Goal: Task Accomplishment & Management: Manage account settings

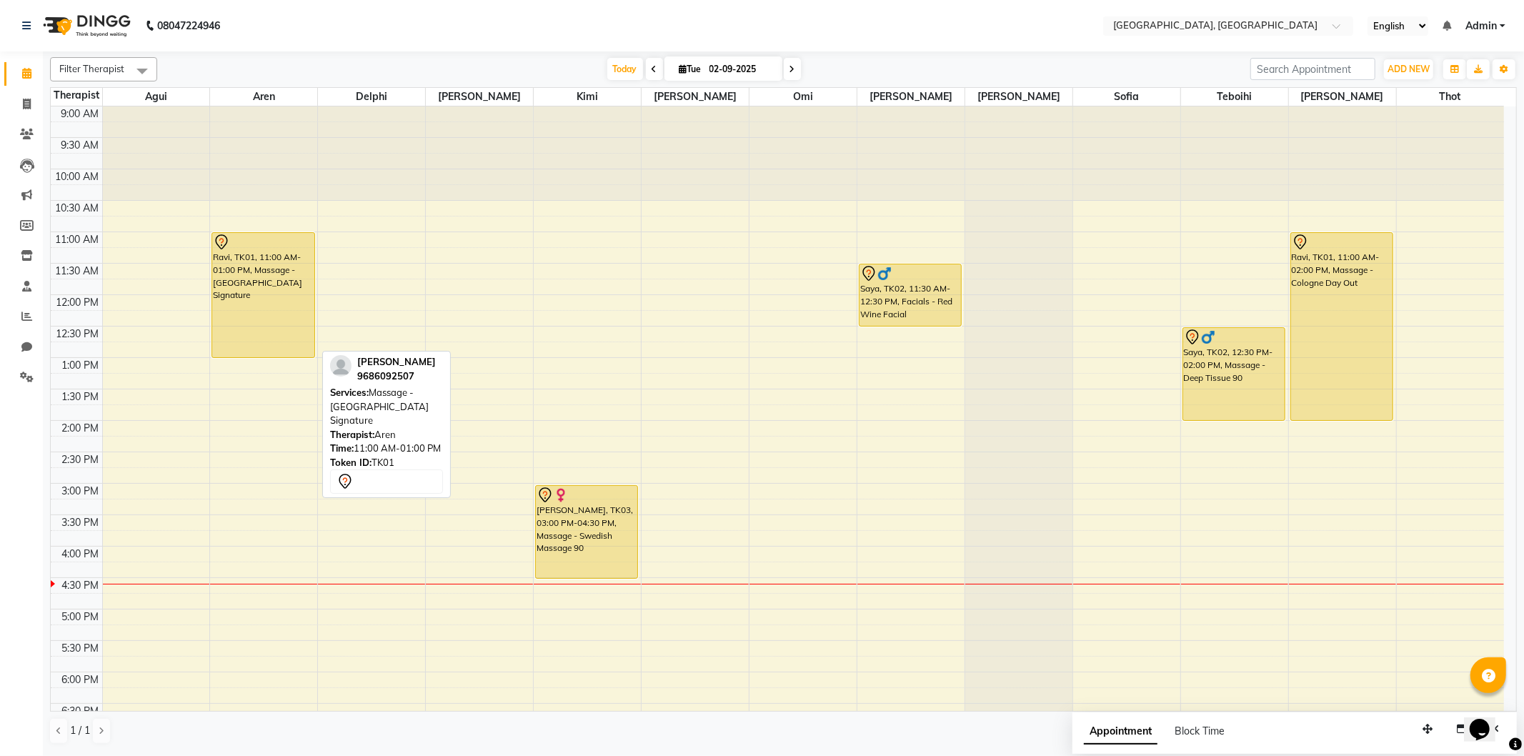
click at [244, 321] on div "Ravi, TK01, 11:00 AM-01:00 PM, Massage - [GEOGRAPHIC_DATA] Signature" at bounding box center [262, 295] width 101 height 124
select select "7"
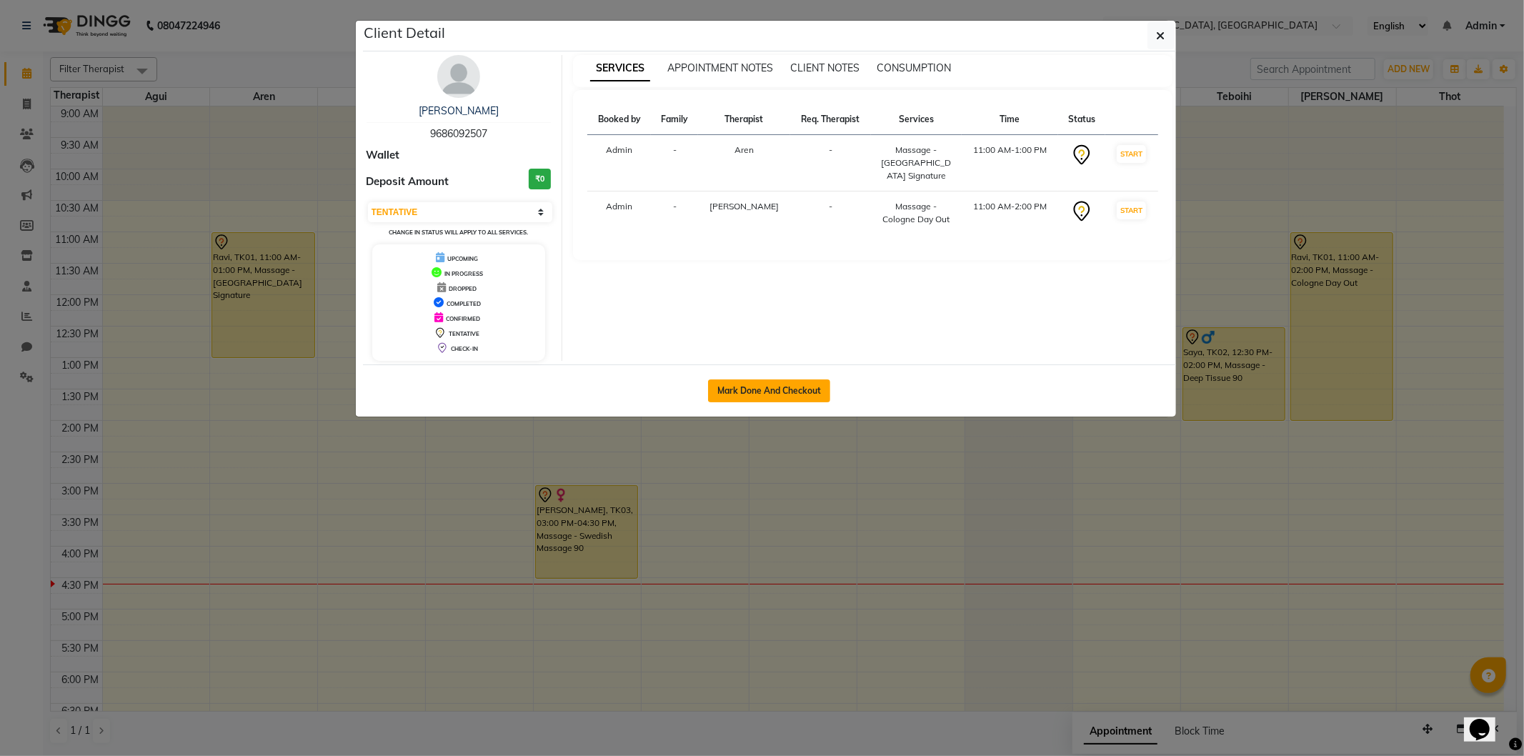
click at [716, 381] on button "Mark Done And Checkout" at bounding box center [769, 390] width 122 height 23
select select "575"
select select "service"
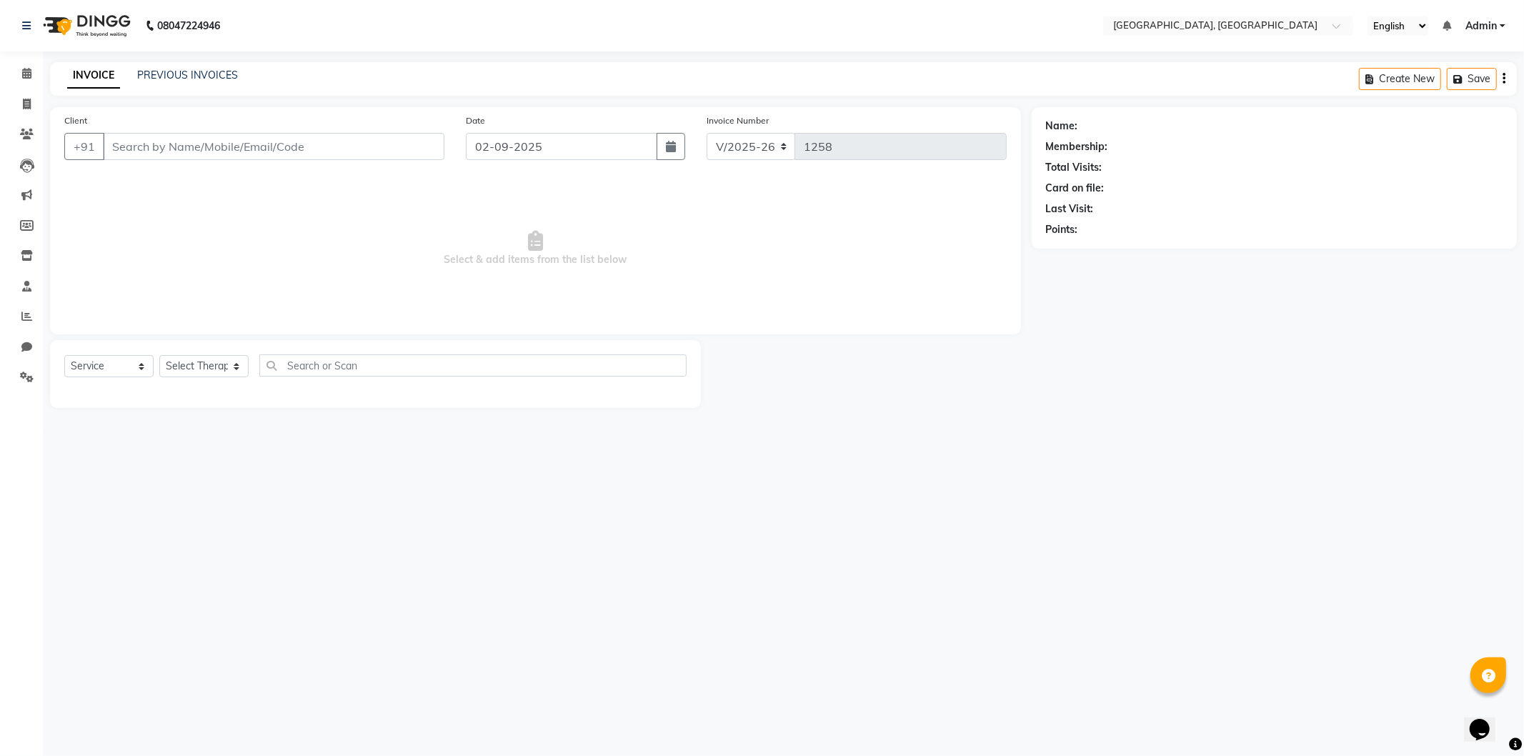
select select "3"
type input "9686092507"
select select "7709"
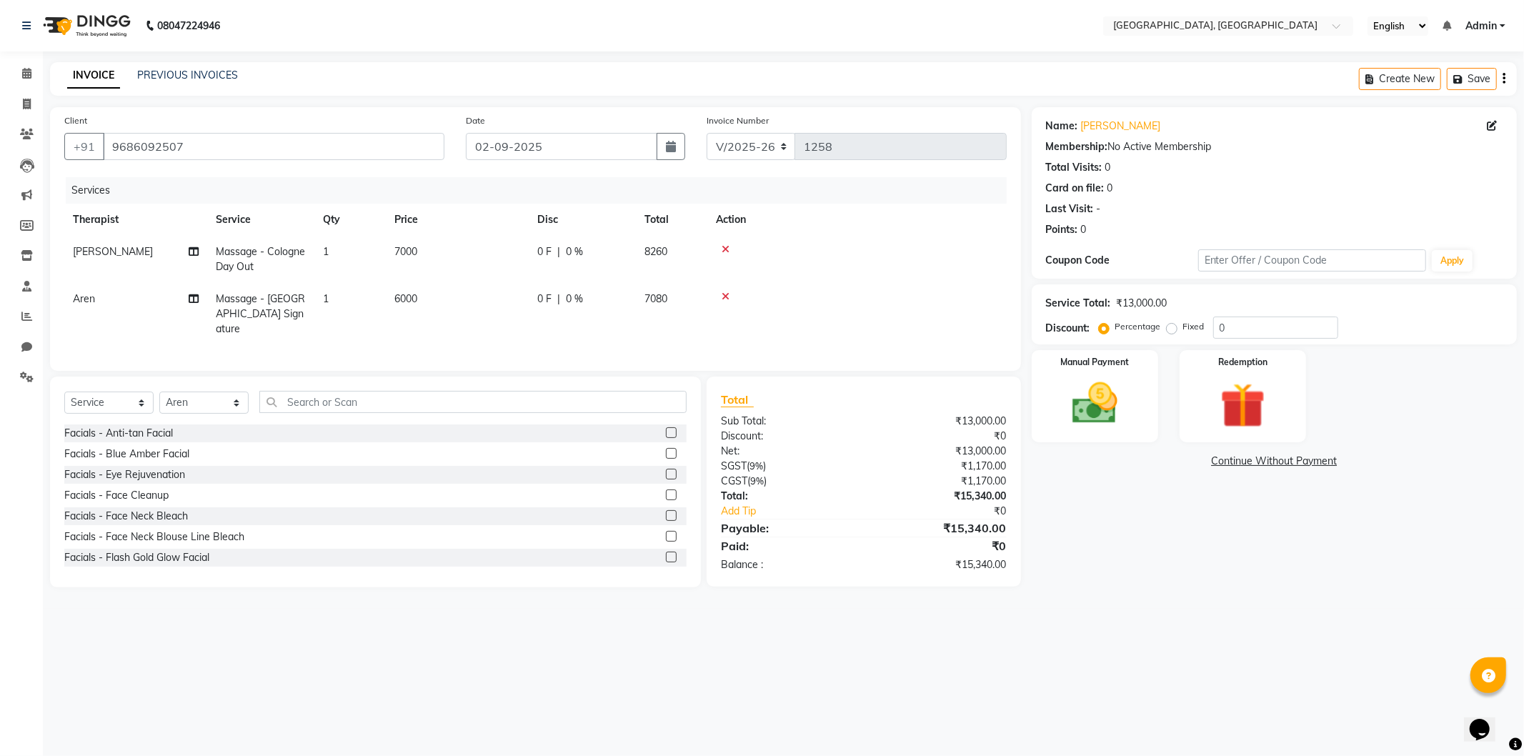
click at [1269, 460] on link "Continue Without Payment" at bounding box center [1273, 461] width 479 height 15
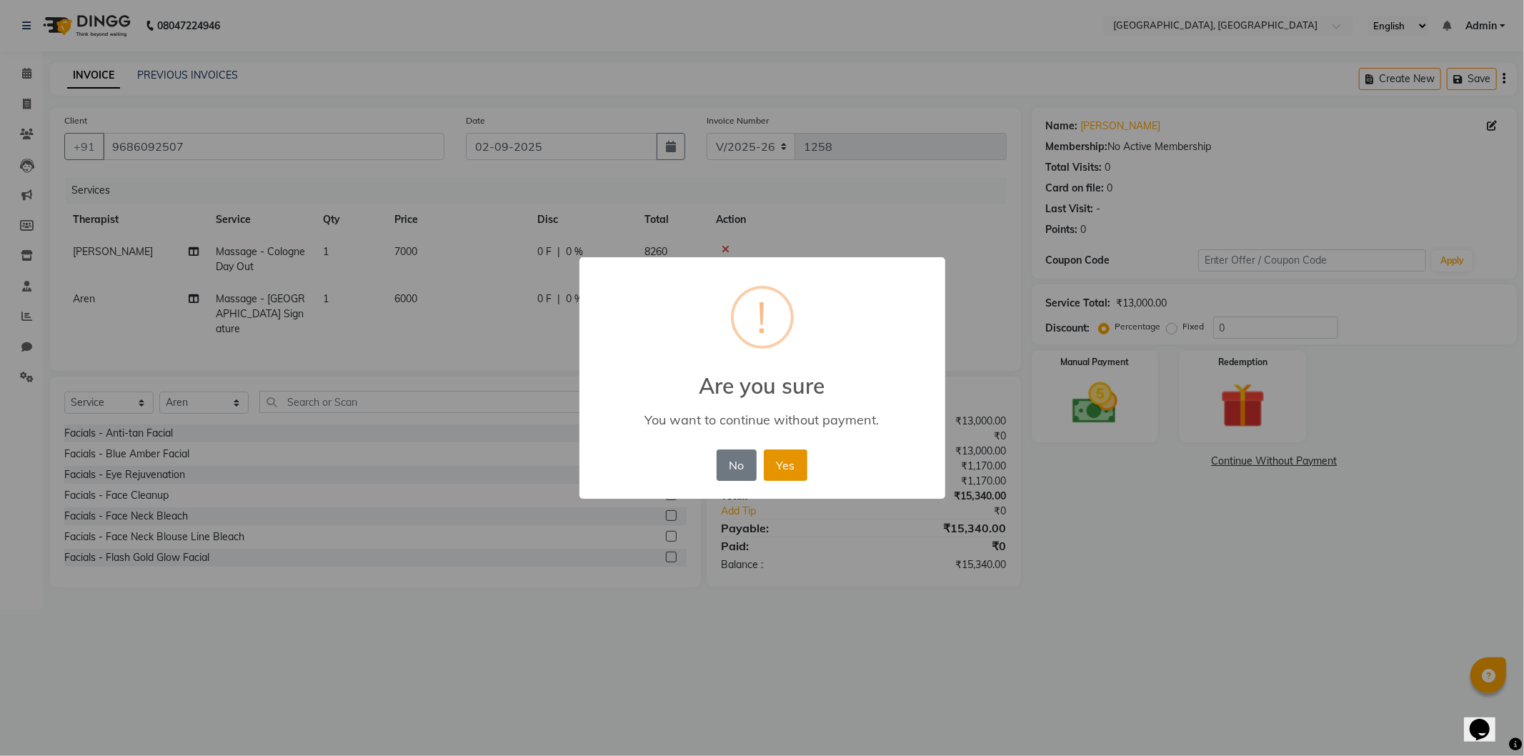
click at [789, 466] on button "Yes" at bounding box center [786, 464] width 44 height 31
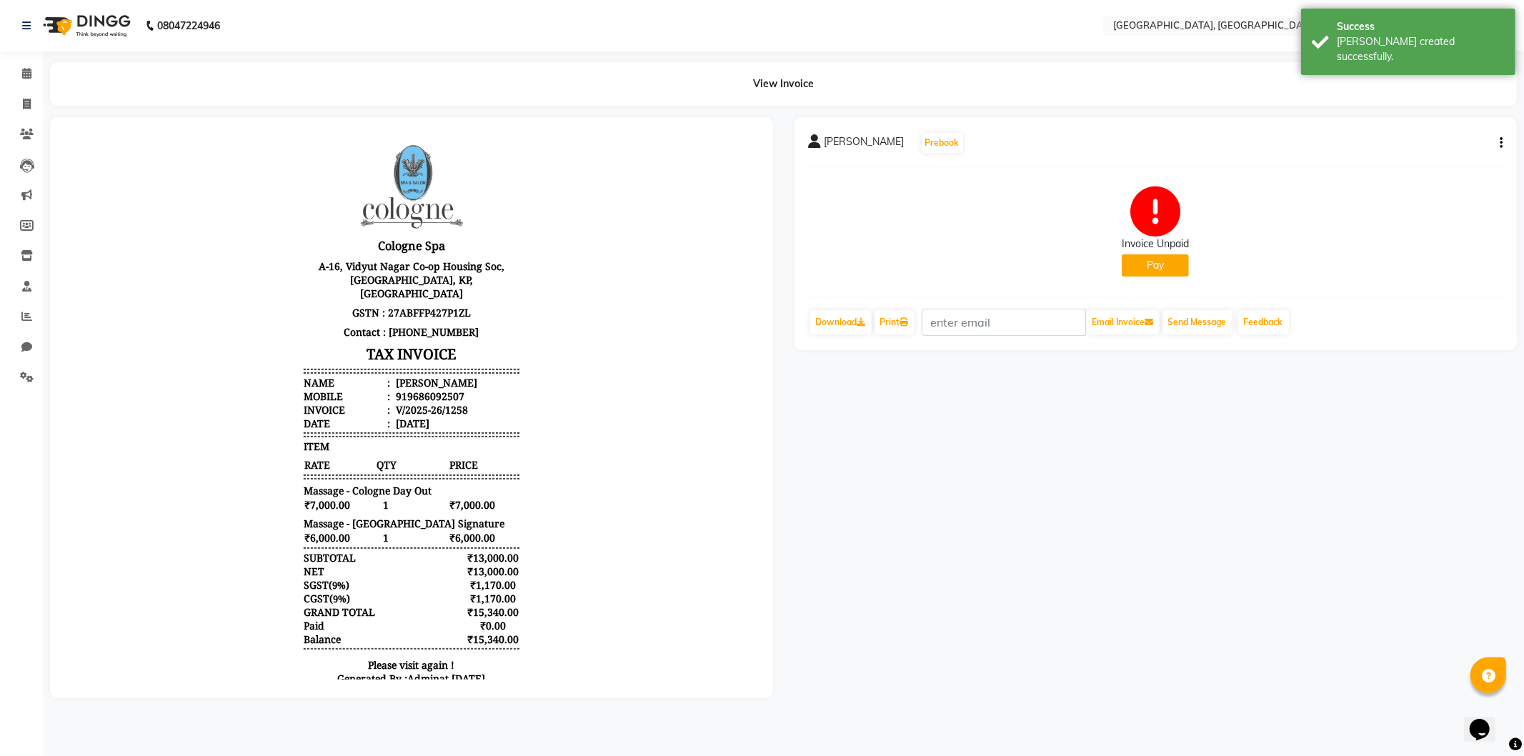
click at [1163, 259] on button "Pay" at bounding box center [1154, 265] width 67 height 22
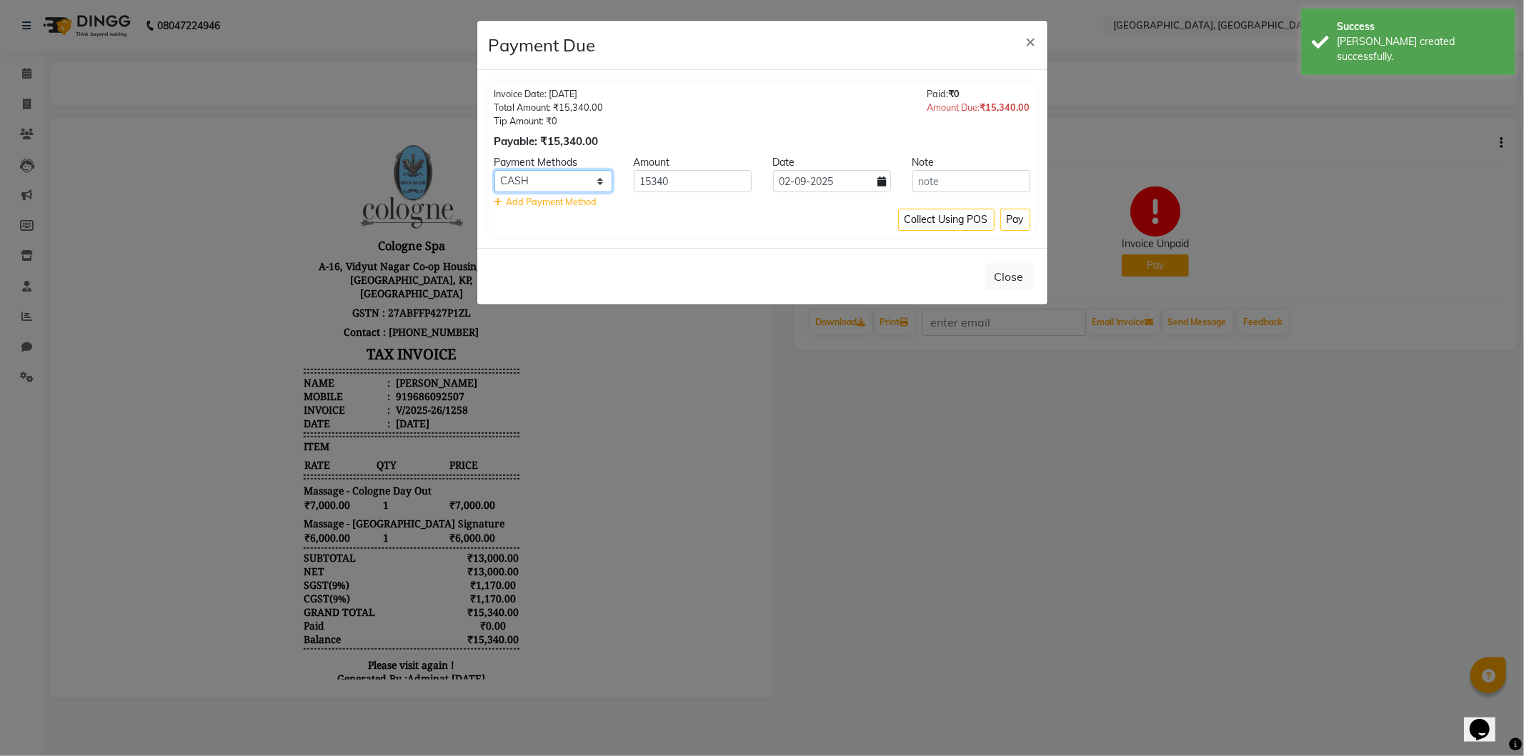
click at [541, 181] on select "CASH CARD ONLINE CUSTOM GPay PayTM PhonePe UPI NearBuy Loan BharatPay Cheque Mo…" at bounding box center [553, 181] width 118 height 22
select select "8"
click at [494, 170] on select "CASH CARD ONLINE CUSTOM GPay PayTM PhonePe UPI NearBuy Loan BharatPay Cheque Mo…" at bounding box center [553, 181] width 118 height 22
click at [1008, 221] on button "Pay" at bounding box center [1015, 220] width 30 height 22
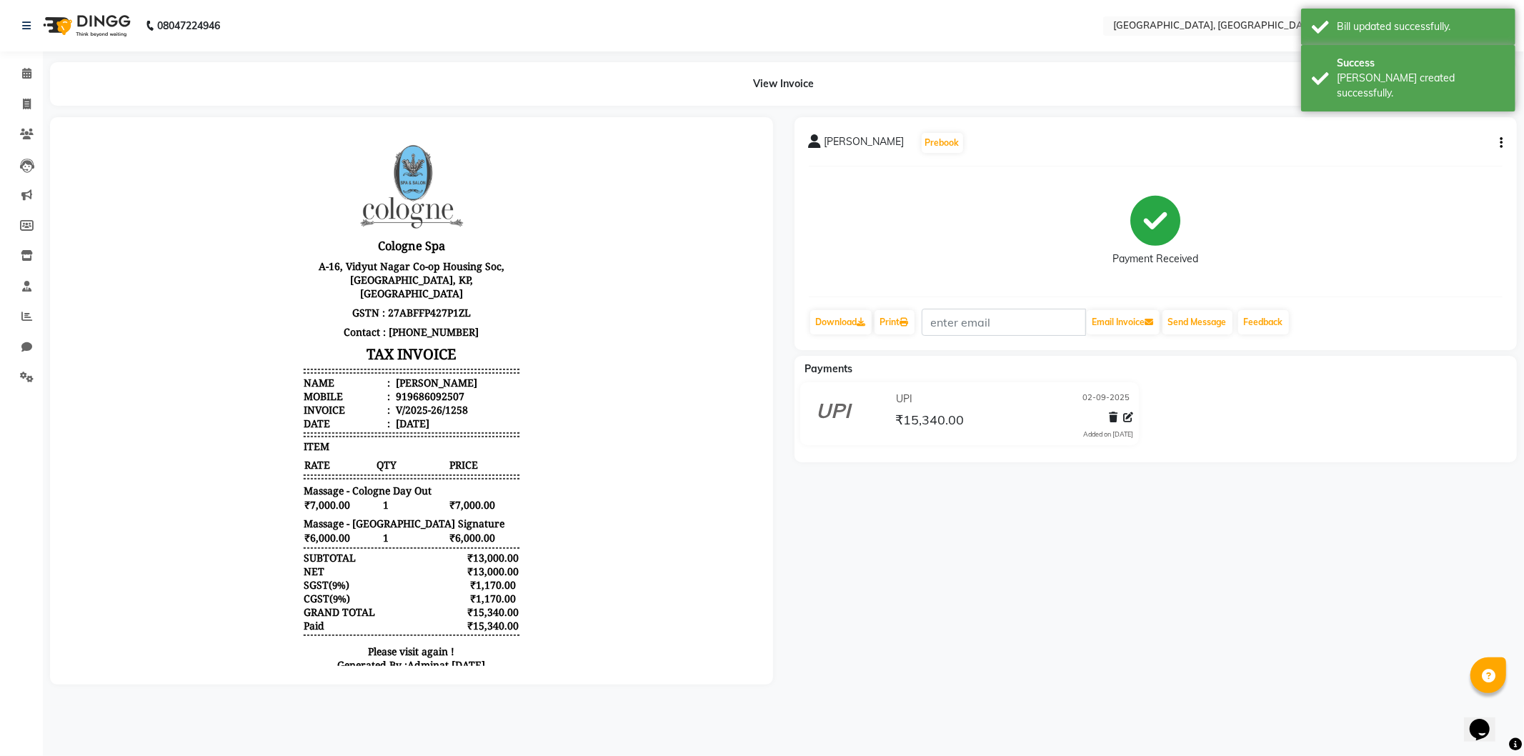
click at [87, 21] on img at bounding box center [85, 26] width 98 height 40
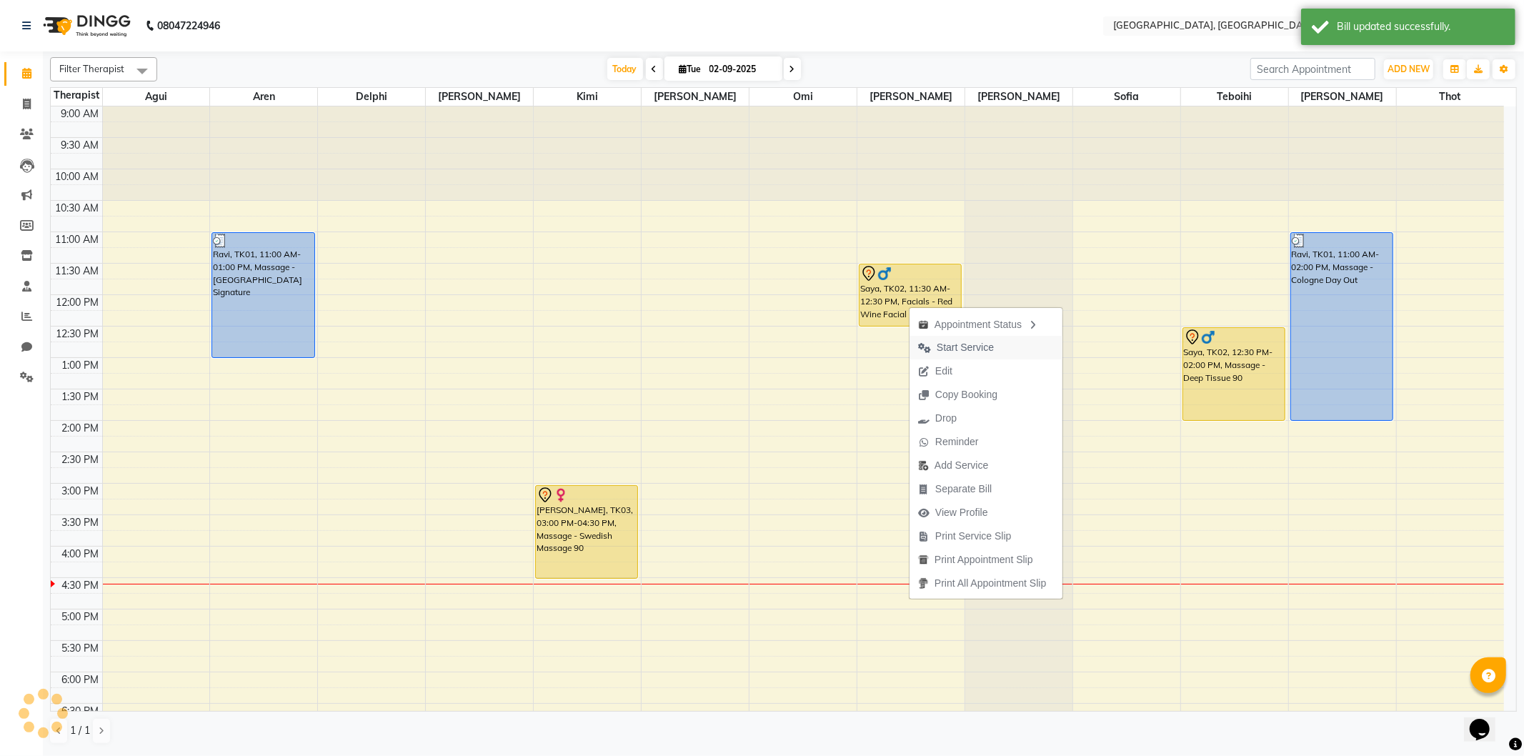
click at [936, 347] on span "Start Service" at bounding box center [964, 347] width 57 height 15
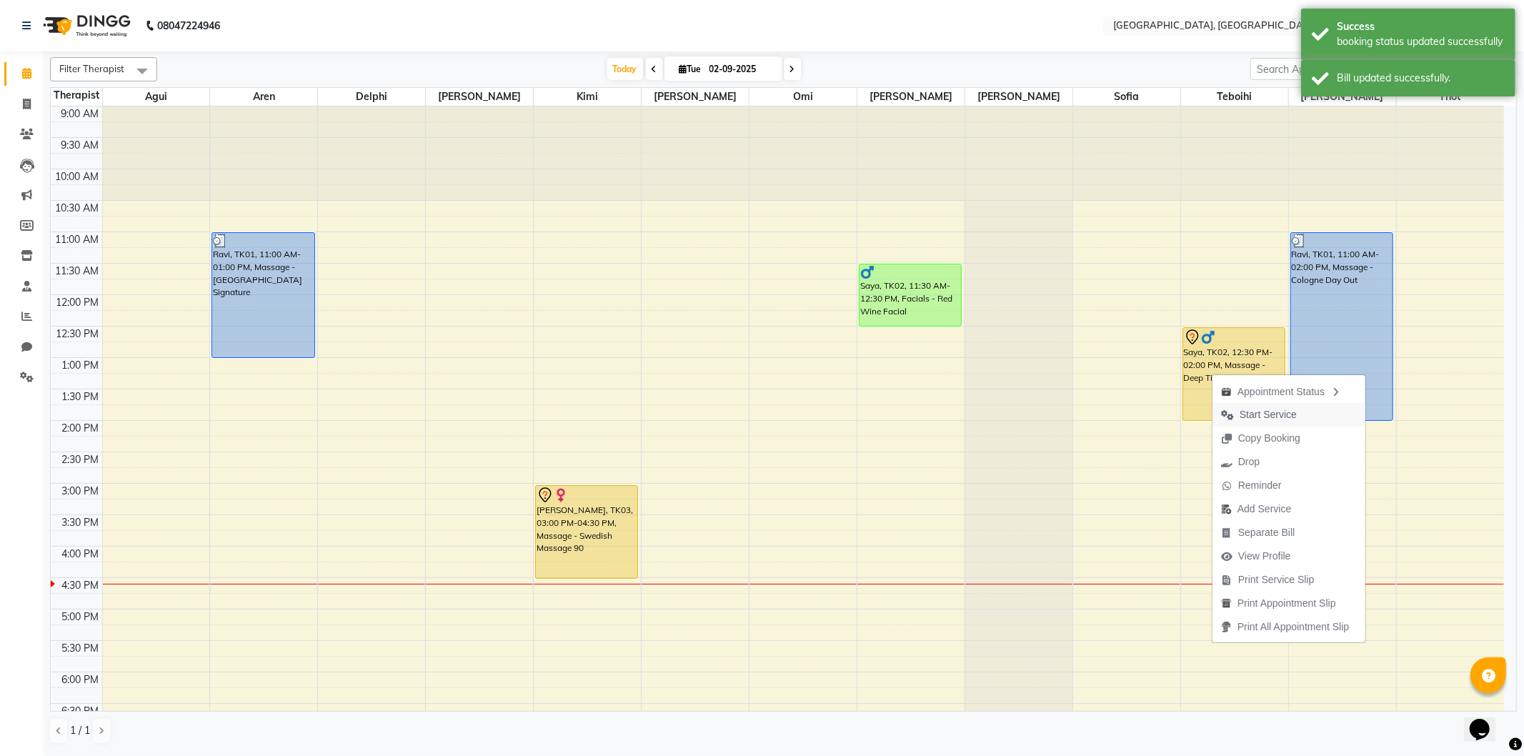
click at [1230, 410] on icon "button" at bounding box center [1227, 415] width 13 height 10
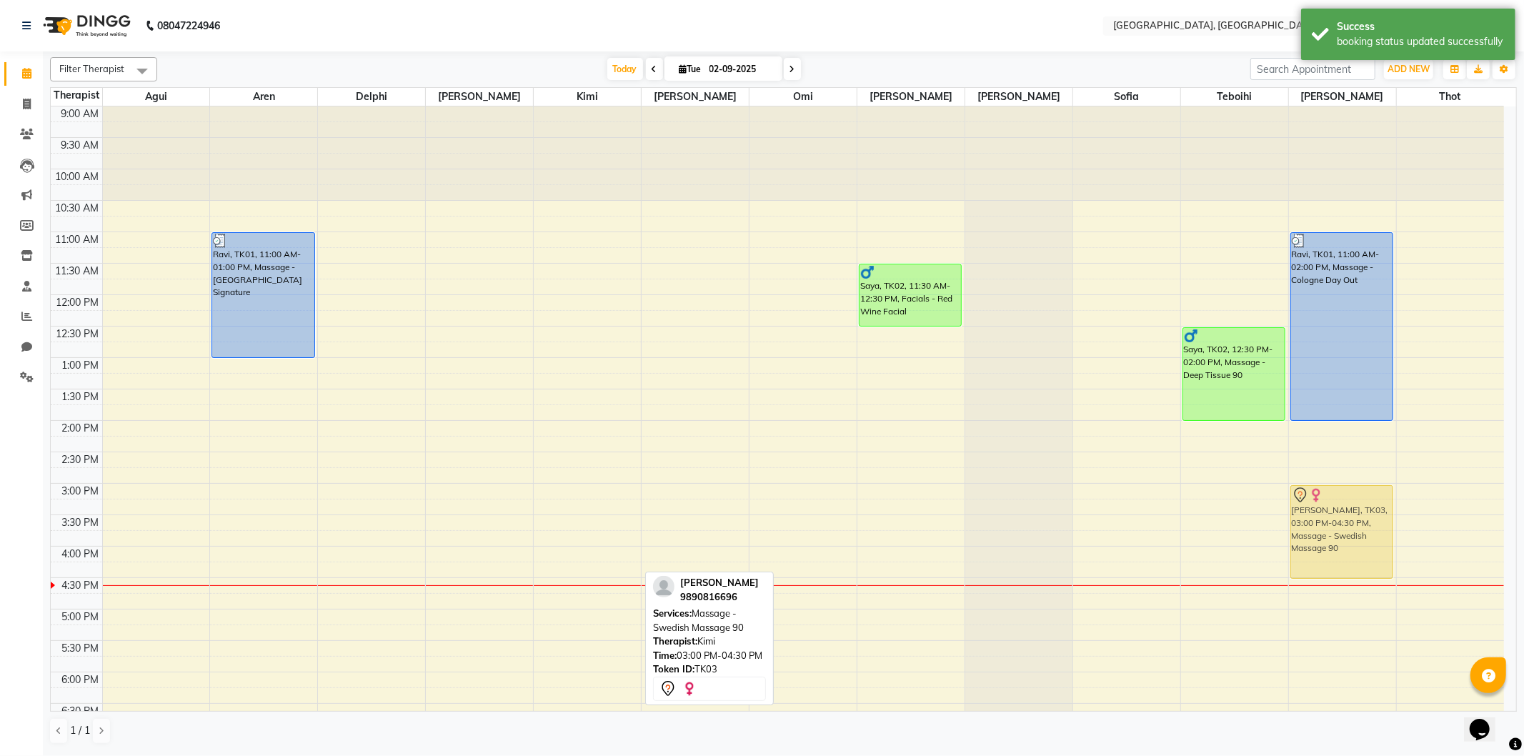
drag, startPoint x: 590, startPoint y: 527, endPoint x: 1291, endPoint y: 519, distance: 701.5
click at [1316, 524] on tr "Ravi, TK01, 11:00 AM-01:00 PM, Massage - [GEOGRAPHIC_DATA] Signature [PERSON_NA…" at bounding box center [777, 545] width 1453 height 879
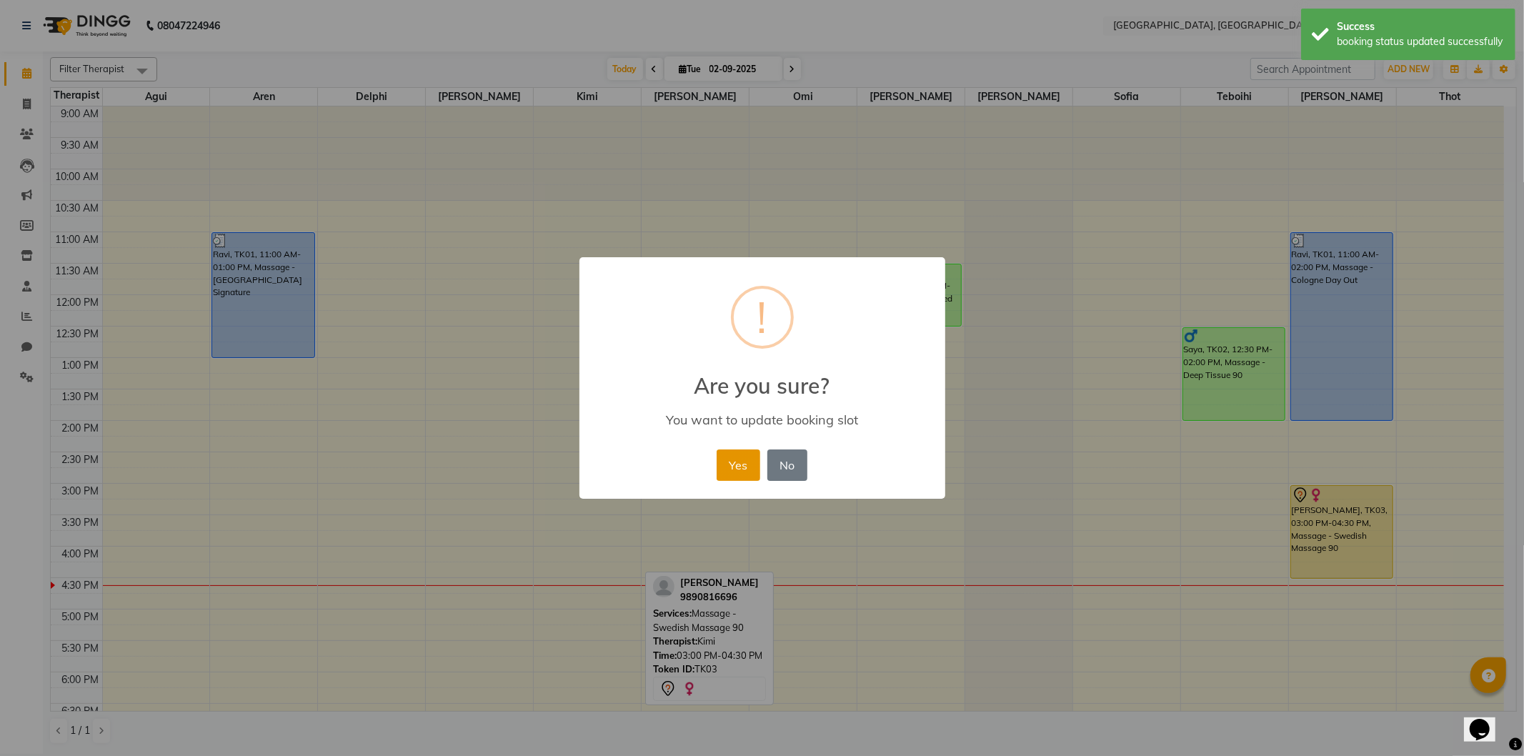
click at [739, 471] on button "Yes" at bounding box center [738, 464] width 44 height 31
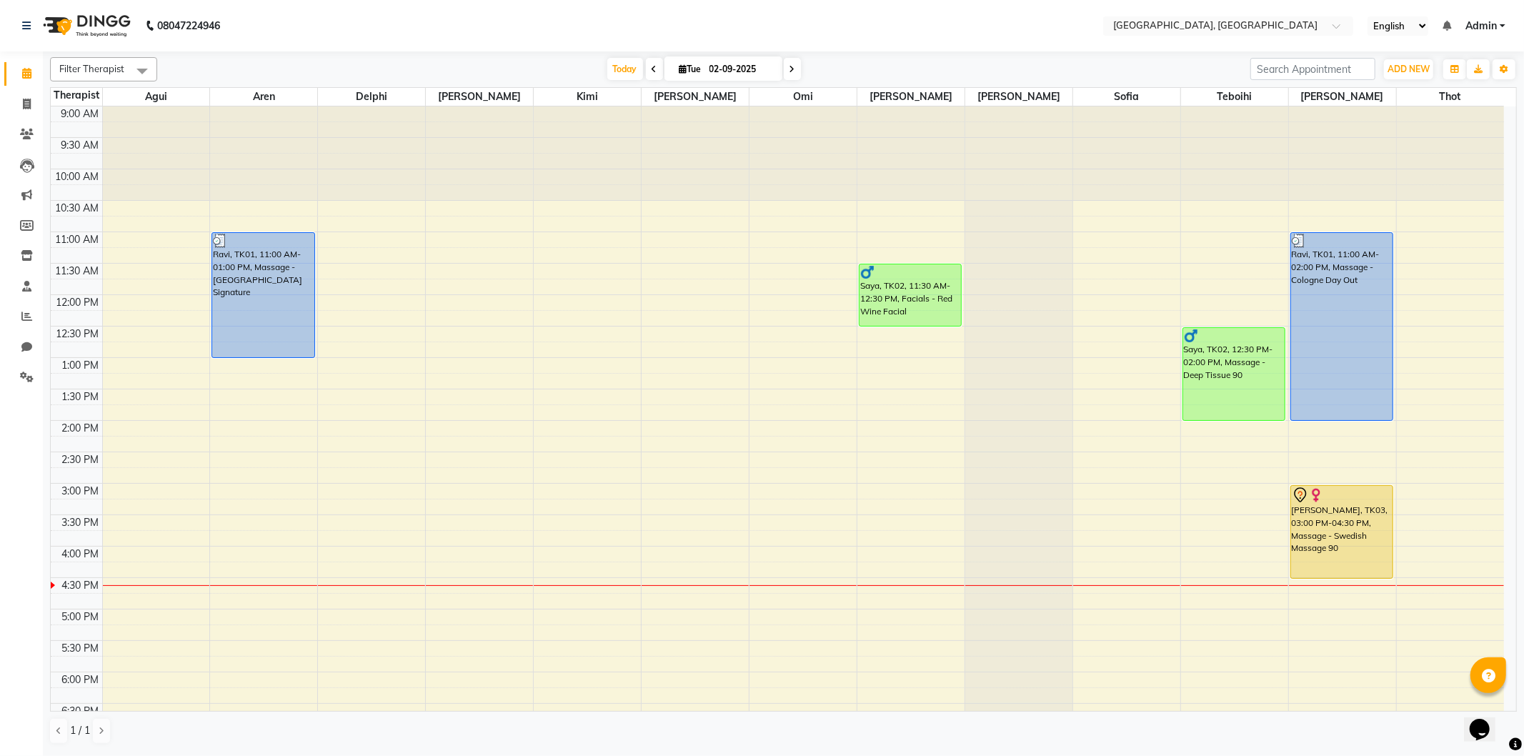
click at [332, 366] on div "9:00 AM 9:30 AM 10:00 AM 10:30 AM 11:00 AM 11:30 AM 12:00 PM 12:30 PM 1:00 PM 1…" at bounding box center [777, 545] width 1453 height 879
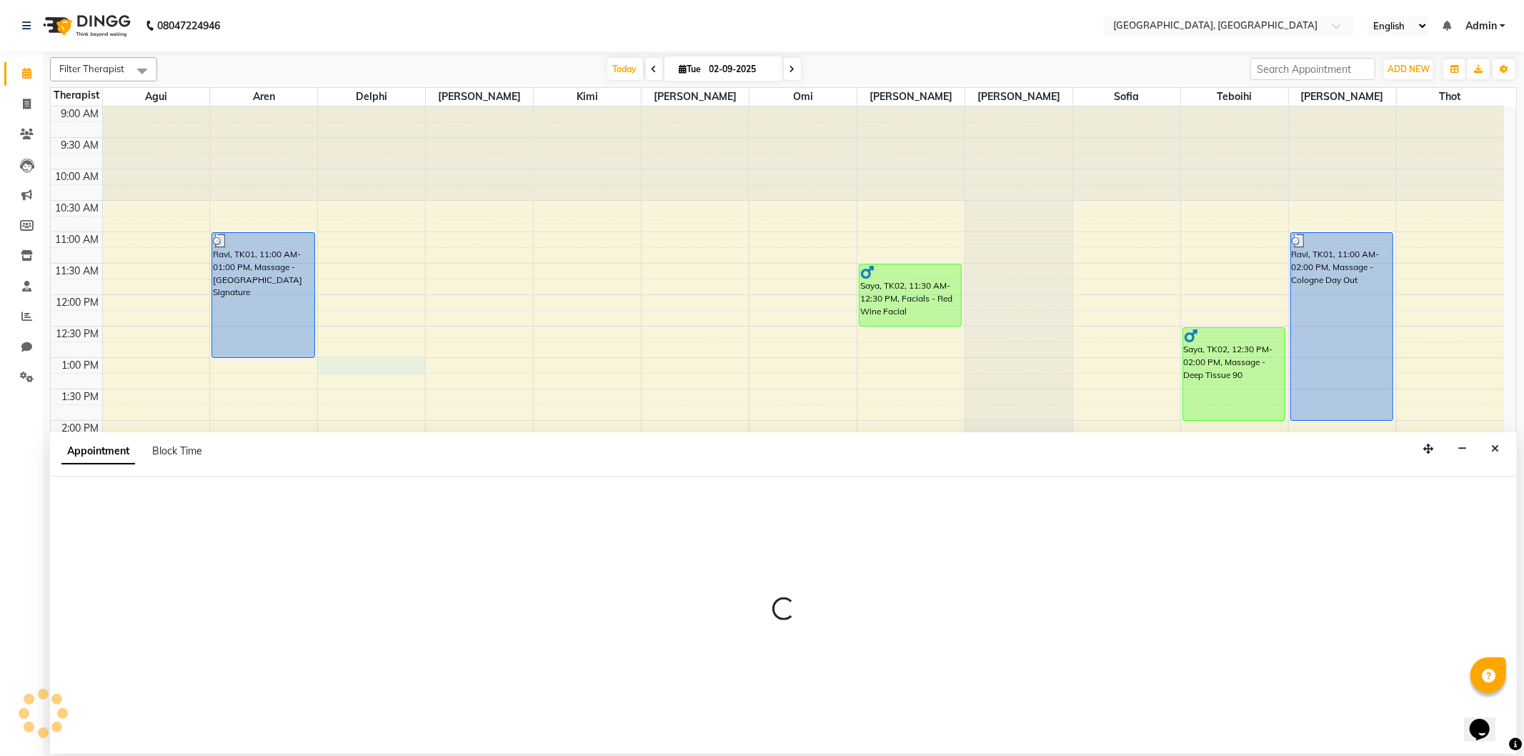
select select "7707"
select select "780"
select select "tentative"
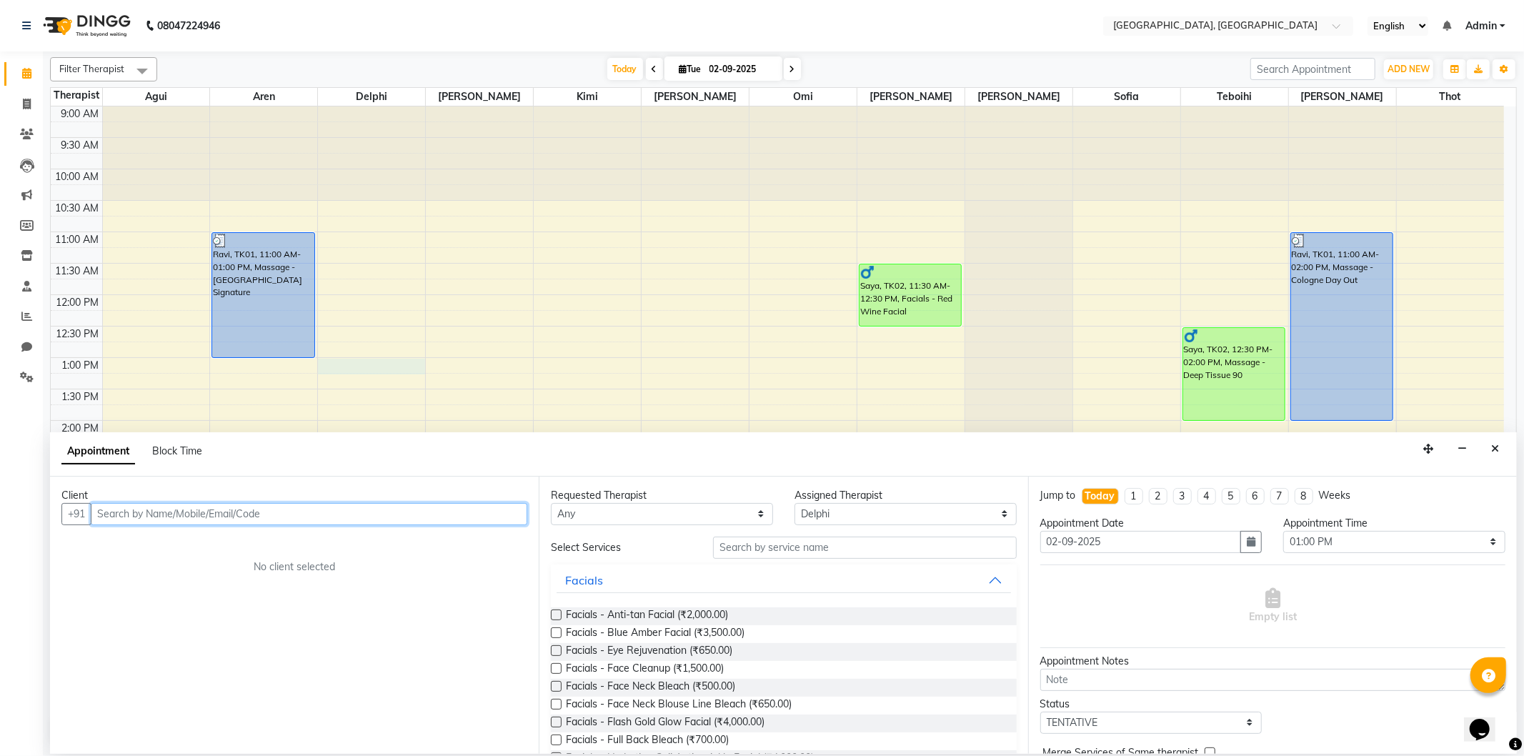
paste input "9790985893"
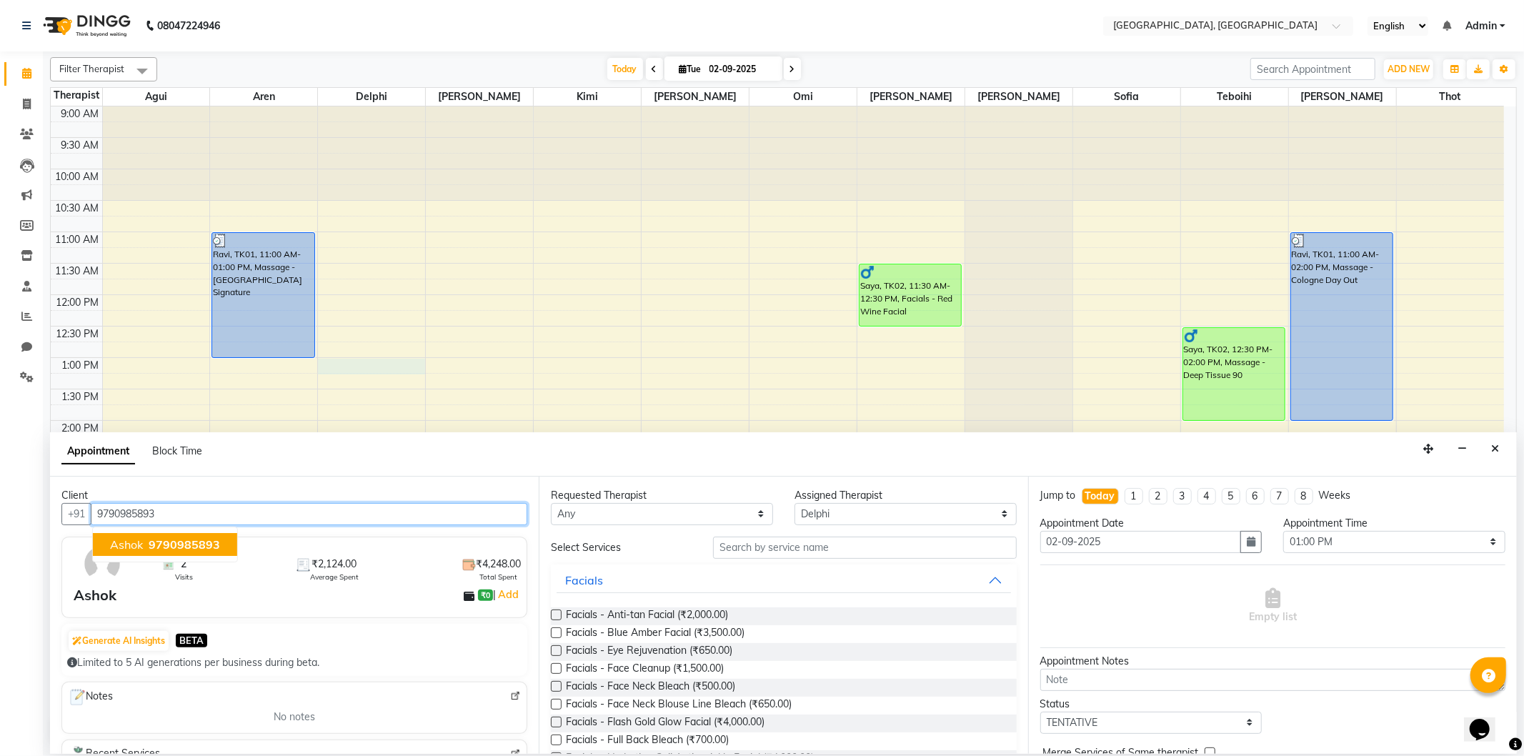
click at [211, 540] on span "9790985893" at bounding box center [184, 544] width 71 height 14
type input "9790985893"
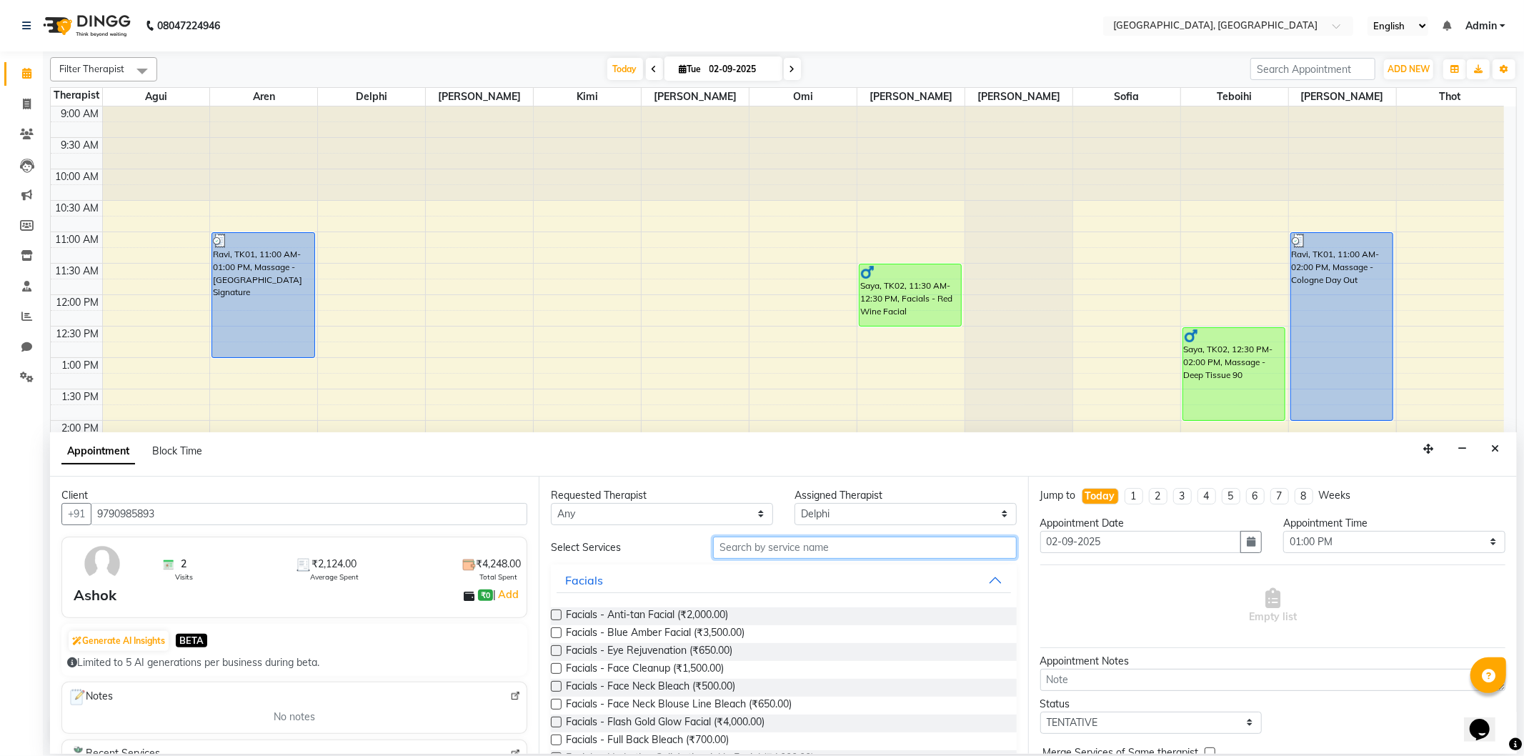
click at [739, 548] on input "text" at bounding box center [864, 547] width 303 height 22
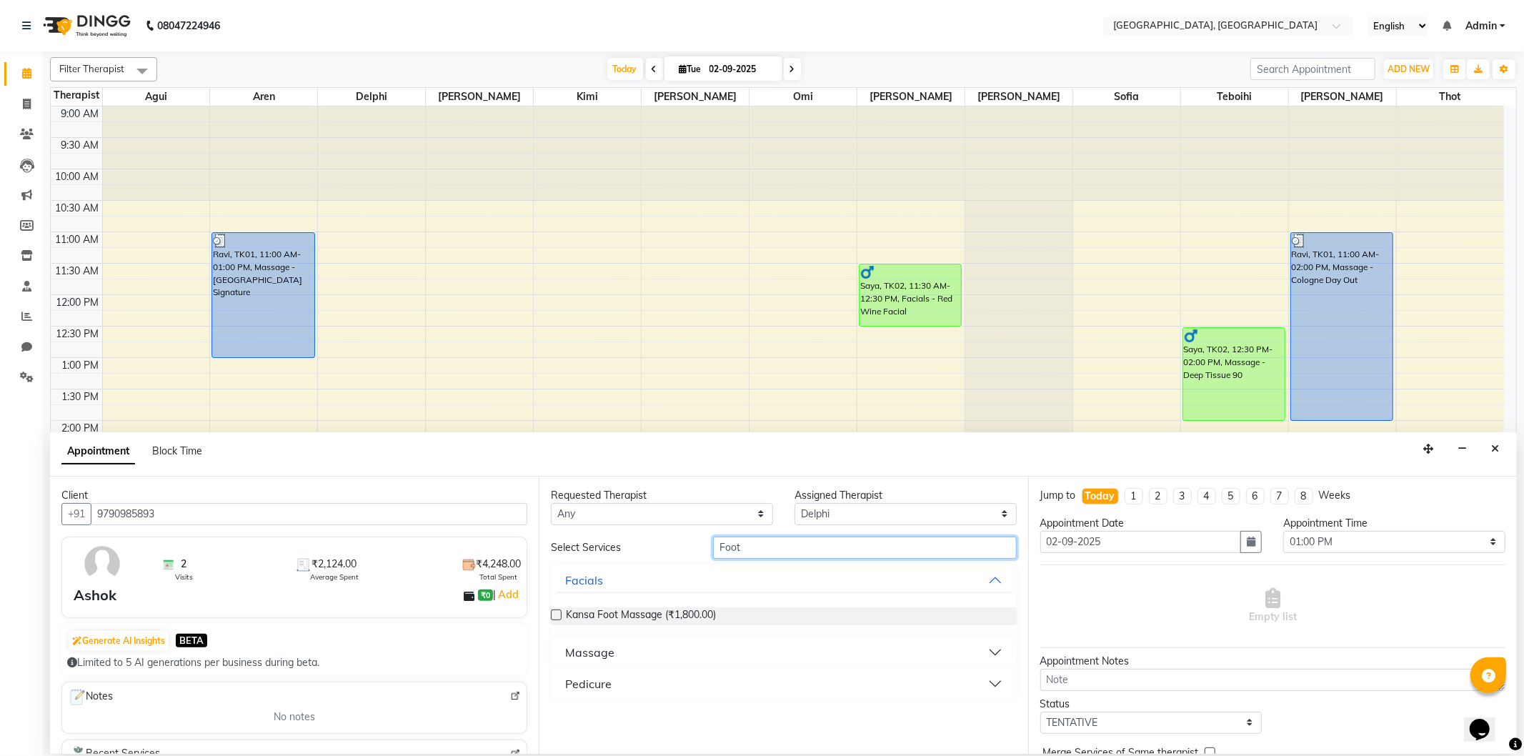
type input "Foot"
click at [584, 646] on div "Massage" at bounding box center [589, 652] width 49 height 17
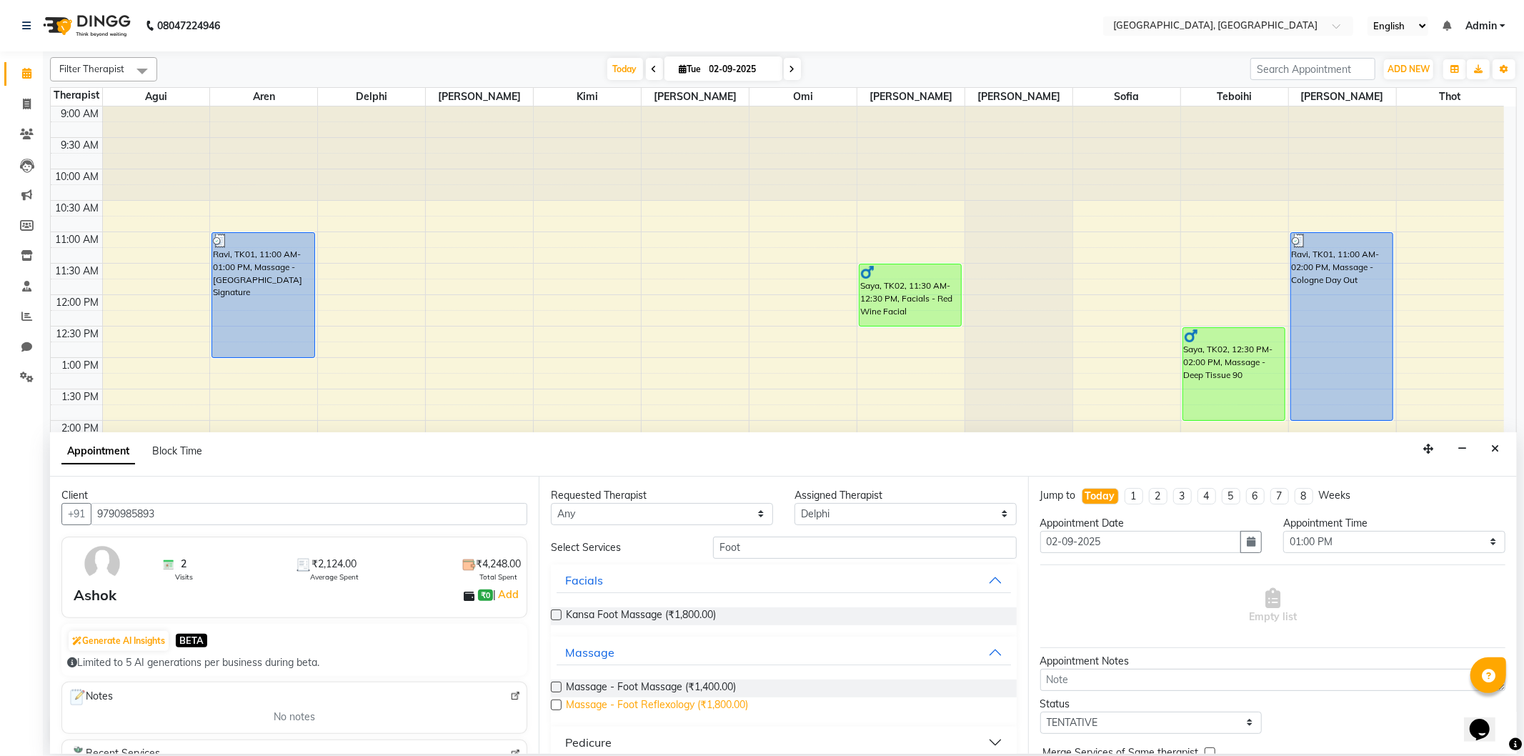
click at [710, 703] on span "Massage - Foot Reflexology (₹1,800.00)" at bounding box center [657, 706] width 182 height 18
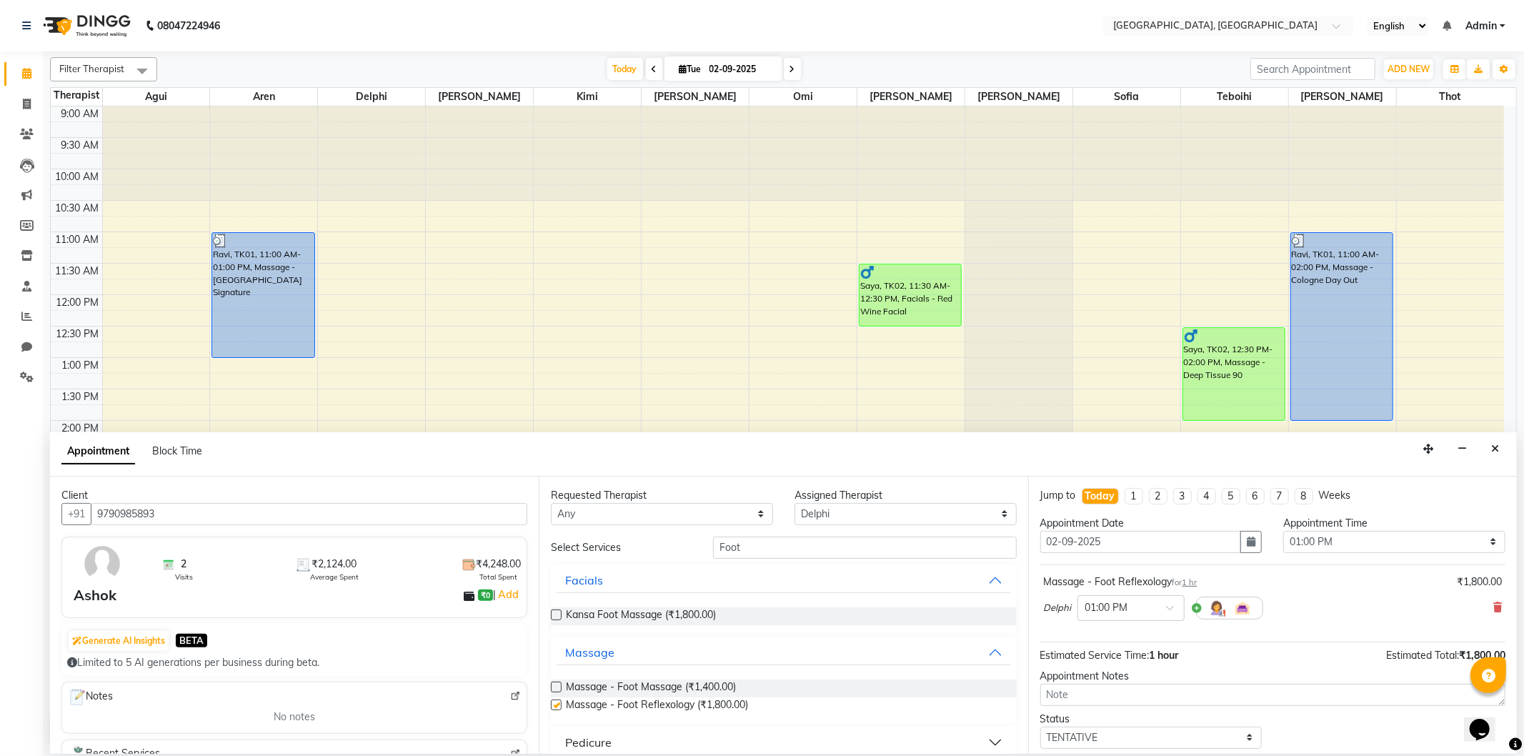
checkbox input "false"
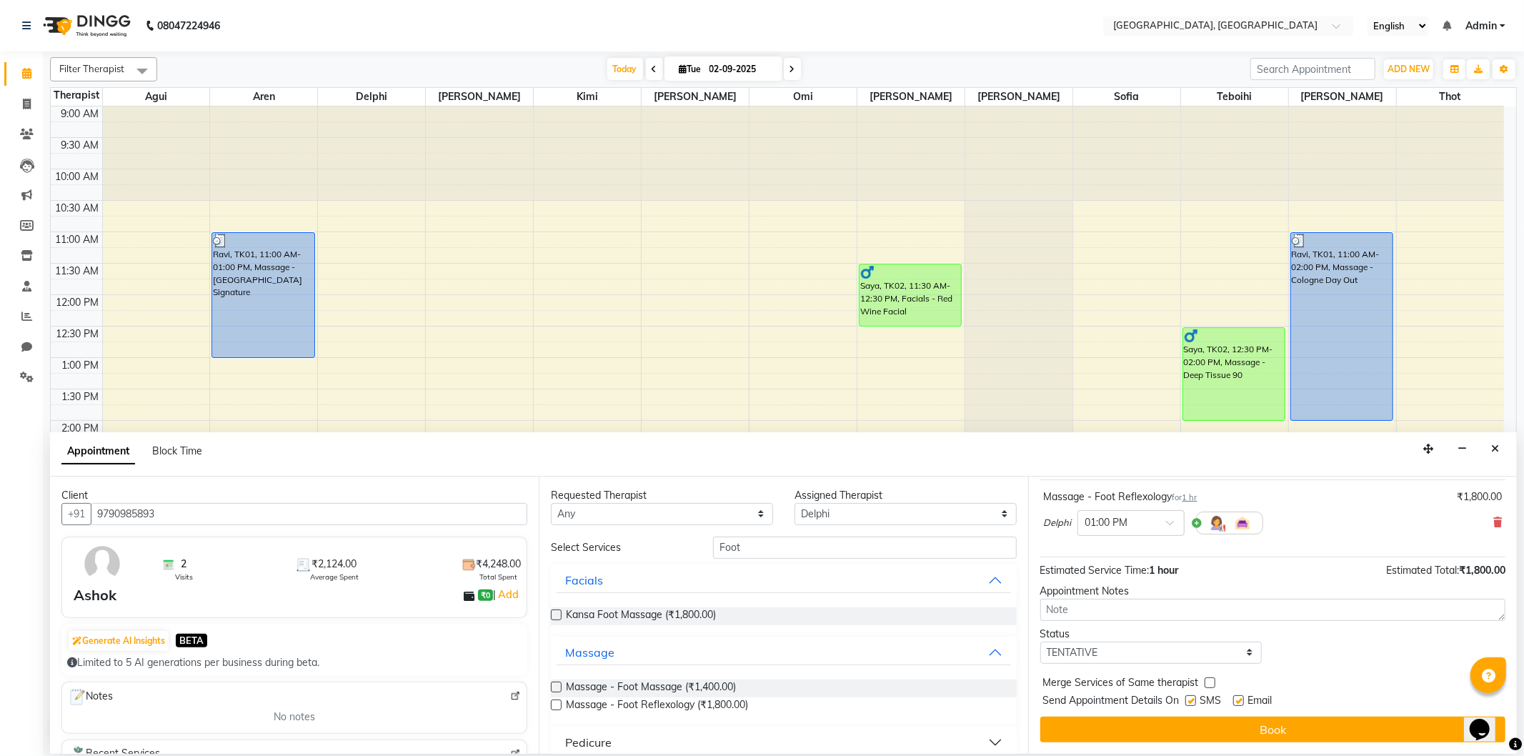
click at [1141, 741] on div "Jump to [DATE] 1 2 3 4 5 6 7 8 Weeks Appointment Date [DATE] Appointment Time S…" at bounding box center [1272, 614] width 489 height 277
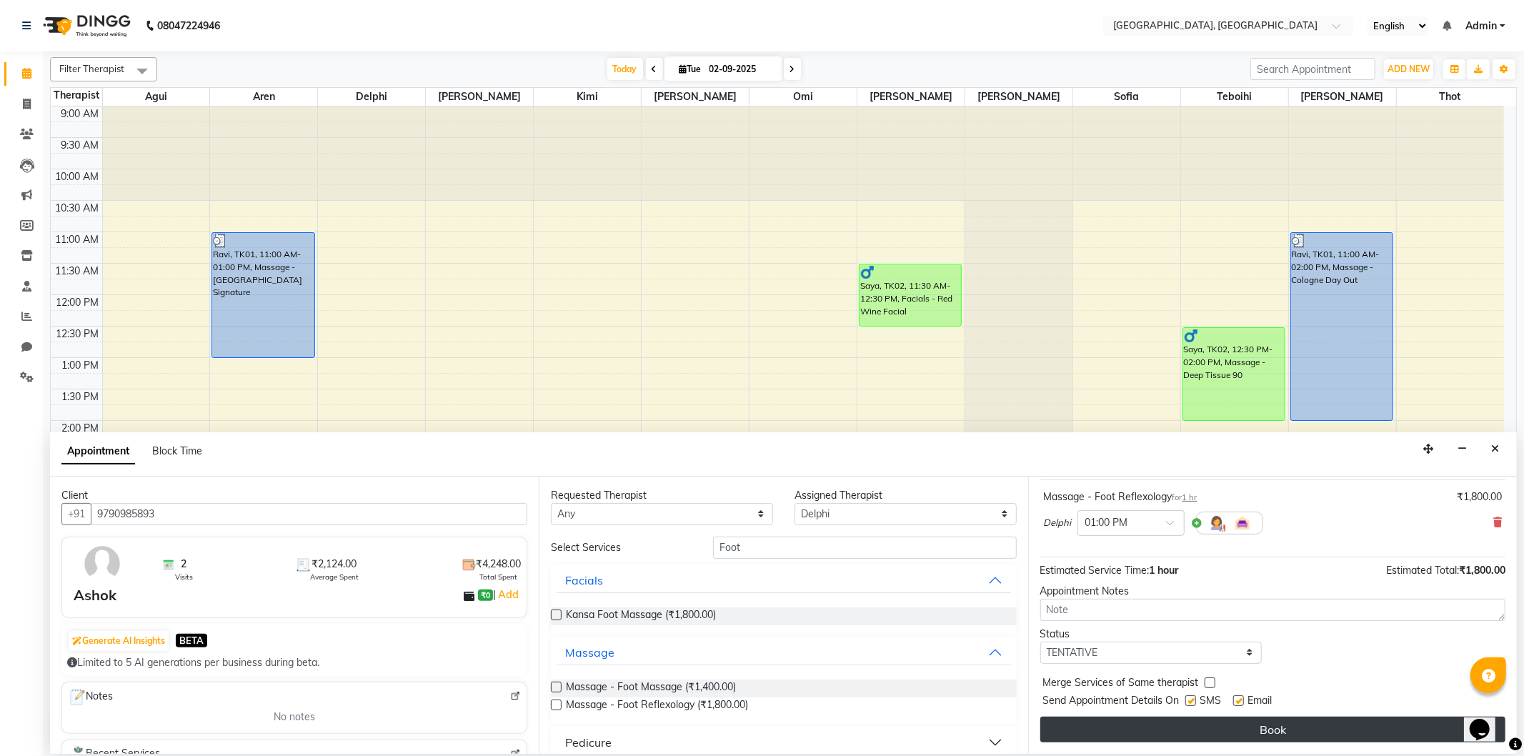
click at [1144, 737] on button "Book" at bounding box center [1272, 729] width 465 height 26
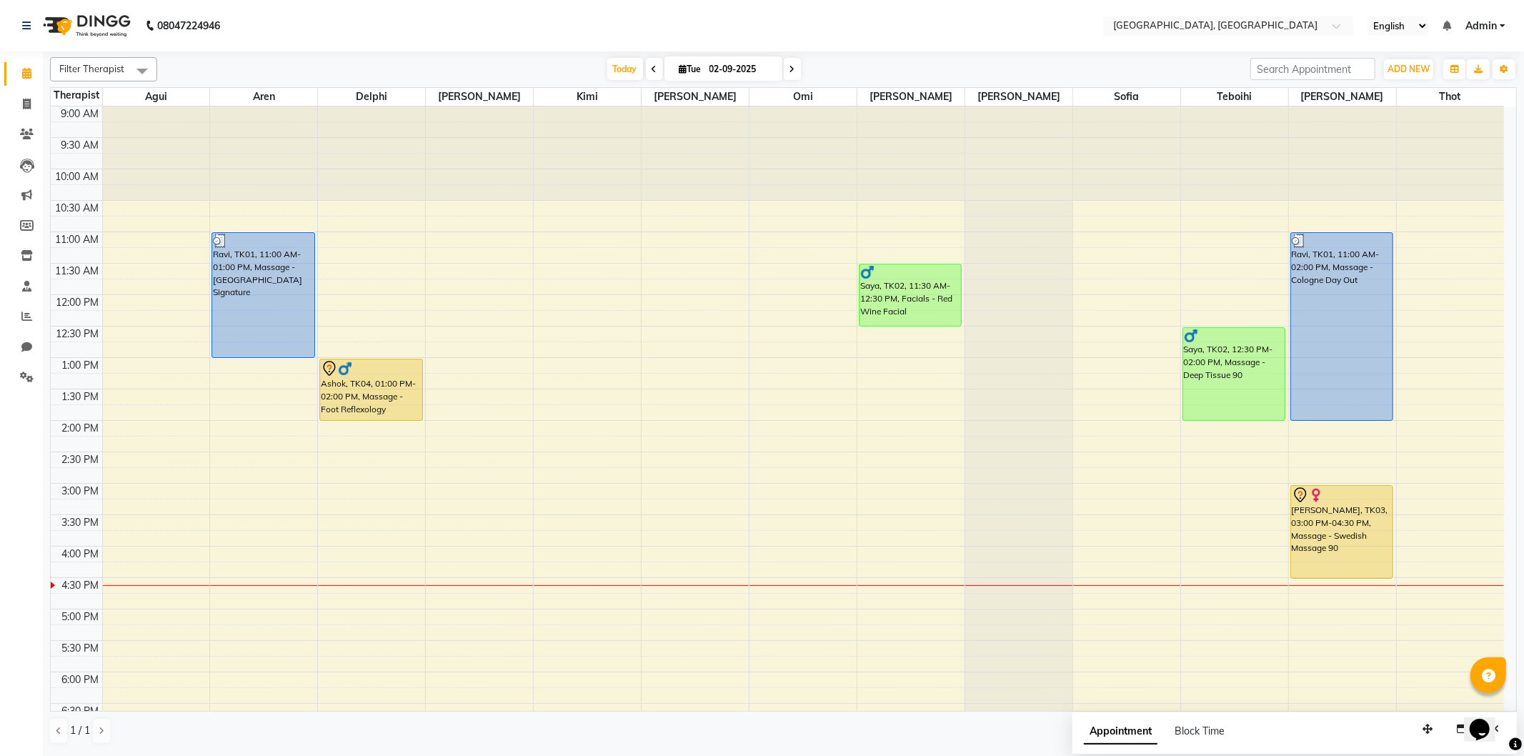
click at [1411, 379] on div "9:00 AM 9:30 AM 10:00 AM 10:30 AM 11:00 AM 11:30 AM 12:00 PM 12:30 PM 1:00 PM 1…" at bounding box center [777, 545] width 1453 height 879
select select "80656"
select select "tentative"
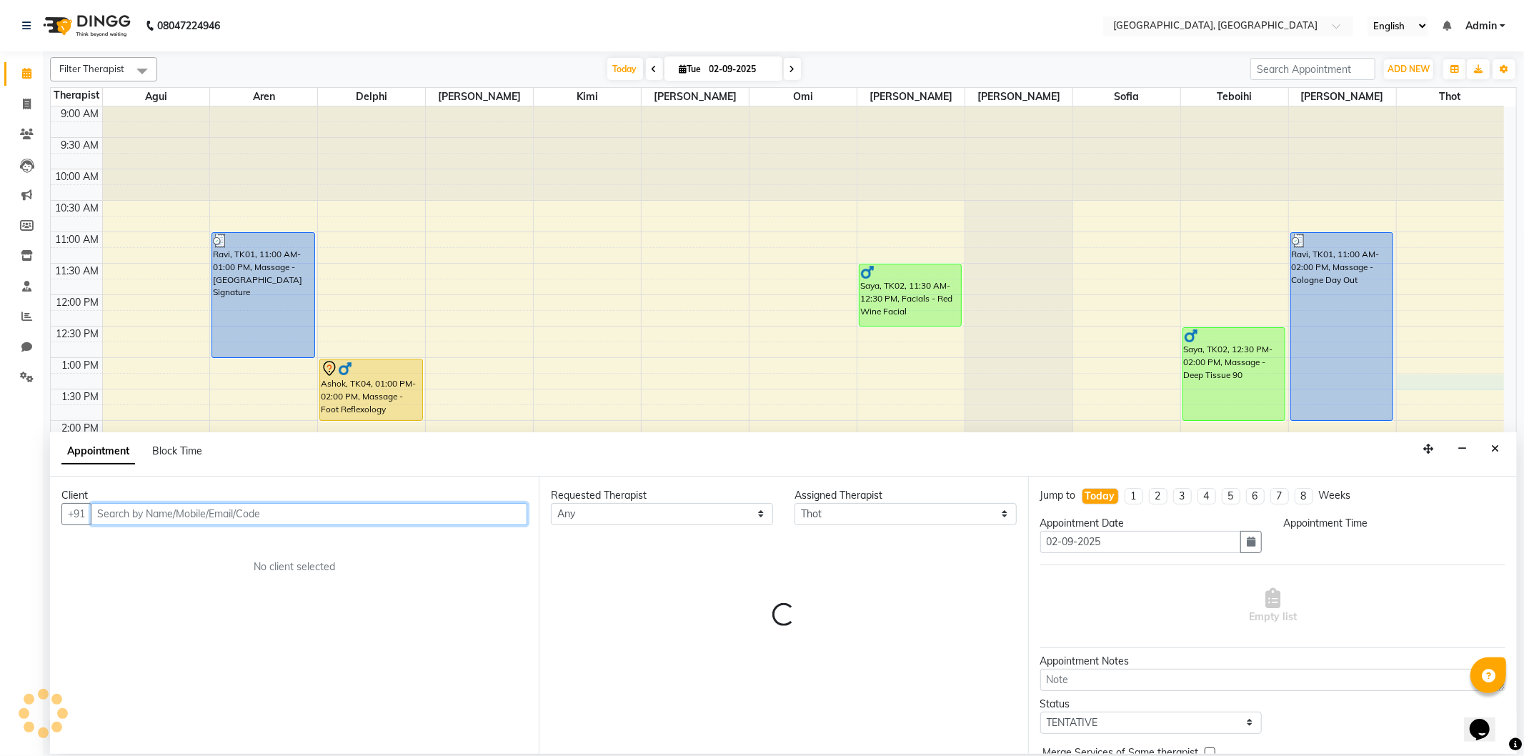
select select "795"
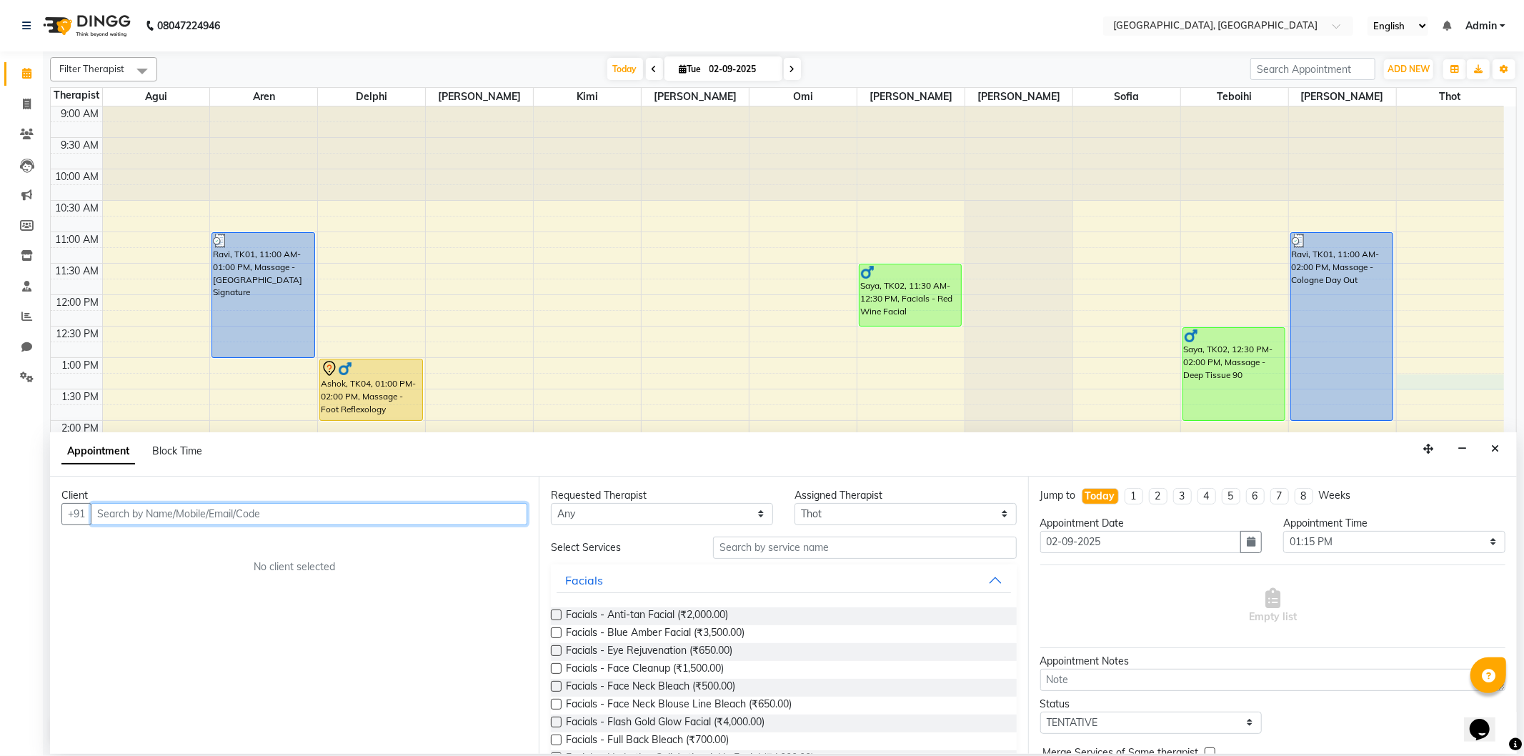
paste input "9764278787"
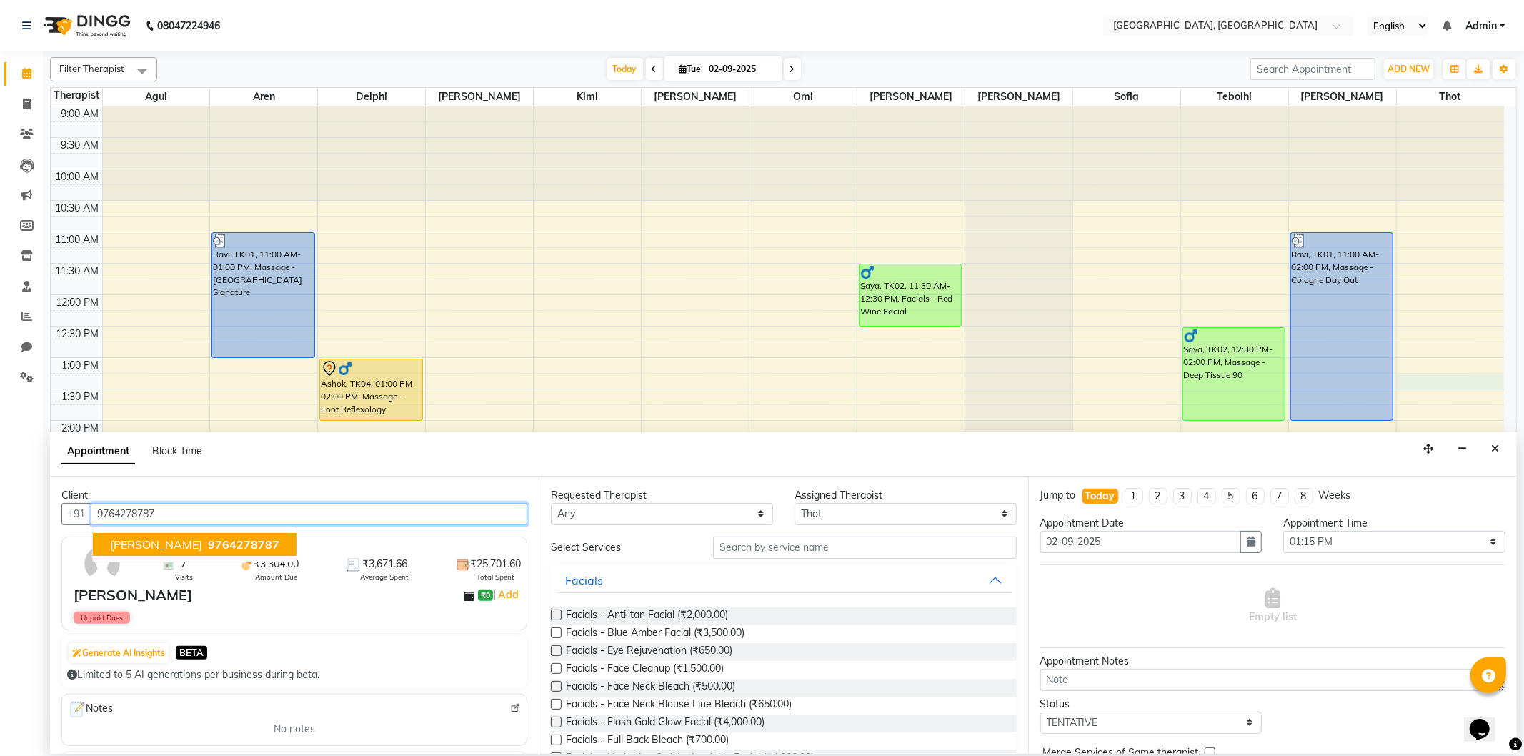
click at [179, 536] on button "[PERSON_NAME] 9764278787" at bounding box center [195, 544] width 204 height 23
type input "9764278787"
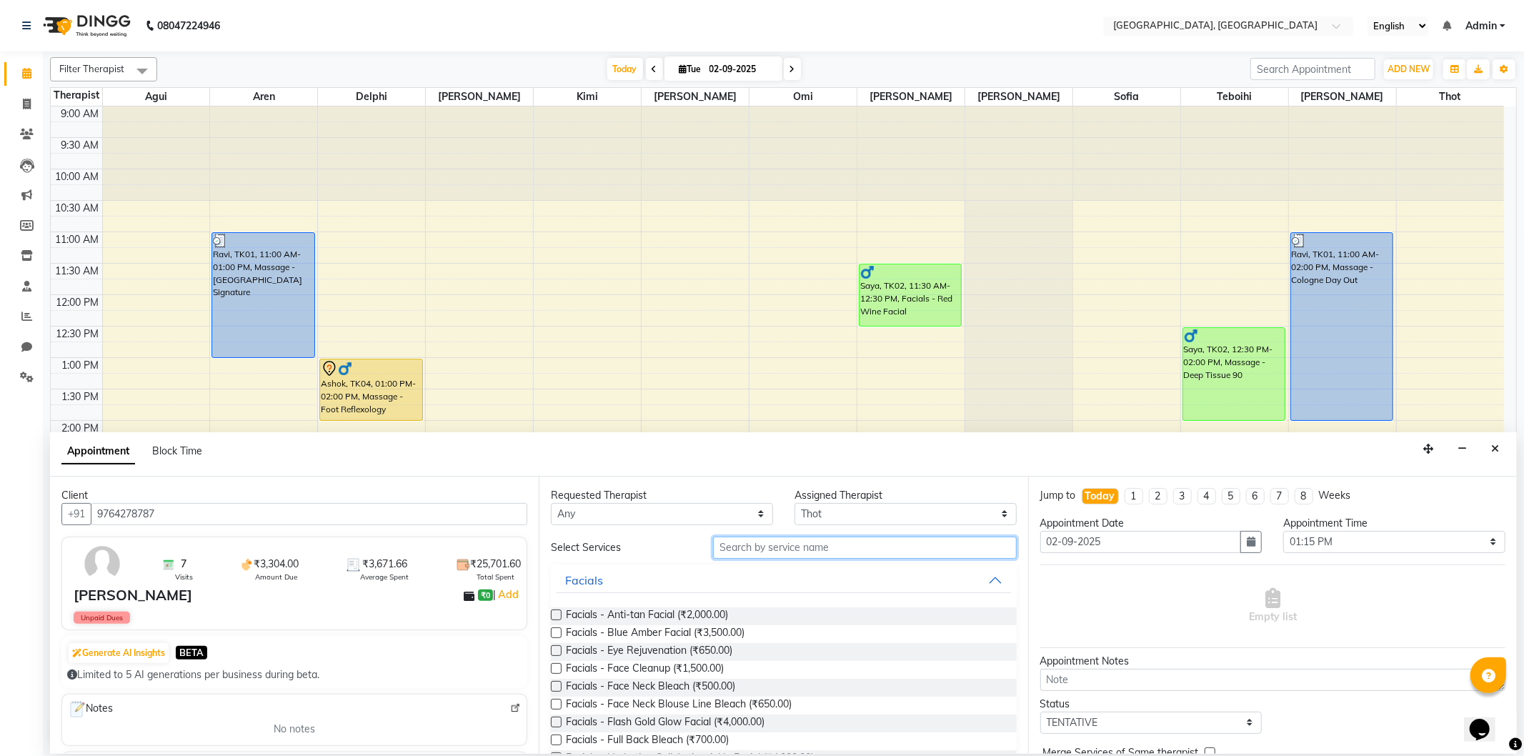
click at [759, 541] on input "text" at bounding box center [864, 547] width 303 height 22
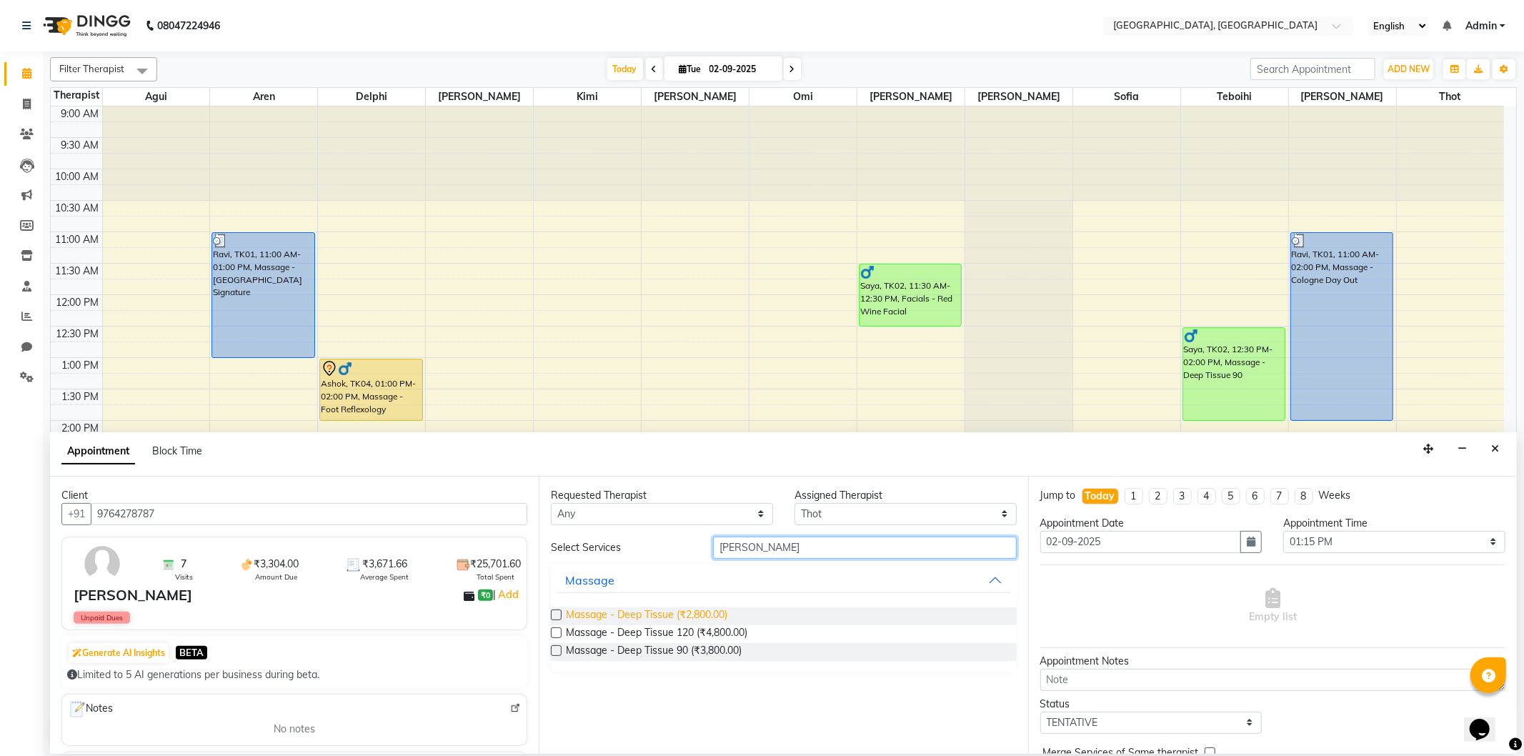
type input "[PERSON_NAME]"
click at [693, 610] on span "Massage - Deep Tissue (₹2,800.00)" at bounding box center [646, 616] width 161 height 18
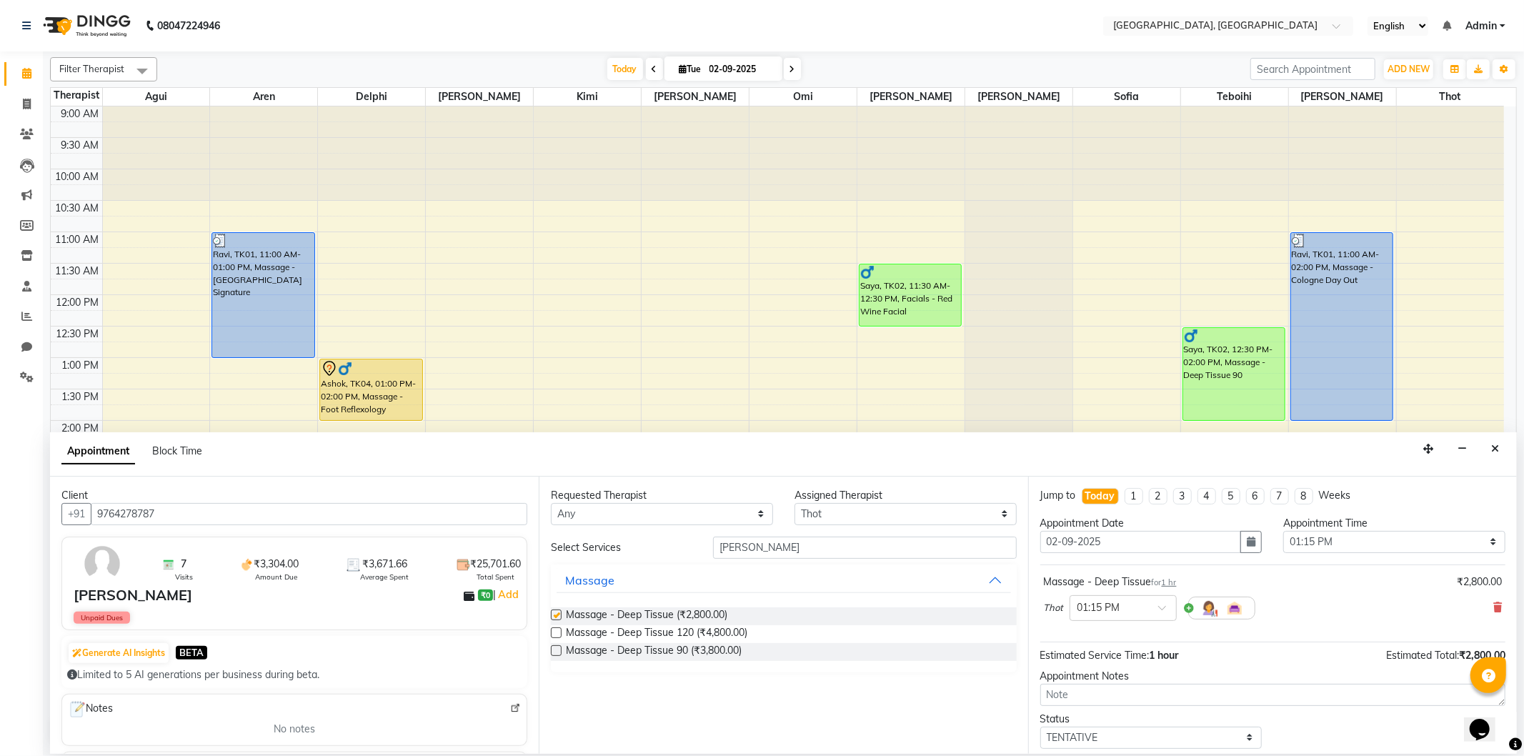
checkbox input "false"
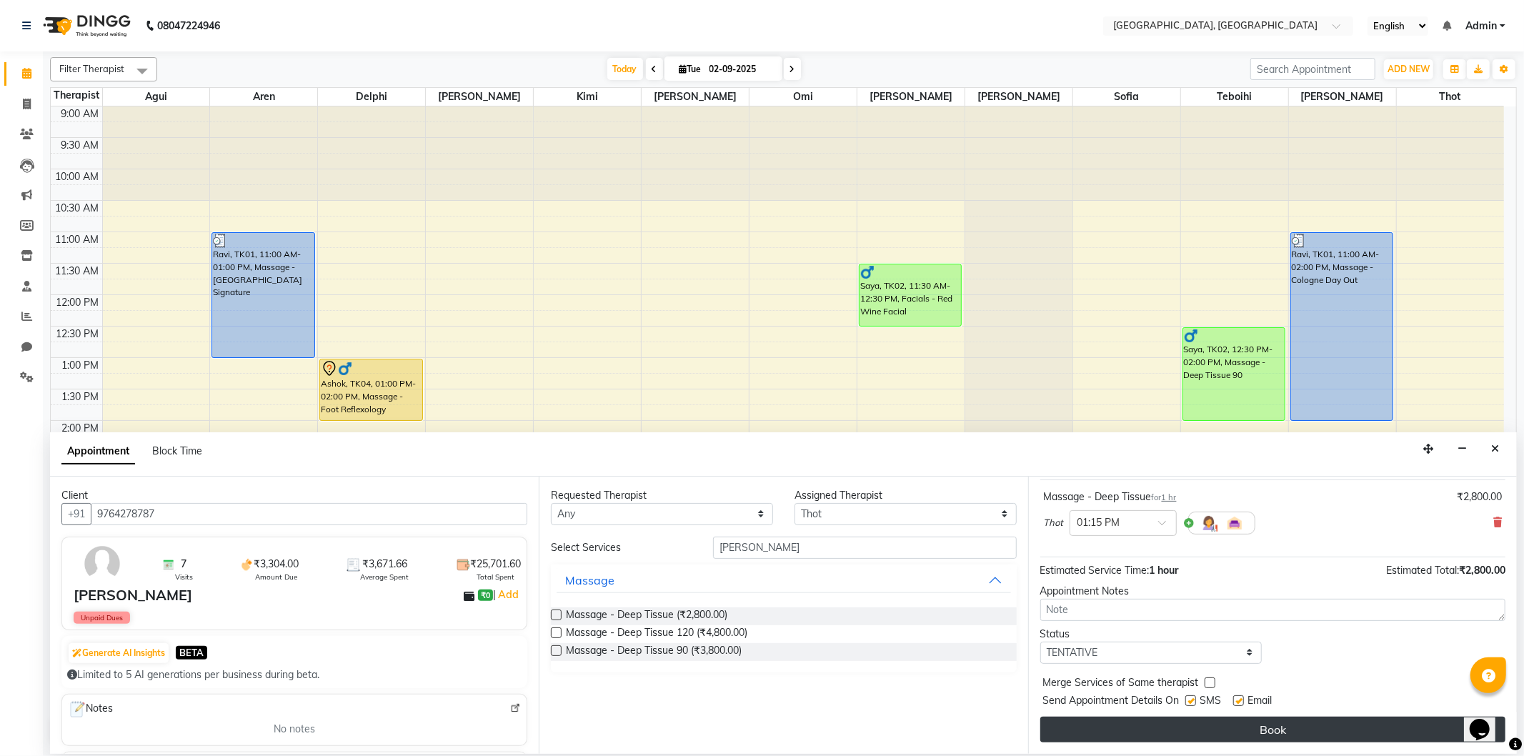
click at [1117, 734] on button "Book" at bounding box center [1272, 729] width 465 height 26
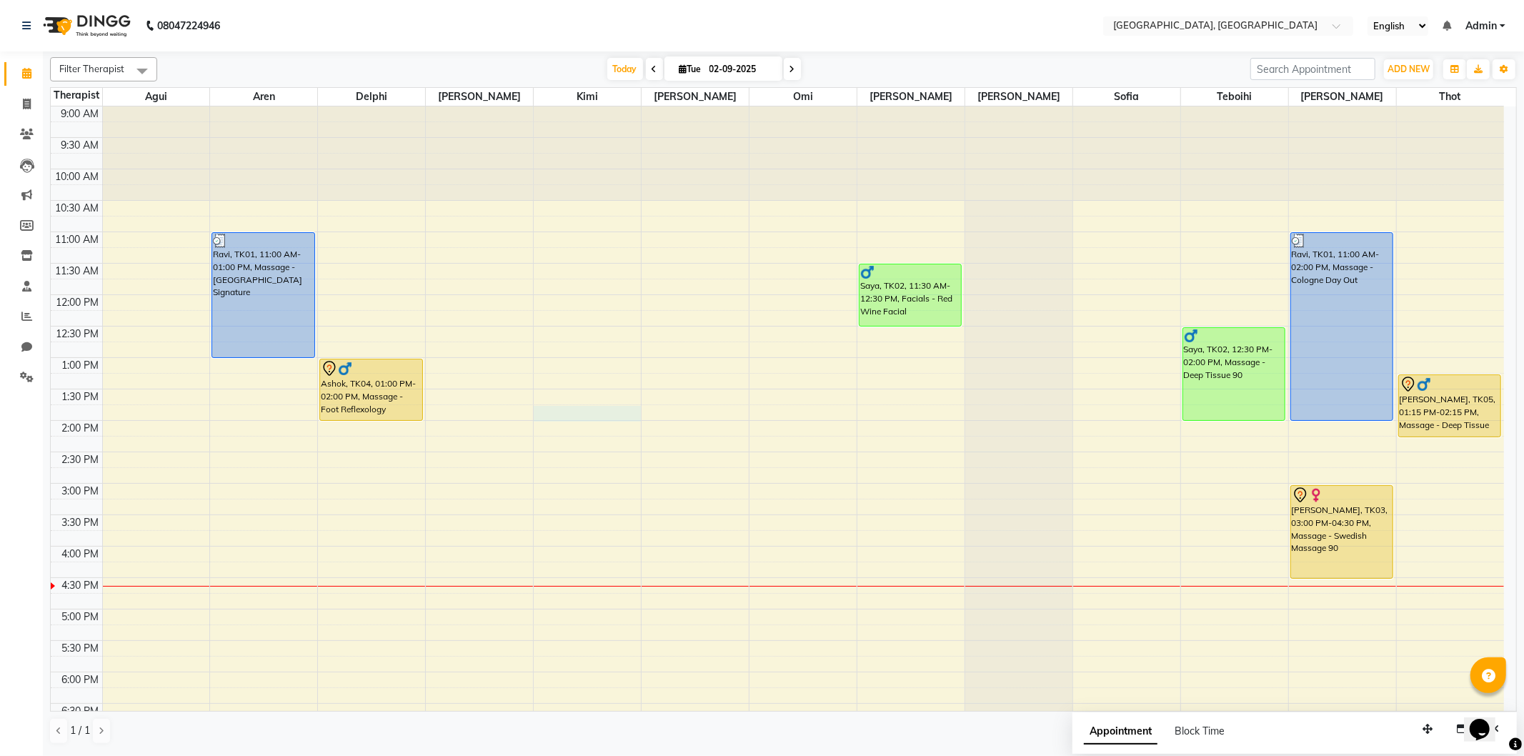
click at [545, 414] on div "9:00 AM 9:30 AM 10:00 AM 10:30 AM 11:00 AM 11:30 AM 12:00 PM 12:30 PM 1:00 PM 1…" at bounding box center [777, 545] width 1453 height 879
select select "15045"
select select "825"
select select "tentative"
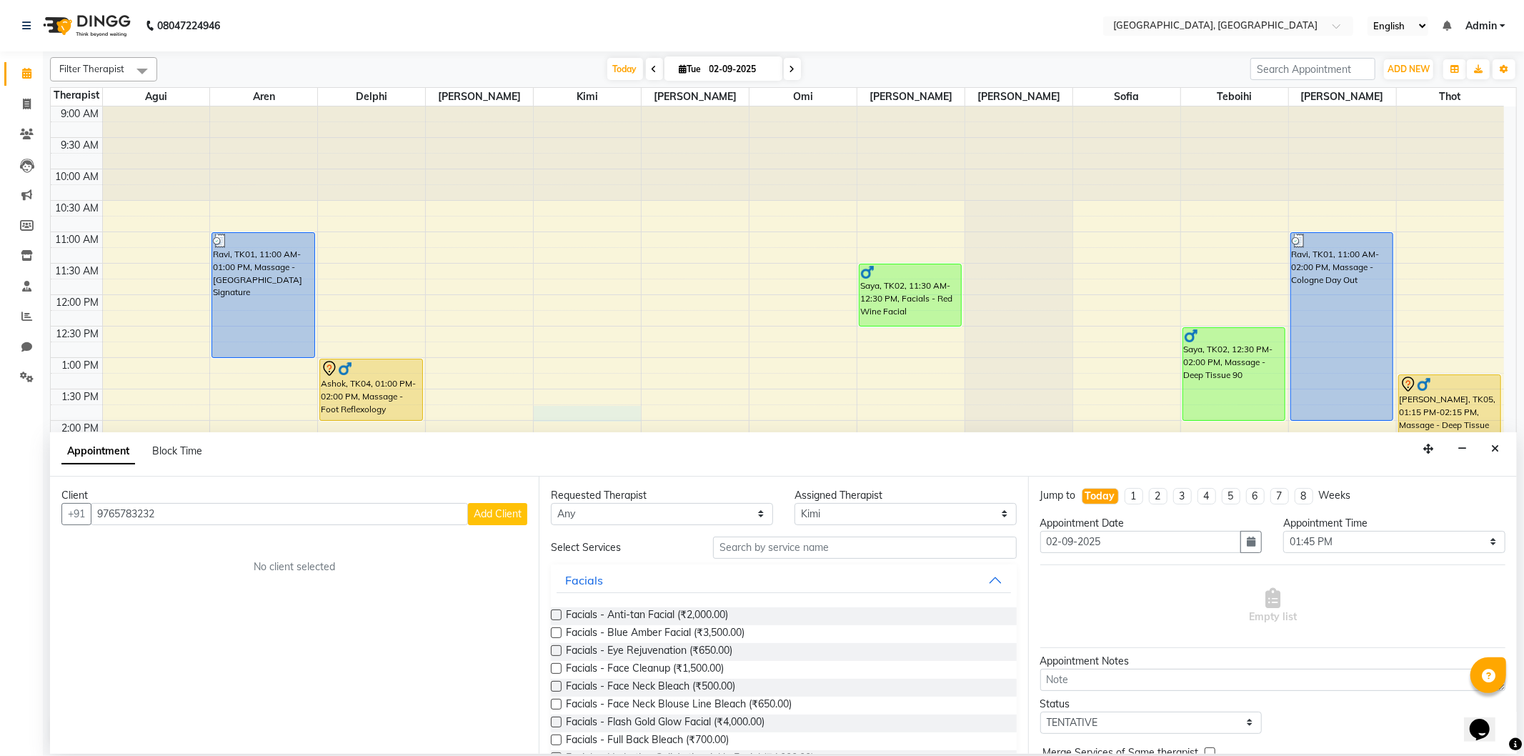
type input "9765783232"
click at [504, 514] on span "Add Client" at bounding box center [498, 513] width 48 height 13
select select "22"
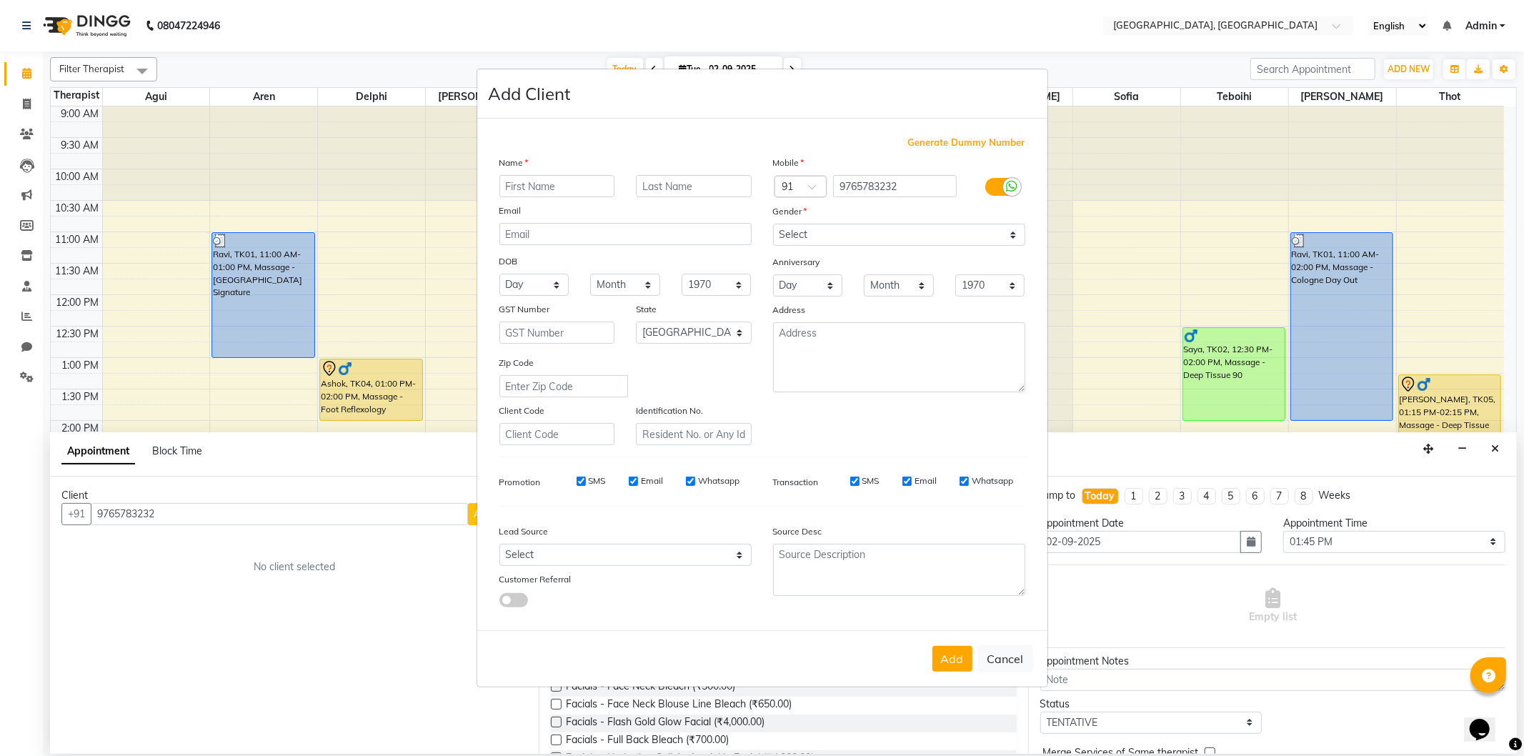
click at [524, 183] on input "text" at bounding box center [557, 186] width 116 height 22
type input "[PERSON_NAME]"
click at [869, 241] on select "Select [DEMOGRAPHIC_DATA] [DEMOGRAPHIC_DATA] Other Prefer Not To Say" at bounding box center [899, 235] width 252 height 22
select select "[DEMOGRAPHIC_DATA]"
click at [773, 224] on select "Select [DEMOGRAPHIC_DATA] [DEMOGRAPHIC_DATA] Other Prefer Not To Say" at bounding box center [899, 235] width 252 height 22
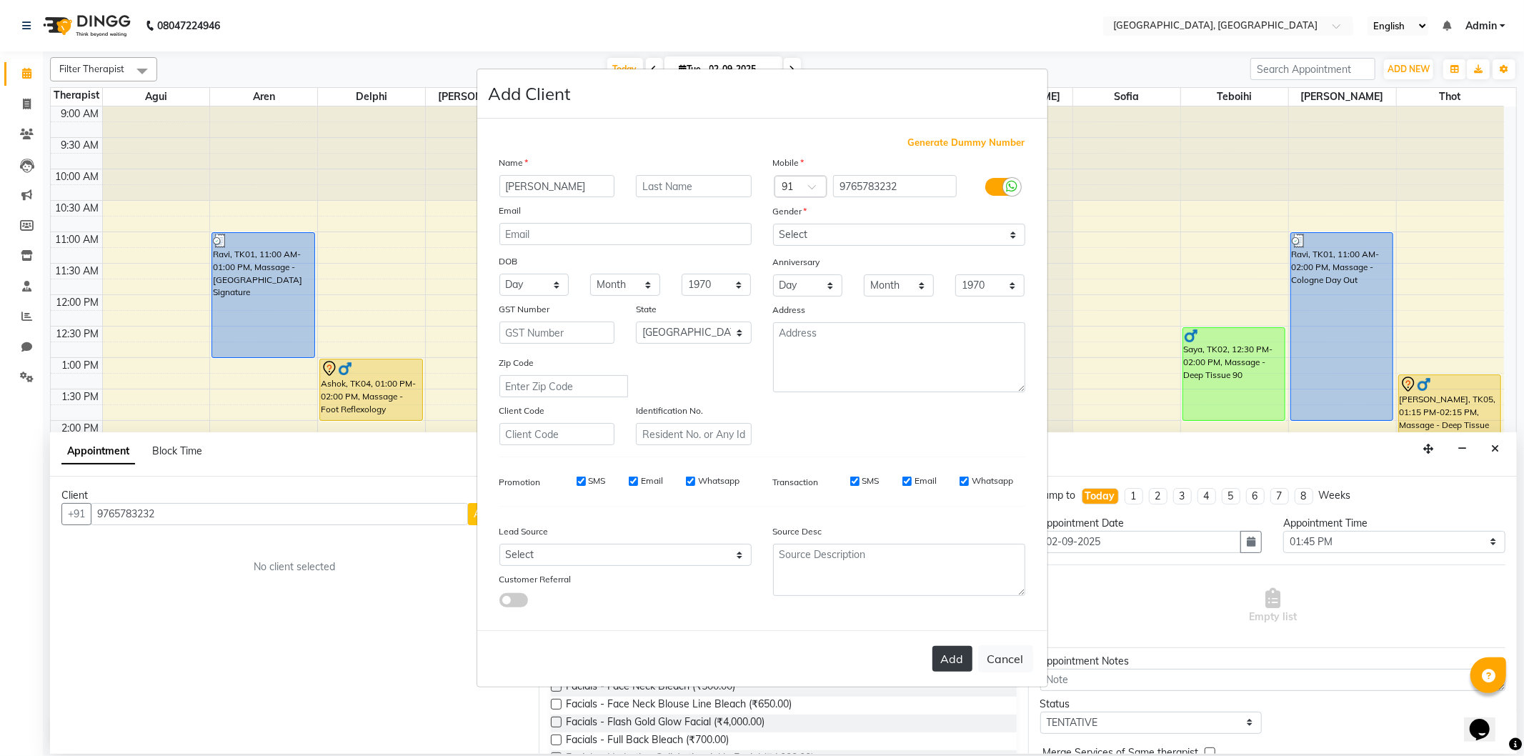
click at [949, 666] on button "Add" at bounding box center [952, 659] width 40 height 26
select select
select select "null"
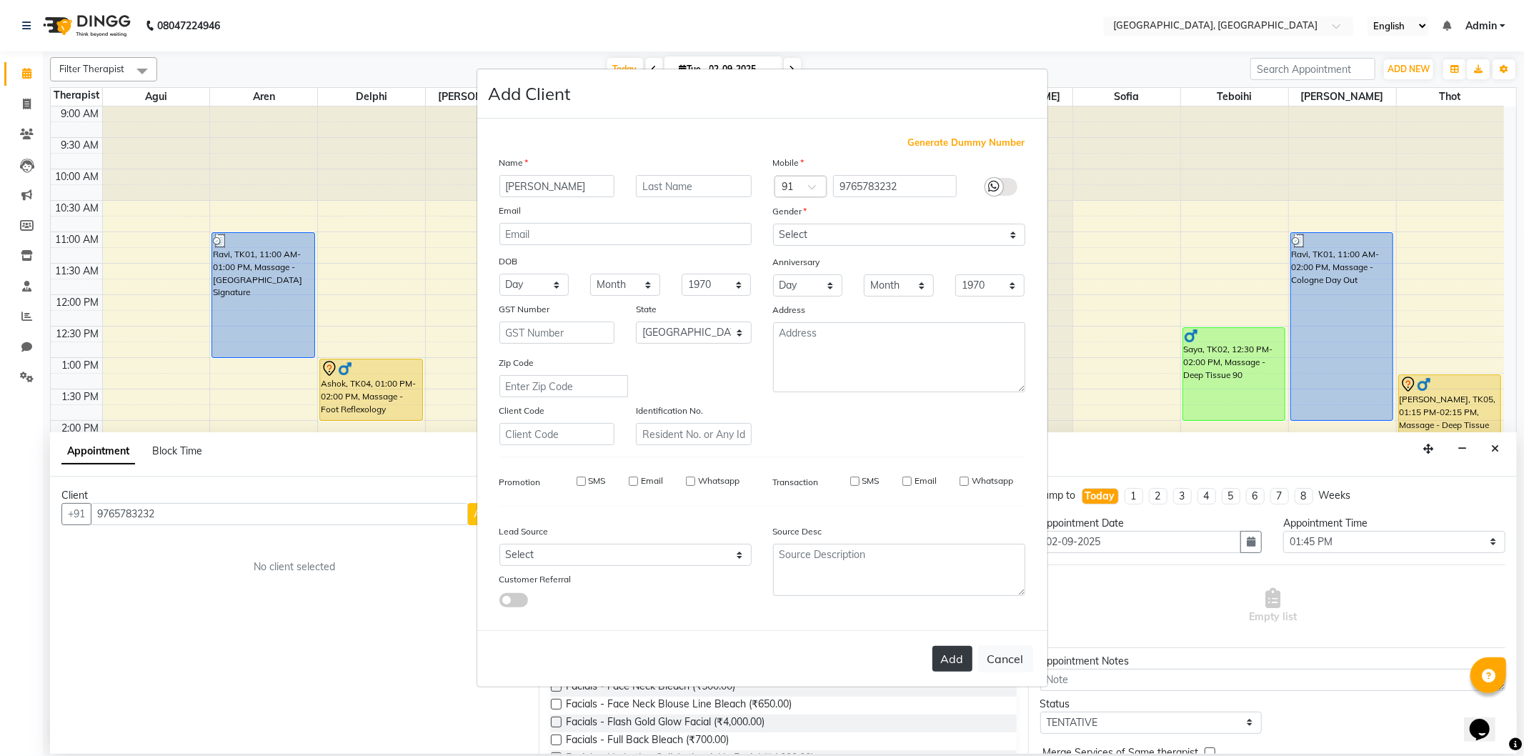
select select
checkbox input "false"
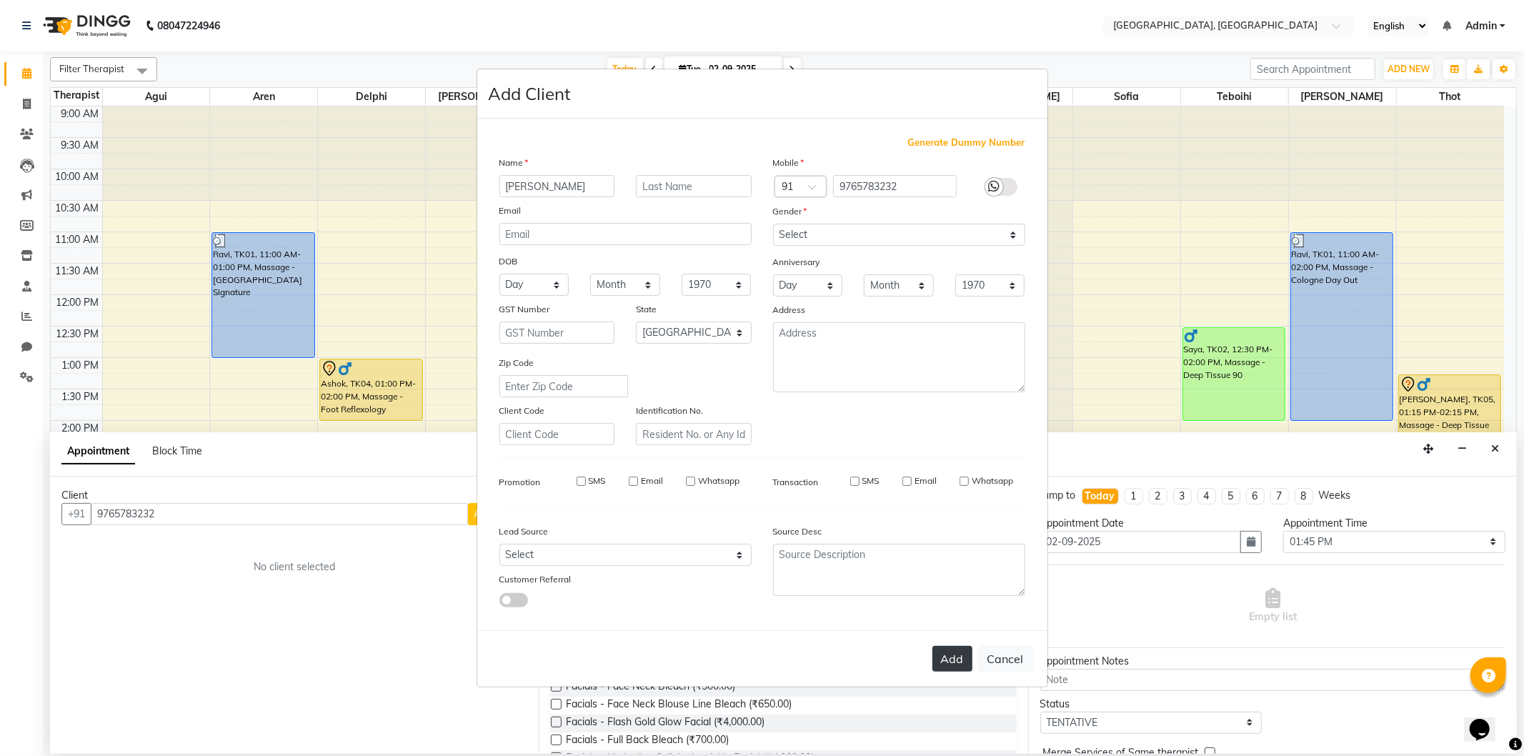
checkbox input "false"
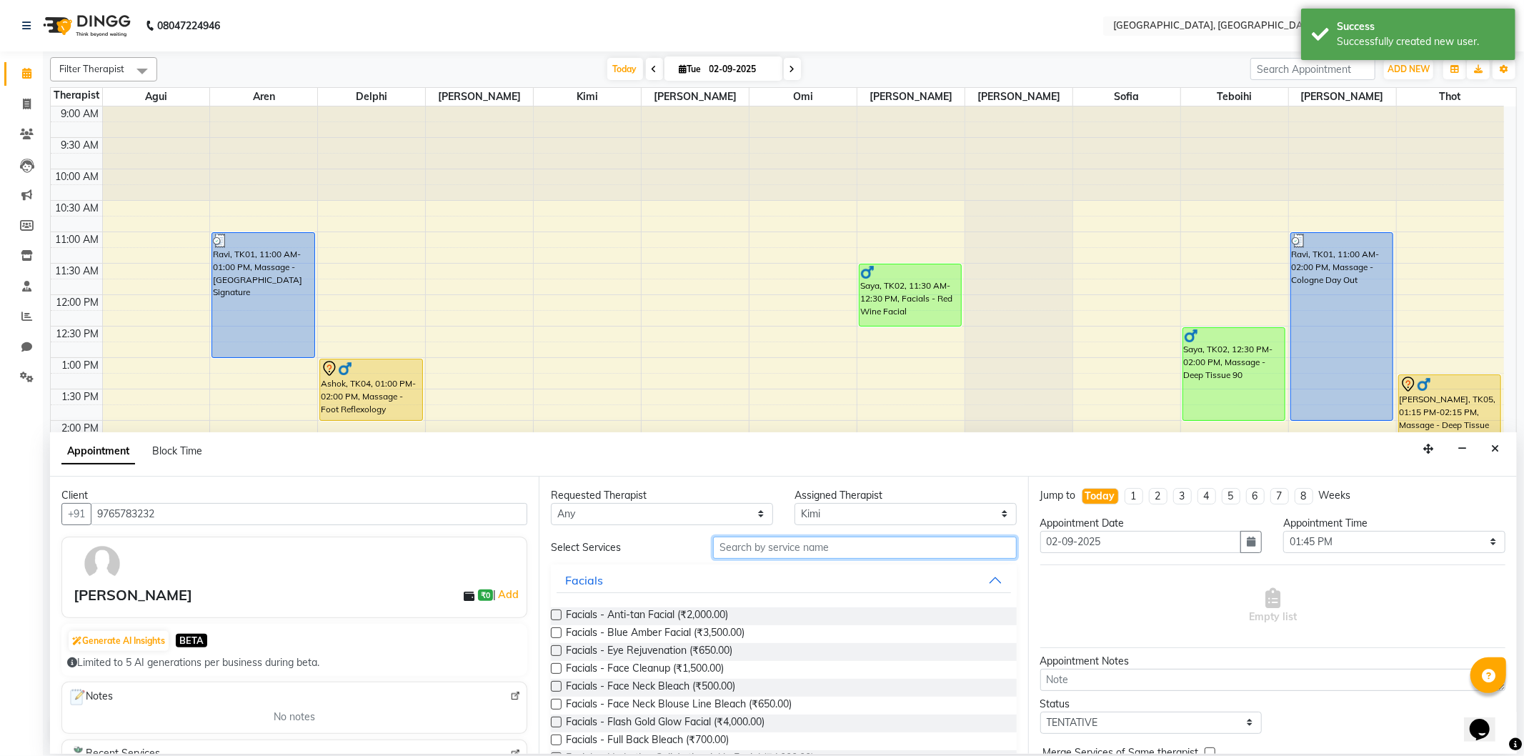
click at [719, 554] on input "text" at bounding box center [864, 547] width 303 height 22
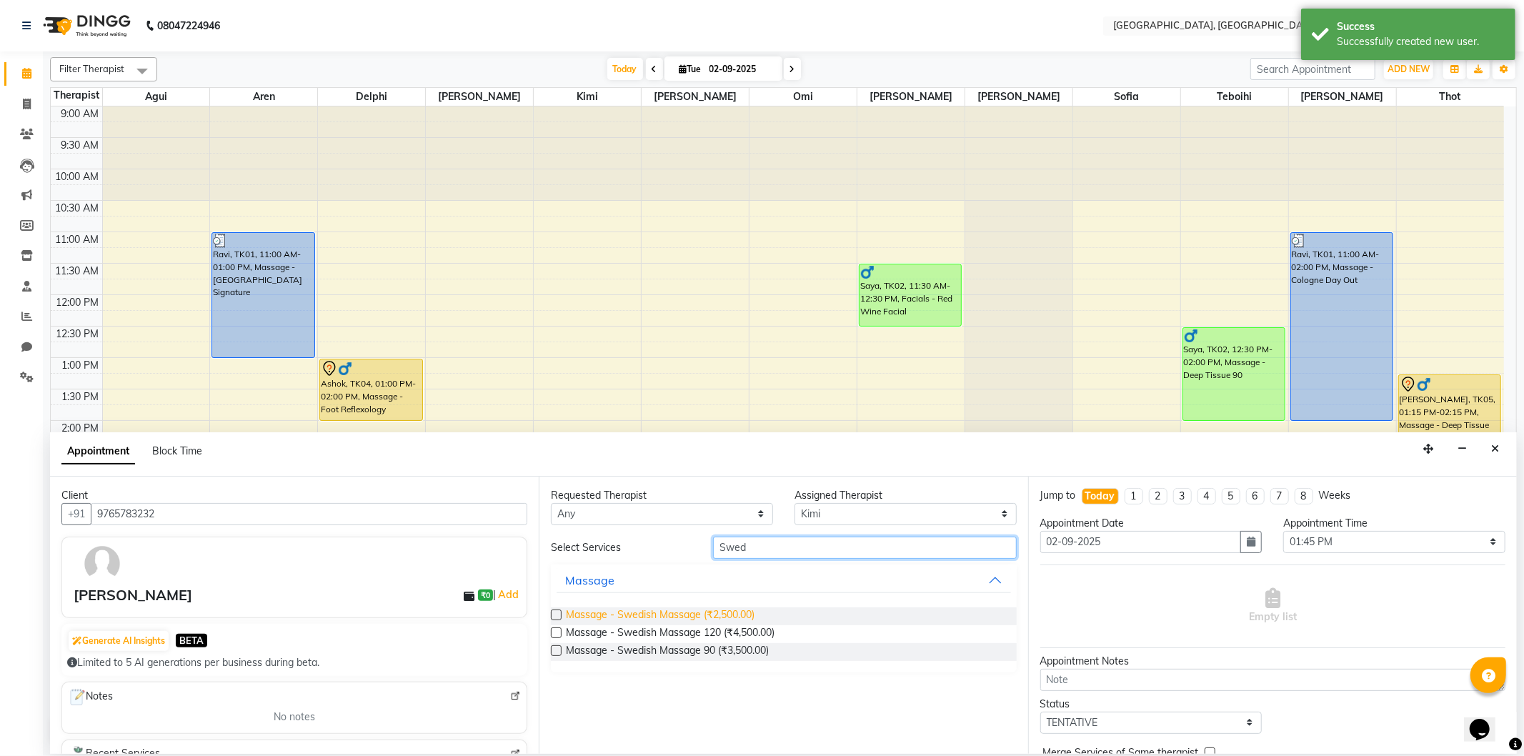
type input "Swed"
click at [704, 611] on span "Massage - Swedish Massage (₹2,500.00)" at bounding box center [660, 616] width 189 height 18
checkbox input "false"
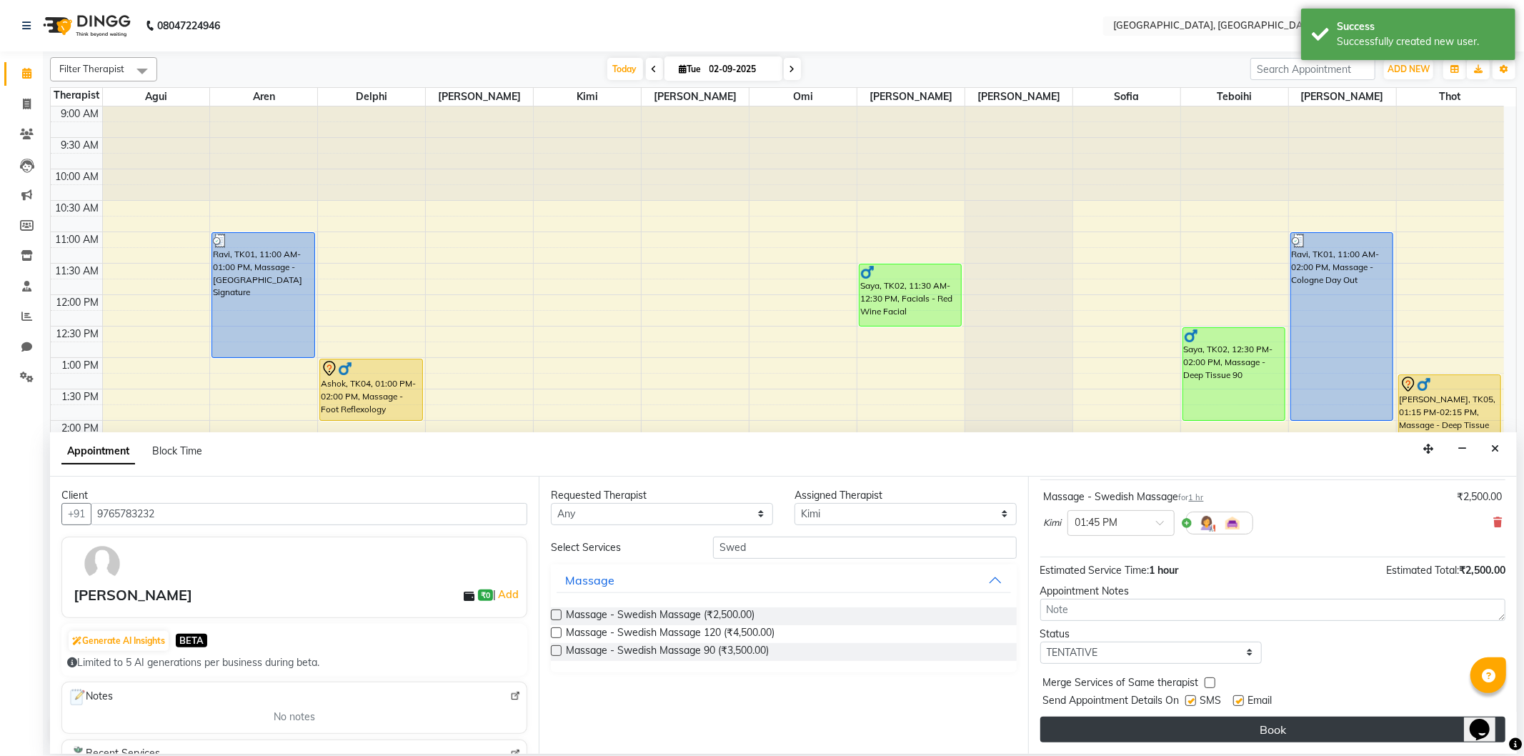
click at [1140, 719] on button "Book" at bounding box center [1272, 729] width 465 height 26
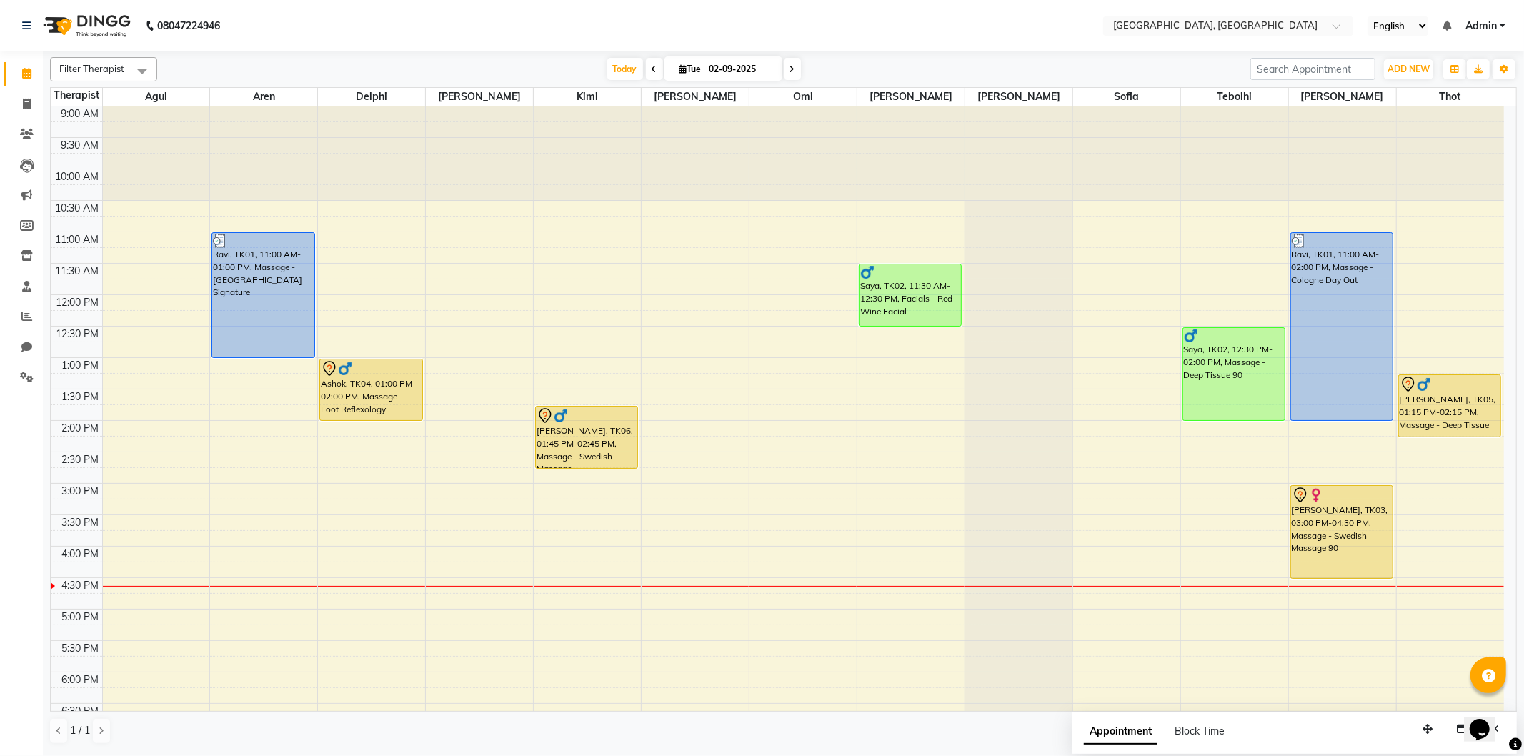
click at [1086, 409] on div "9:00 AM 9:30 AM 10:00 AM 10:30 AM 11:00 AM 11:30 AM 12:00 PM 12:30 PM 1:00 PM 1…" at bounding box center [777, 545] width 1453 height 879
select select "7708"
select select "tentative"
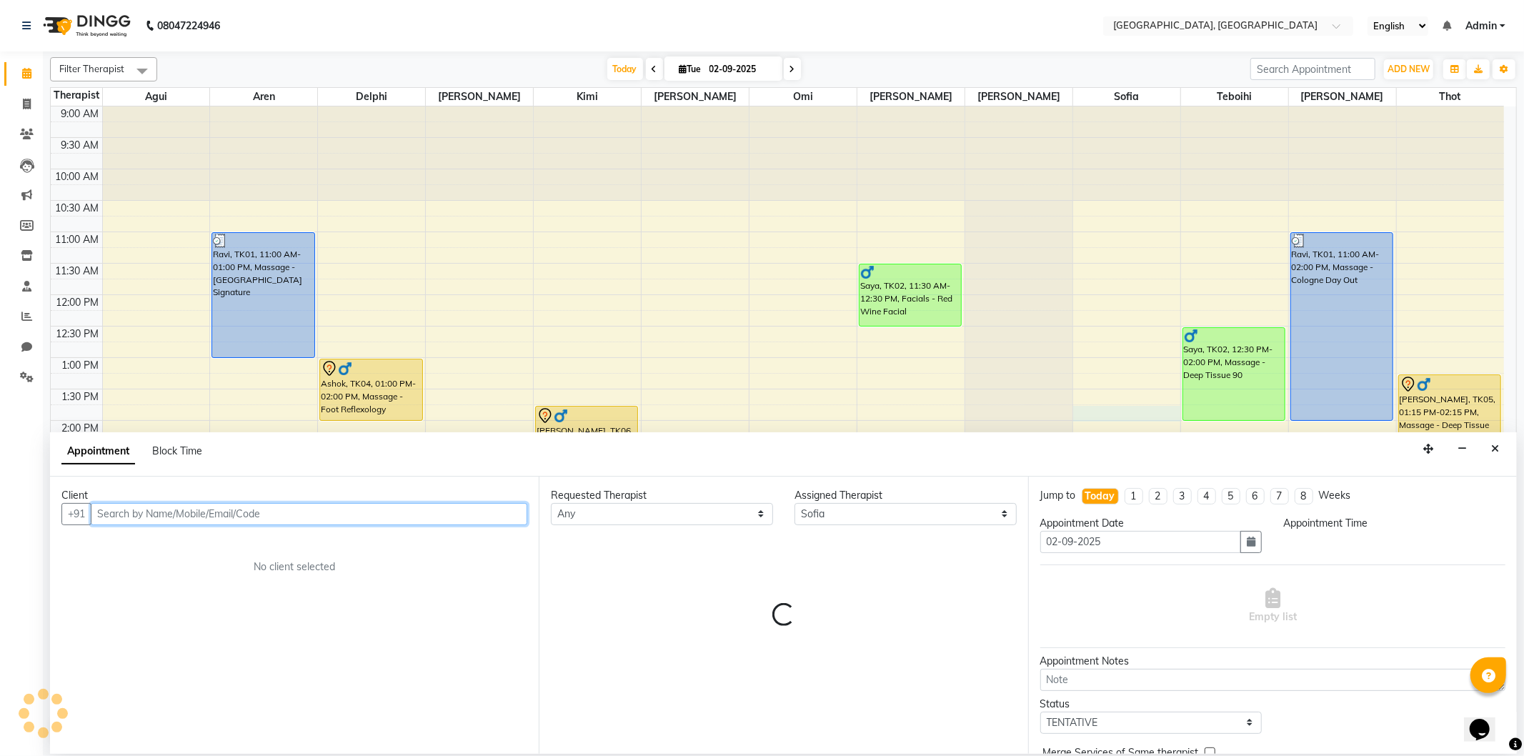
select select "825"
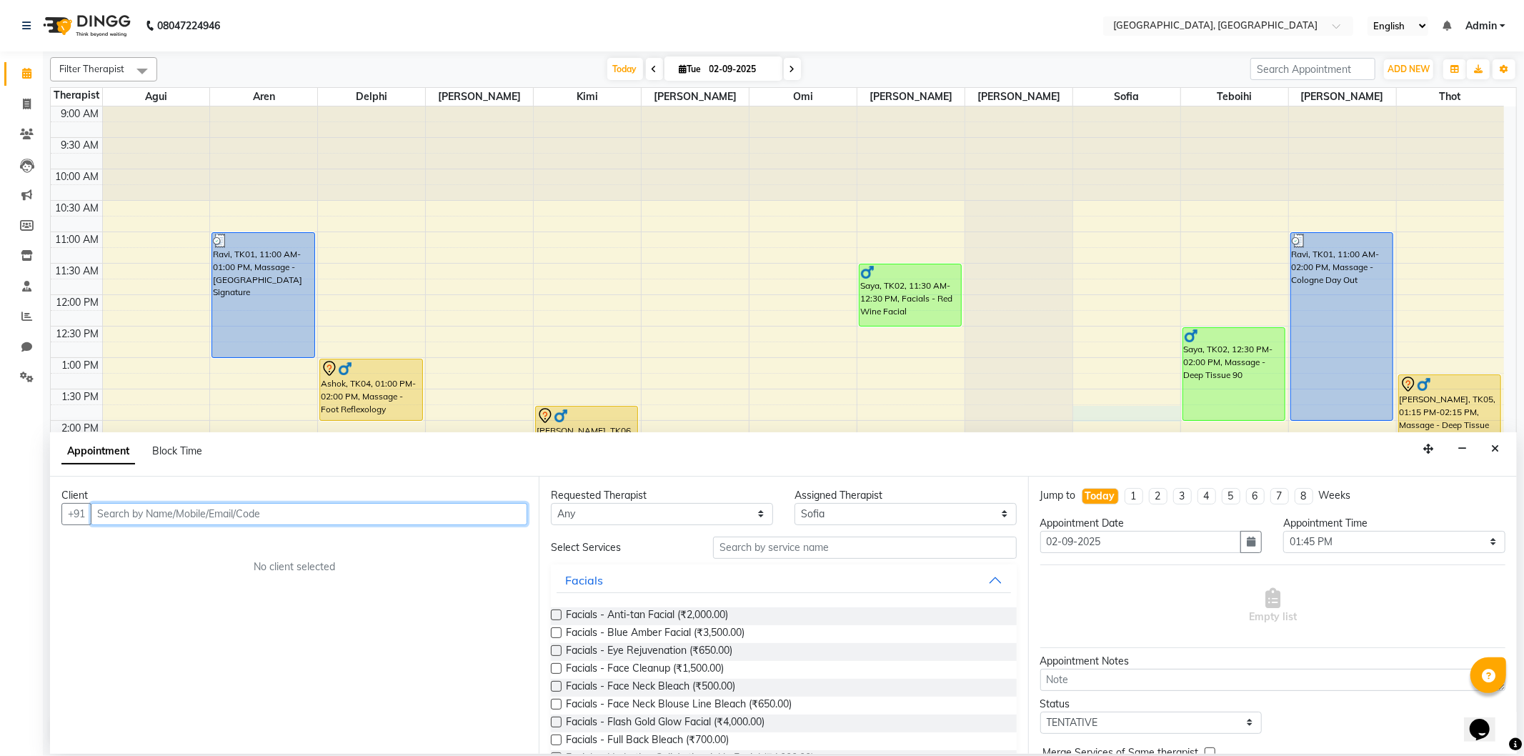
paste input "8788117543"
type input "8788117543"
click at [491, 515] on span "Add Client" at bounding box center [498, 513] width 48 height 13
select select "22"
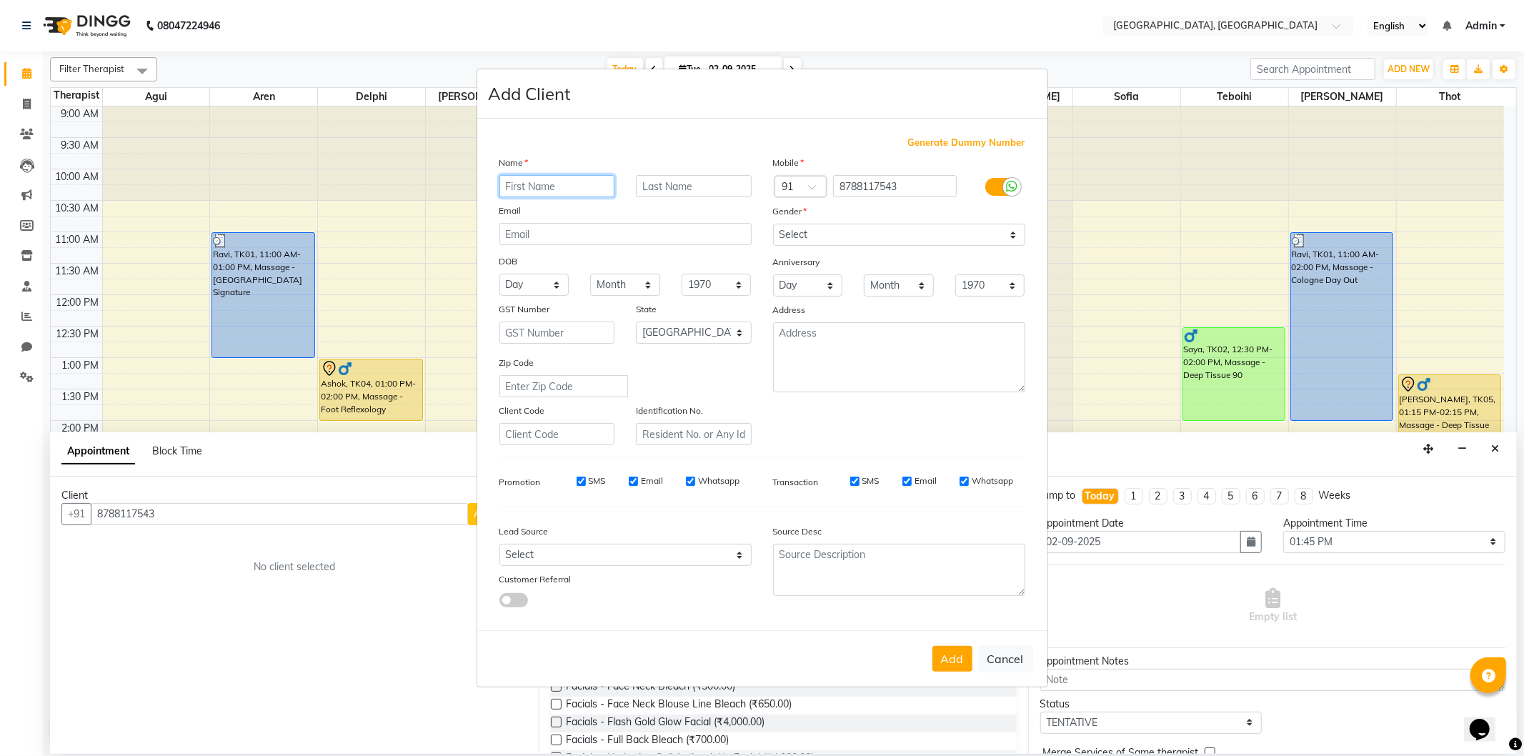
click at [539, 181] on input "text" at bounding box center [557, 186] width 116 height 22
type input "Nikhil"
click at [826, 239] on select "Select [DEMOGRAPHIC_DATA] [DEMOGRAPHIC_DATA] Other Prefer Not To Say" at bounding box center [899, 235] width 252 height 22
select select "[DEMOGRAPHIC_DATA]"
click at [773, 224] on select "Select [DEMOGRAPHIC_DATA] [DEMOGRAPHIC_DATA] Other Prefer Not To Say" at bounding box center [899, 235] width 252 height 22
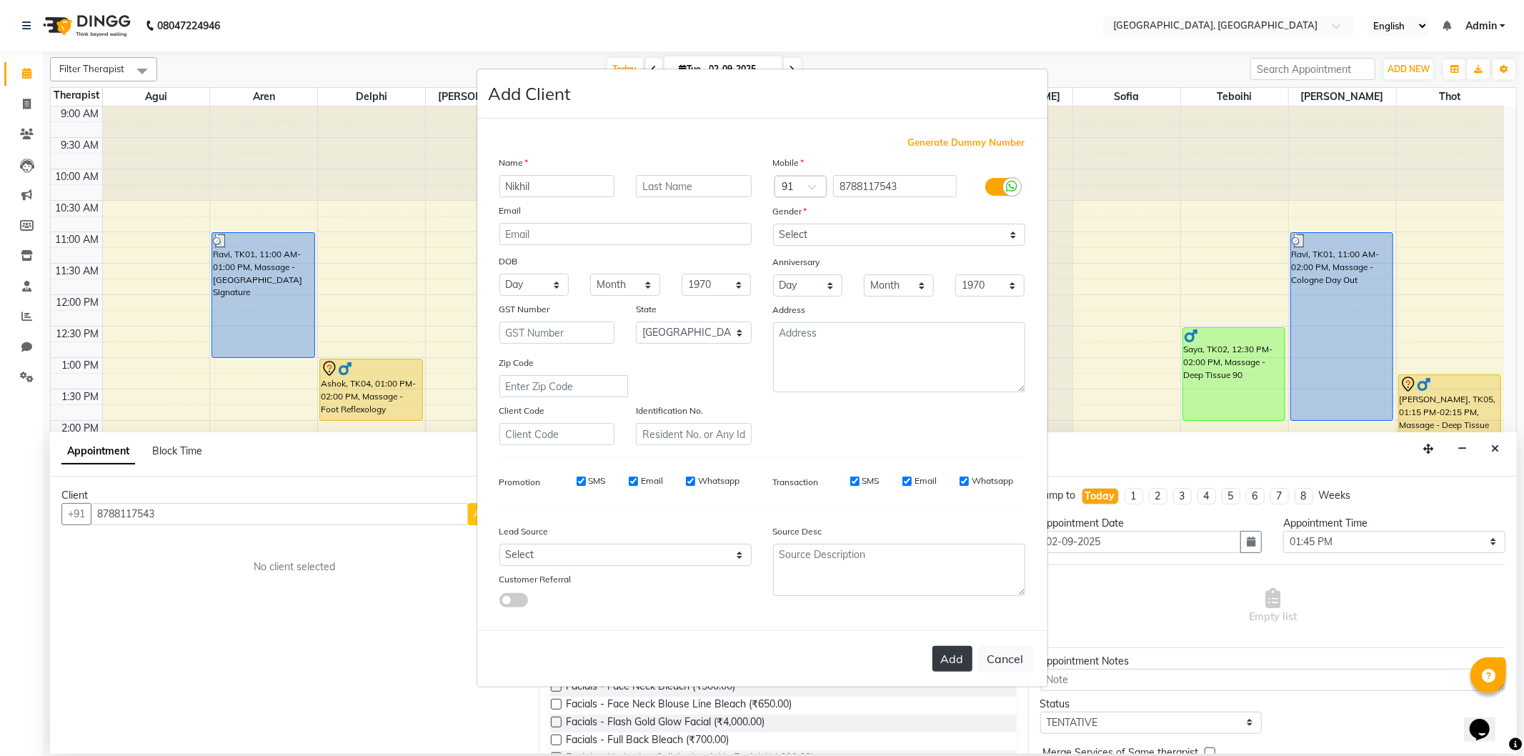
click at [954, 670] on button "Add" at bounding box center [952, 659] width 40 height 26
select select
select select "null"
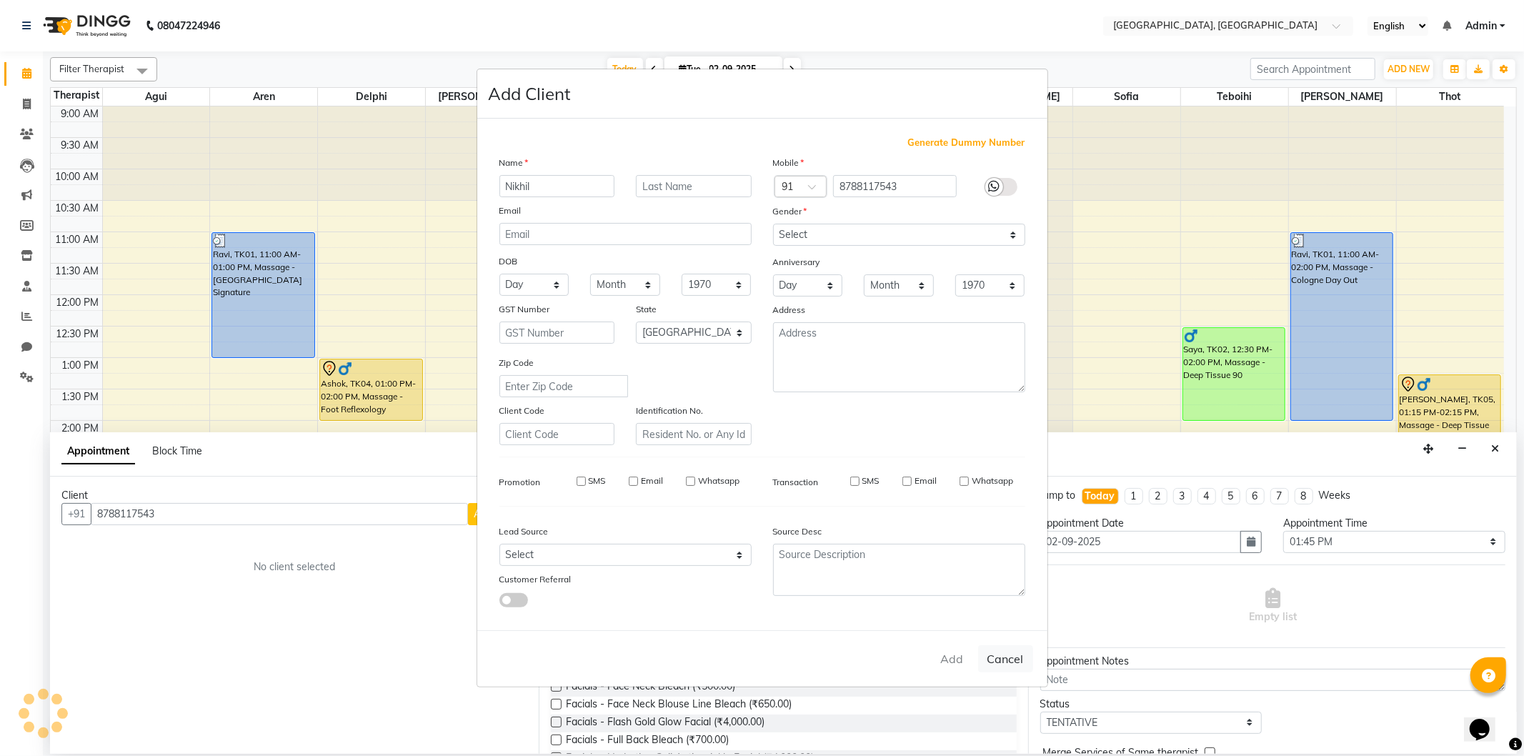
select select
checkbox input "false"
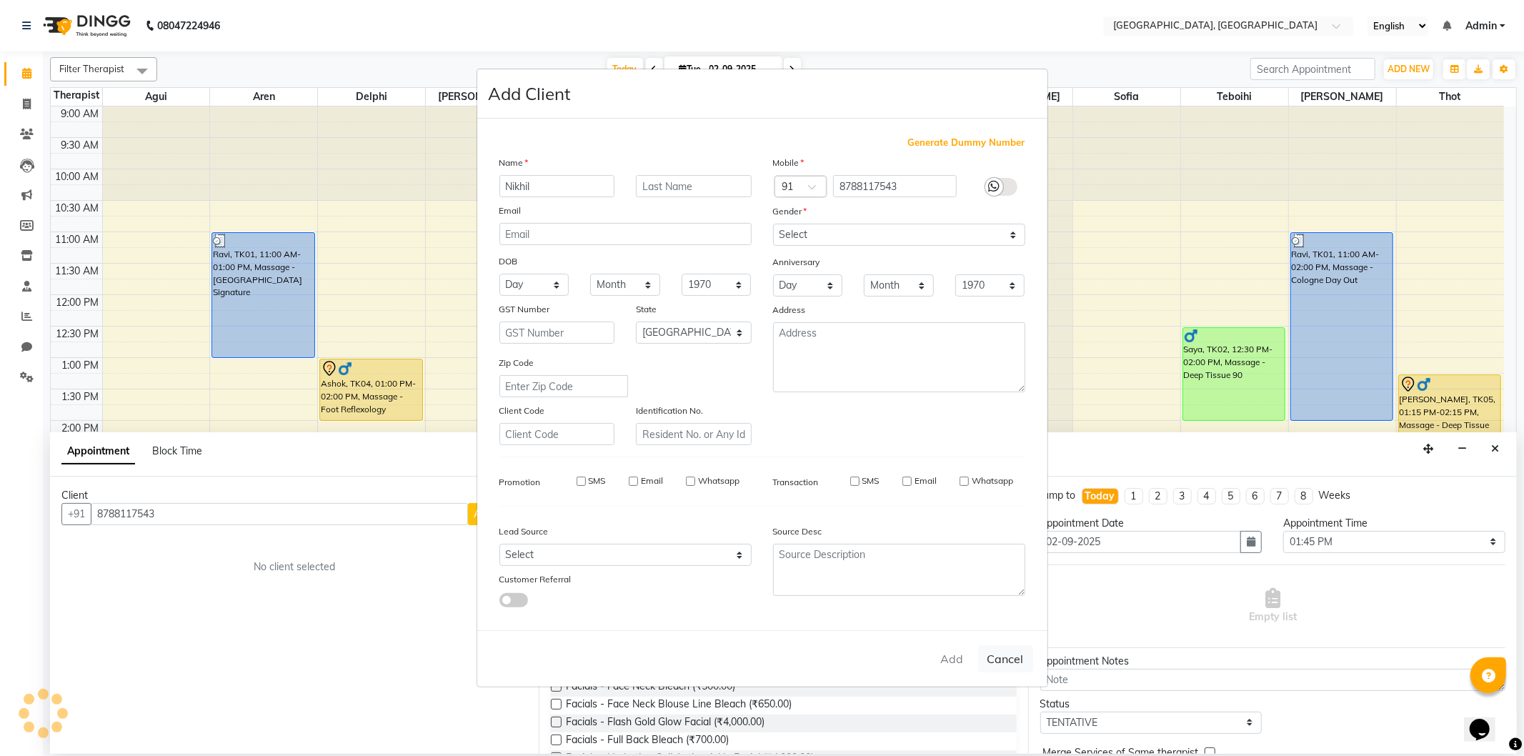
checkbox input "false"
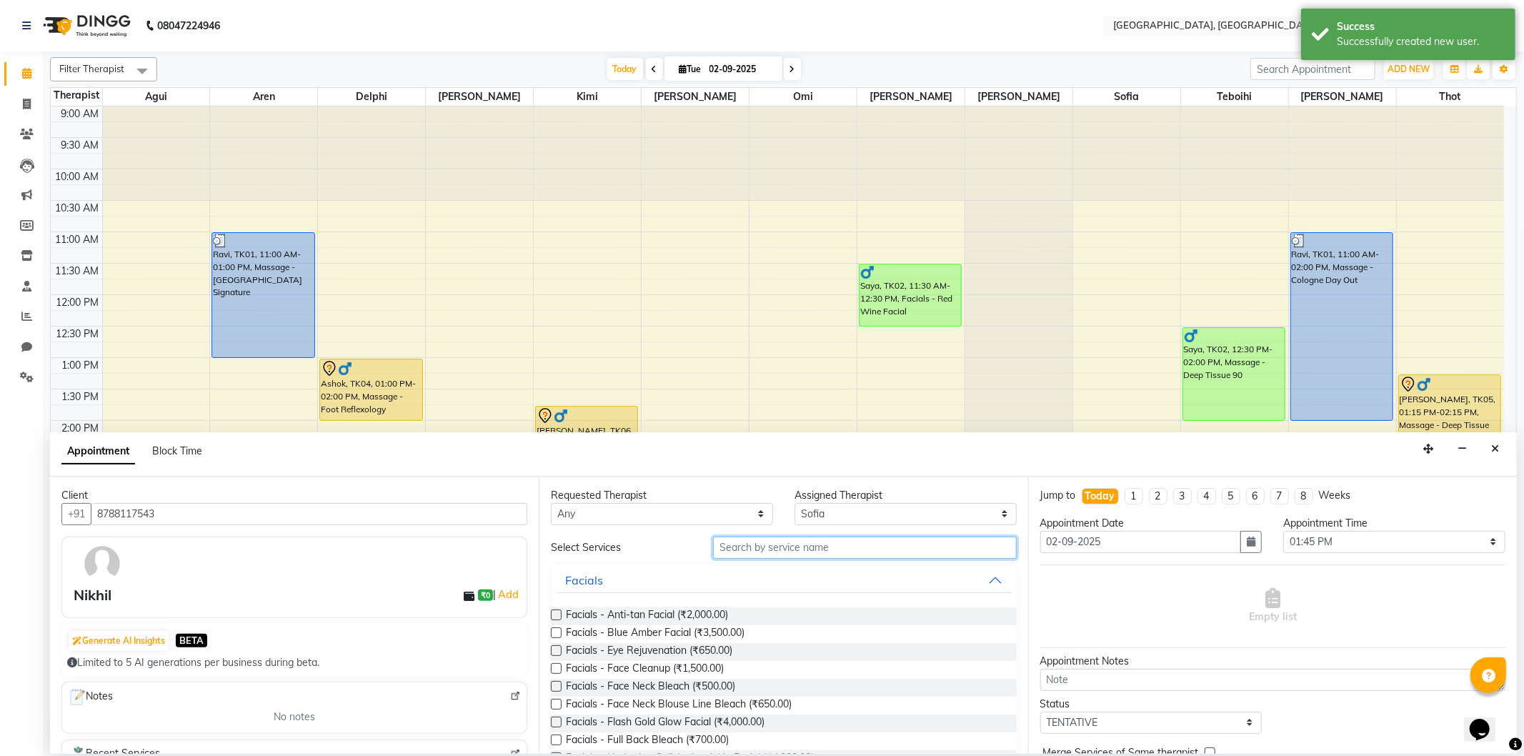
click at [802, 541] on input "text" at bounding box center [864, 547] width 303 height 22
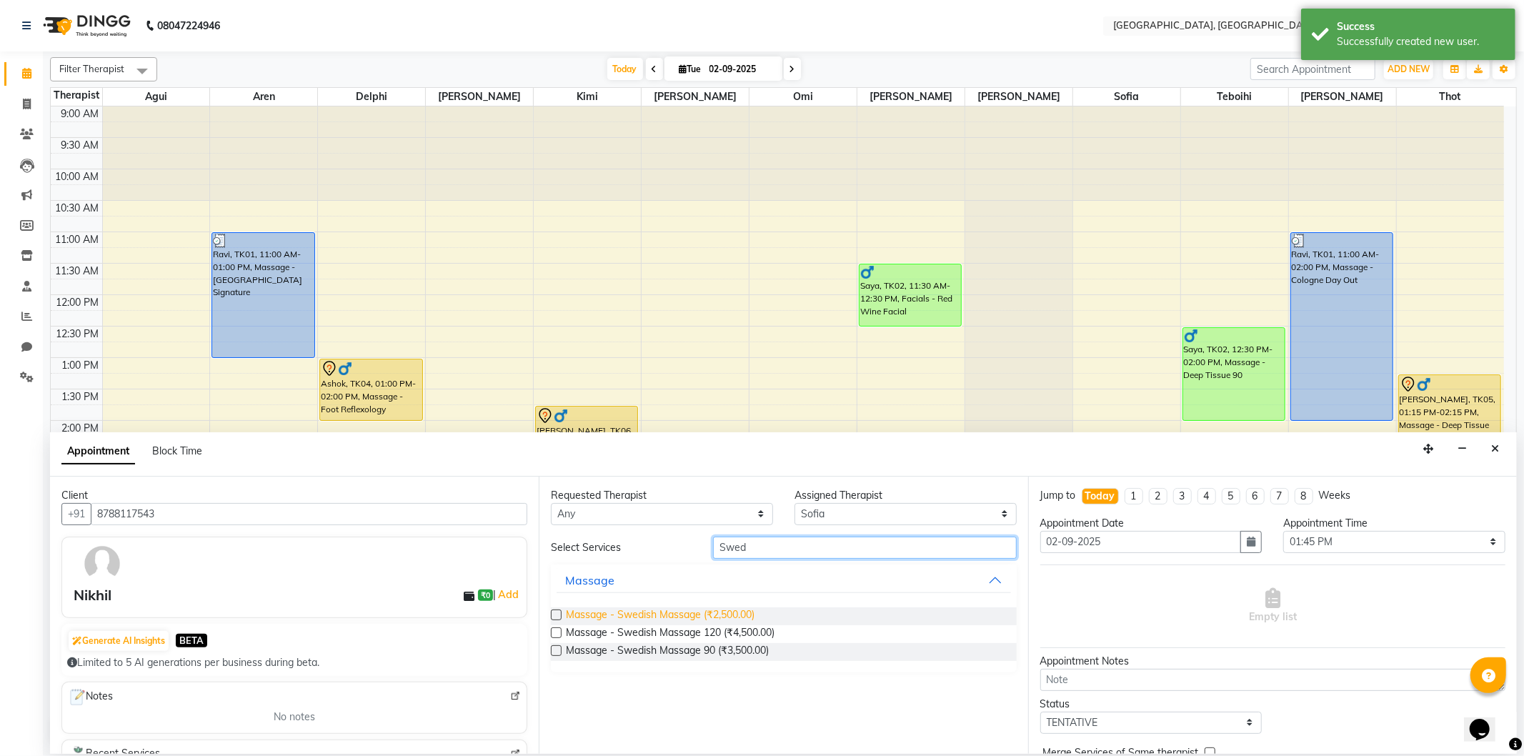
type input "Swed"
click at [725, 617] on span "Massage - Swedish Massage (₹2,500.00)" at bounding box center [660, 616] width 189 height 18
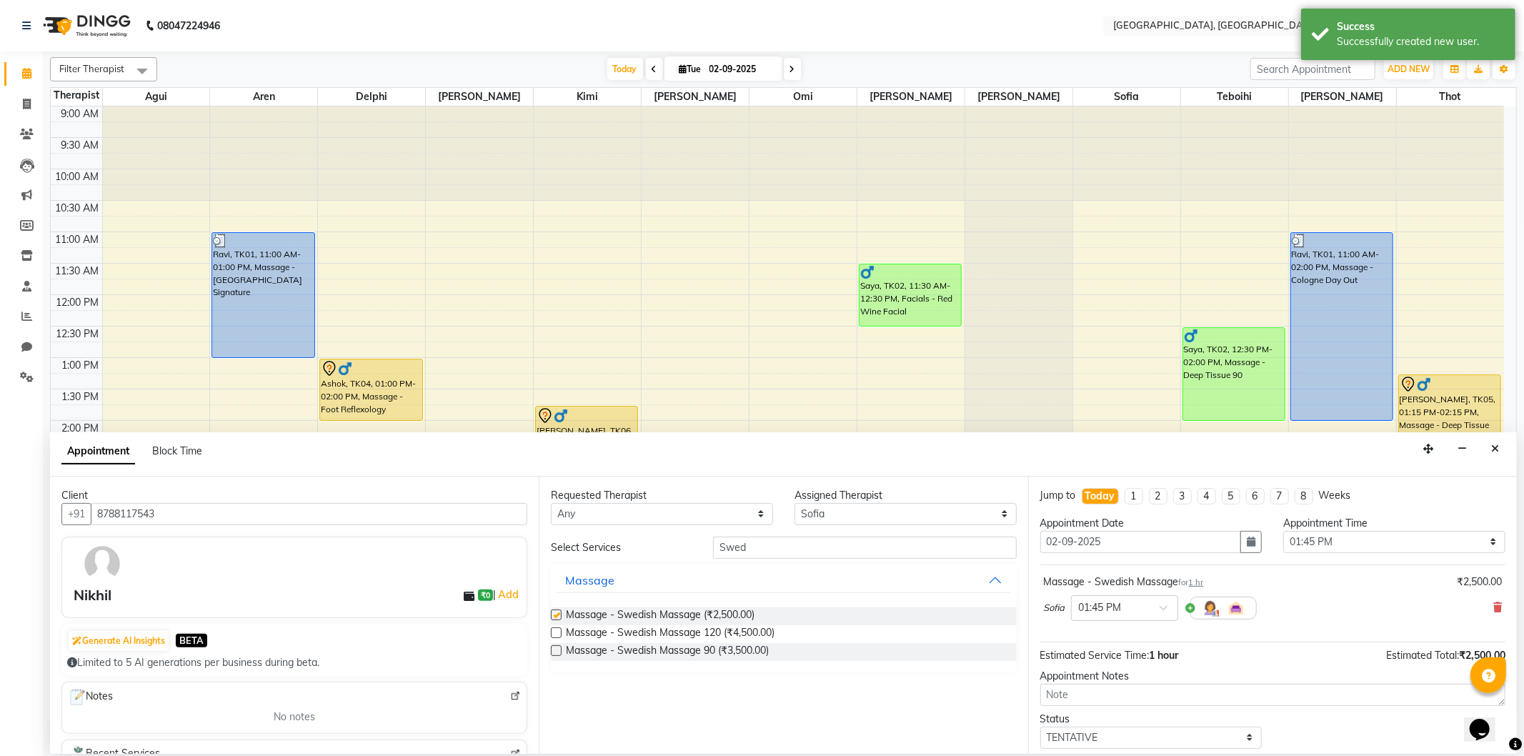
checkbox input "false"
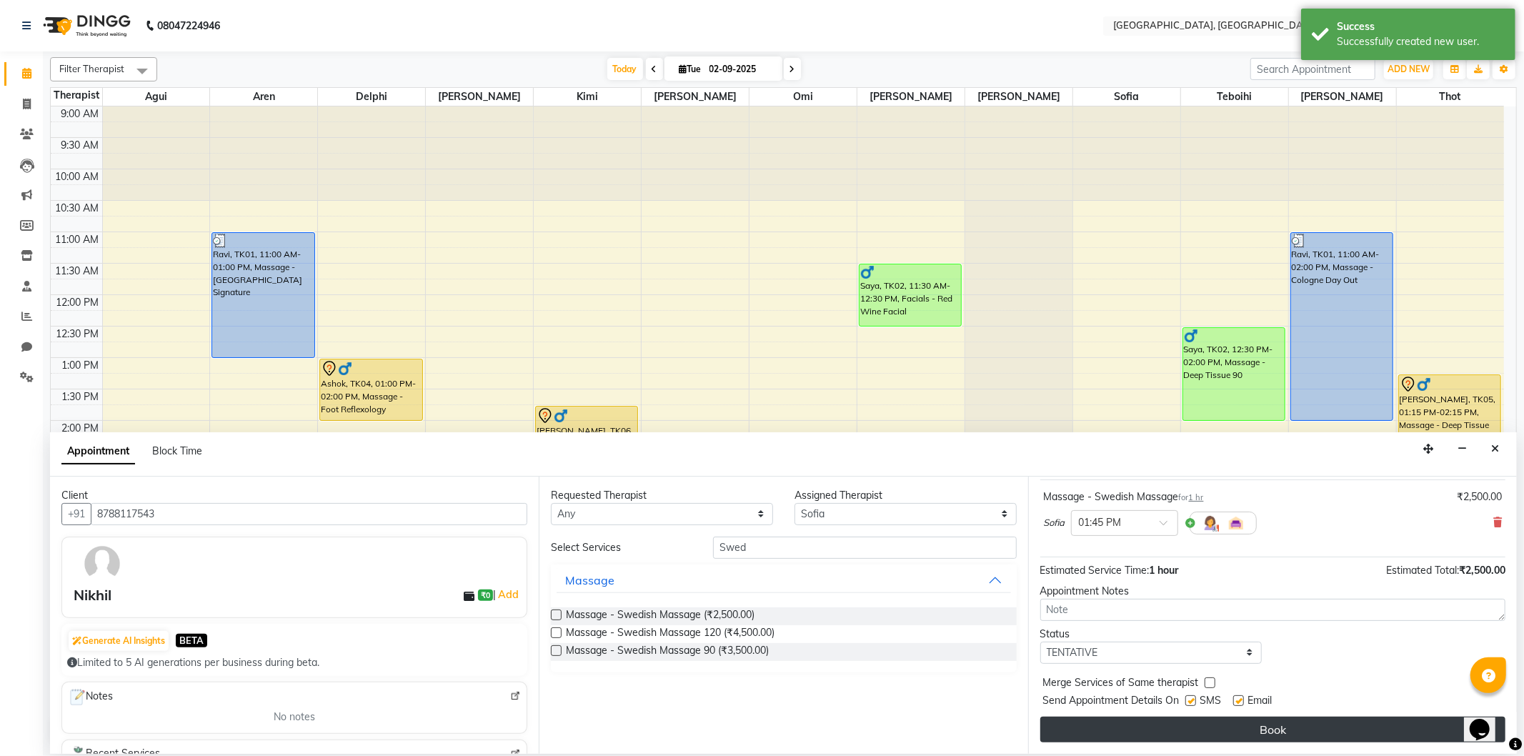
click at [1146, 731] on button "Book" at bounding box center [1272, 729] width 465 height 26
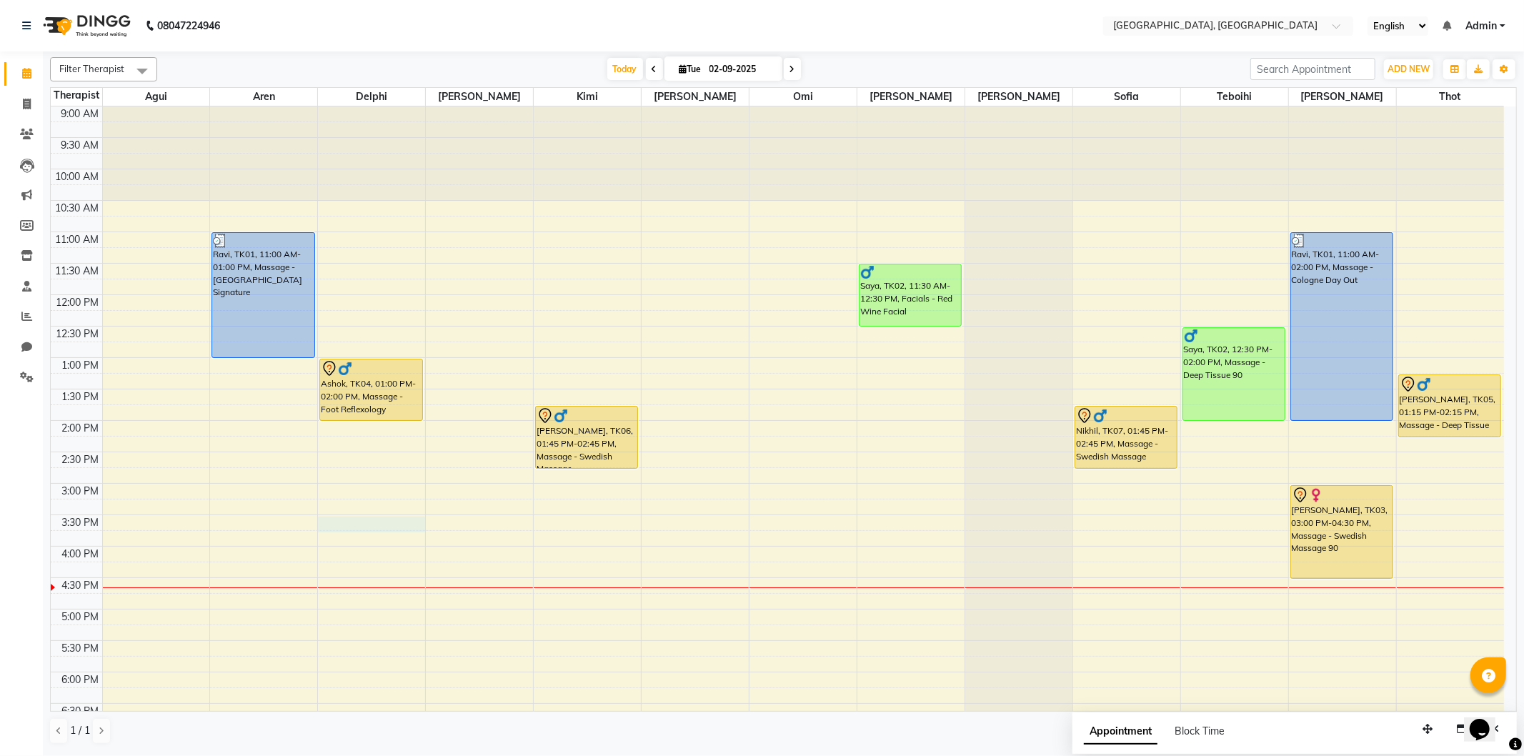
click at [344, 520] on div "9:00 AM 9:30 AM 10:00 AM 10:30 AM 11:00 AM 11:30 AM 12:00 PM 12:30 PM 1:00 PM 1…" at bounding box center [777, 545] width 1453 height 879
select select "7707"
select select "930"
select select "tentative"
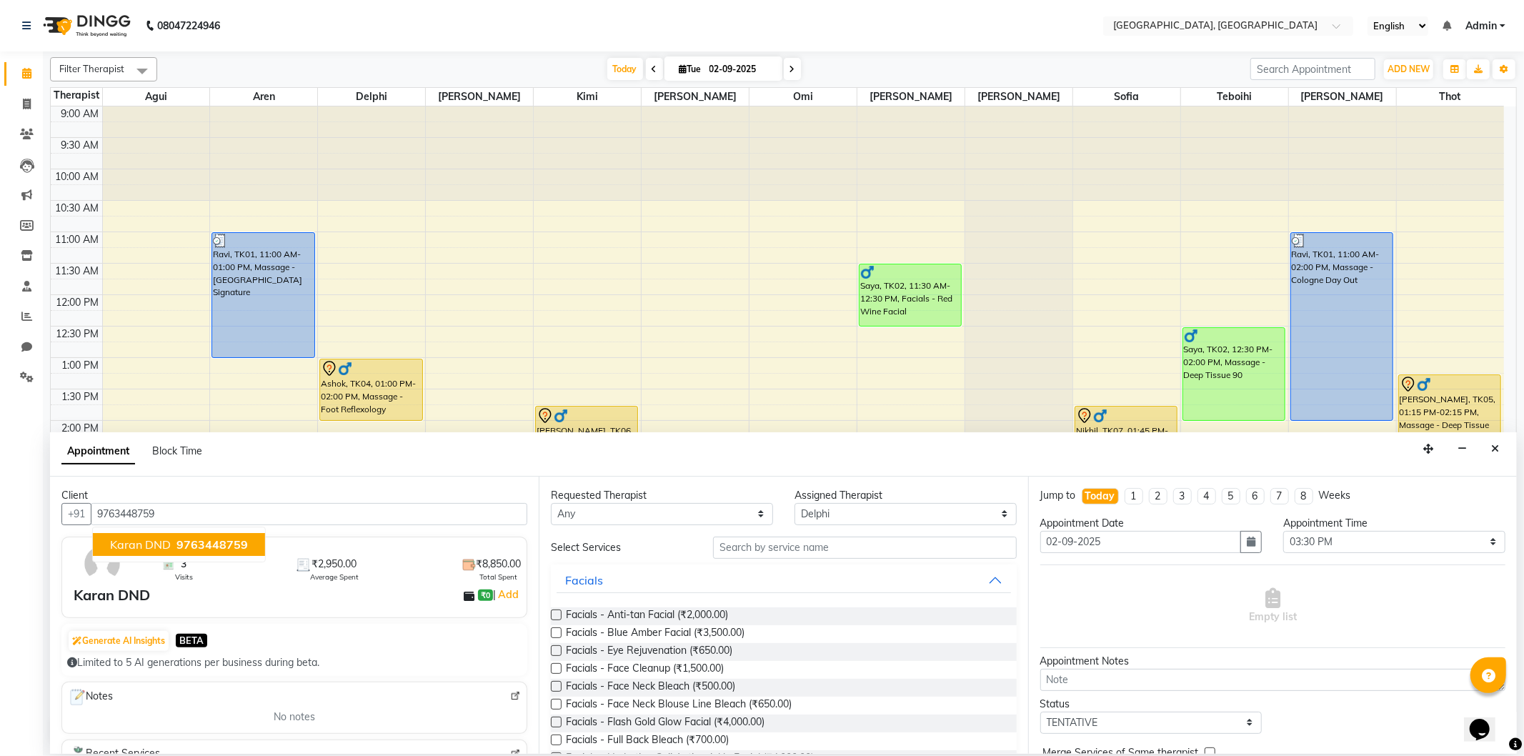
click at [201, 544] on span "9763448759" at bounding box center [211, 544] width 71 height 14
type input "9763448759"
click at [779, 550] on input "text" at bounding box center [864, 547] width 303 height 22
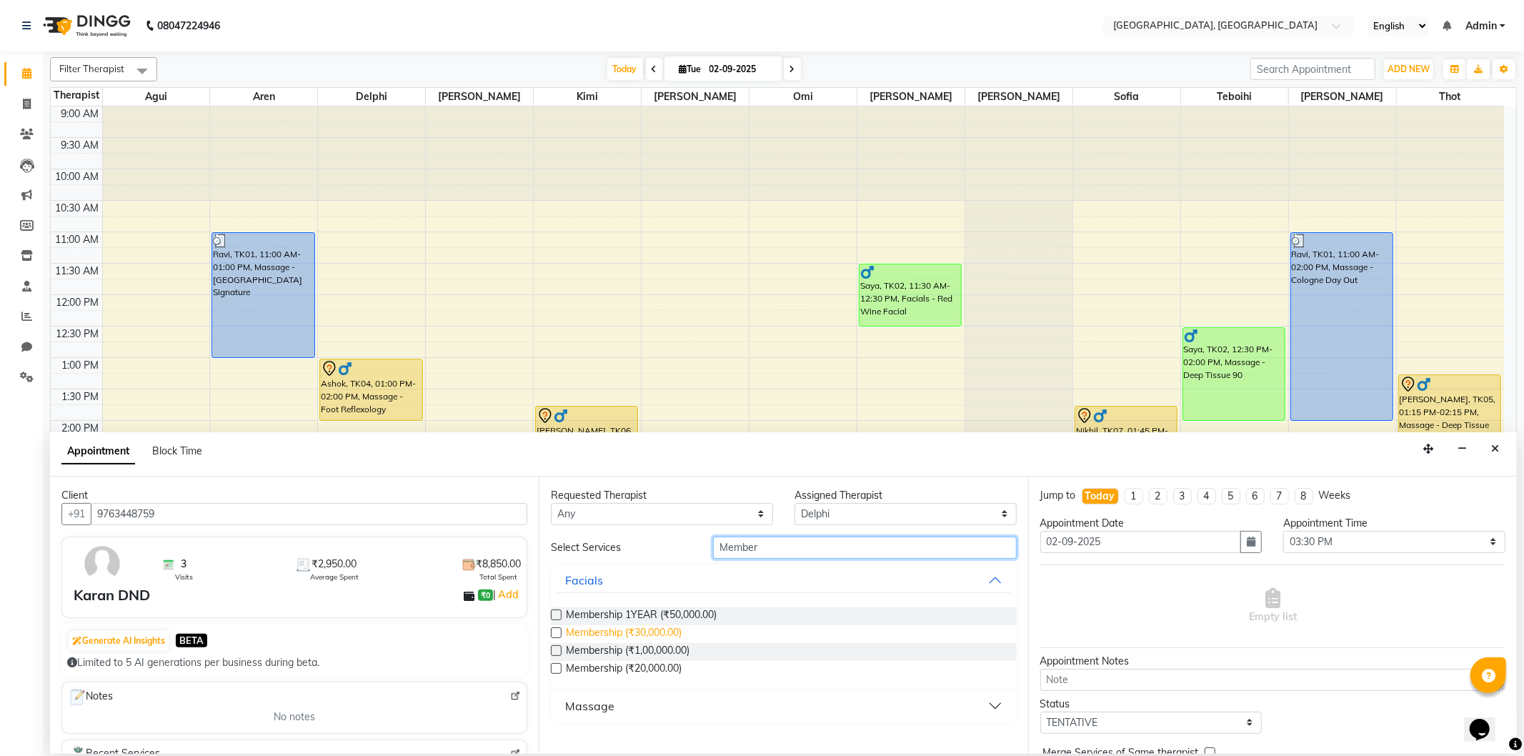
type input "Member"
click at [663, 637] on span "Membership (₹30,000.00)" at bounding box center [624, 634] width 116 height 18
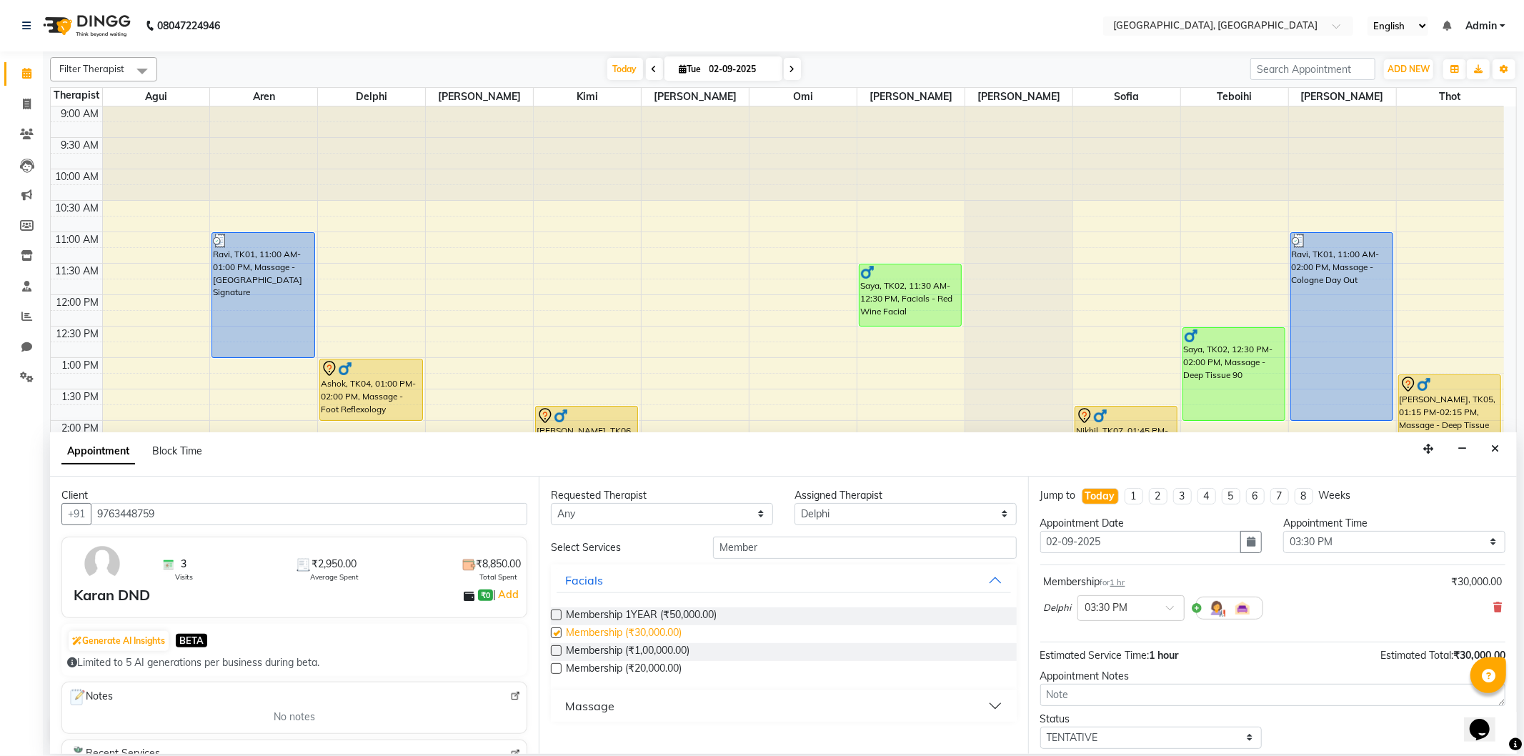
checkbox input "false"
click at [851, 509] on select "Select Agui Aren Delphi [PERSON_NAME] [PERSON_NAME] [PERSON_NAME] [PERSON_NAME]…" at bounding box center [905, 514] width 222 height 22
select select "80656"
click at [794, 503] on select "Select Agui Aren Delphi [PERSON_NAME] [PERSON_NAME] [PERSON_NAME] [PERSON_NAME]…" at bounding box center [905, 514] width 222 height 22
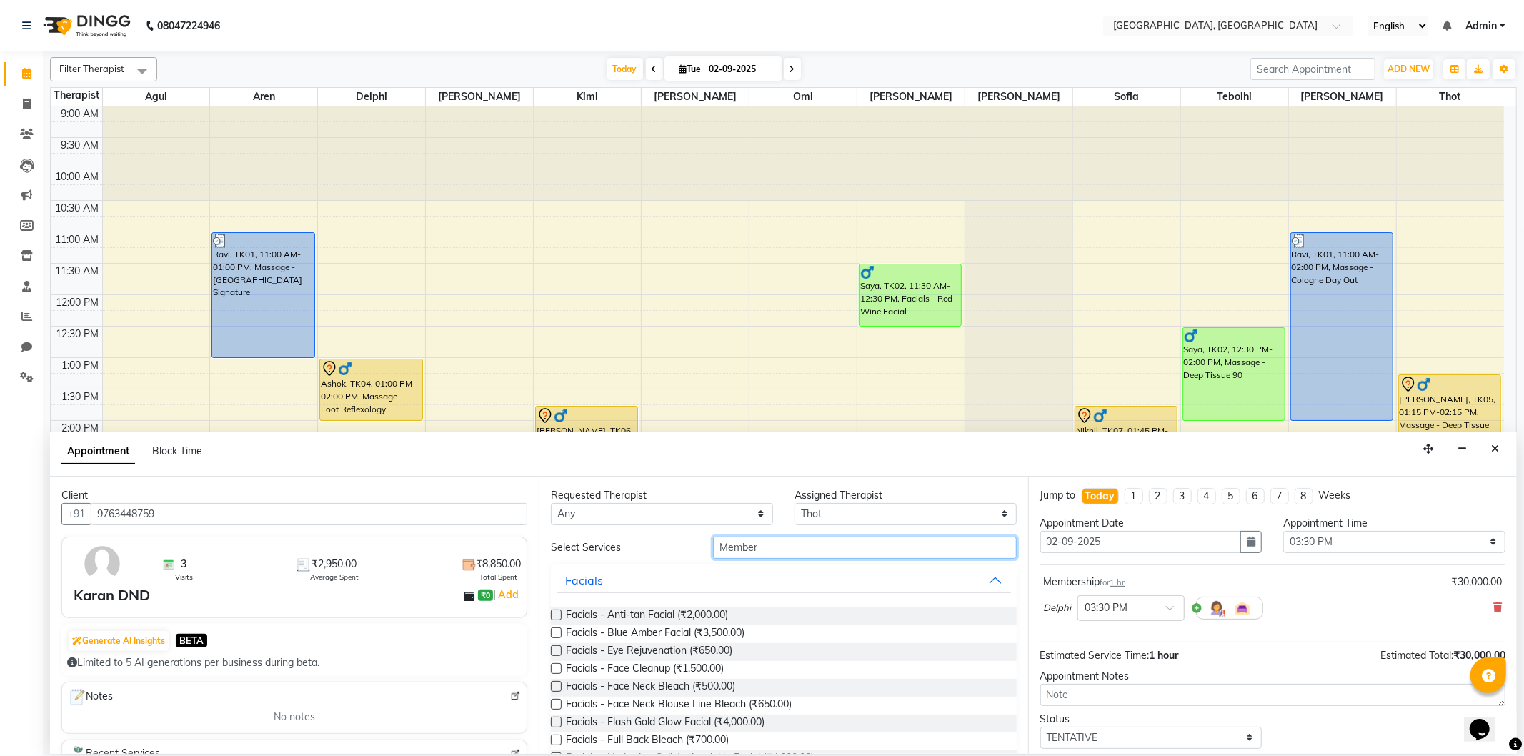
click at [791, 553] on input "Member" at bounding box center [864, 547] width 303 height 22
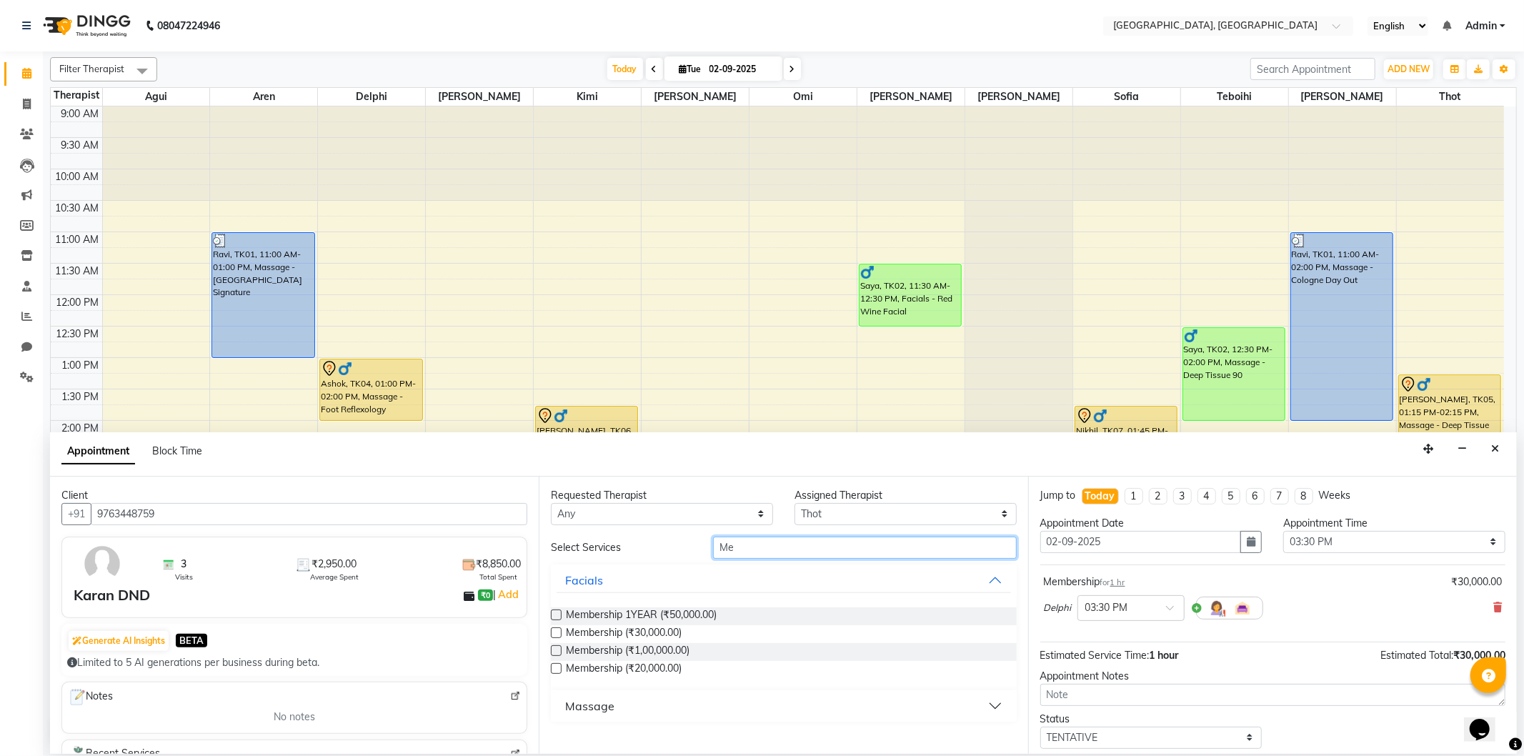
type input "M"
type input "Swedish"
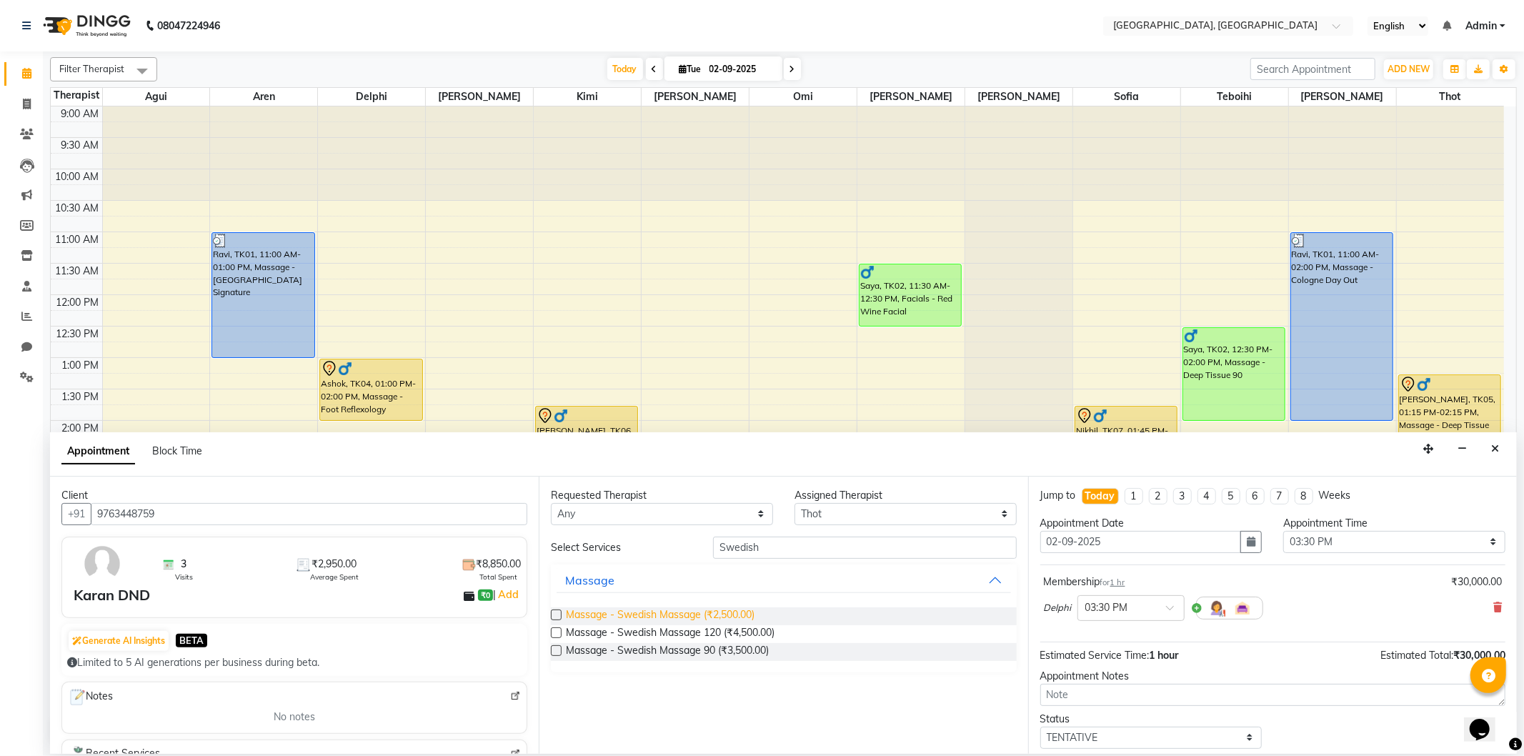
click at [737, 612] on span "Massage - Swedish Massage (₹2,500.00)" at bounding box center [660, 616] width 189 height 18
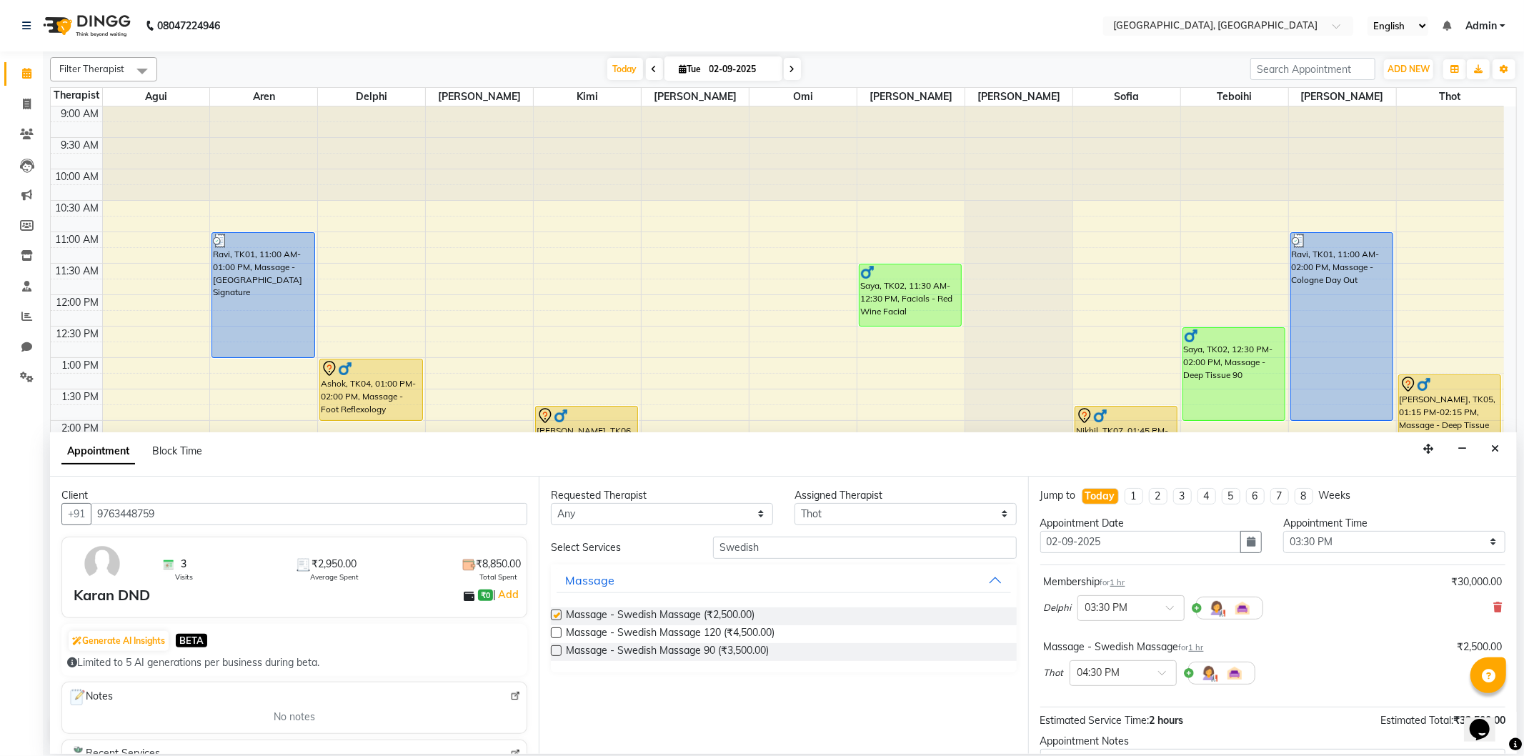
checkbox input "false"
click at [1094, 666] on input "text" at bounding box center [1108, 671] width 63 height 15
click at [1114, 739] on div "03:30 PM" at bounding box center [1123, 752] width 106 height 26
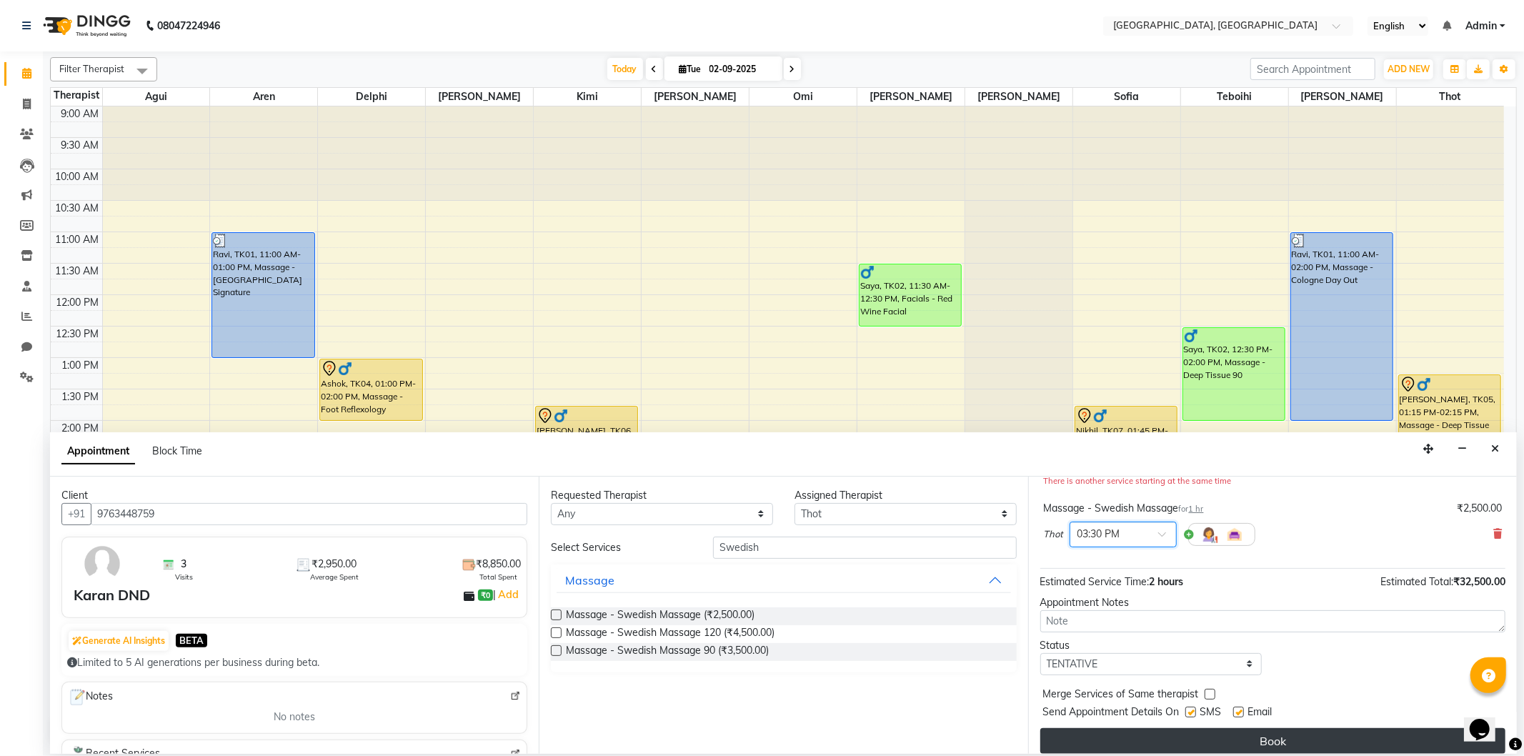
scroll to position [166, 0]
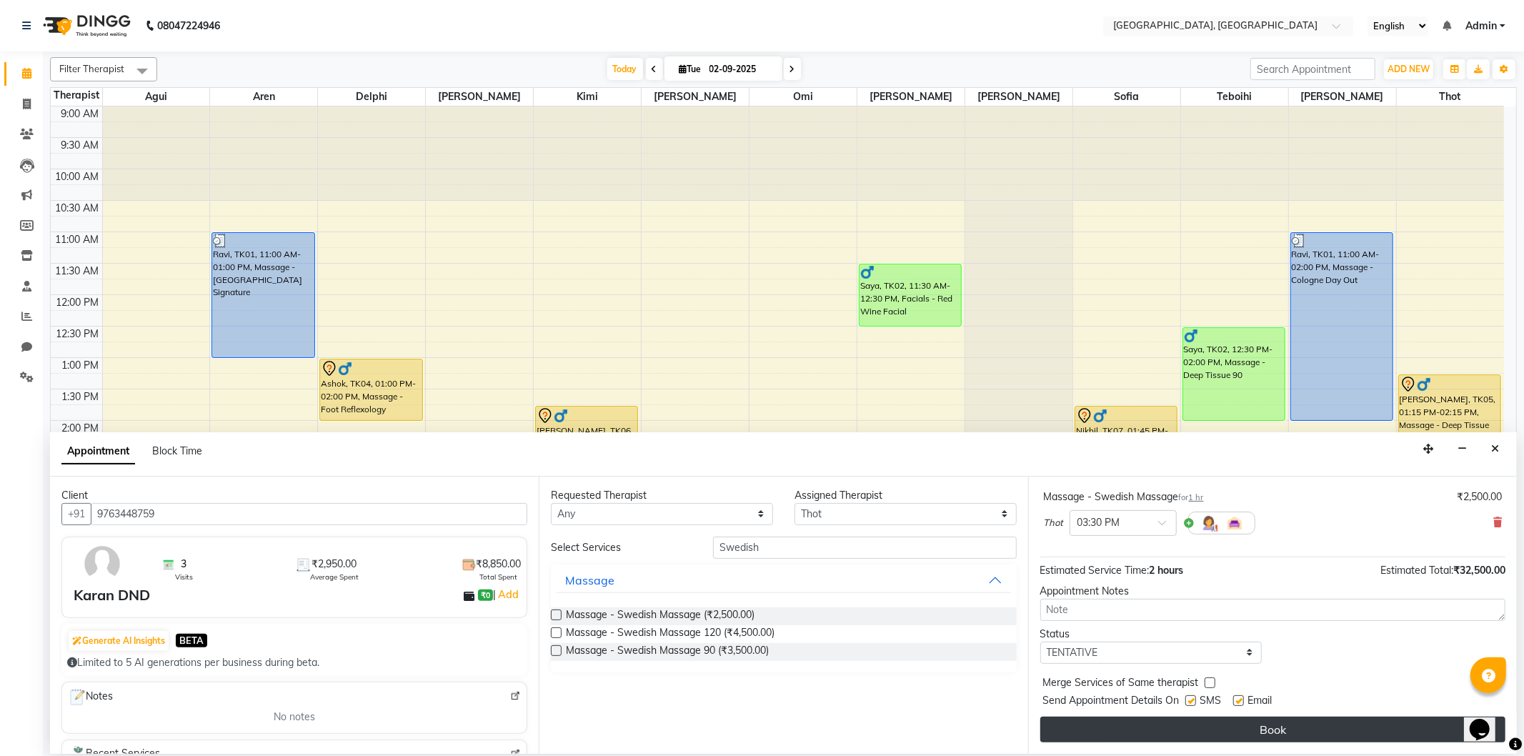
click at [1155, 736] on button "Book" at bounding box center [1272, 729] width 465 height 26
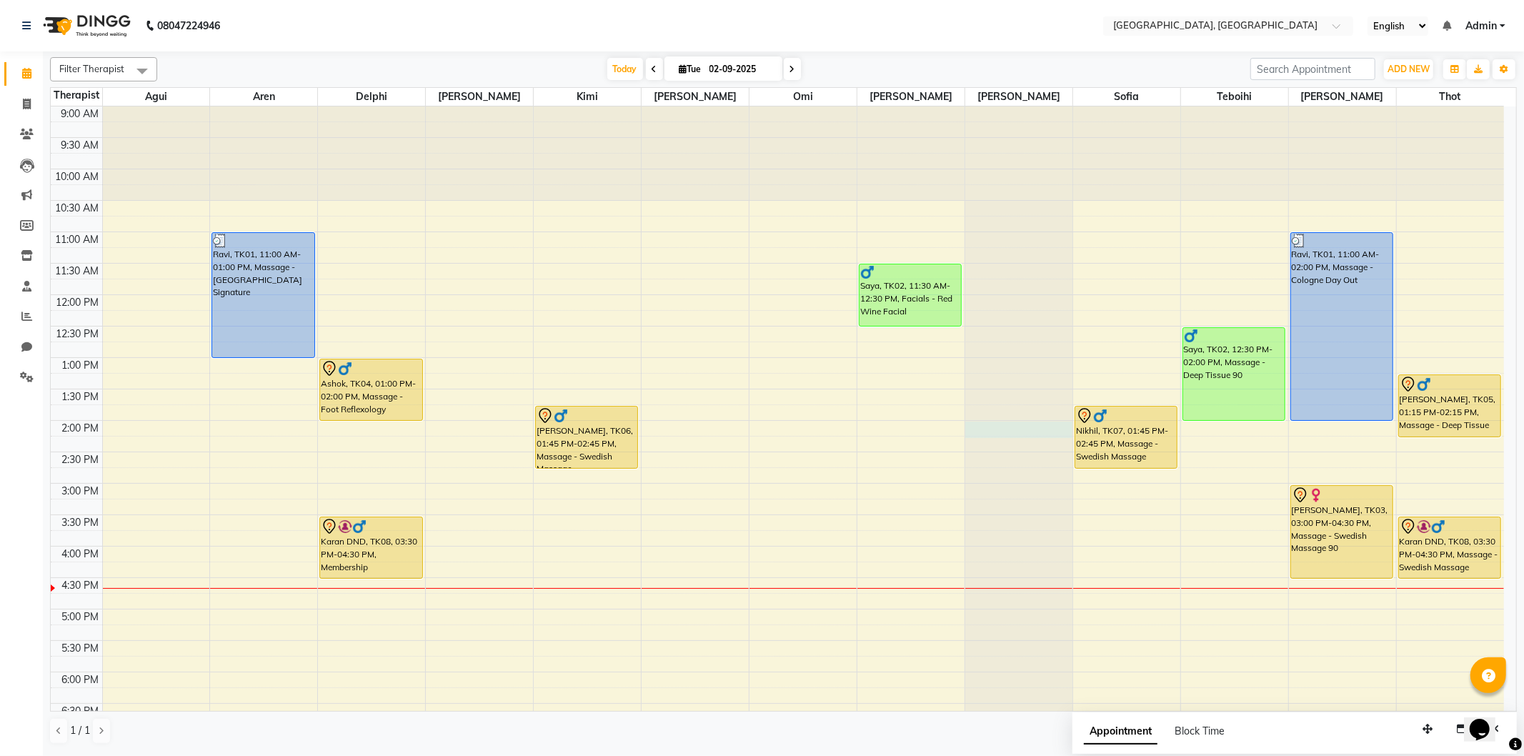
click at [973, 106] on div at bounding box center [1018, 106] width 107 height 0
select select "7700"
select select "840"
select select "tentative"
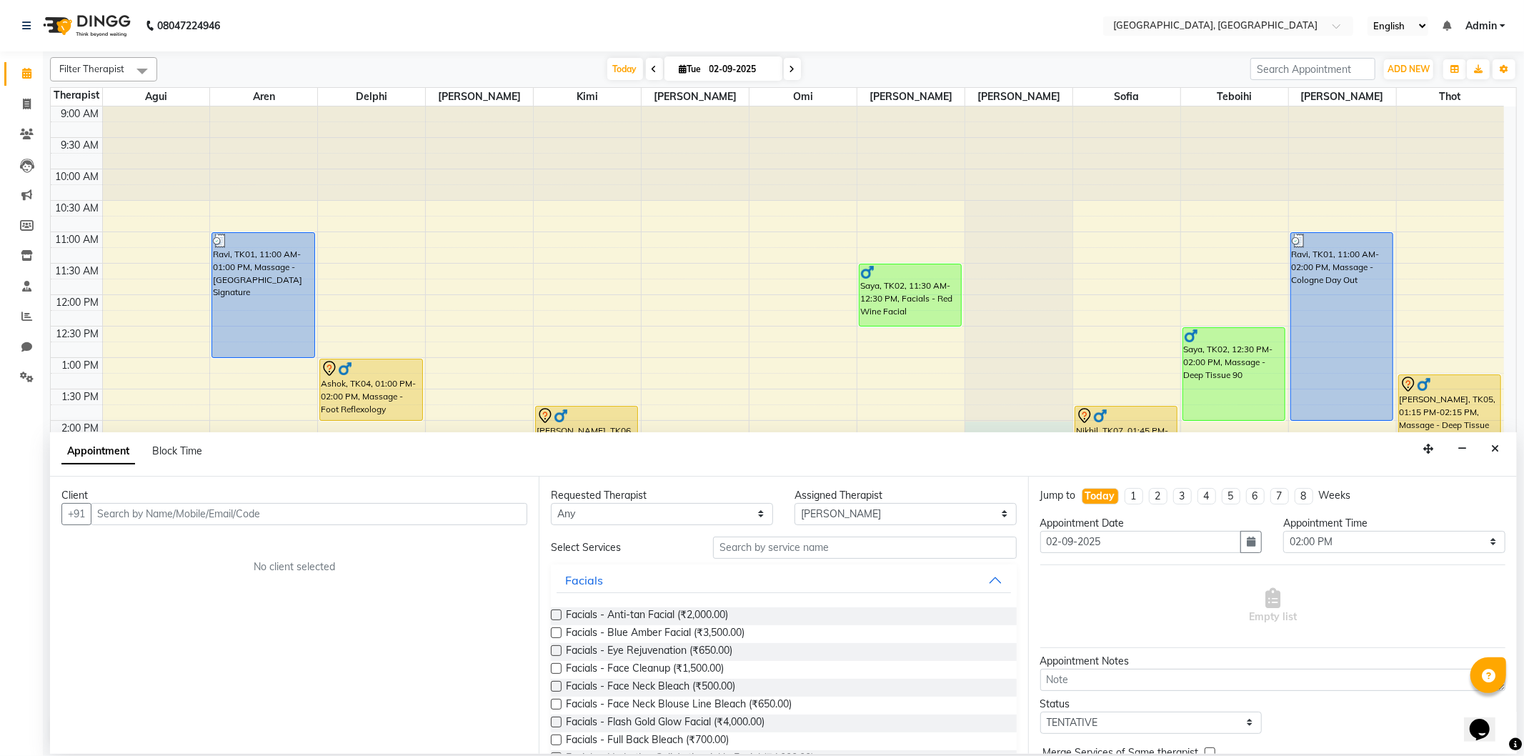
drag, startPoint x: 141, startPoint y: 512, endPoint x: 108, endPoint y: 515, distance: 33.0
click at [108, 515] on input "text" at bounding box center [309, 514] width 436 height 22
click at [184, 545] on ngb-highlight "770900070" at bounding box center [208, 544] width 64 height 14
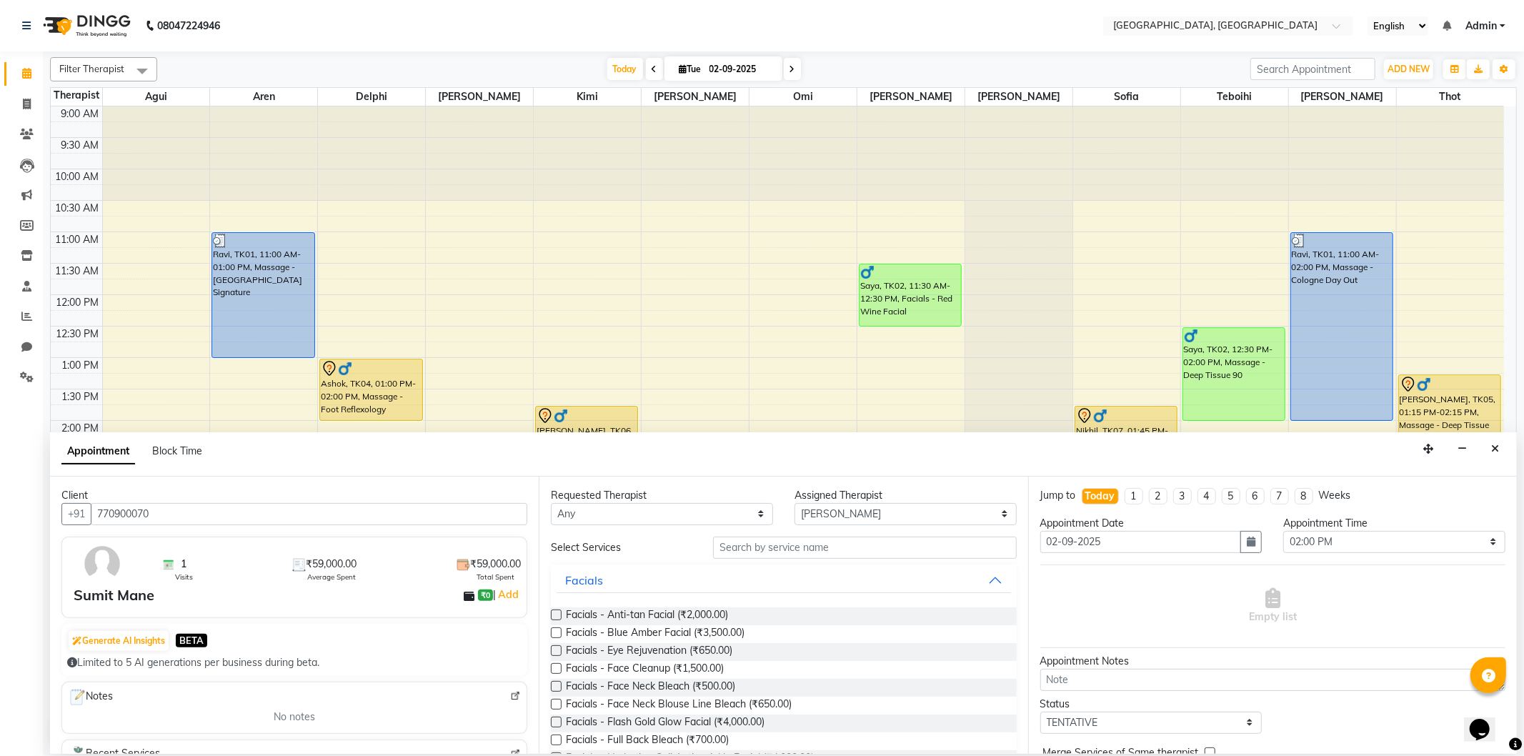
type input "770900070"
click at [731, 541] on input "text" at bounding box center [864, 547] width 303 height 22
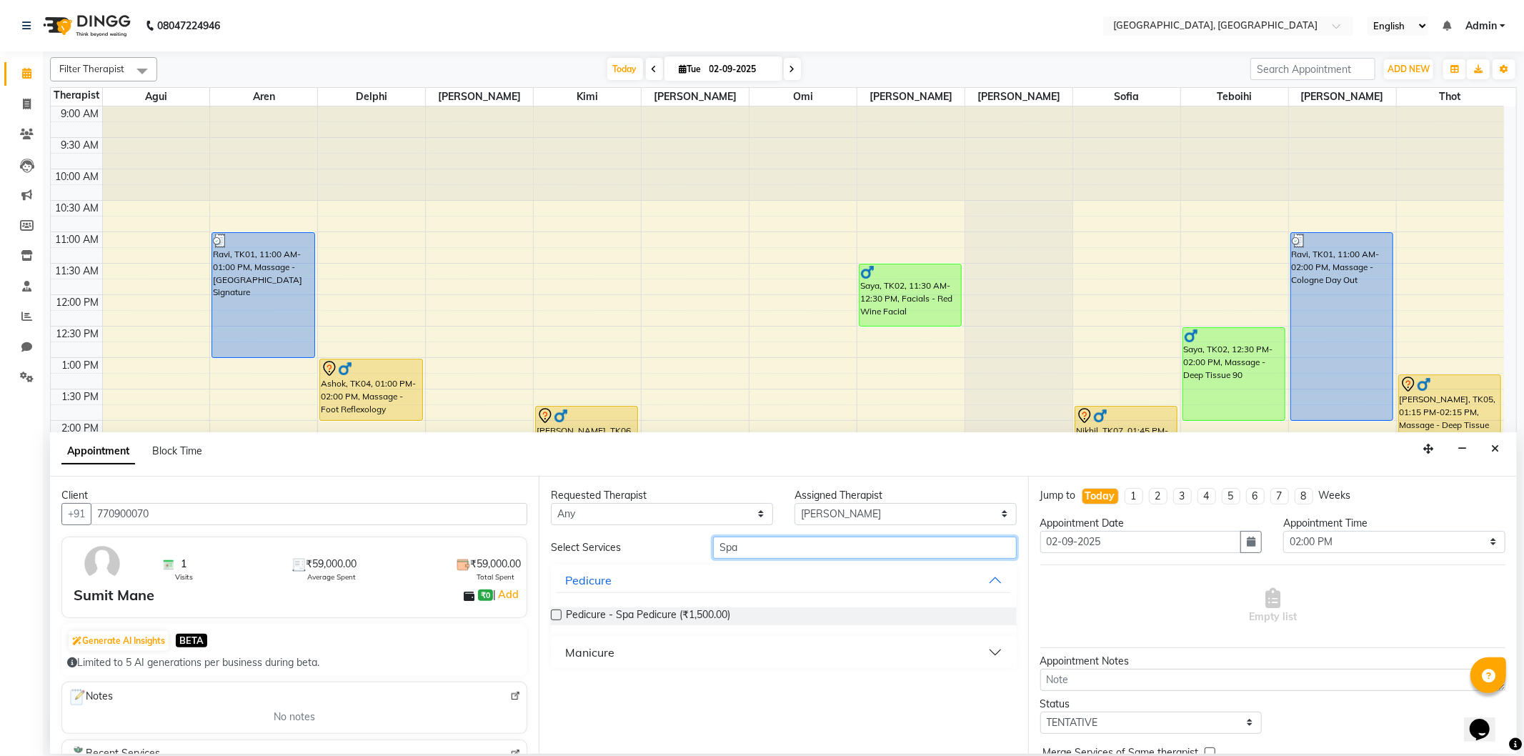
type input "Spa"
click at [551, 611] on label at bounding box center [556, 614] width 11 height 11
click at [551, 611] on input "checkbox" at bounding box center [555, 615] width 9 height 9
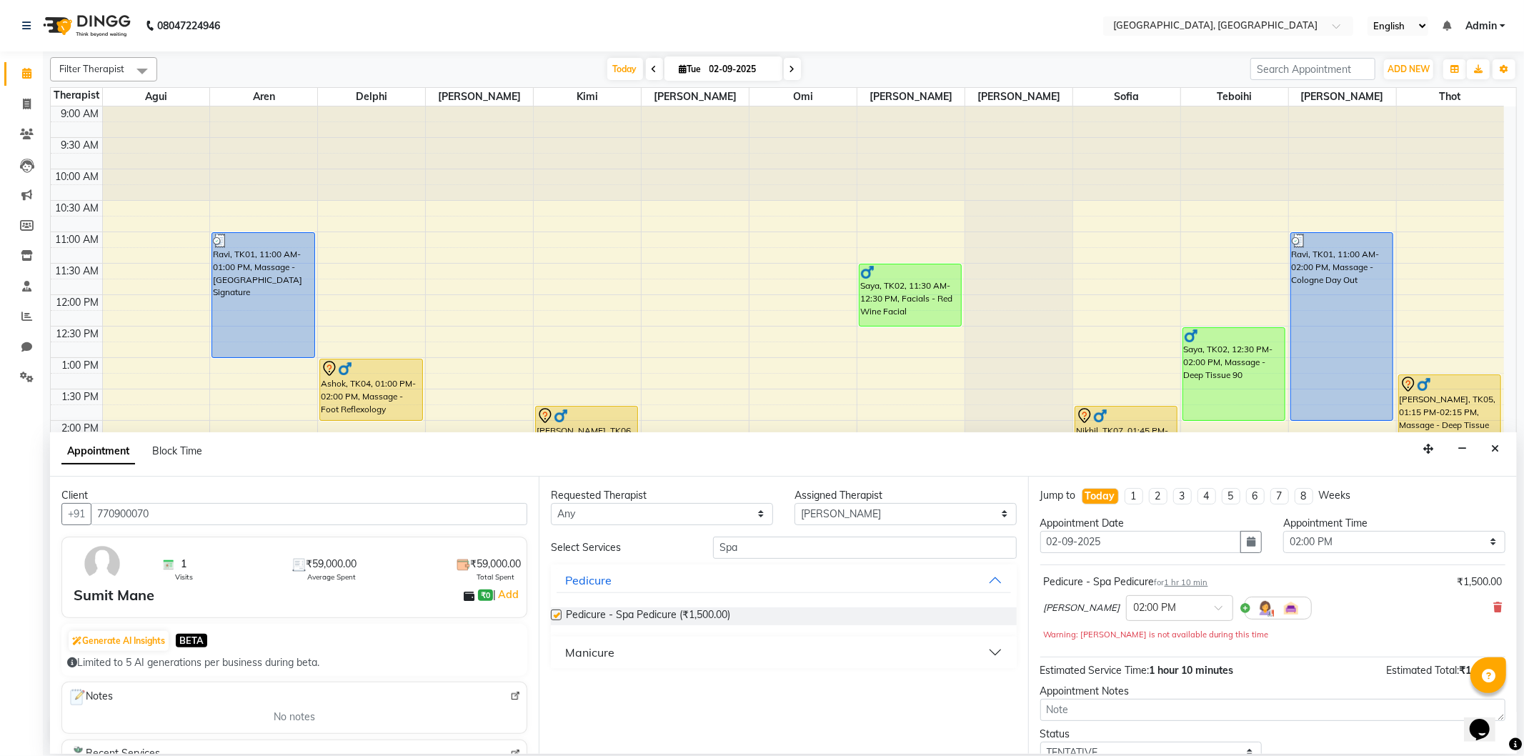
checkbox input "false"
click at [770, 554] on input "Spa" at bounding box center [864, 547] width 303 height 22
type input "S"
type input "Spa"
click at [874, 519] on select "Select Agui Aren Delphi [PERSON_NAME] [PERSON_NAME] [PERSON_NAME] [PERSON_NAME]…" at bounding box center [905, 514] width 222 height 22
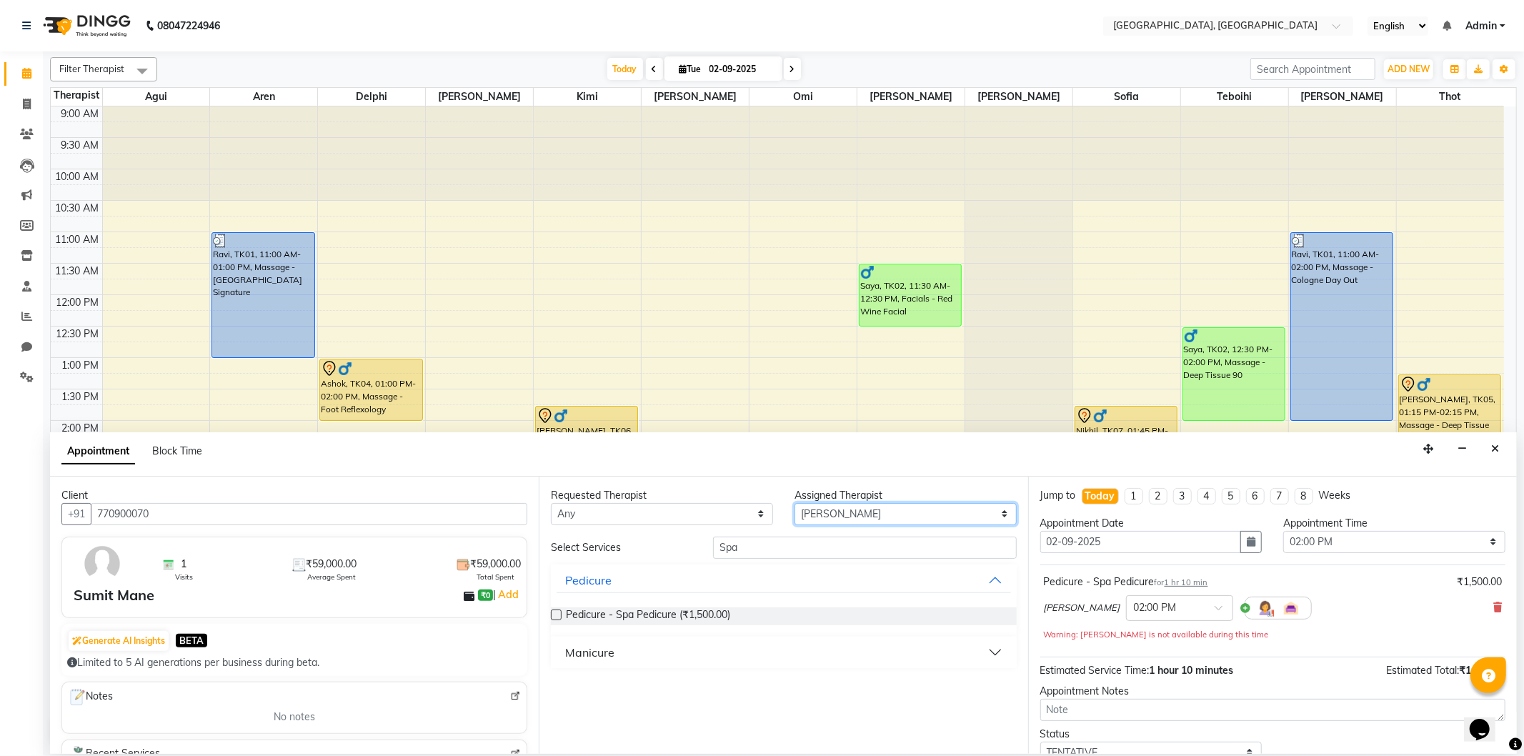
select select "7709"
click at [794, 503] on select "Select Agui Aren Delphi [PERSON_NAME] [PERSON_NAME] [PERSON_NAME] [PERSON_NAME]…" at bounding box center [905, 514] width 222 height 22
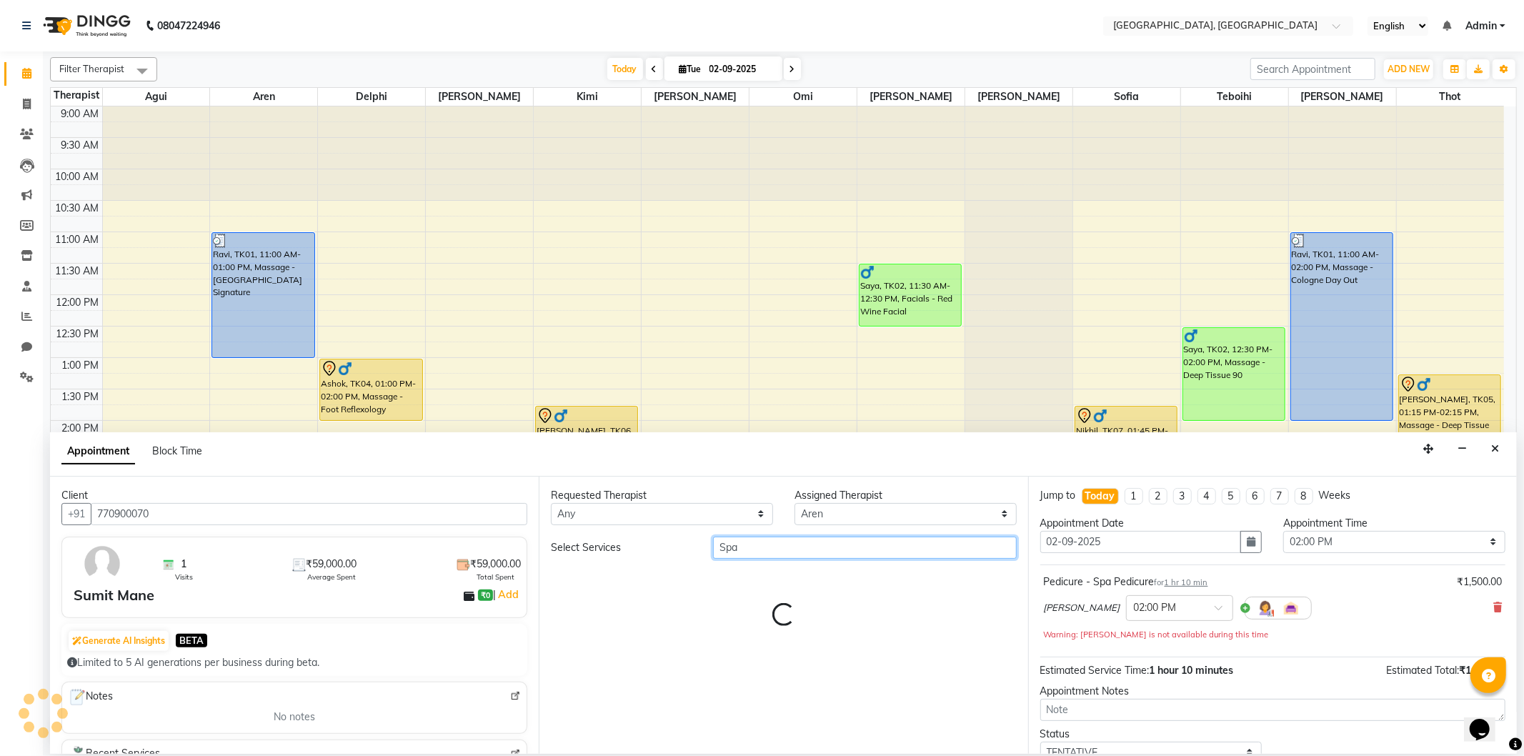
click at [772, 546] on input "Spa" at bounding box center [864, 547] width 303 height 22
type input "Spa man"
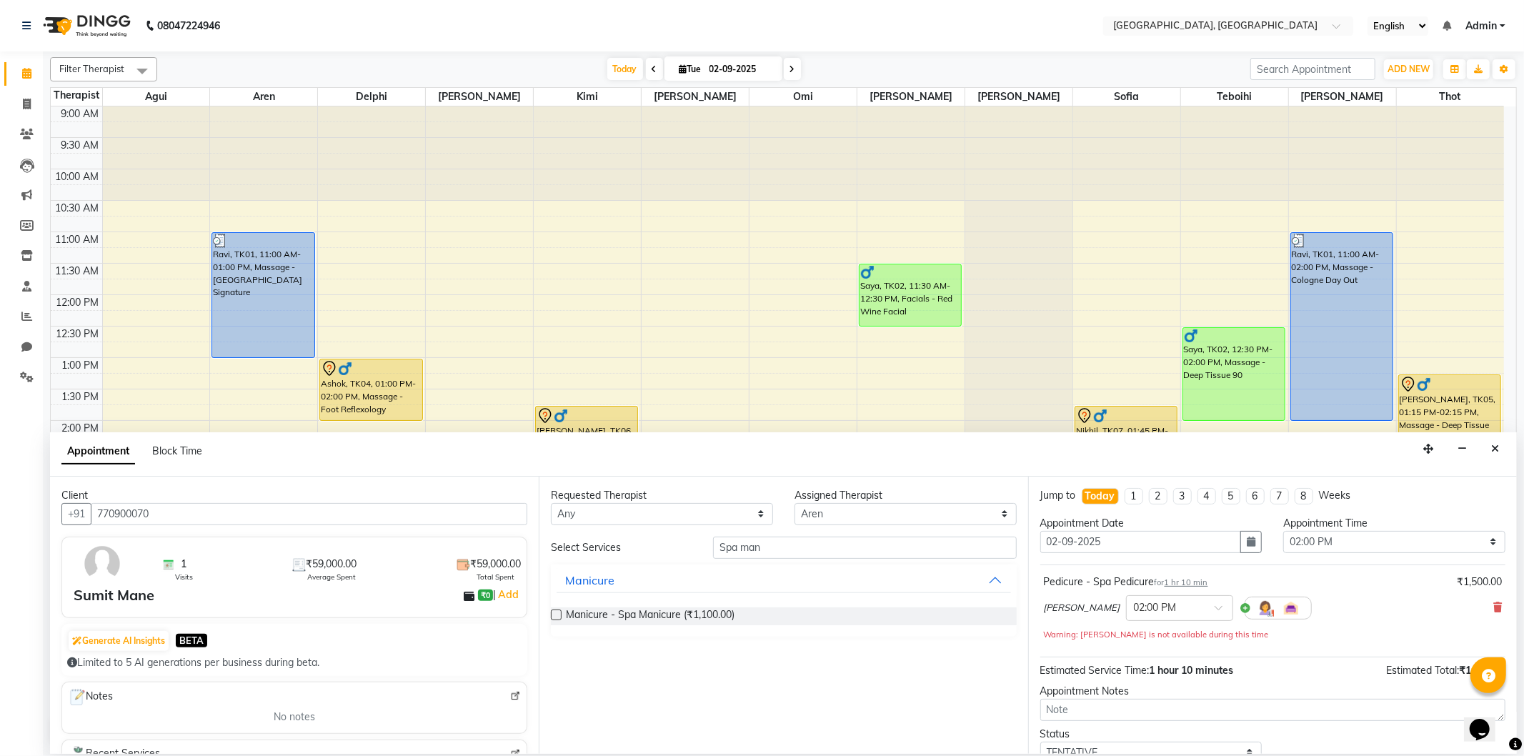
click at [559, 616] on label at bounding box center [556, 614] width 11 height 11
click at [559, 616] on input "checkbox" at bounding box center [555, 615] width 9 height 9
checkbox input "false"
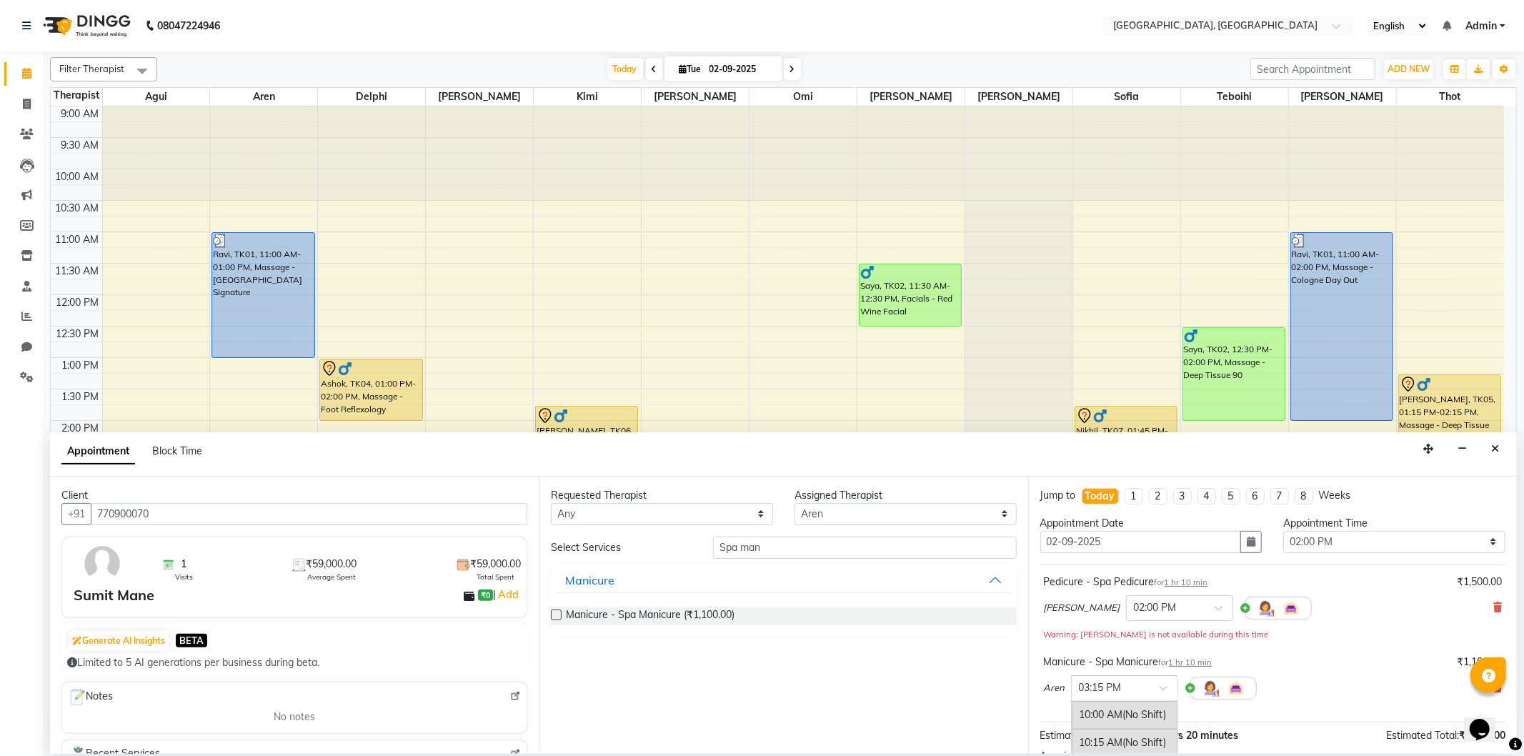
click at [1110, 689] on input "text" at bounding box center [1110, 686] width 63 height 15
click at [1117, 730] on div "02:00 PM" at bounding box center [1124, 740] width 106 height 26
click at [844, 515] on select "Select Agui Aren Delphi [PERSON_NAME] [PERSON_NAME] [PERSON_NAME] [PERSON_NAME]…" at bounding box center [905, 514] width 222 height 22
select select "7700"
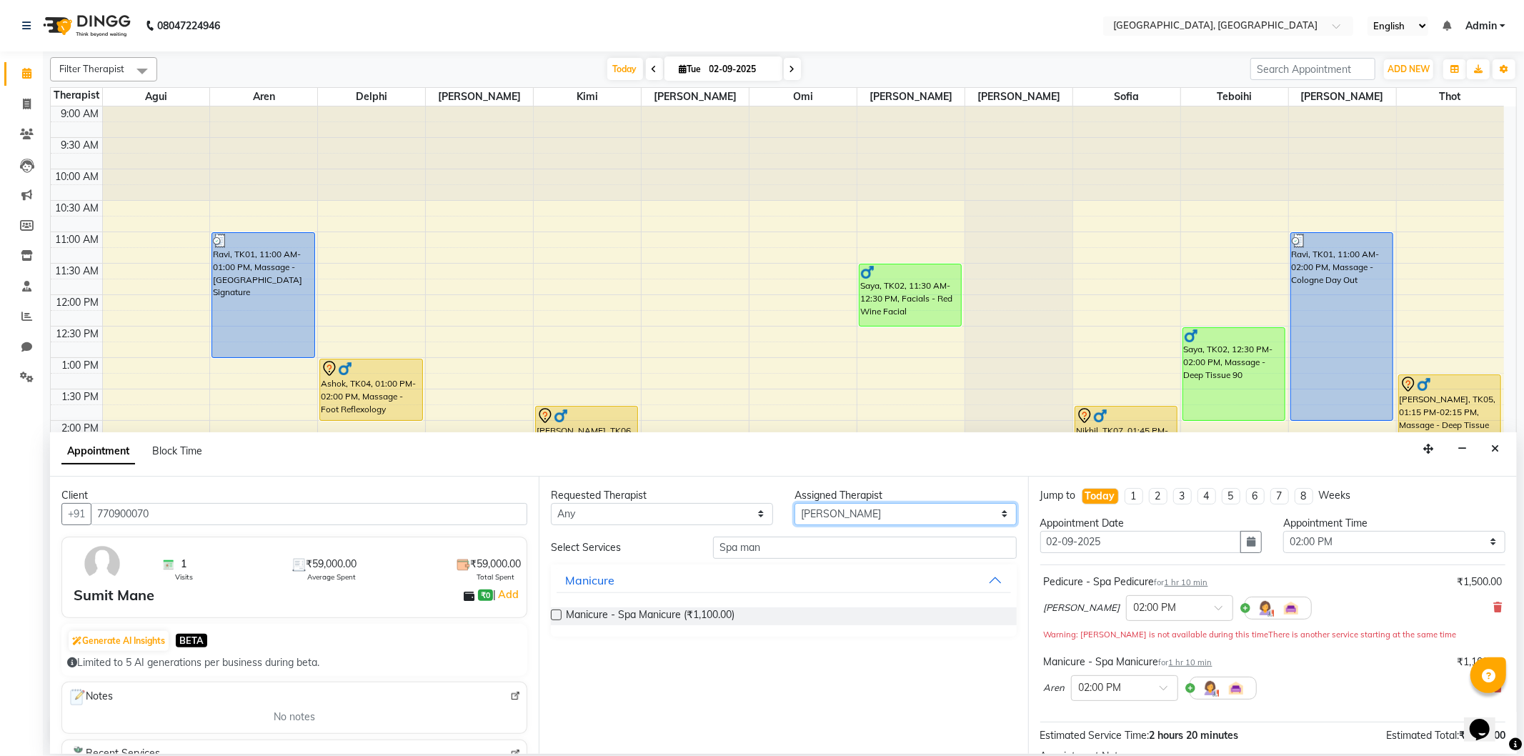
click at [794, 503] on select "Select Agui Aren Delphi [PERSON_NAME] [PERSON_NAME] [PERSON_NAME] [PERSON_NAME]…" at bounding box center [905, 514] width 222 height 22
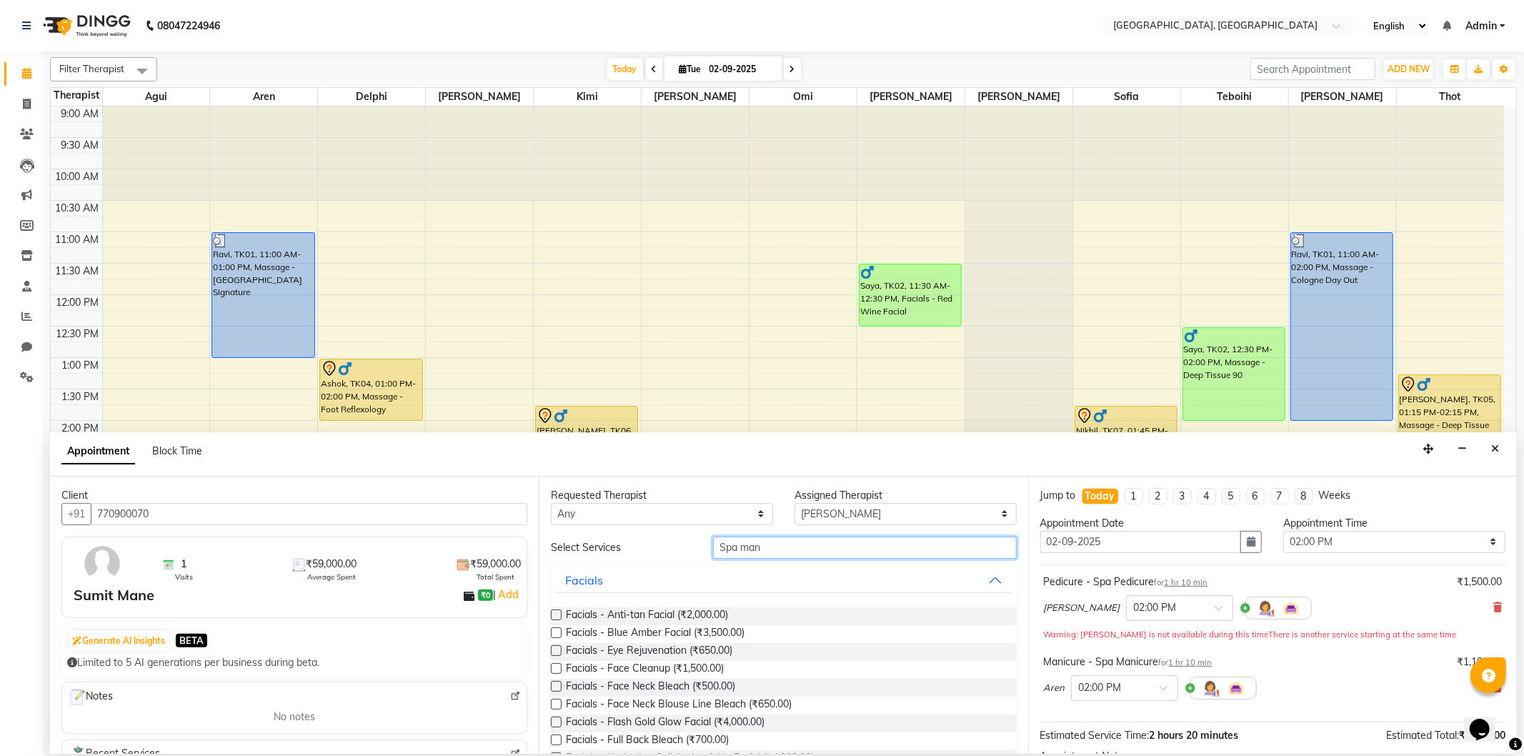
click at [772, 554] on input "Spa man" at bounding box center [864, 547] width 303 height 22
type input "S"
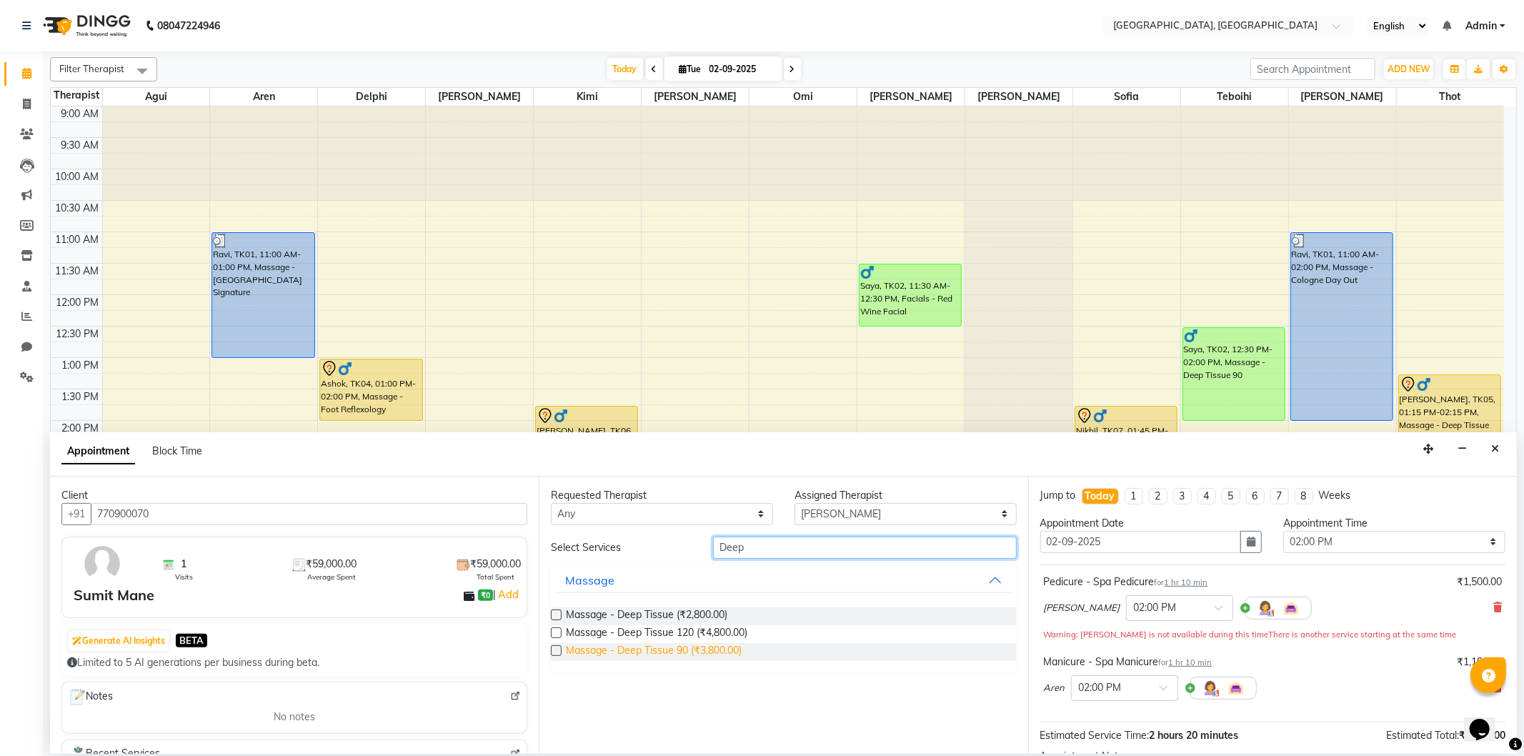
type input "Deep"
click at [693, 648] on span "Massage - Deep Tissue 90 (₹3,800.00)" at bounding box center [654, 652] width 176 height 18
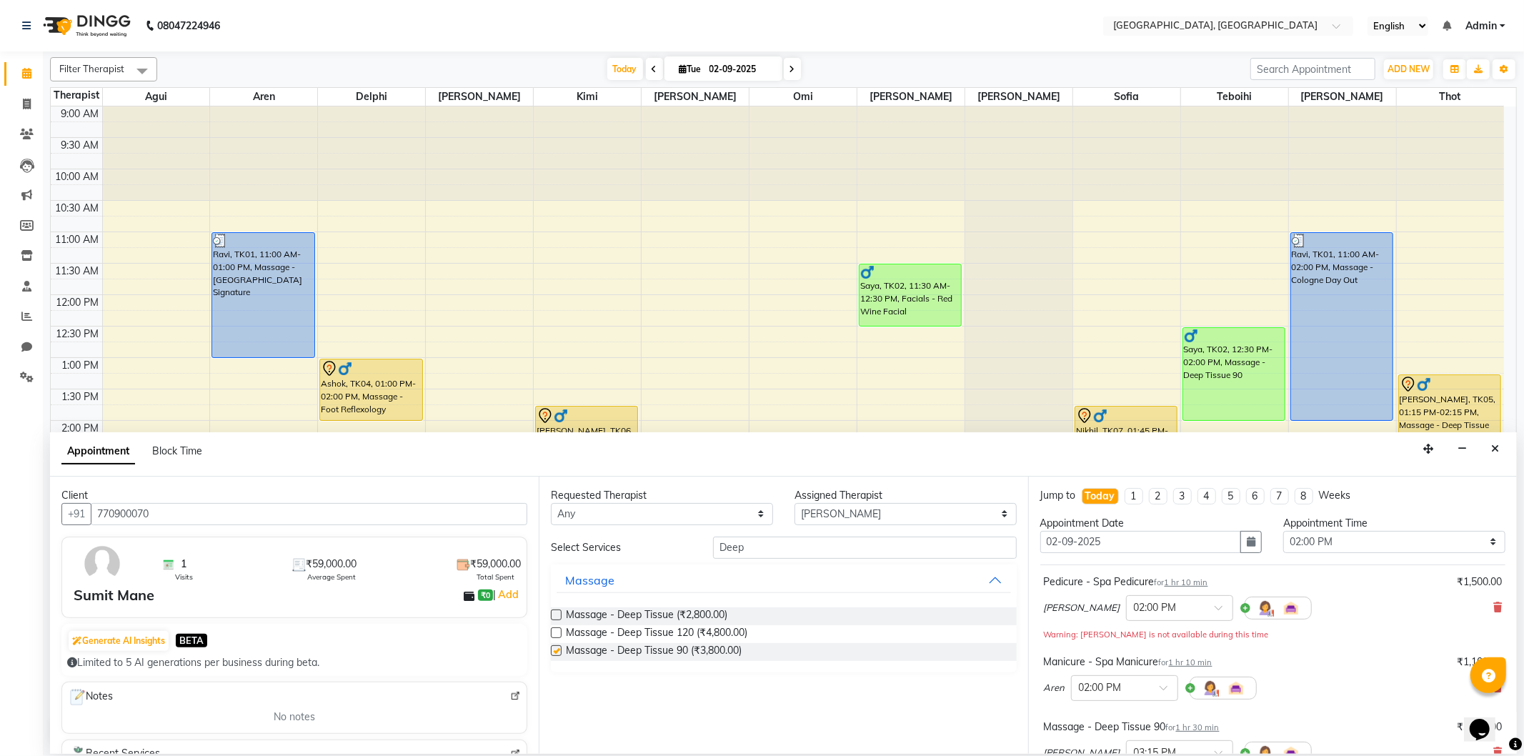
checkbox input "false"
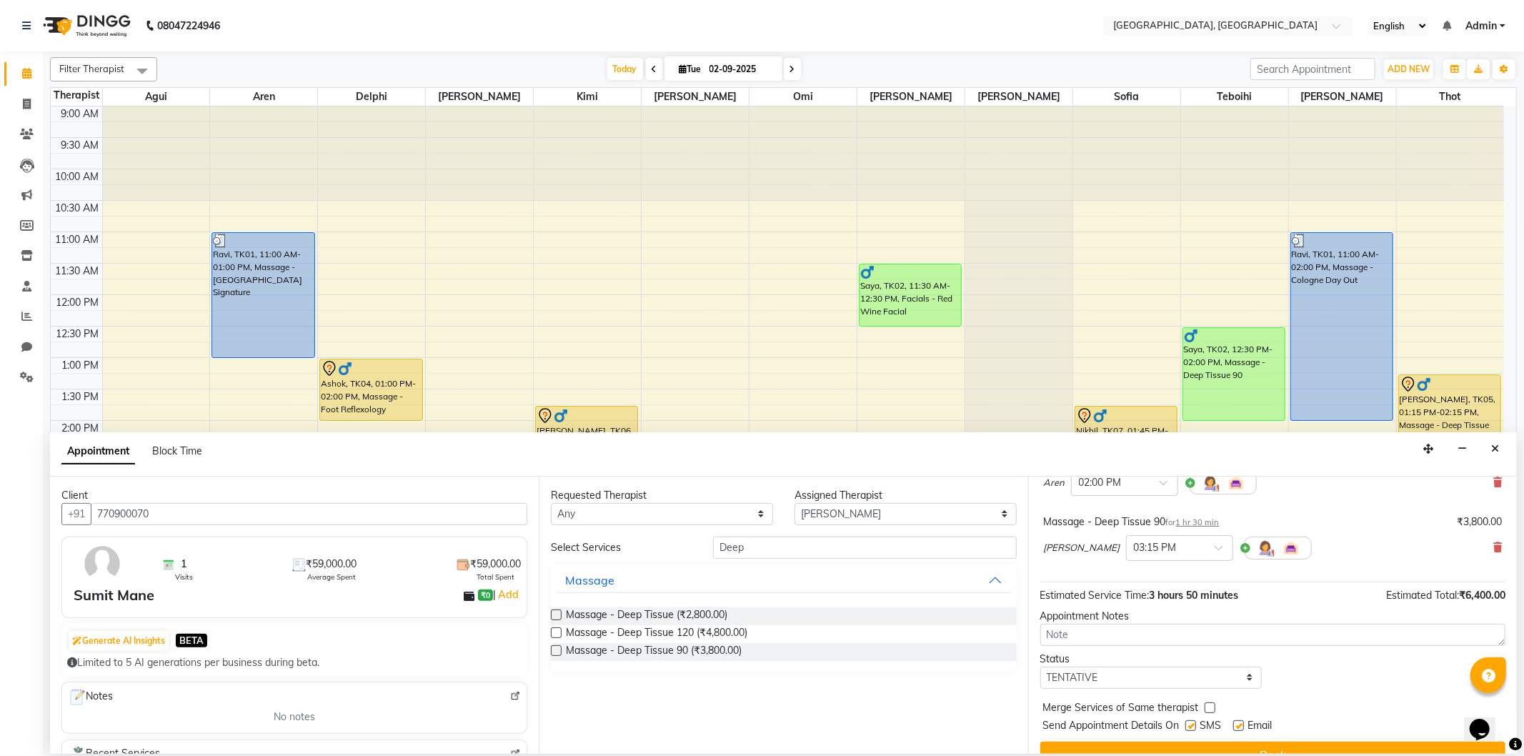
scroll to position [230, 0]
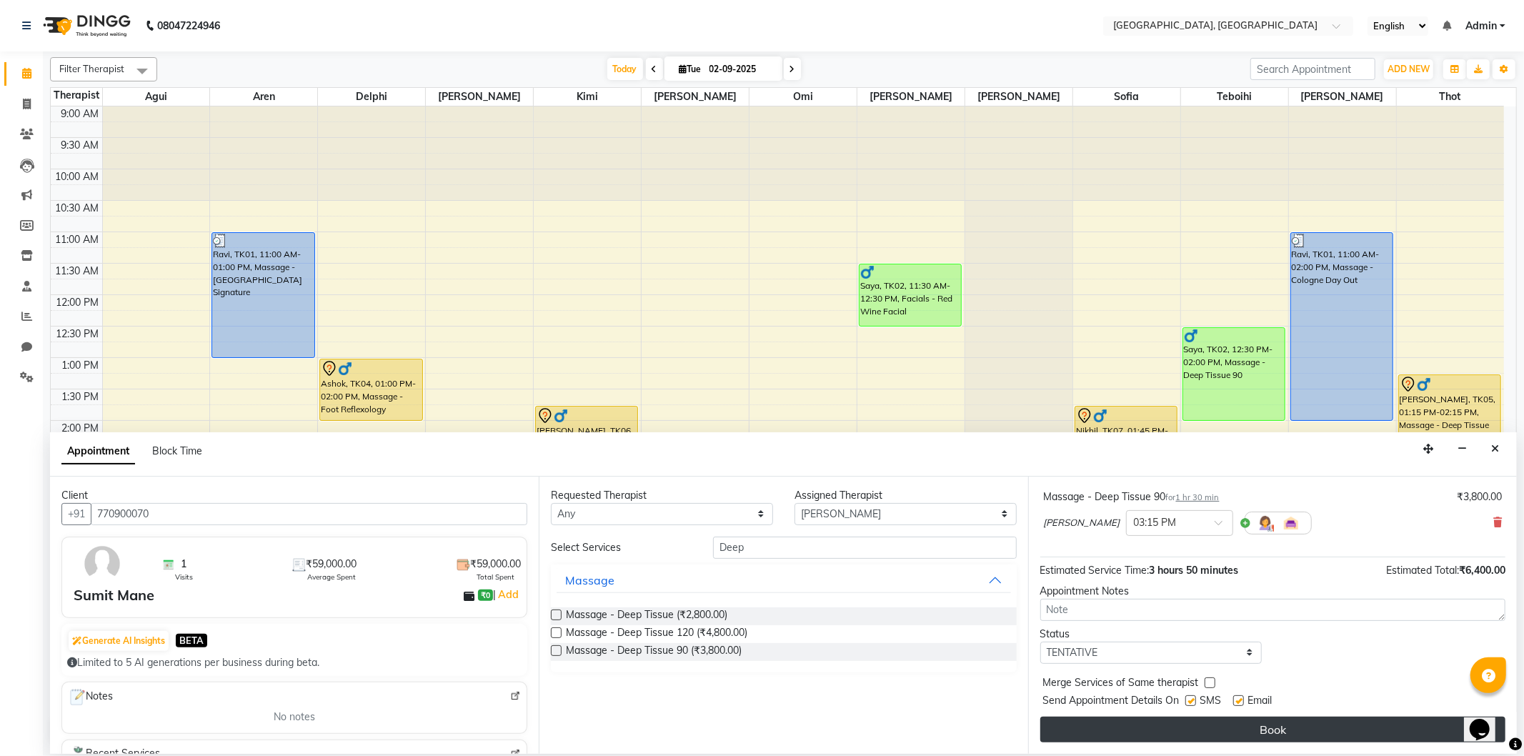
click at [1153, 730] on button "Book" at bounding box center [1272, 729] width 465 height 26
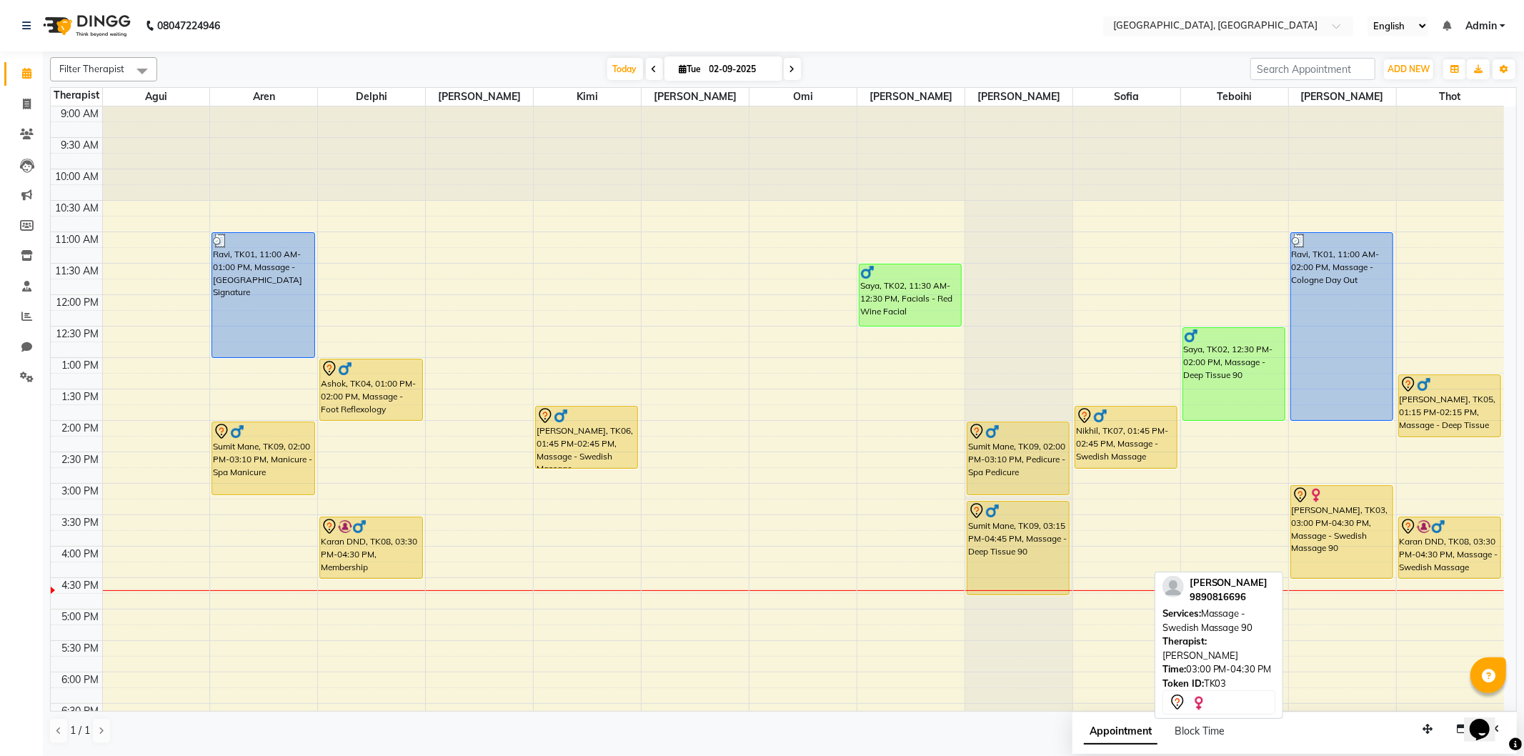
scroll to position [79, 0]
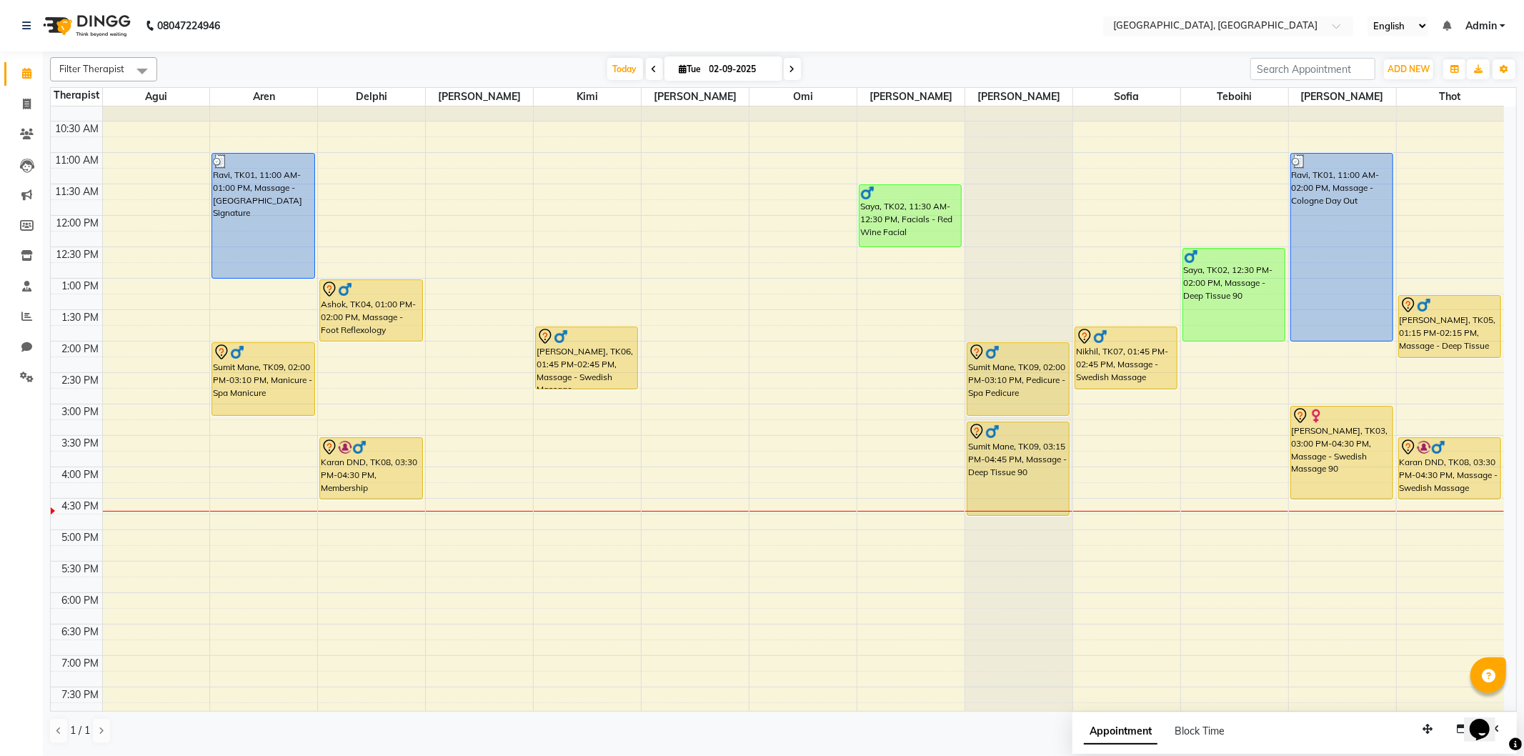
click at [1194, 408] on div "9:00 AM 9:30 AM 10:00 AM 10:30 AM 11:00 AM 11:30 AM 12:00 PM 12:30 PM 1:00 PM 1…" at bounding box center [777, 466] width 1453 height 879
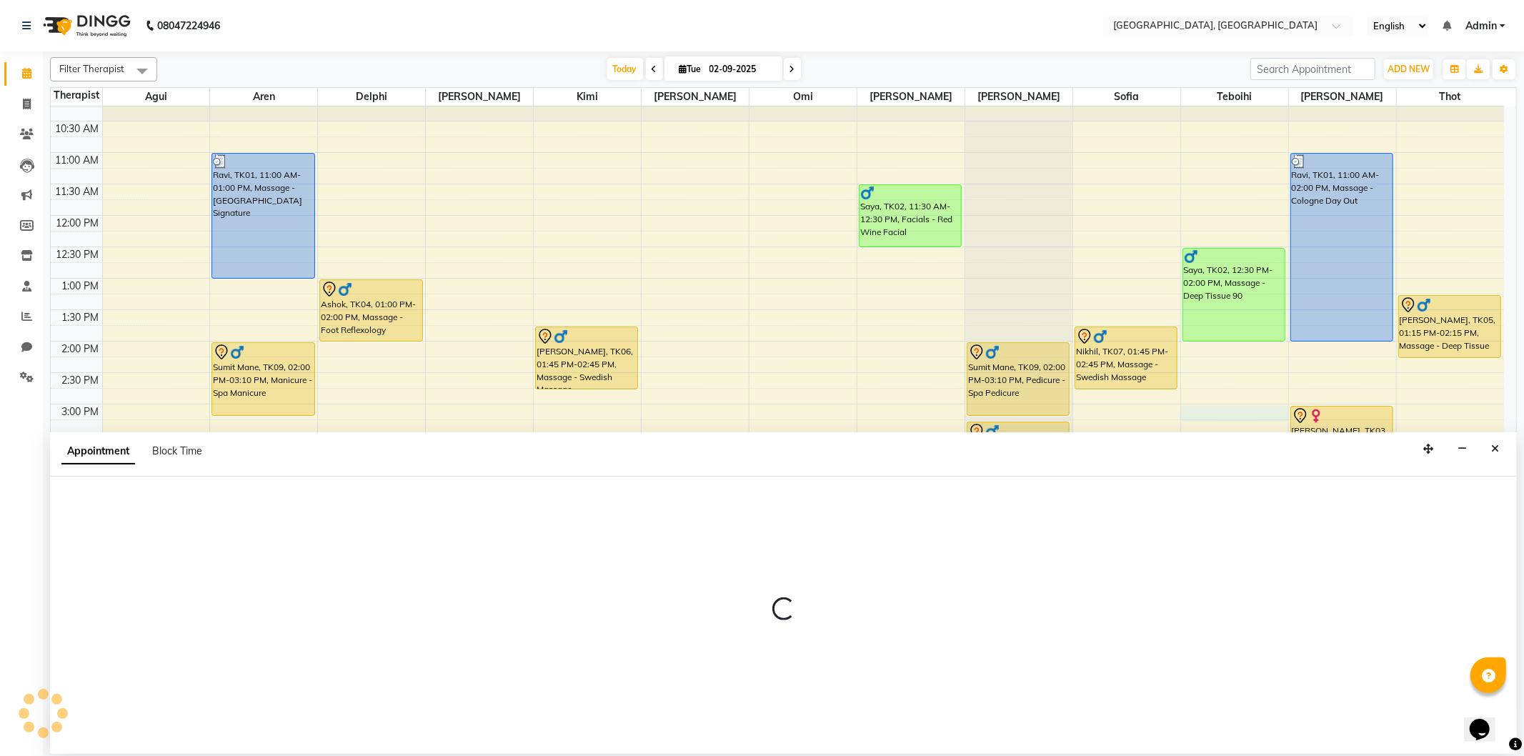
select select "7710"
select select "900"
select select "tentative"
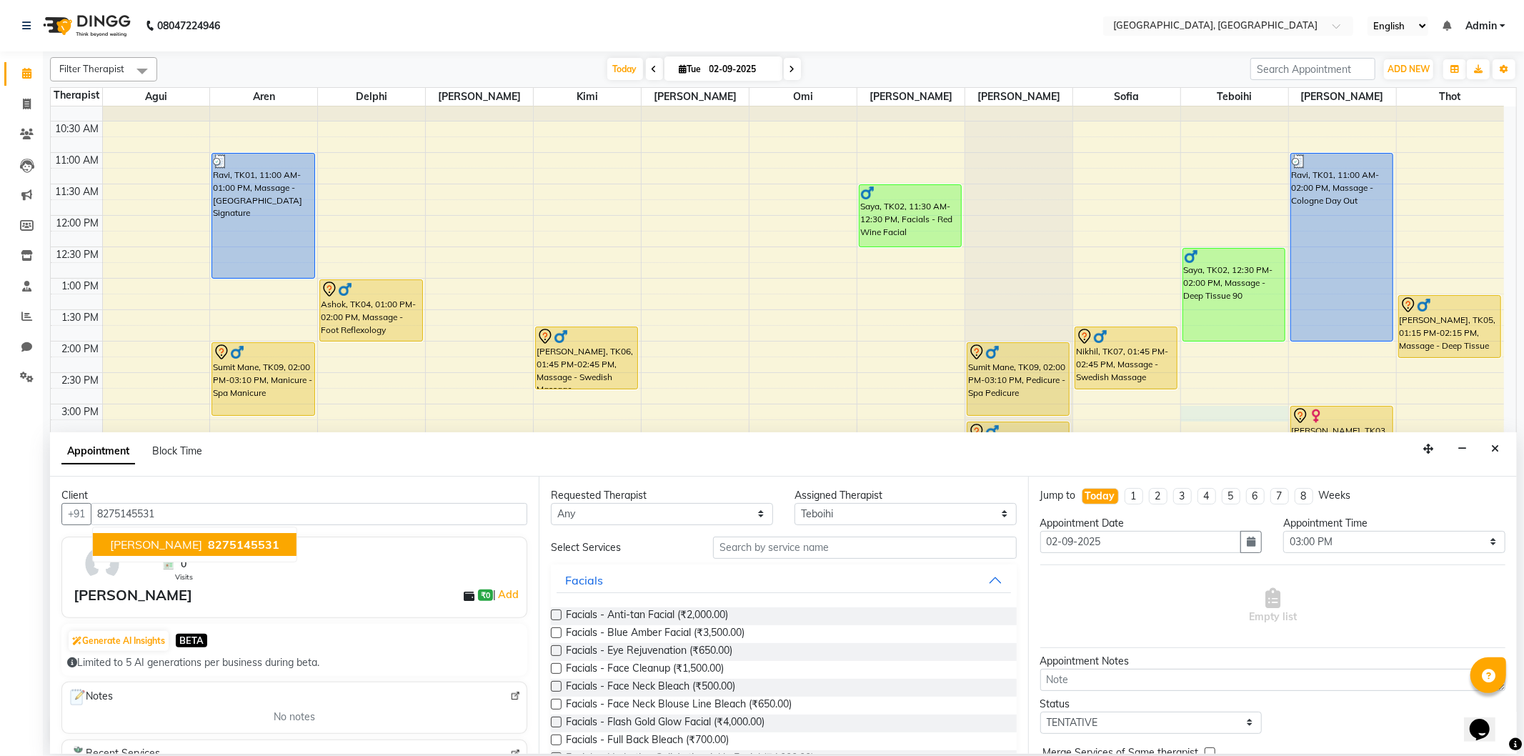
click at [267, 540] on button "[PERSON_NAME] 8275145531" at bounding box center [195, 544] width 204 height 23
type input "8275145531"
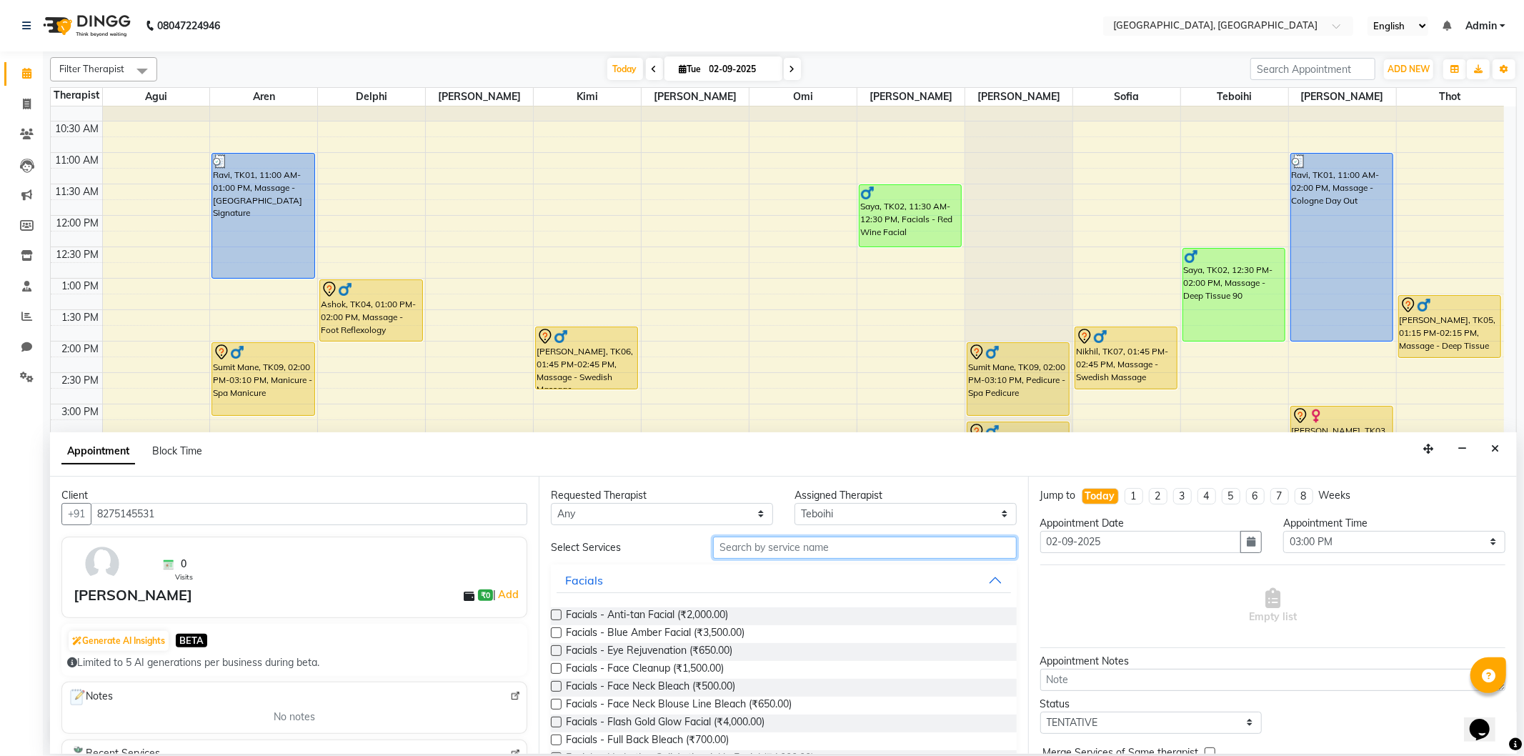
click at [751, 551] on input "text" at bounding box center [864, 547] width 303 height 22
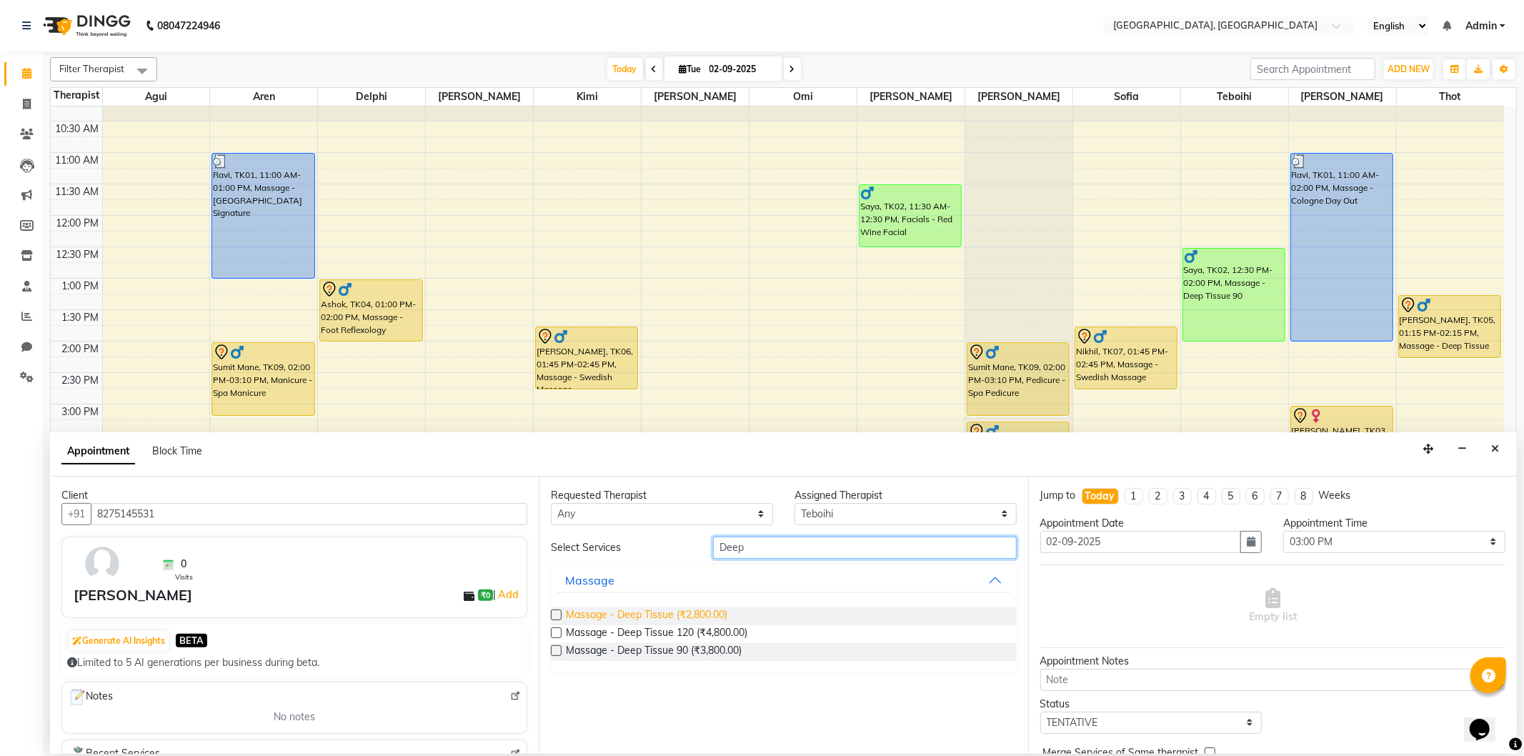
type input "Deep"
click at [657, 611] on span "Massage - Deep Tissue (₹2,800.00)" at bounding box center [646, 616] width 161 height 18
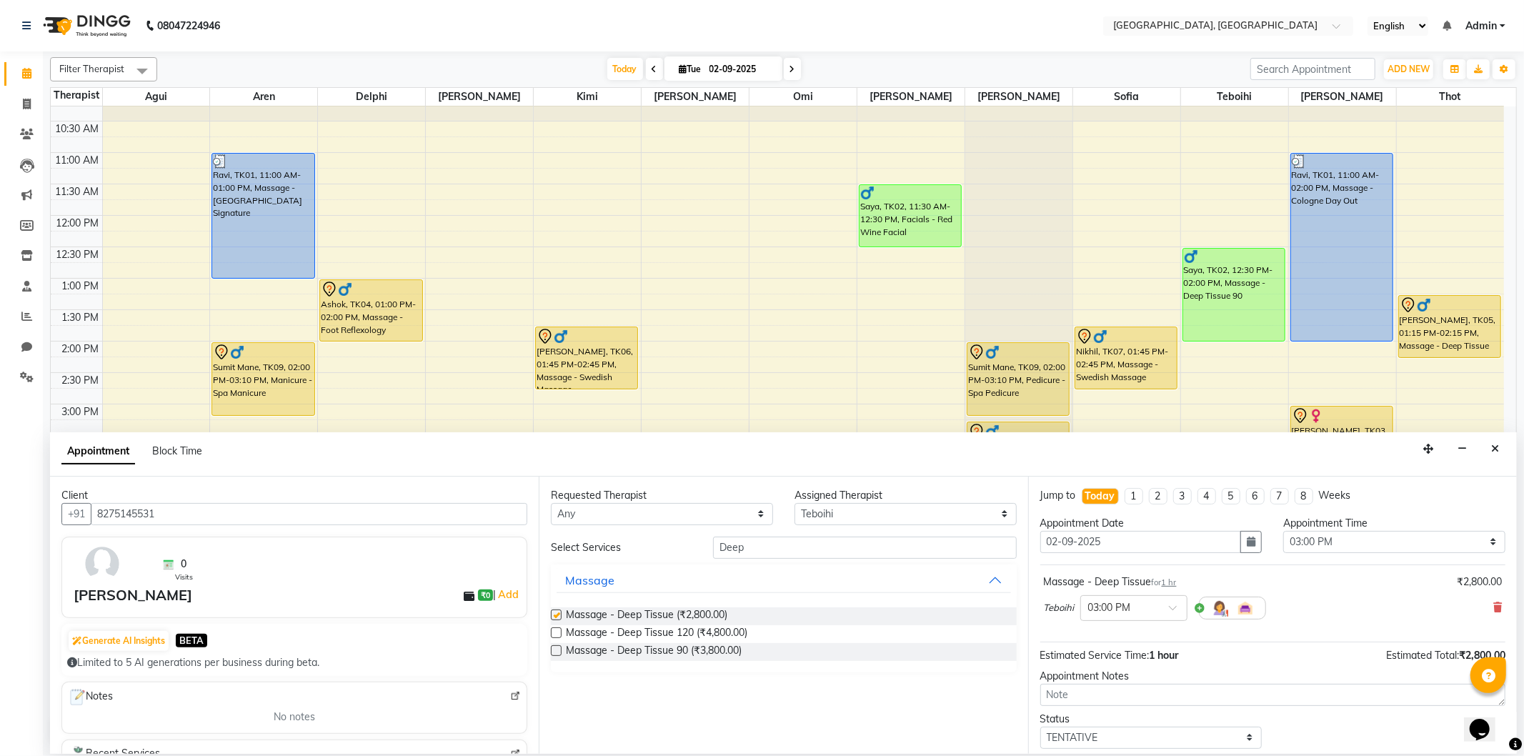
checkbox input "false"
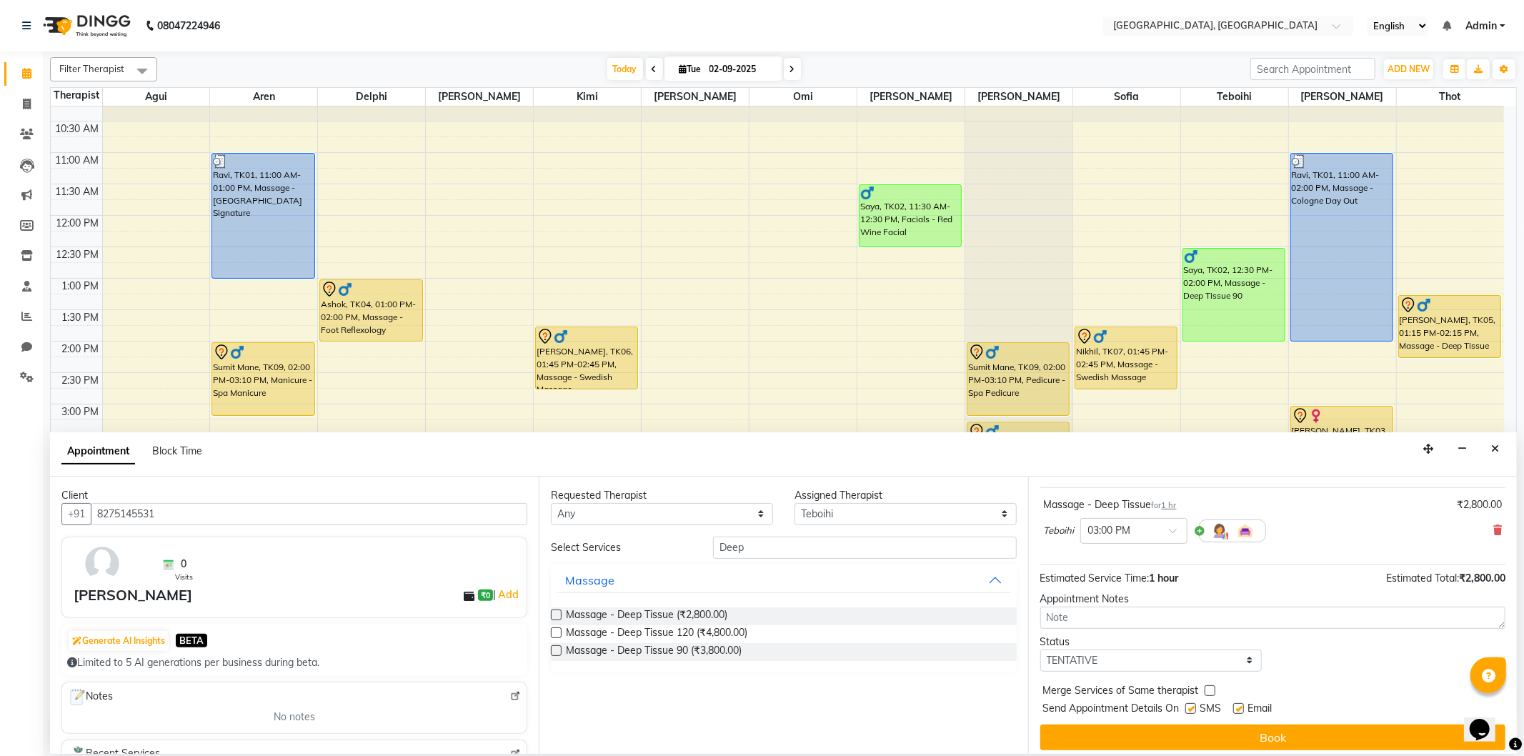
scroll to position [86, 0]
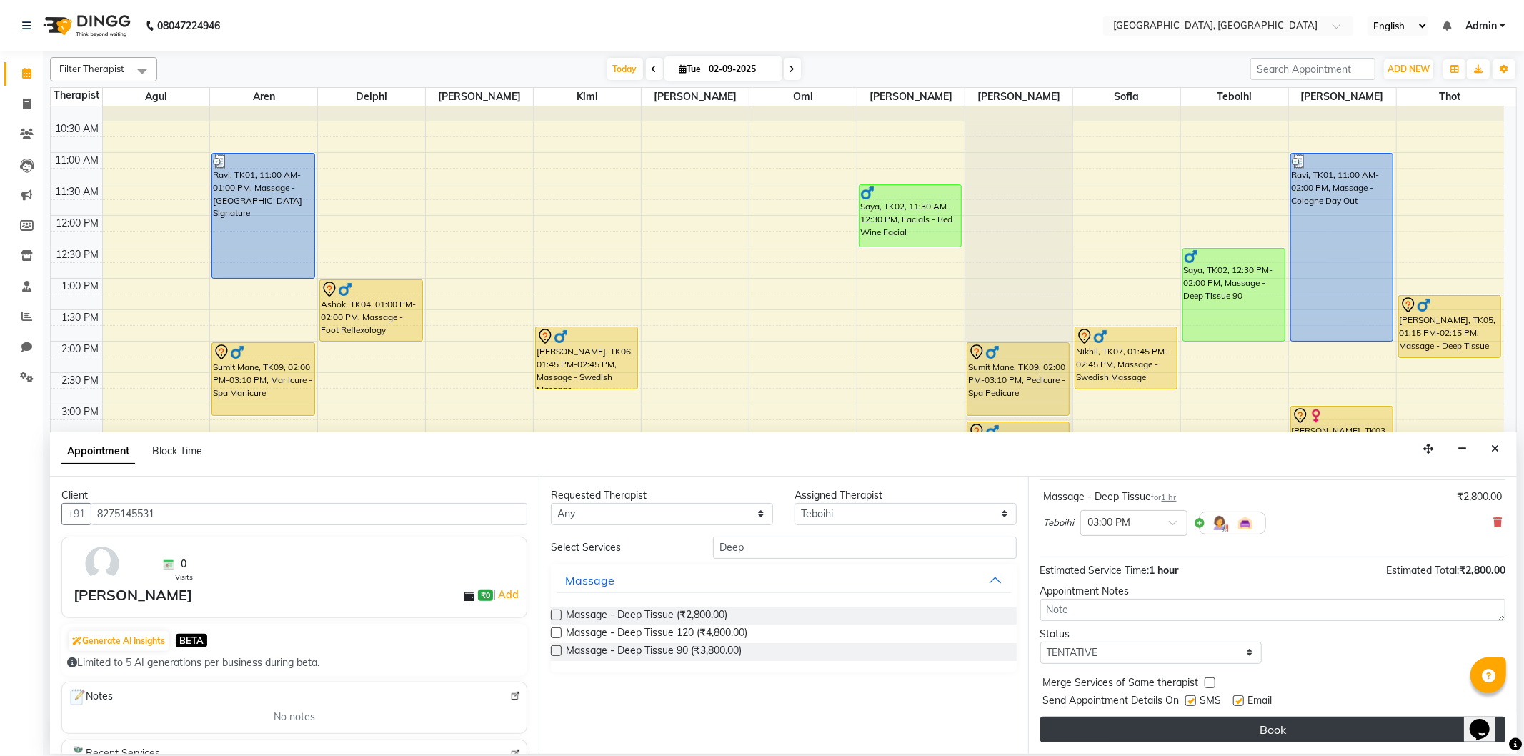
click at [1162, 731] on button "Book" at bounding box center [1272, 729] width 465 height 26
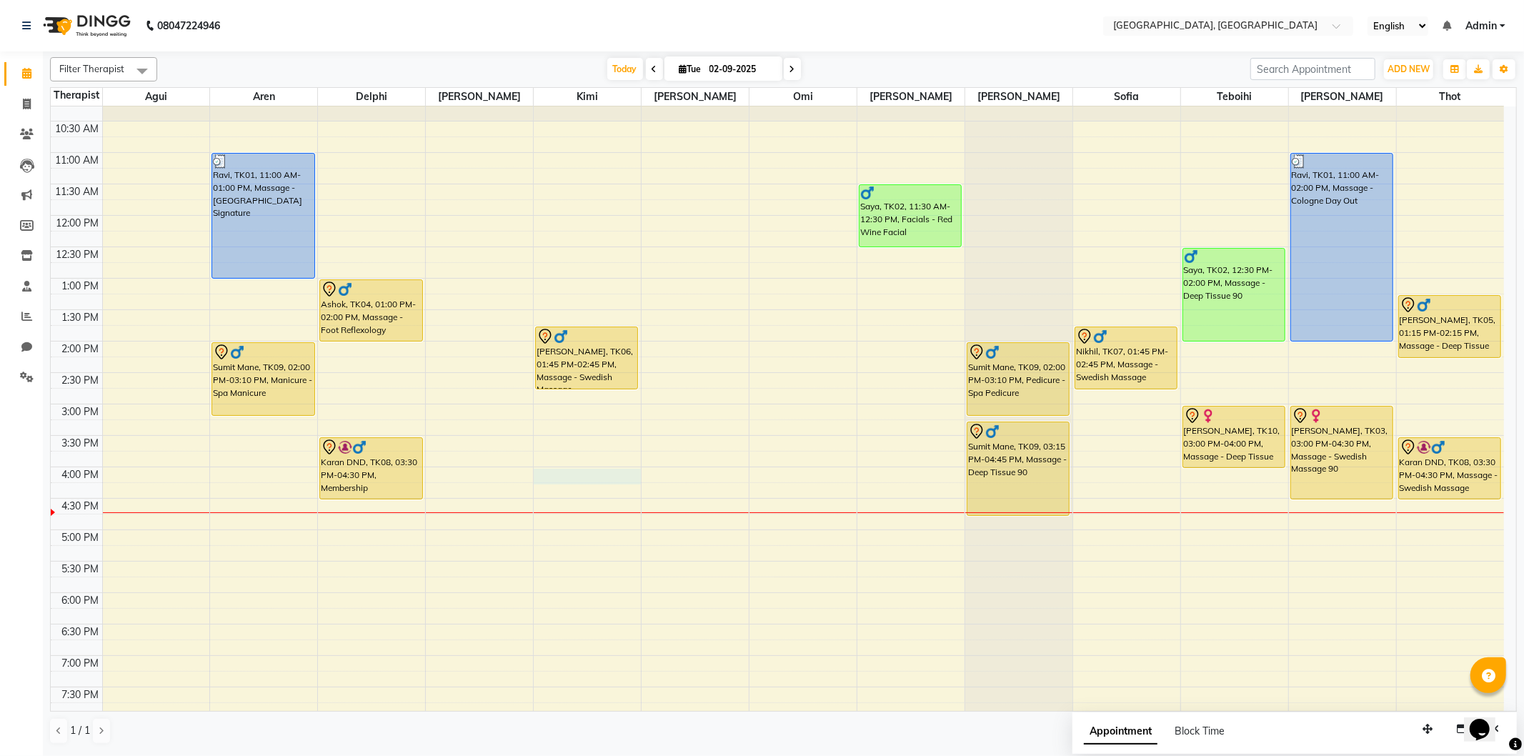
click at [540, 473] on div "9:00 AM 9:30 AM 10:00 AM 10:30 AM 11:00 AM 11:30 AM 12:00 PM 12:30 PM 1:00 PM 1…" at bounding box center [777, 466] width 1453 height 879
select select "15045"
select select "960"
select select "tentative"
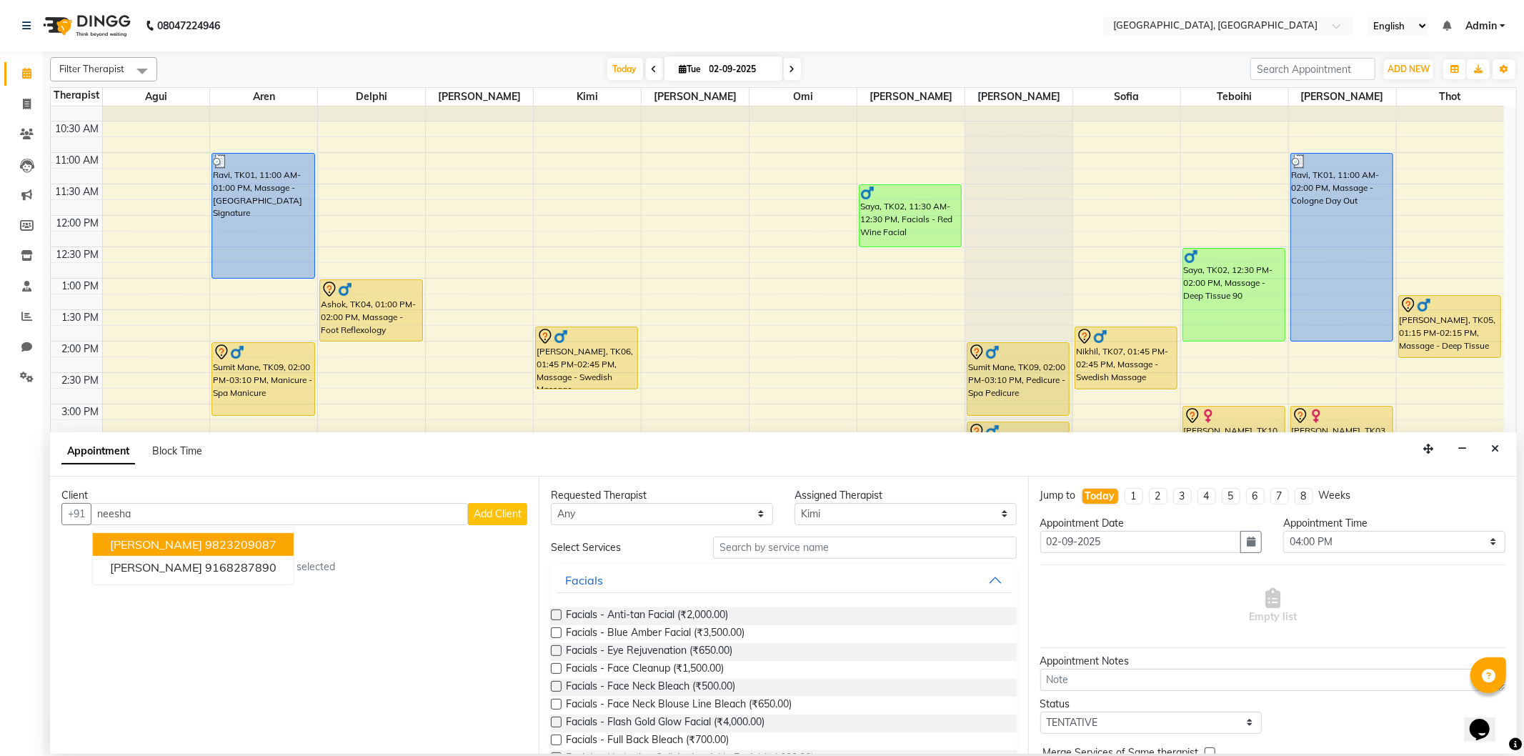
click at [205, 537] on ngb-highlight "9823209087" at bounding box center [240, 544] width 71 height 14
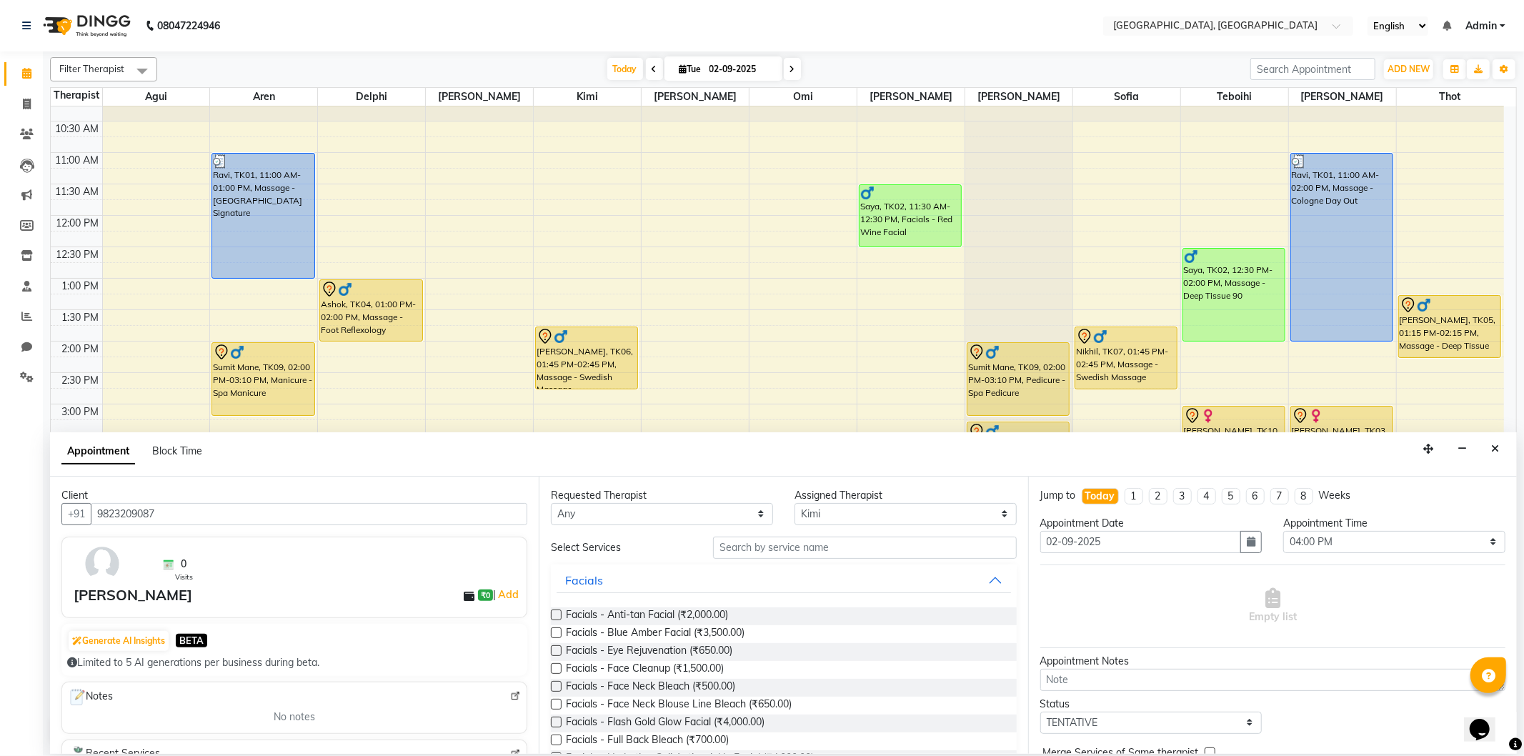
type input "9823209087"
click at [752, 545] on input "text" at bounding box center [864, 547] width 303 height 22
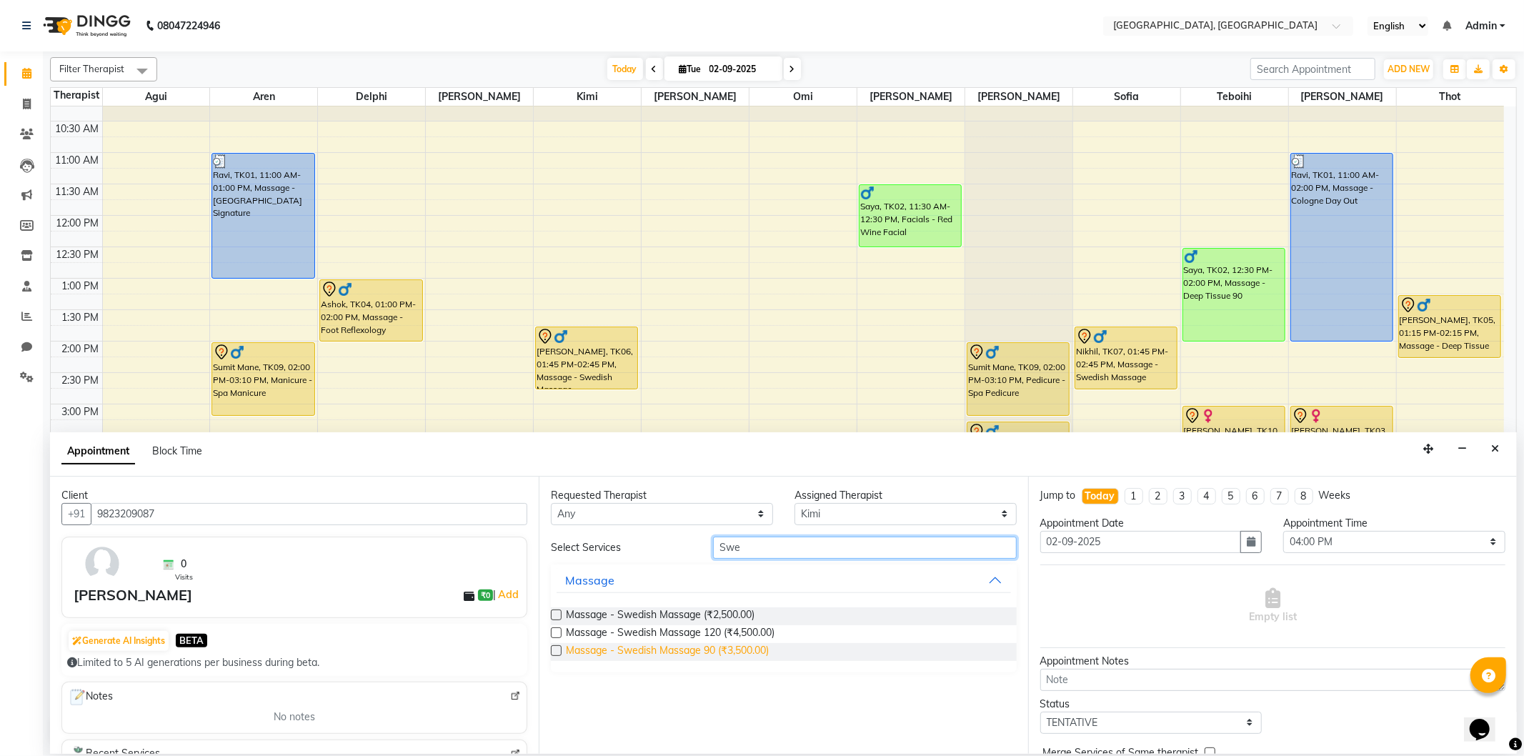
type input "Swe"
click at [695, 646] on span "Massage - Swedish Massage 90 (₹3,500.00)" at bounding box center [667, 652] width 203 height 18
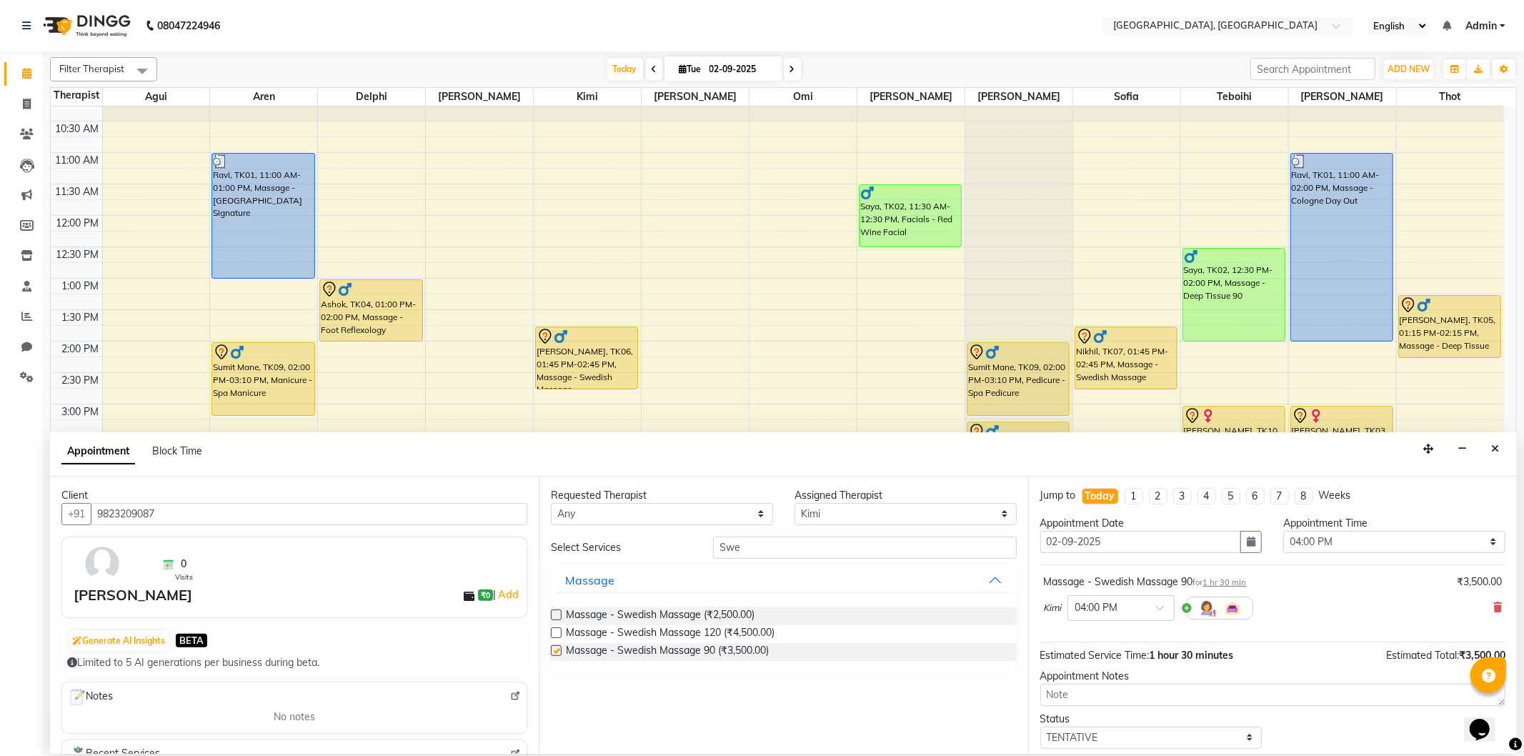
checkbox input "false"
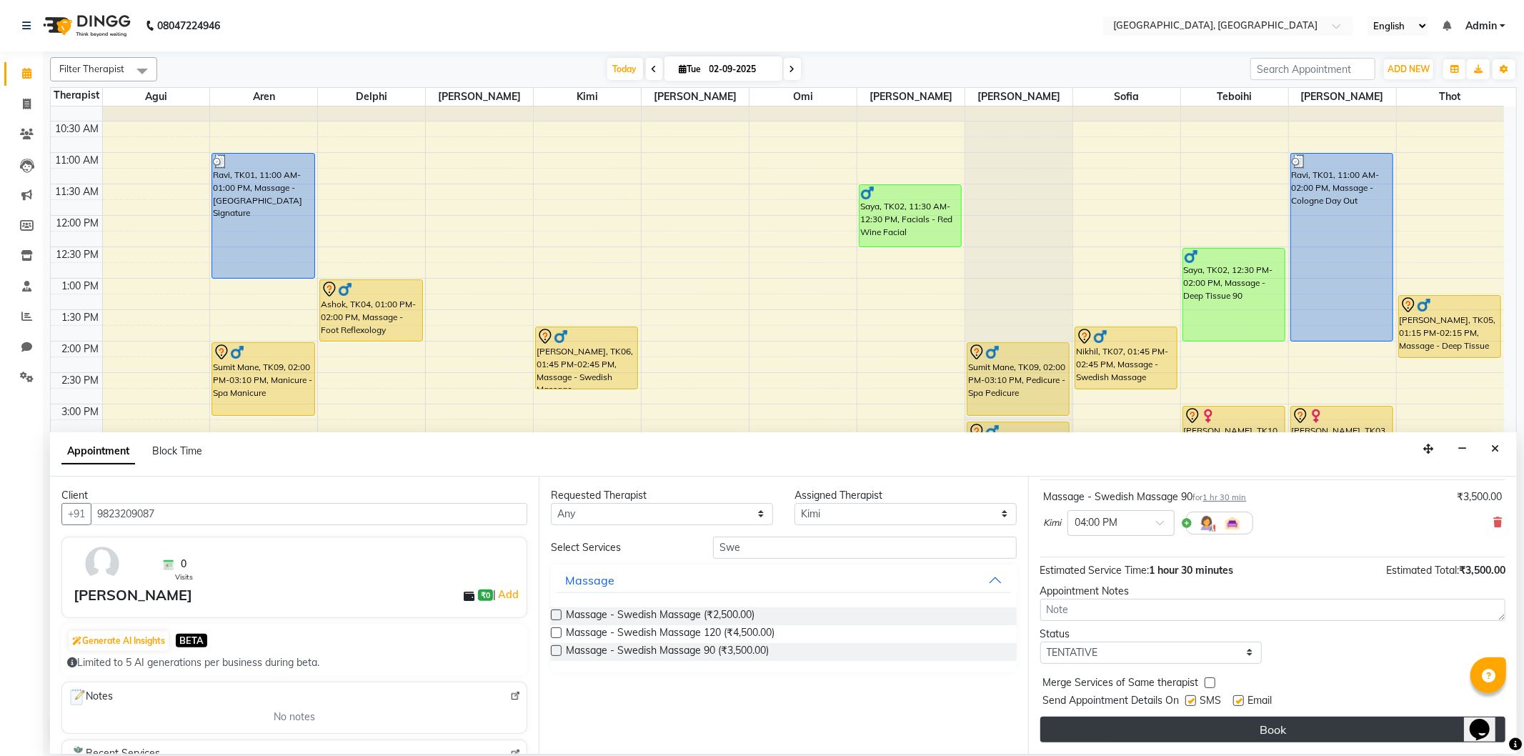
click at [1147, 726] on button "Book" at bounding box center [1272, 729] width 465 height 26
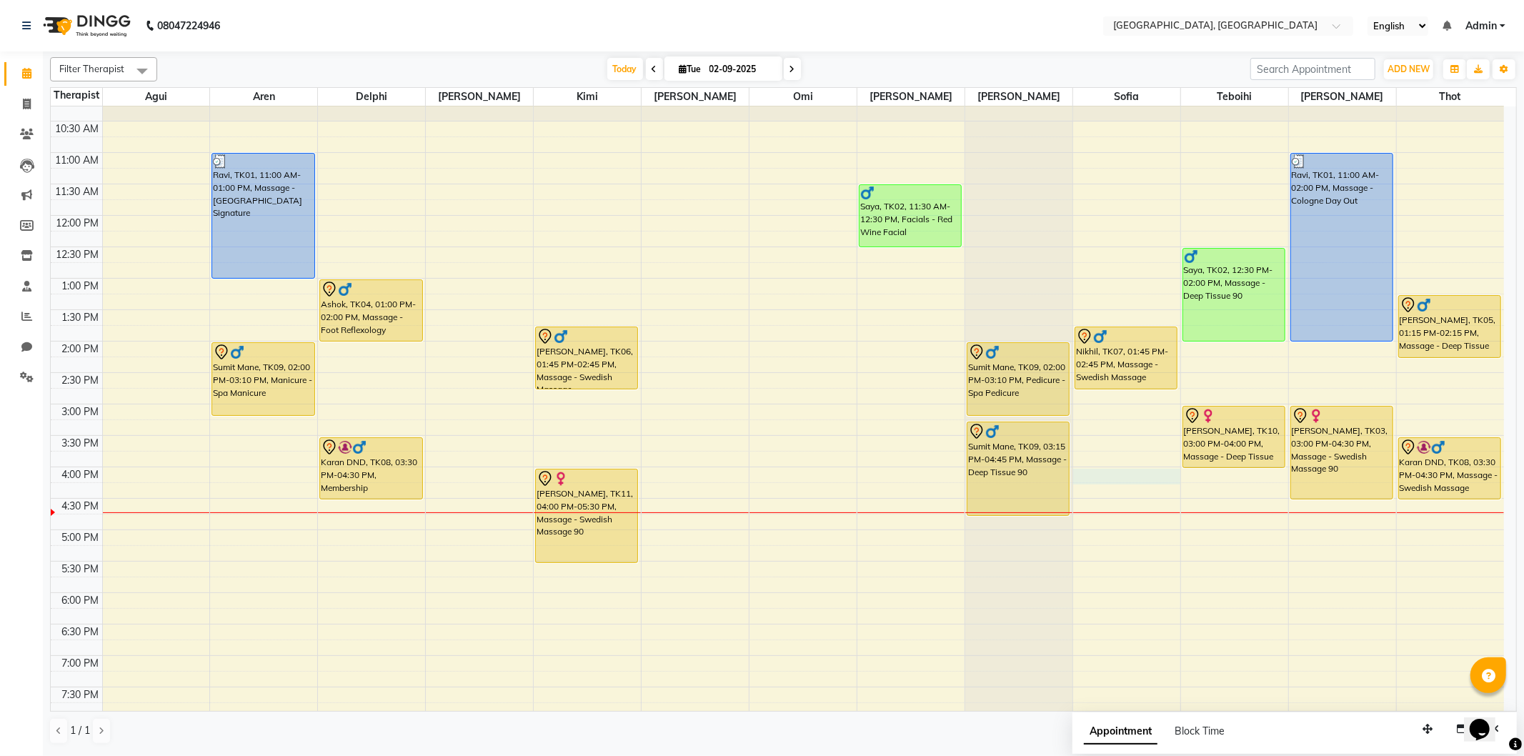
click at [1087, 474] on div "9:00 AM 9:30 AM 10:00 AM 10:30 AM 11:00 AM 11:30 AM 12:00 PM 12:30 PM 1:00 PM 1…" at bounding box center [777, 466] width 1453 height 879
select select "7708"
select select "960"
select select "tentative"
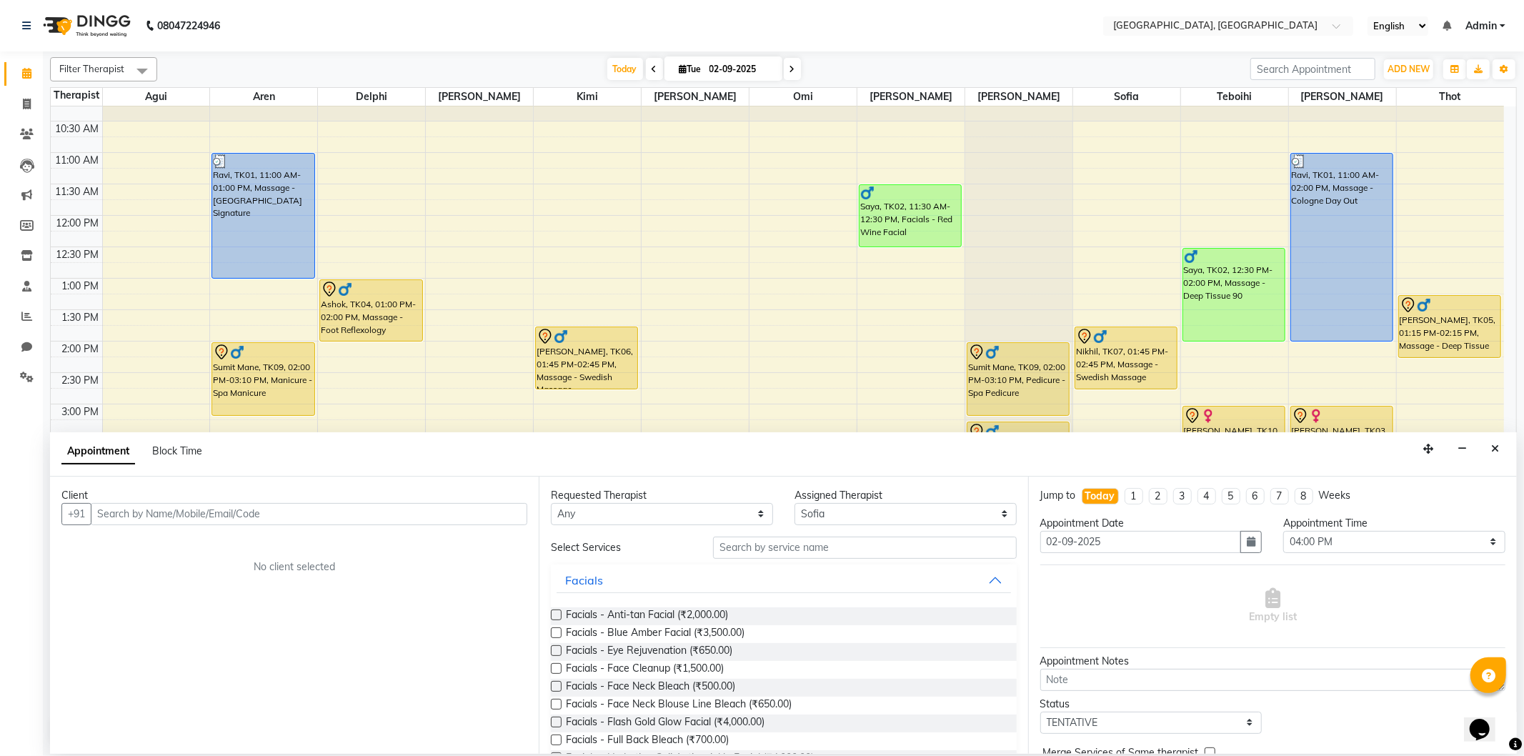
click at [246, 509] on input "text" at bounding box center [309, 514] width 436 height 22
click at [231, 550] on ngb-highlight "9820547450" at bounding box center [240, 544] width 71 height 14
type input "9820547450"
click at [799, 544] on input "text" at bounding box center [864, 547] width 303 height 22
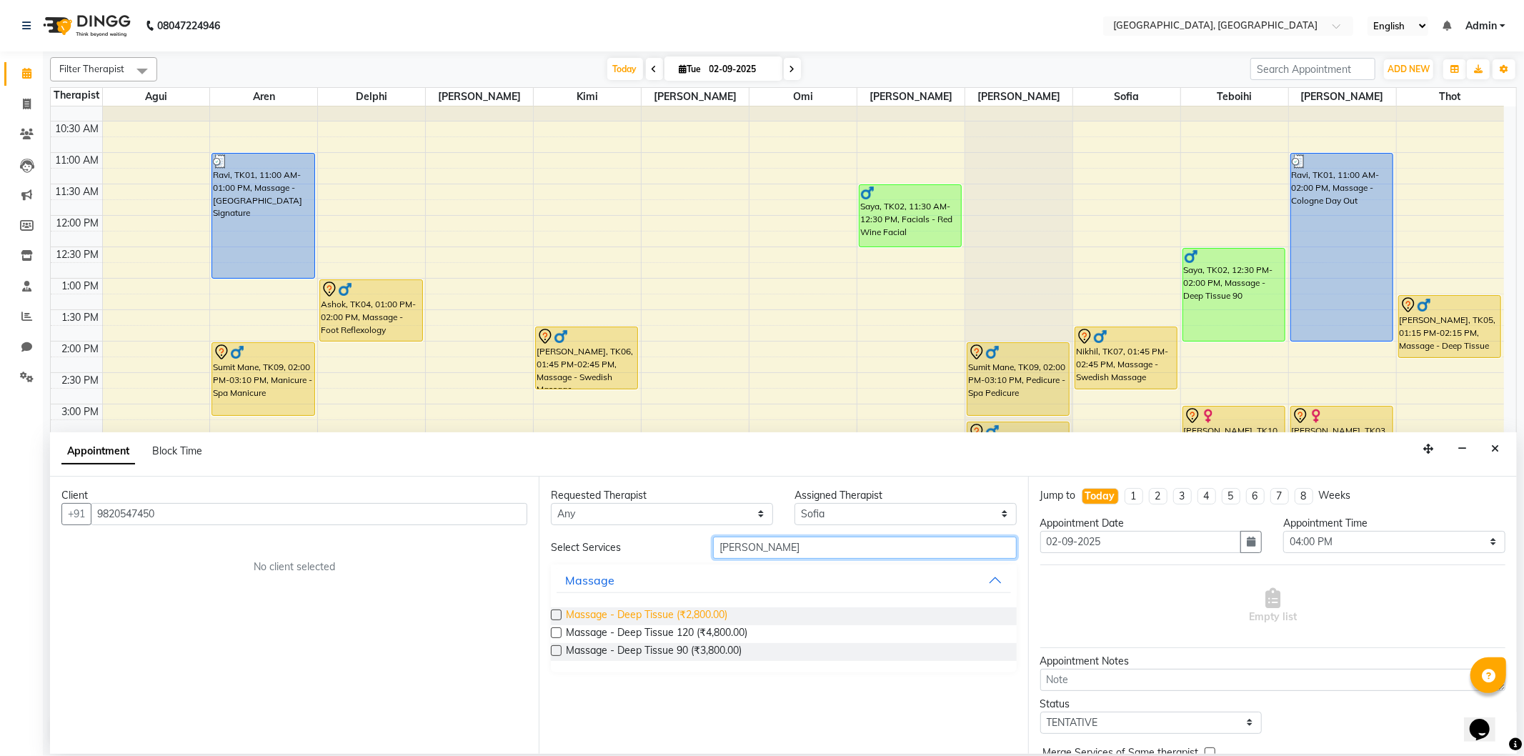
type input "[PERSON_NAME]"
click at [696, 616] on span "Massage - Deep Tissue (₹2,800.00)" at bounding box center [646, 616] width 161 height 18
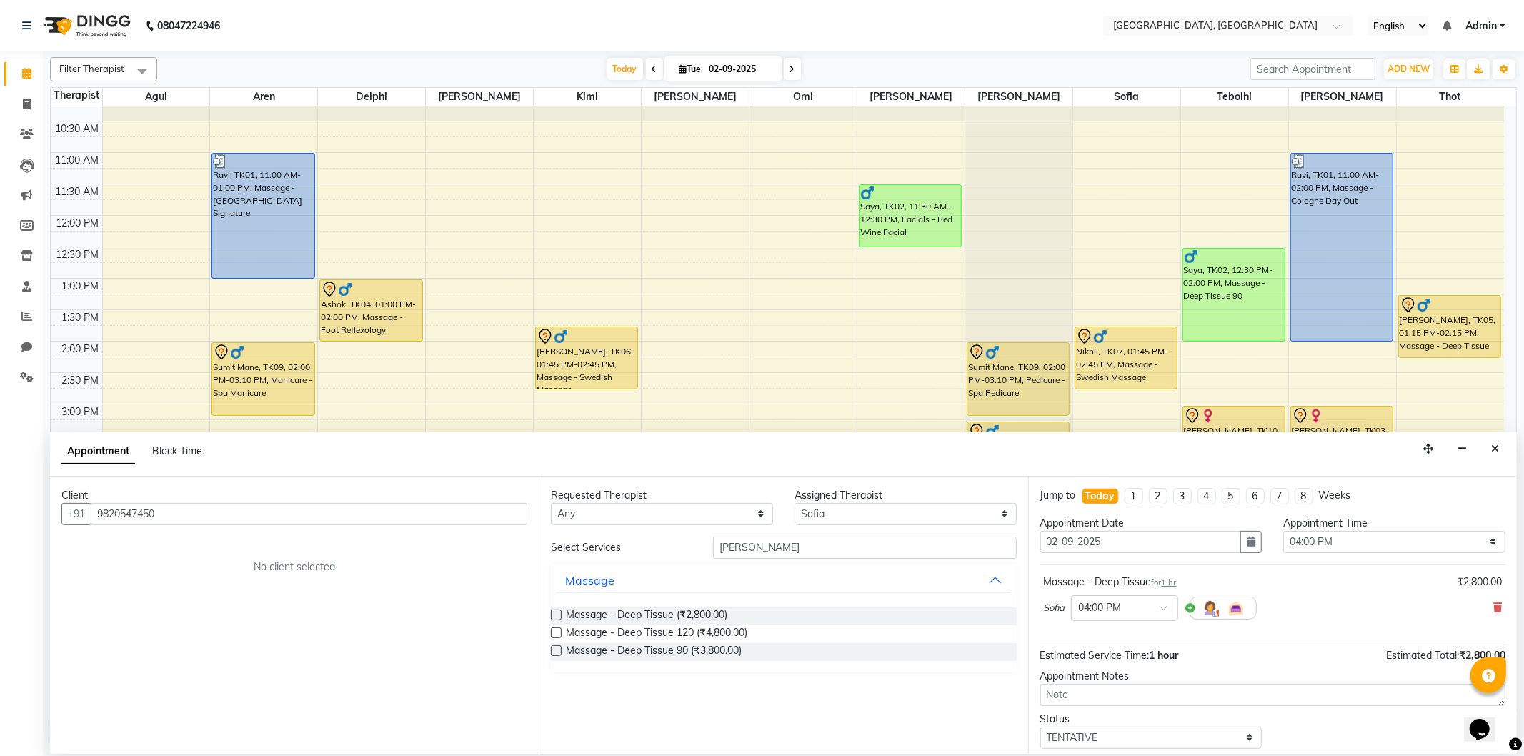
scroll to position [87, 0]
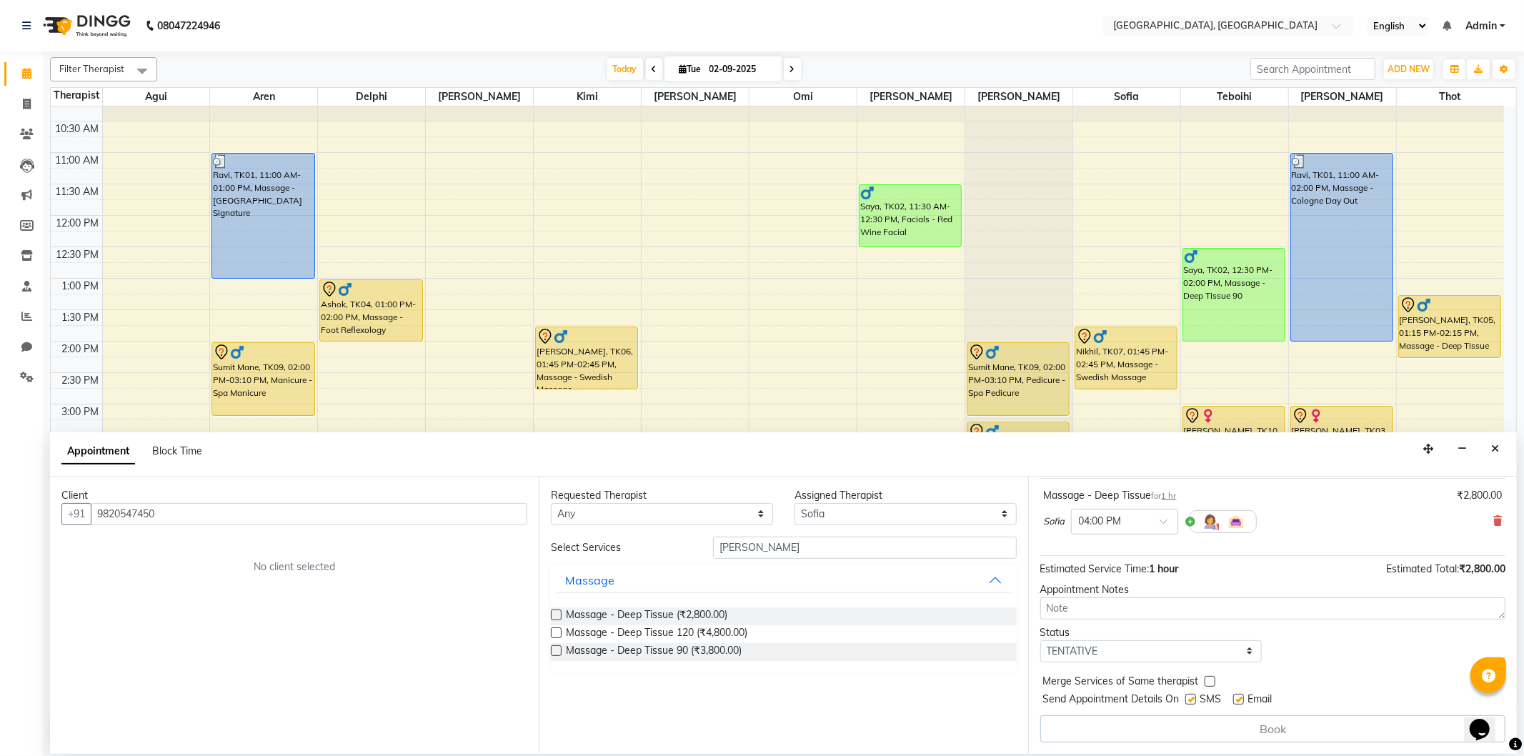
click at [1186, 729] on div "Book" at bounding box center [1272, 728] width 465 height 27
click at [557, 612] on label at bounding box center [556, 614] width 11 height 11
click at [557, 612] on input "checkbox" at bounding box center [555, 615] width 9 height 9
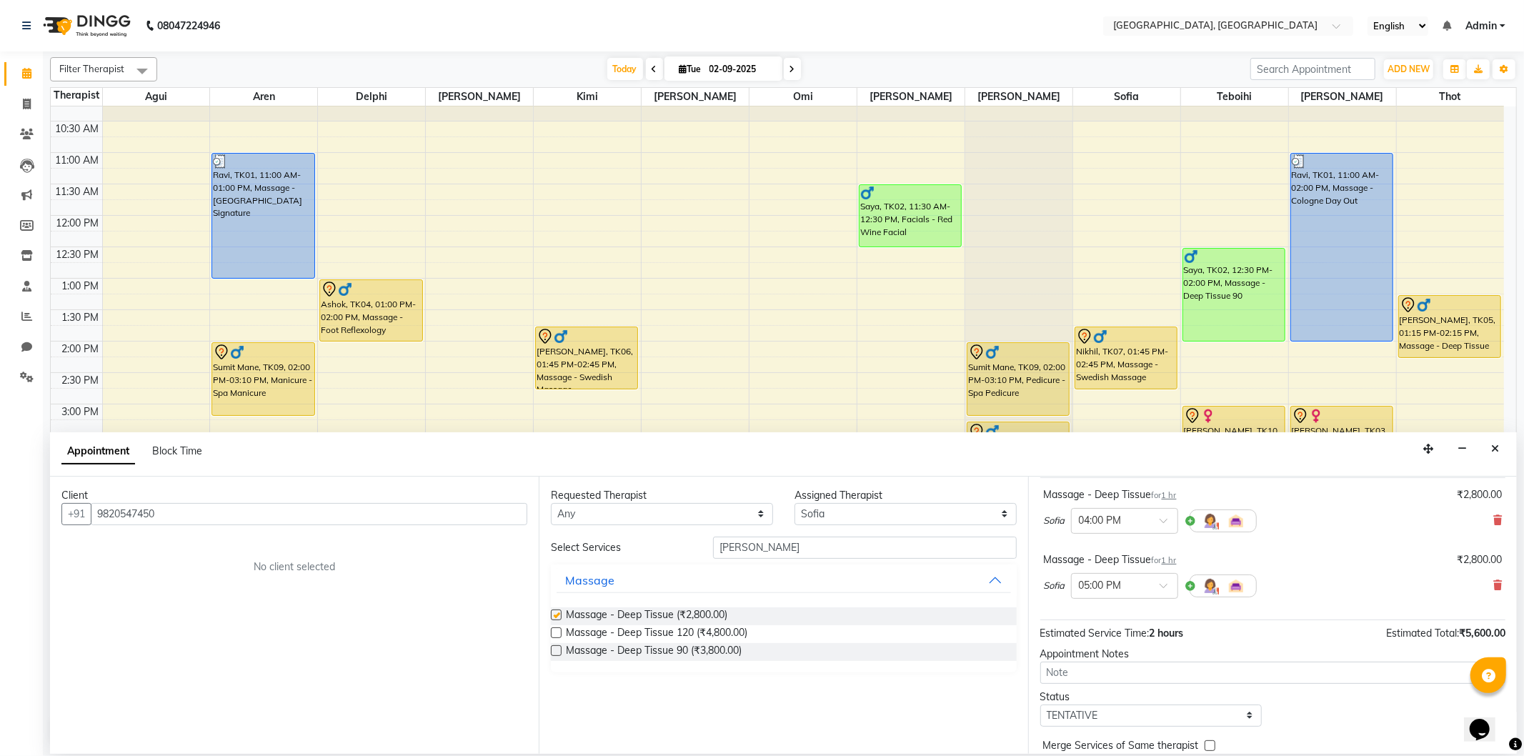
checkbox input "false"
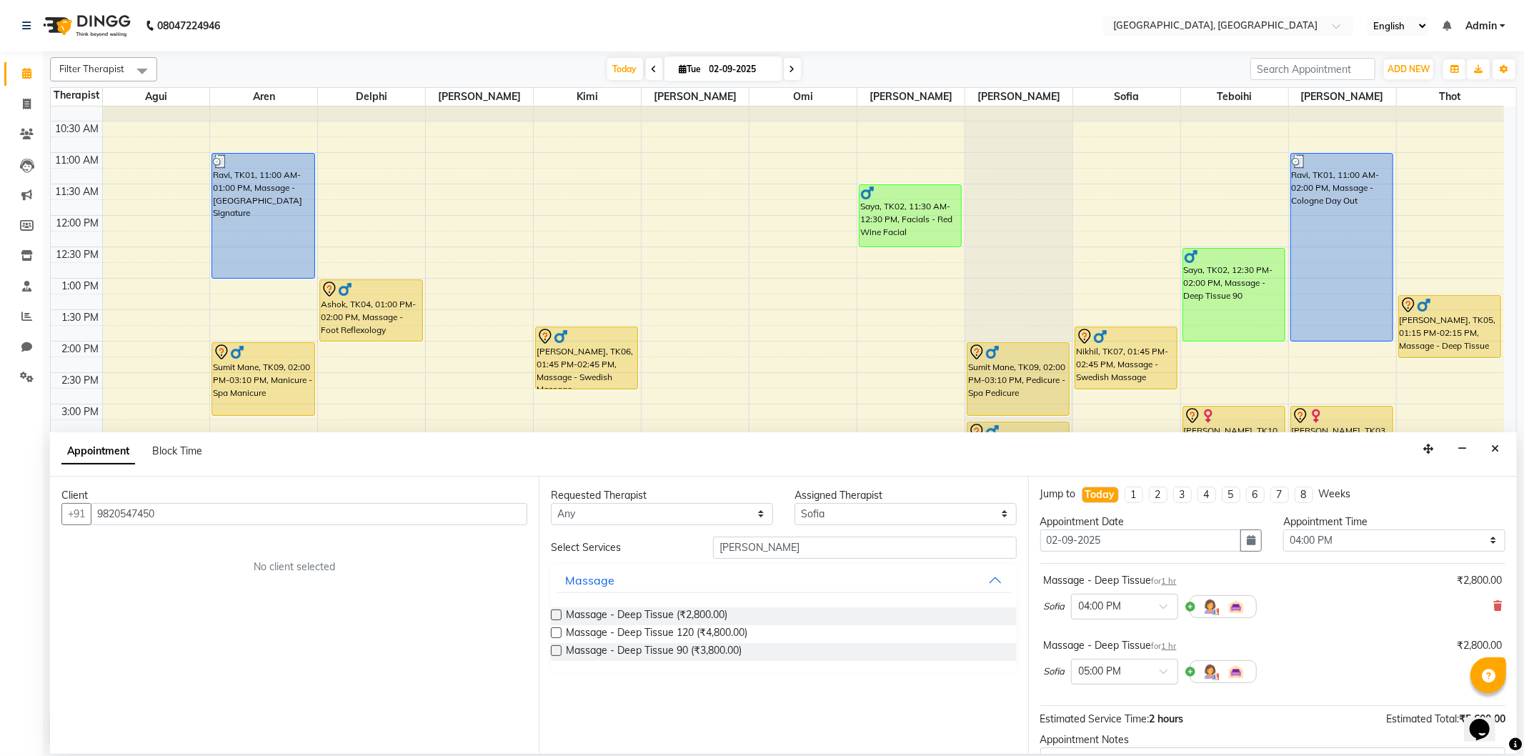
scroll to position [0, 0]
click at [1479, 599] on div "Sofia × 04:00 PM" at bounding box center [1273, 607] width 458 height 37
click at [1493, 605] on icon at bounding box center [1497, 607] width 9 height 10
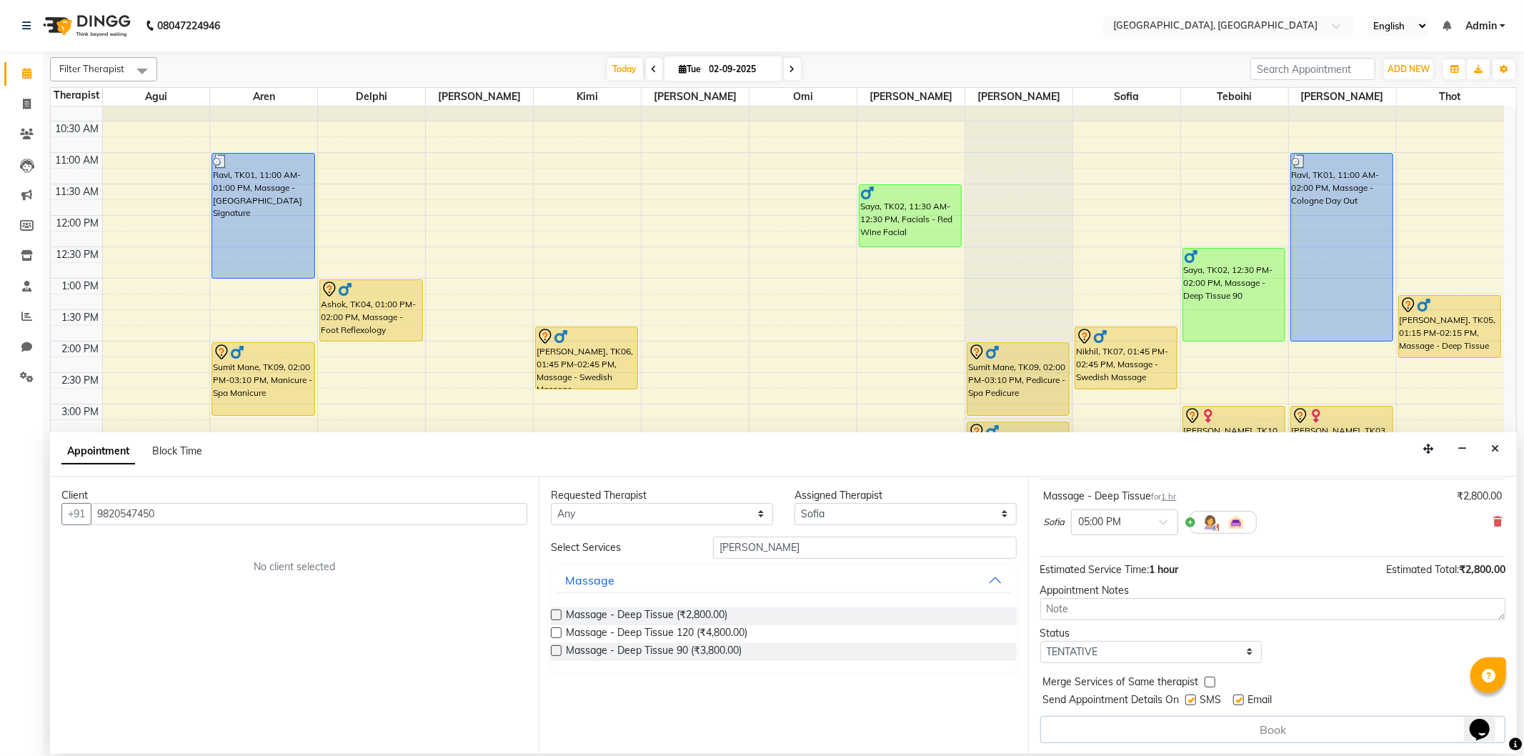
scroll to position [87, 0]
click at [1493, 451] on icon "Close" at bounding box center [1495, 449] width 8 height 10
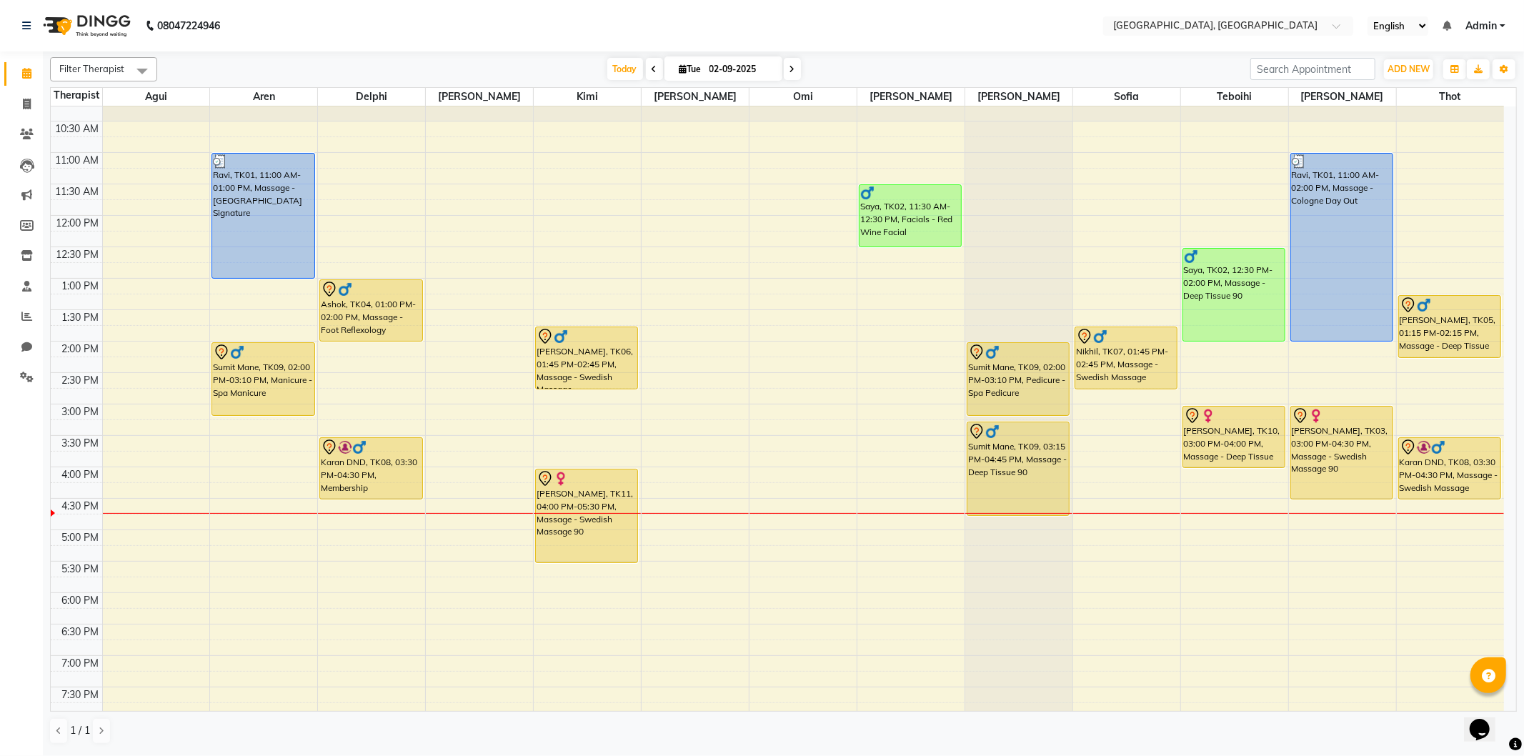
click at [1081, 477] on div "9:00 AM 9:30 AM 10:00 AM 10:30 AM 11:00 AM 11:30 AM 12:00 PM 12:30 PM 1:00 PM 1…" at bounding box center [777, 466] width 1453 height 879
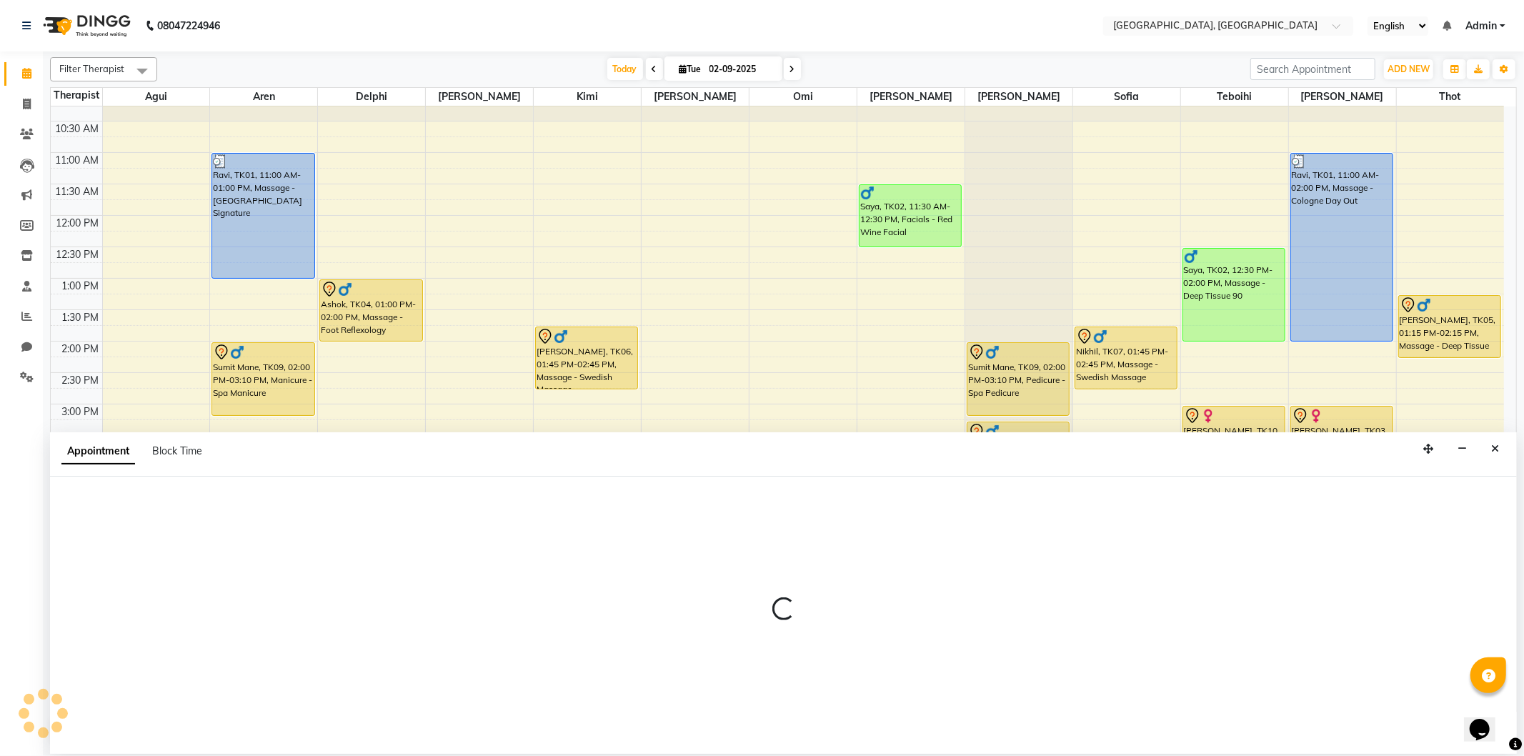
select select "7708"
select select "960"
select select "tentative"
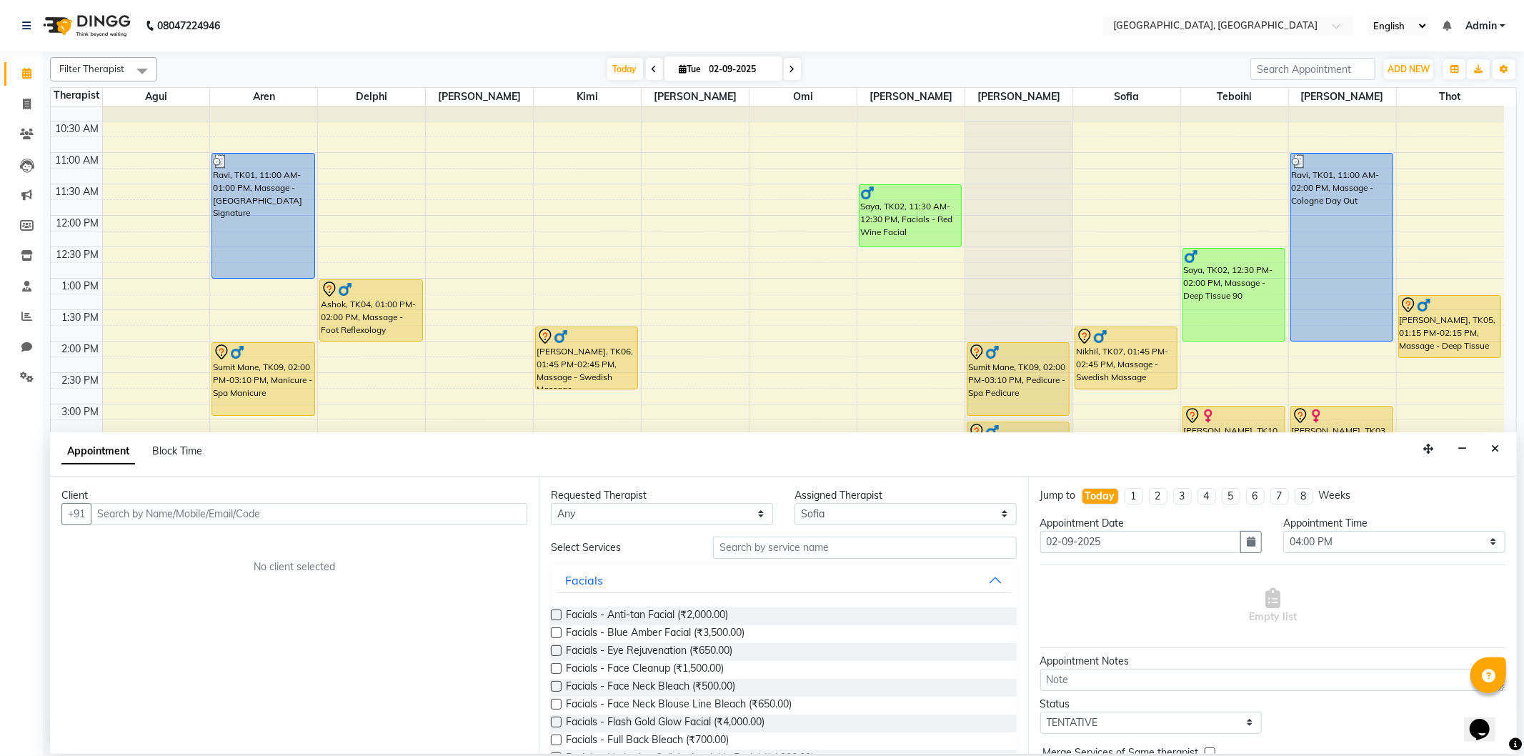
click at [200, 516] on input "text" at bounding box center [309, 514] width 436 height 22
click at [234, 547] on ngb-highlight "9820547450" at bounding box center [240, 544] width 71 height 14
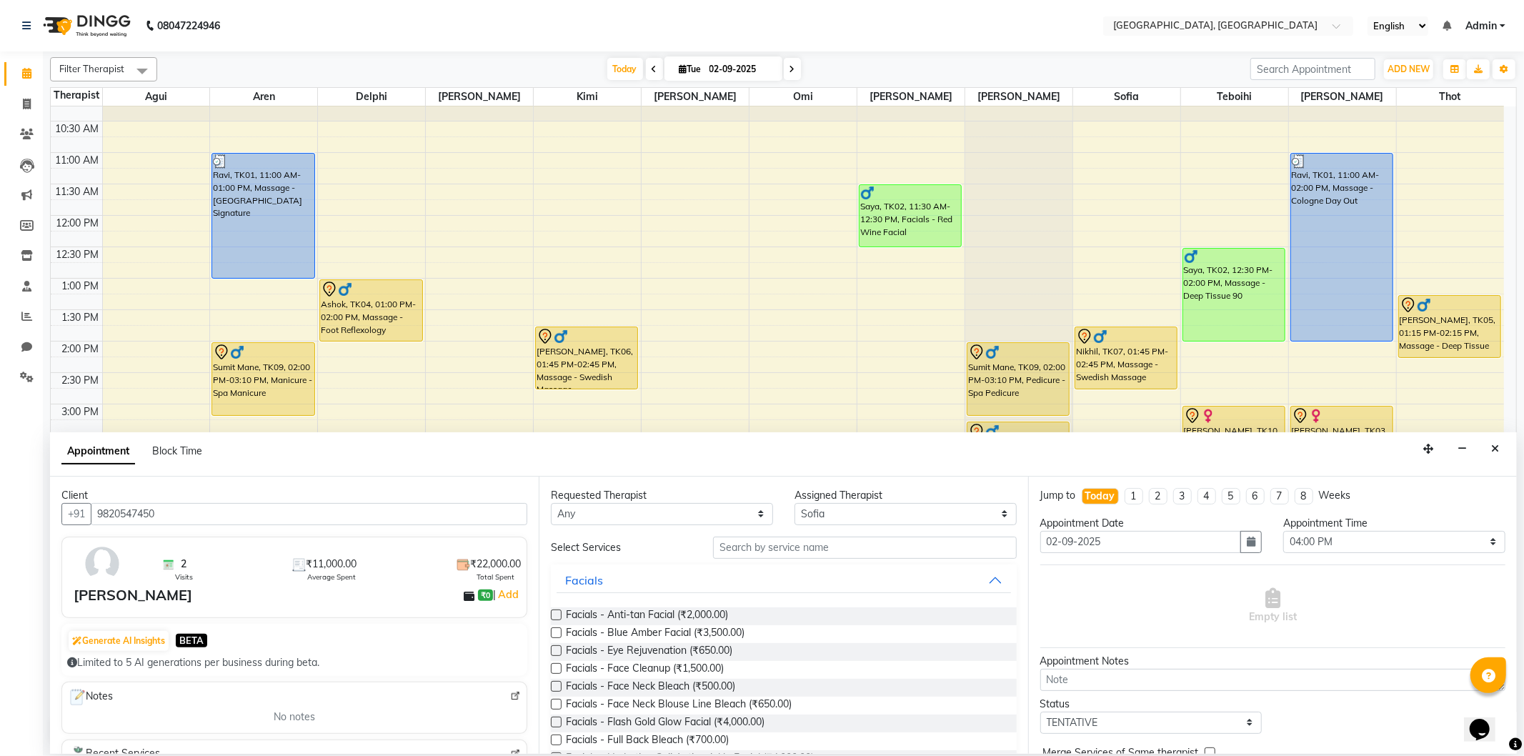
type input "9820547450"
click at [759, 555] on input "text" at bounding box center [864, 547] width 303 height 22
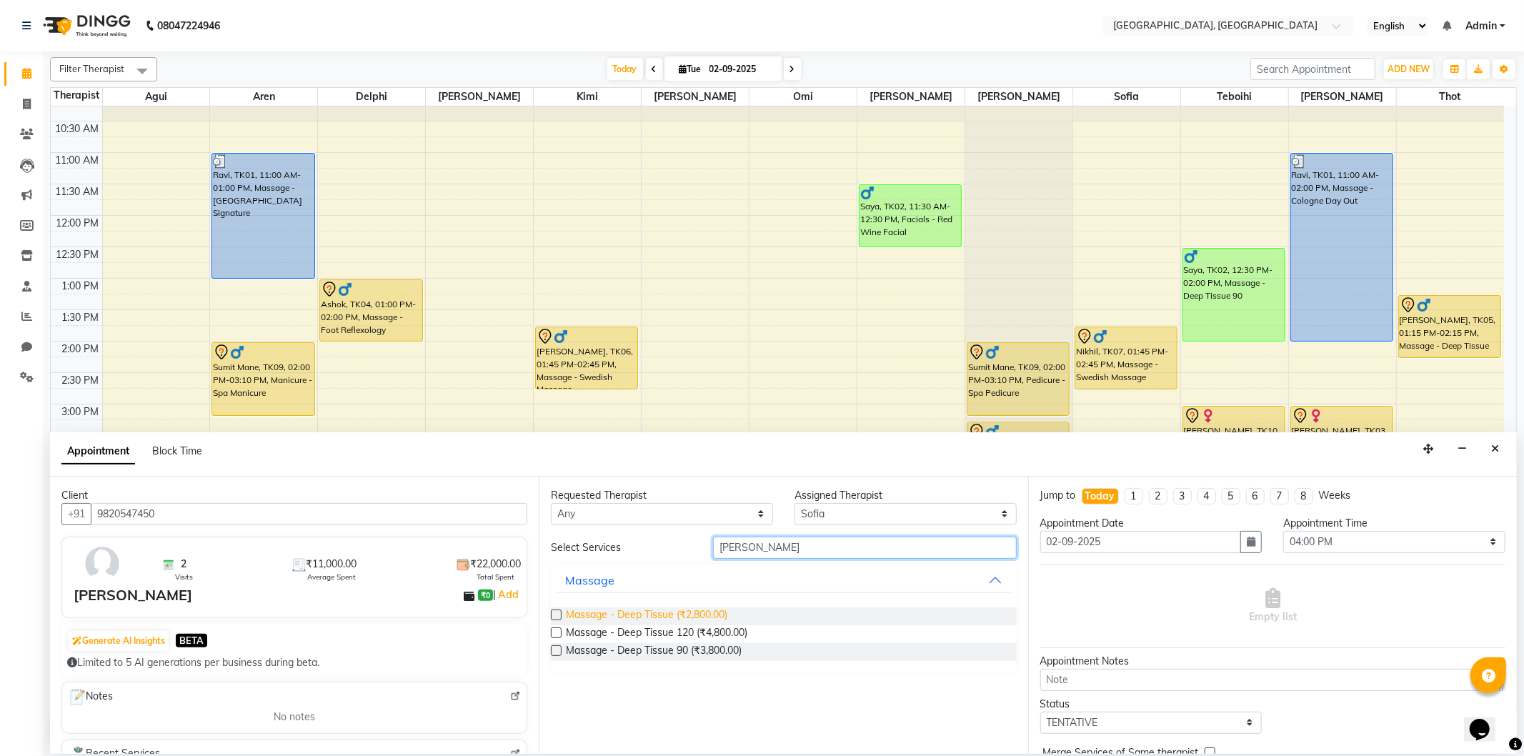
type input "[PERSON_NAME]"
drag, startPoint x: 693, startPoint y: 614, endPoint x: 767, endPoint y: 644, distance: 80.1
click at [691, 615] on span "Massage - Deep Tissue (₹2,800.00)" at bounding box center [646, 616] width 161 height 18
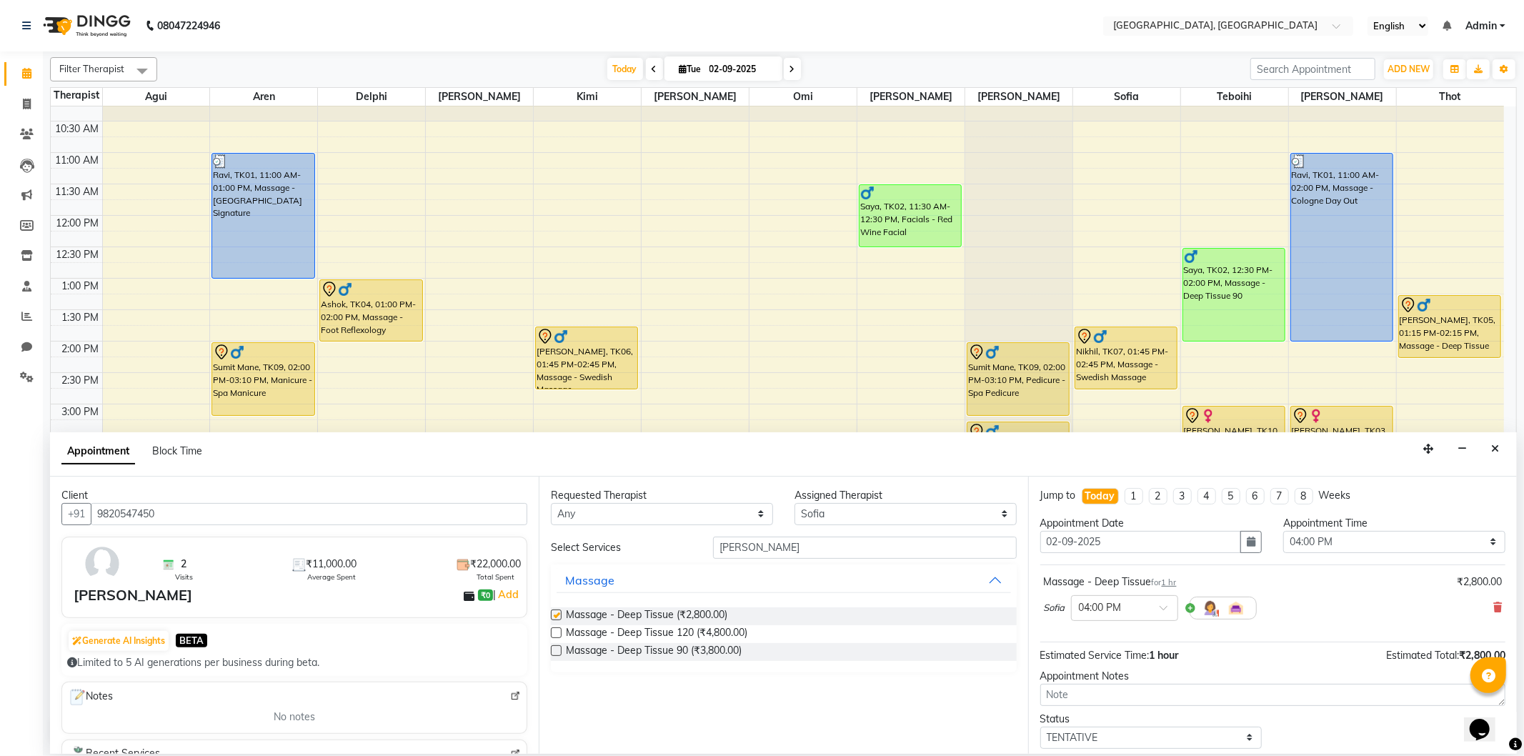
checkbox input "false"
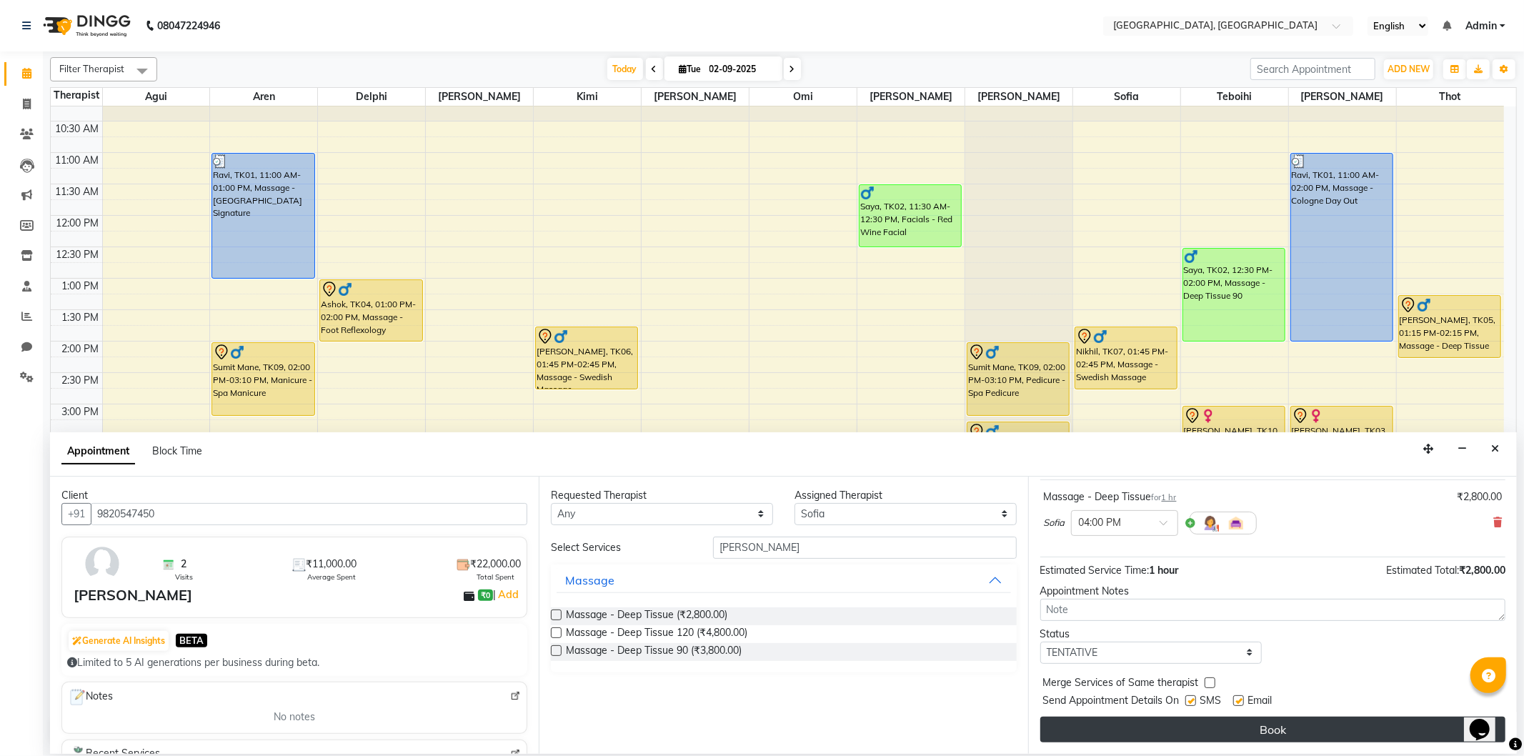
click at [1189, 722] on button "Book" at bounding box center [1272, 729] width 465 height 26
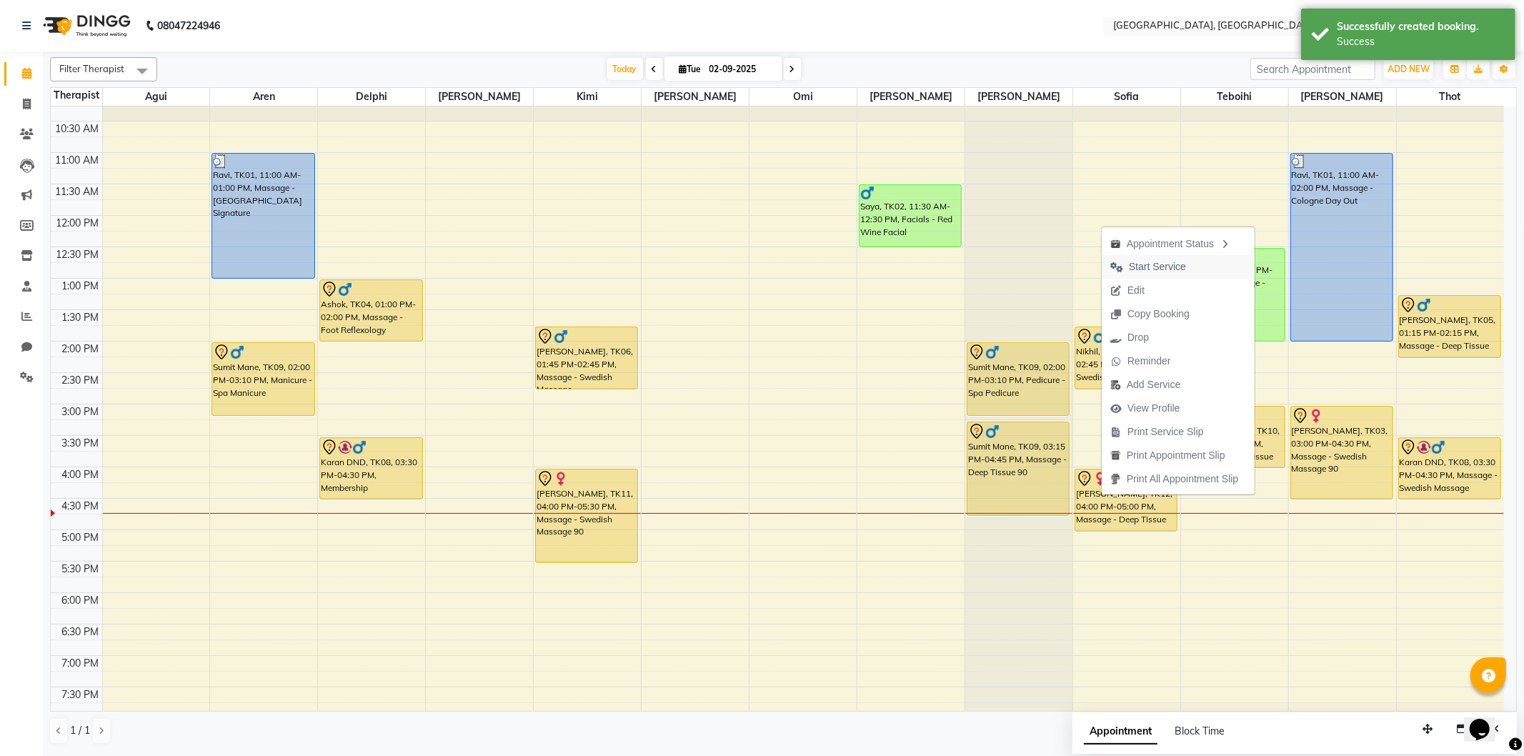
click at [1166, 266] on span "Start Service" at bounding box center [1157, 266] width 57 height 15
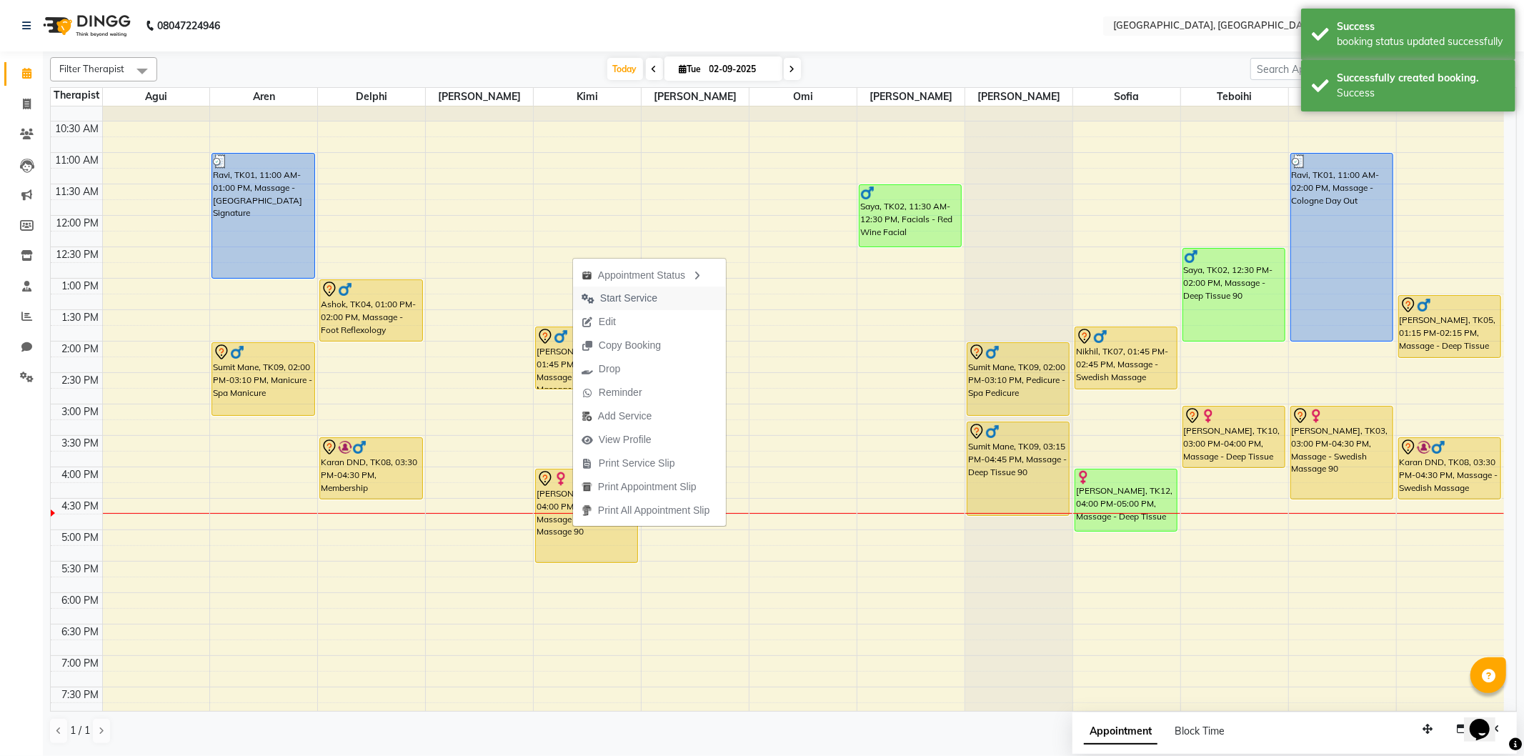
click at [637, 294] on span "Start Service" at bounding box center [628, 298] width 57 height 15
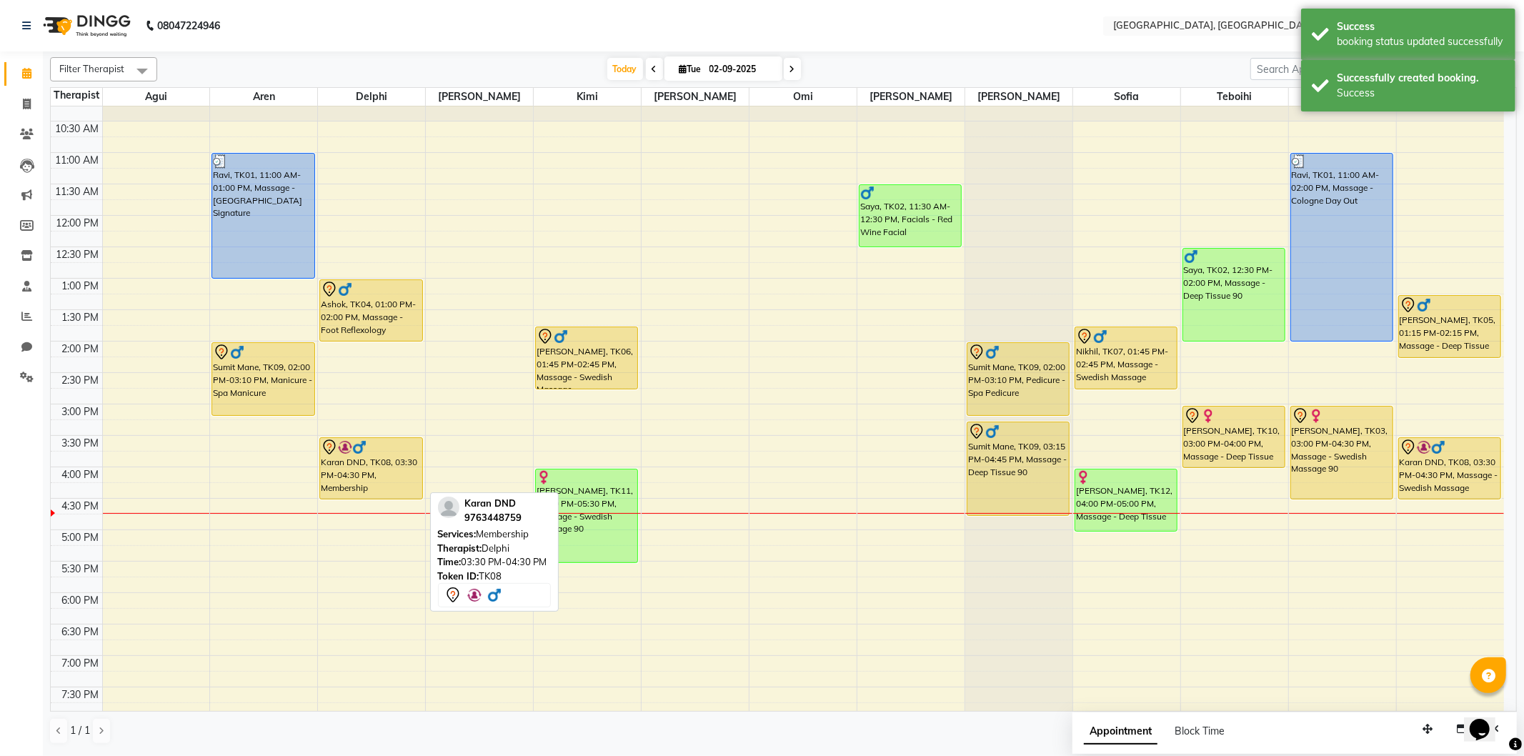
click at [391, 460] on div "Karan DND, TK08, 03:30 PM-04:30 PM, Membership" at bounding box center [370, 468] width 101 height 61
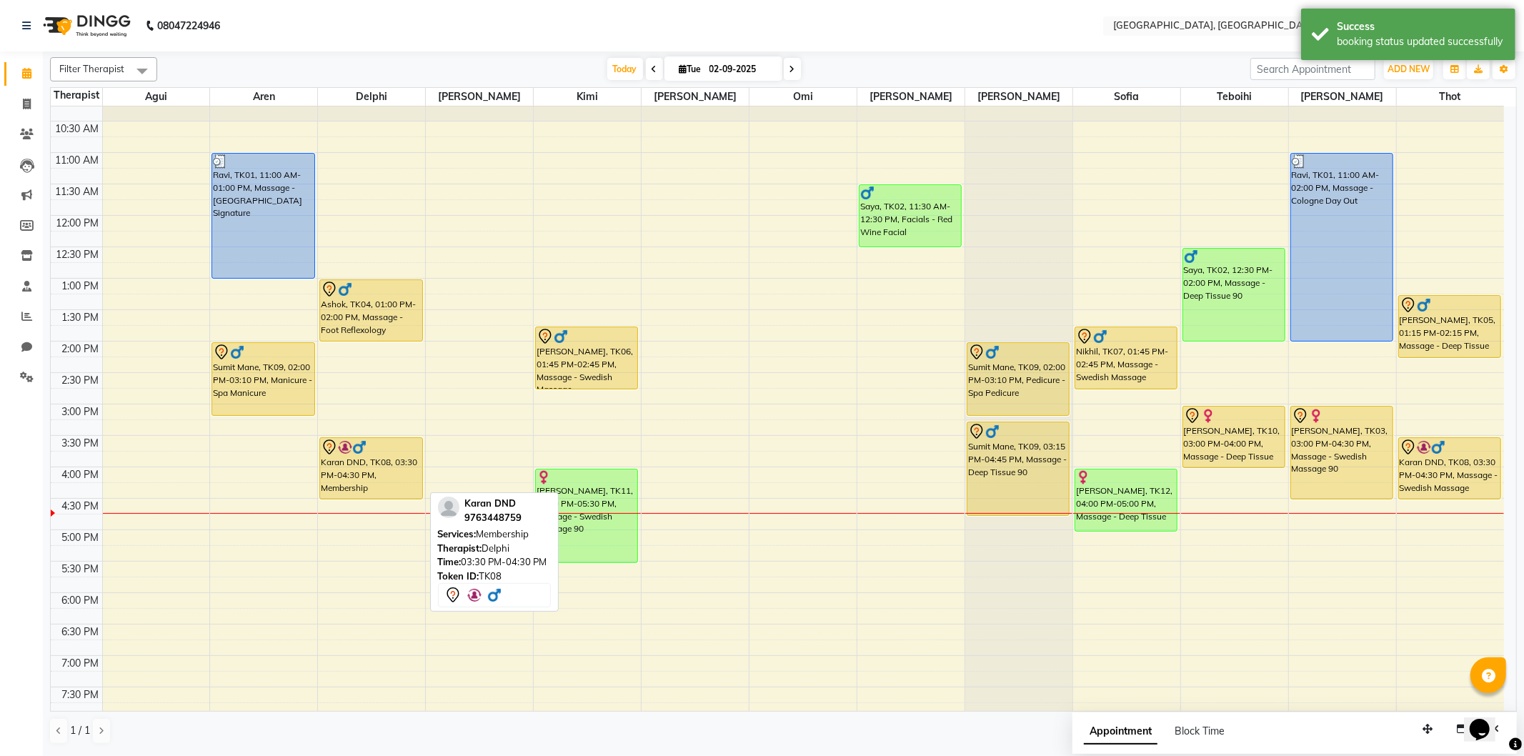
click at [391, 460] on div "Karan DND, TK08, 03:30 PM-04:30 PM, Membership" at bounding box center [370, 468] width 101 height 61
select select "7"
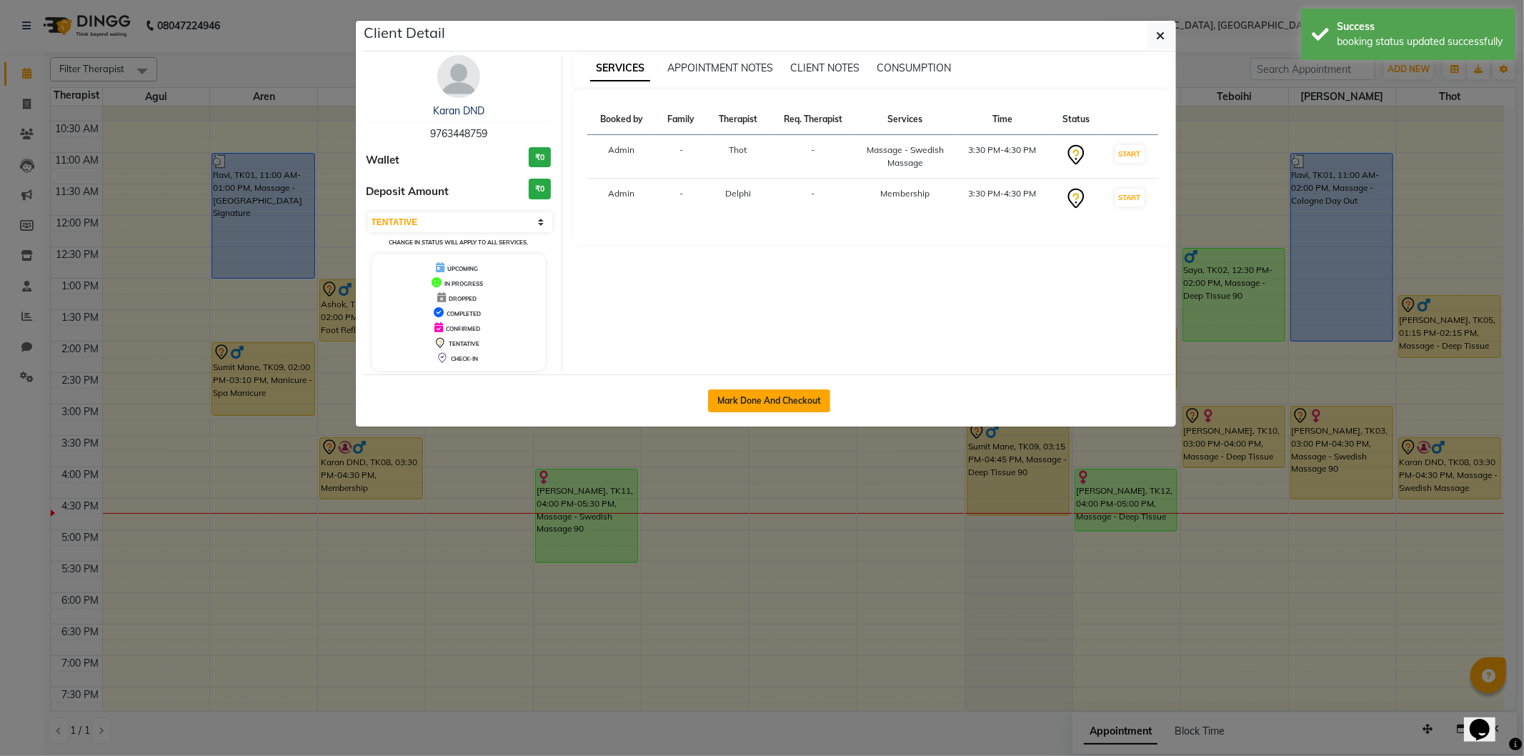
click at [734, 396] on button "Mark Done And Checkout" at bounding box center [769, 400] width 122 height 23
select select "575"
select select "service"
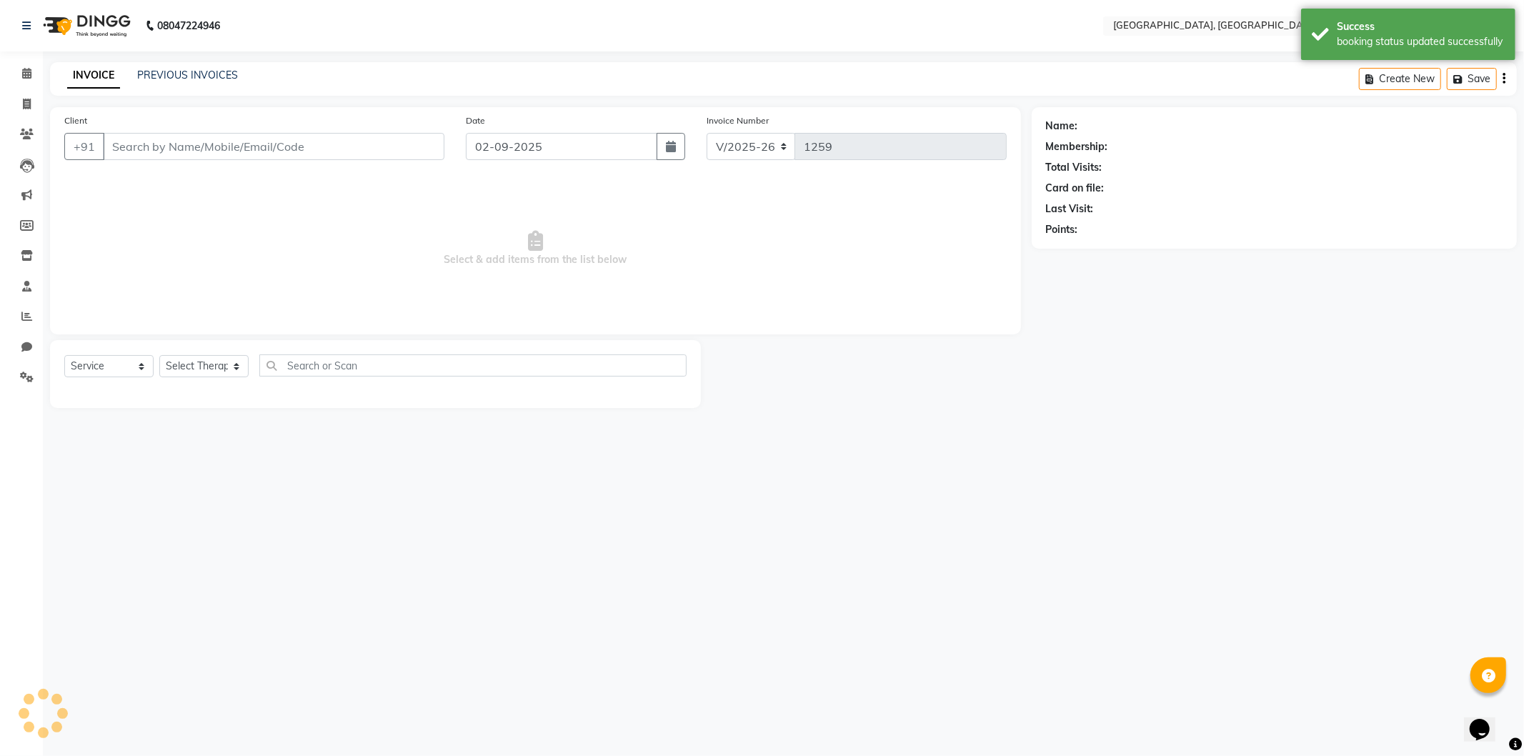
type input "9763448759"
select select "80656"
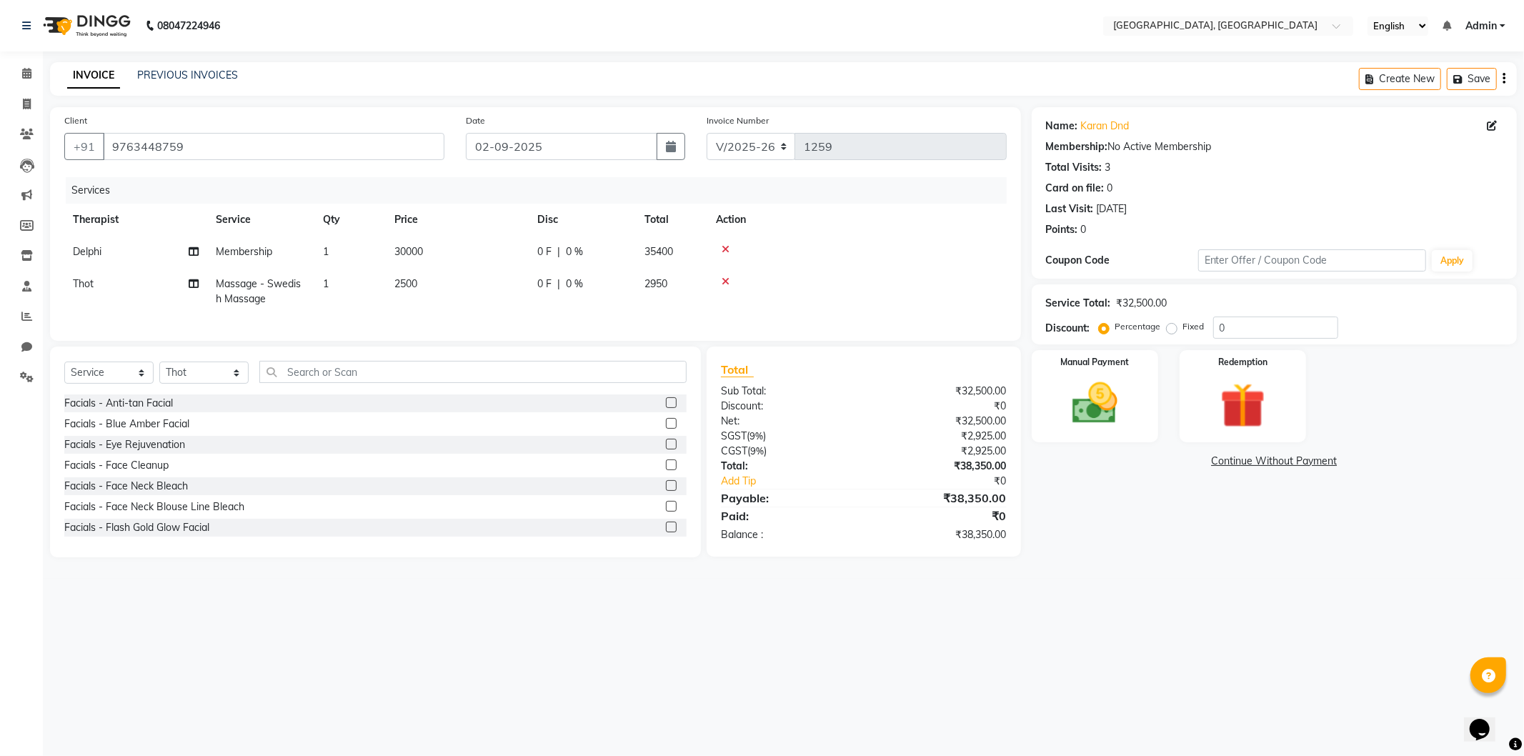
click at [394, 271] on td "2500" at bounding box center [457, 291] width 143 height 47
select select "80656"
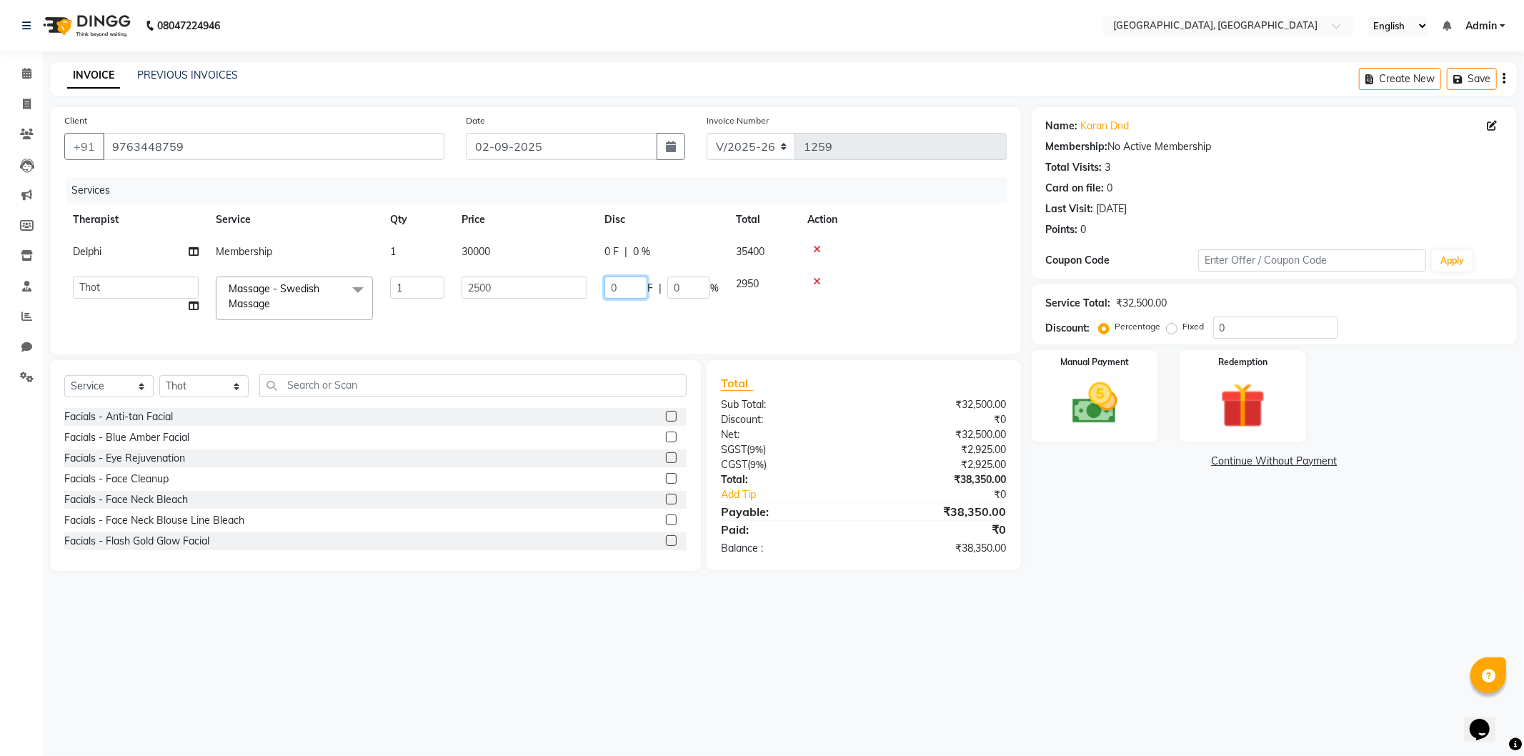
click at [610, 286] on input "0" at bounding box center [625, 287] width 43 height 22
type input "2500"
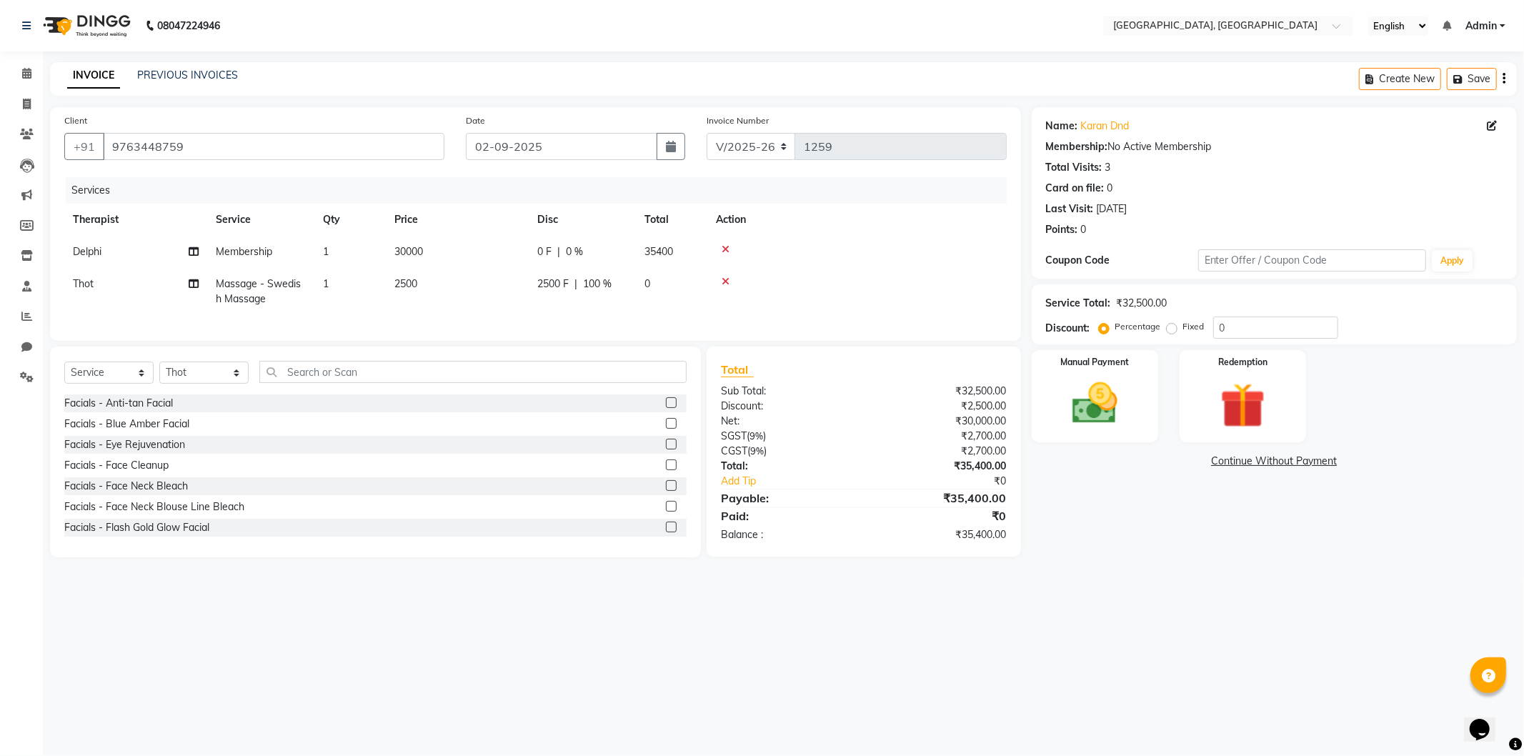
click at [1262, 538] on div "Name: Karan Dnd Membership: No Active Membership Total Visits: 3 Card on file: …" at bounding box center [1279, 332] width 496 height 450
click at [1232, 459] on link "Continue Without Payment" at bounding box center [1273, 461] width 479 height 15
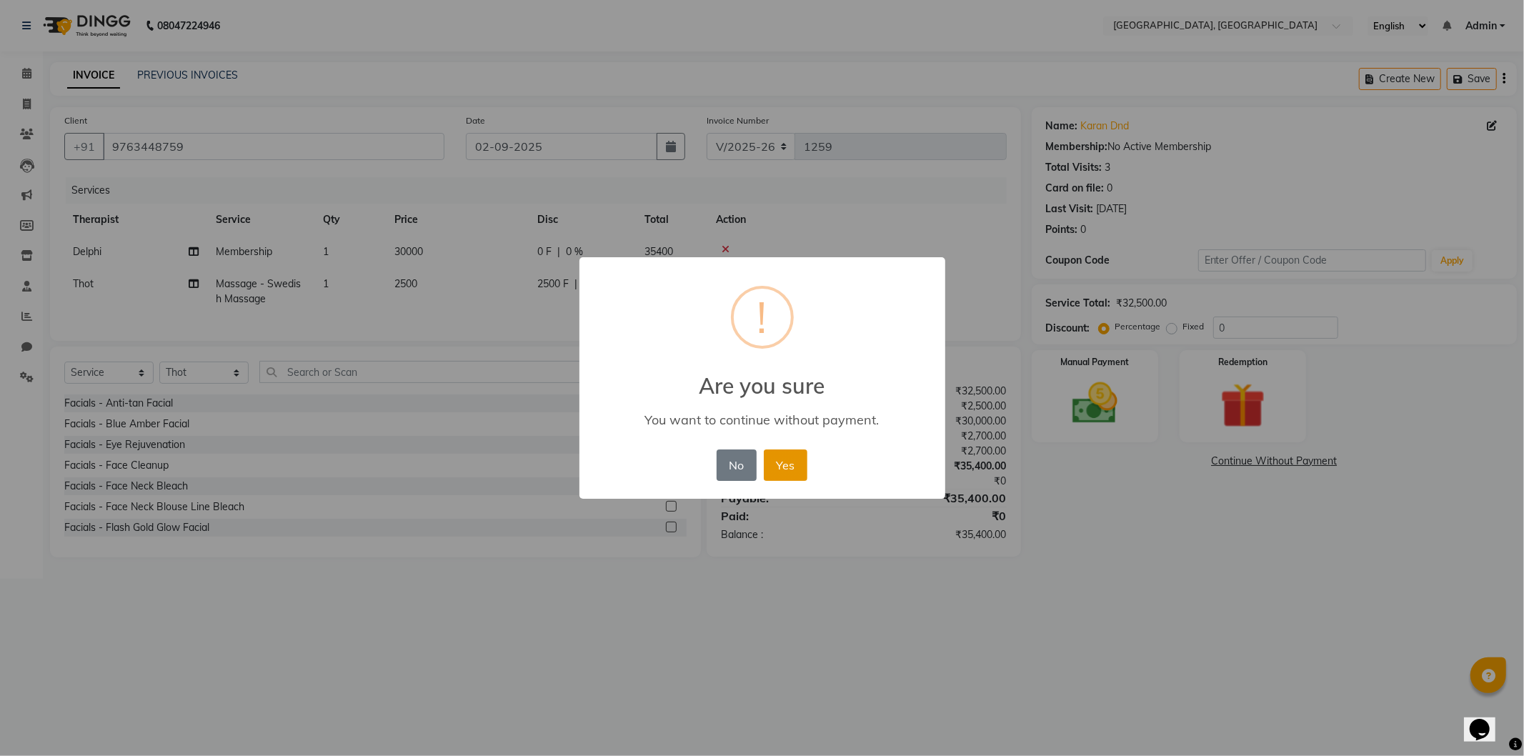
click at [776, 469] on button "Yes" at bounding box center [786, 464] width 44 height 31
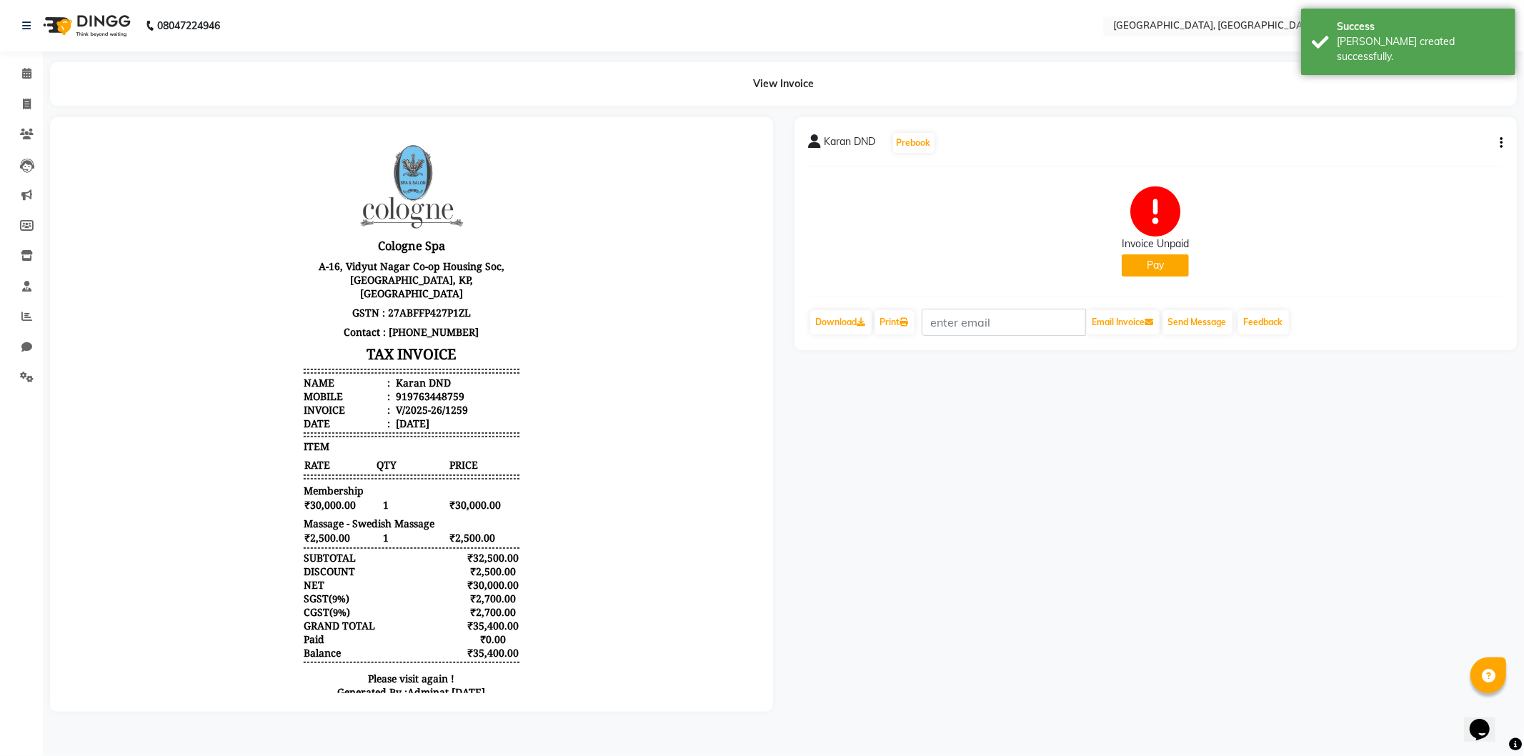
click at [1169, 265] on button "Pay" at bounding box center [1154, 265] width 67 height 22
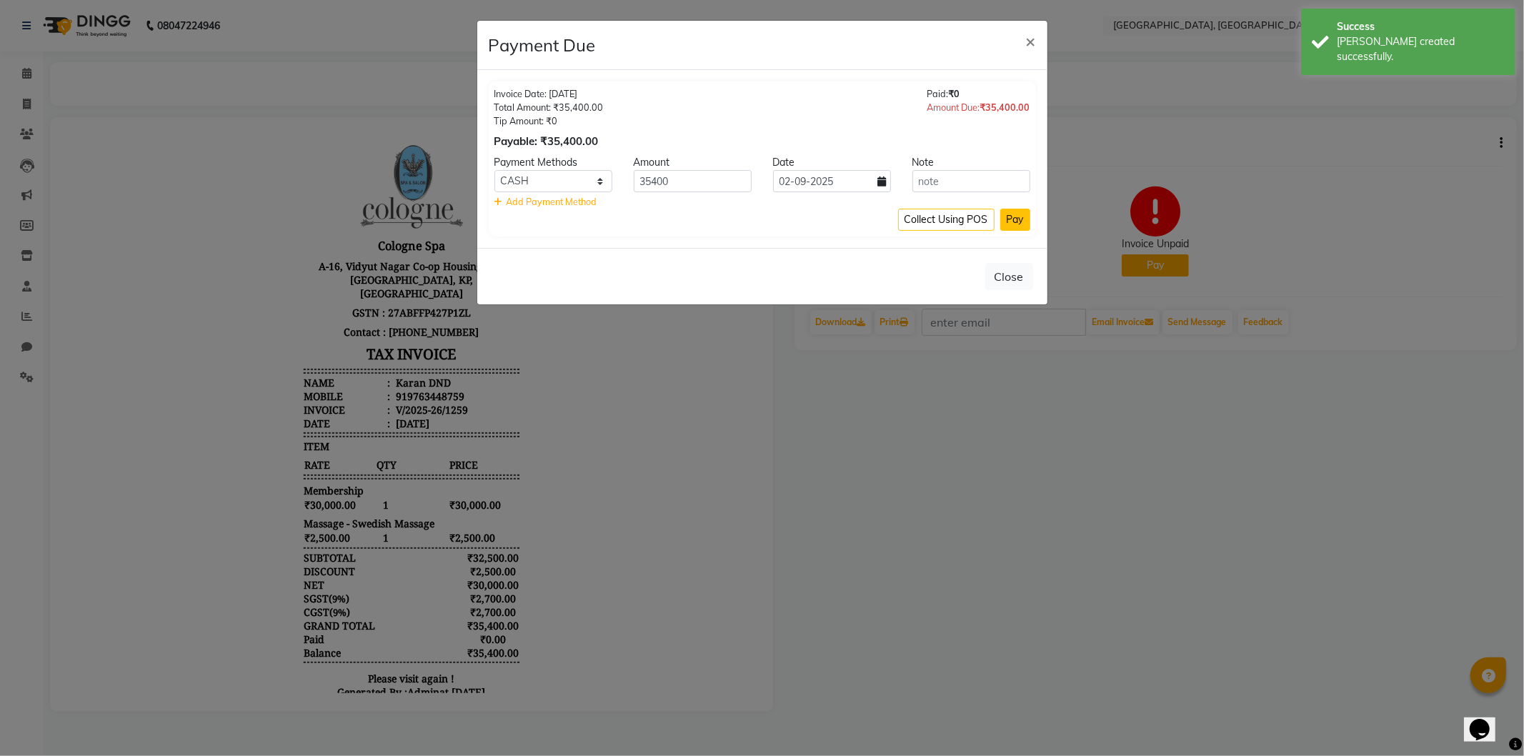
click at [1019, 223] on button "Pay" at bounding box center [1015, 220] width 30 height 22
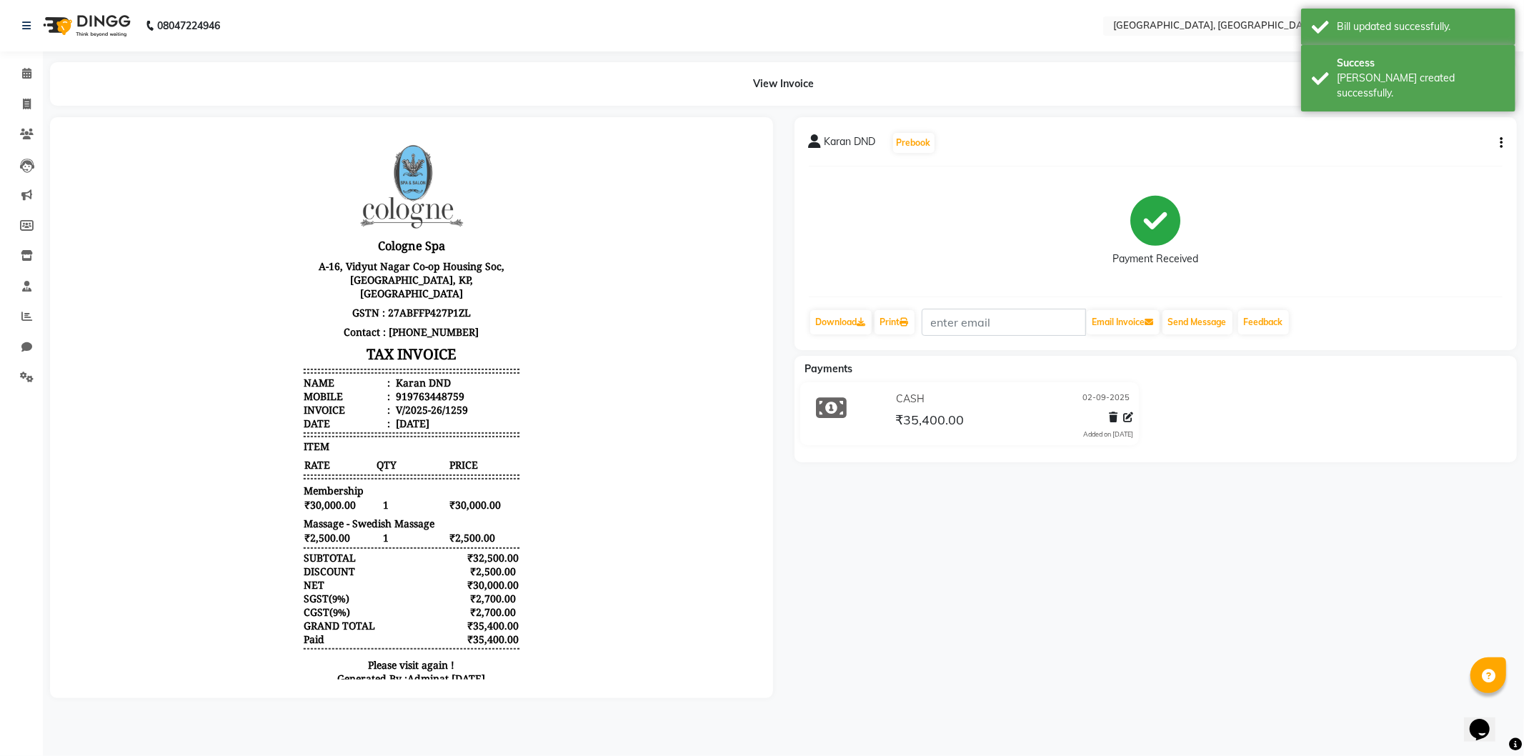
click at [65, 21] on img at bounding box center [85, 26] width 98 height 40
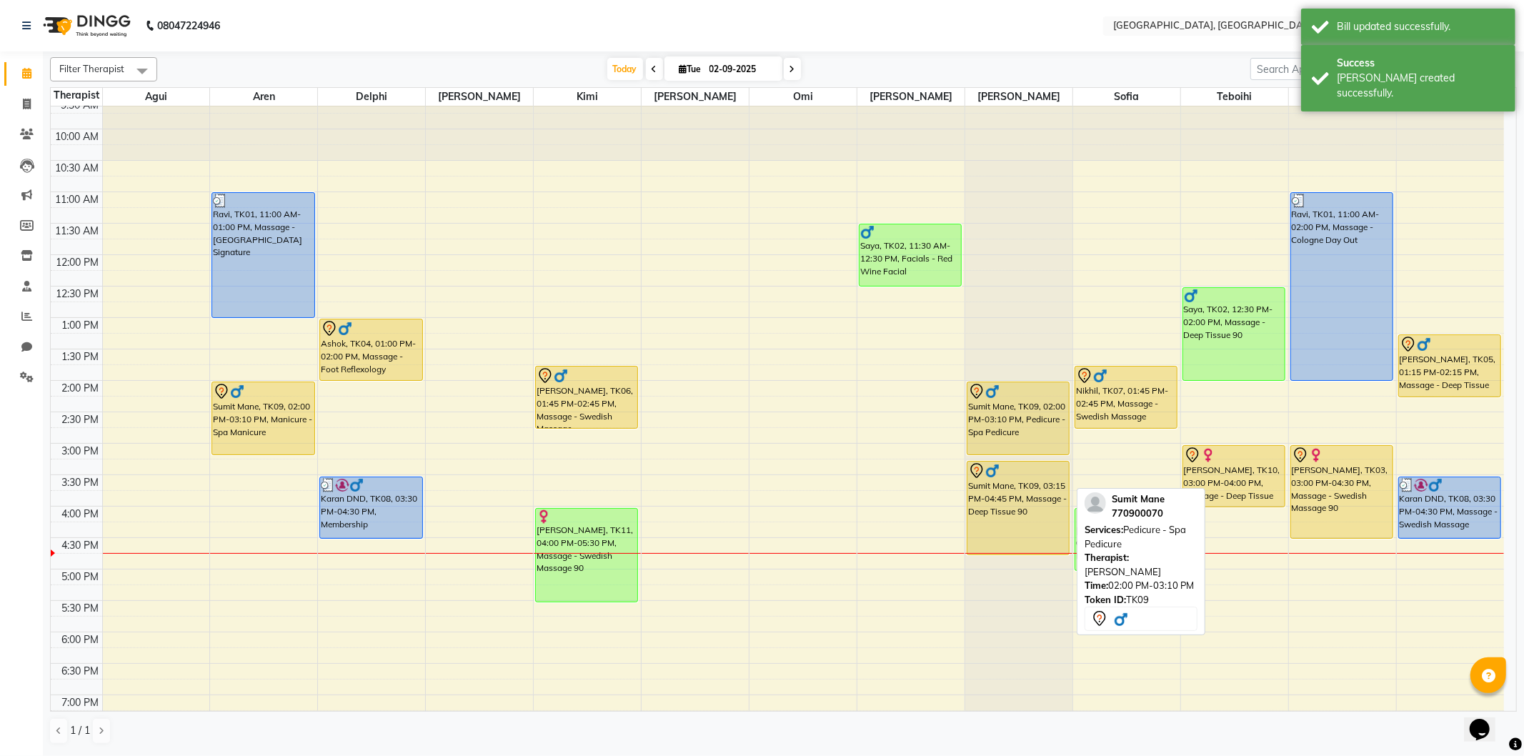
scroll to position [79, 0]
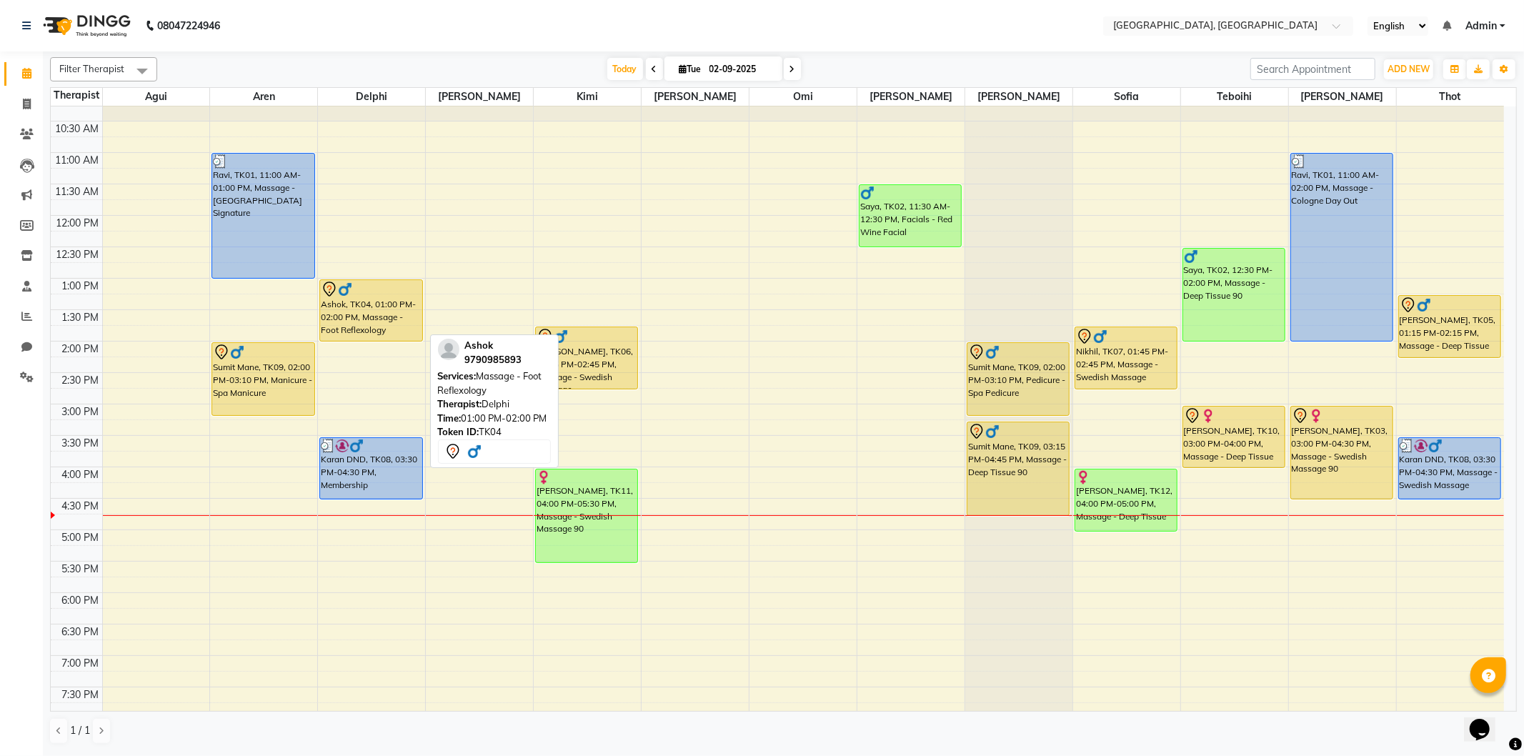
click at [382, 313] on div "Ashok, TK04, 01:00 PM-02:00 PM, Massage - Foot Reflexology" at bounding box center [370, 310] width 101 height 61
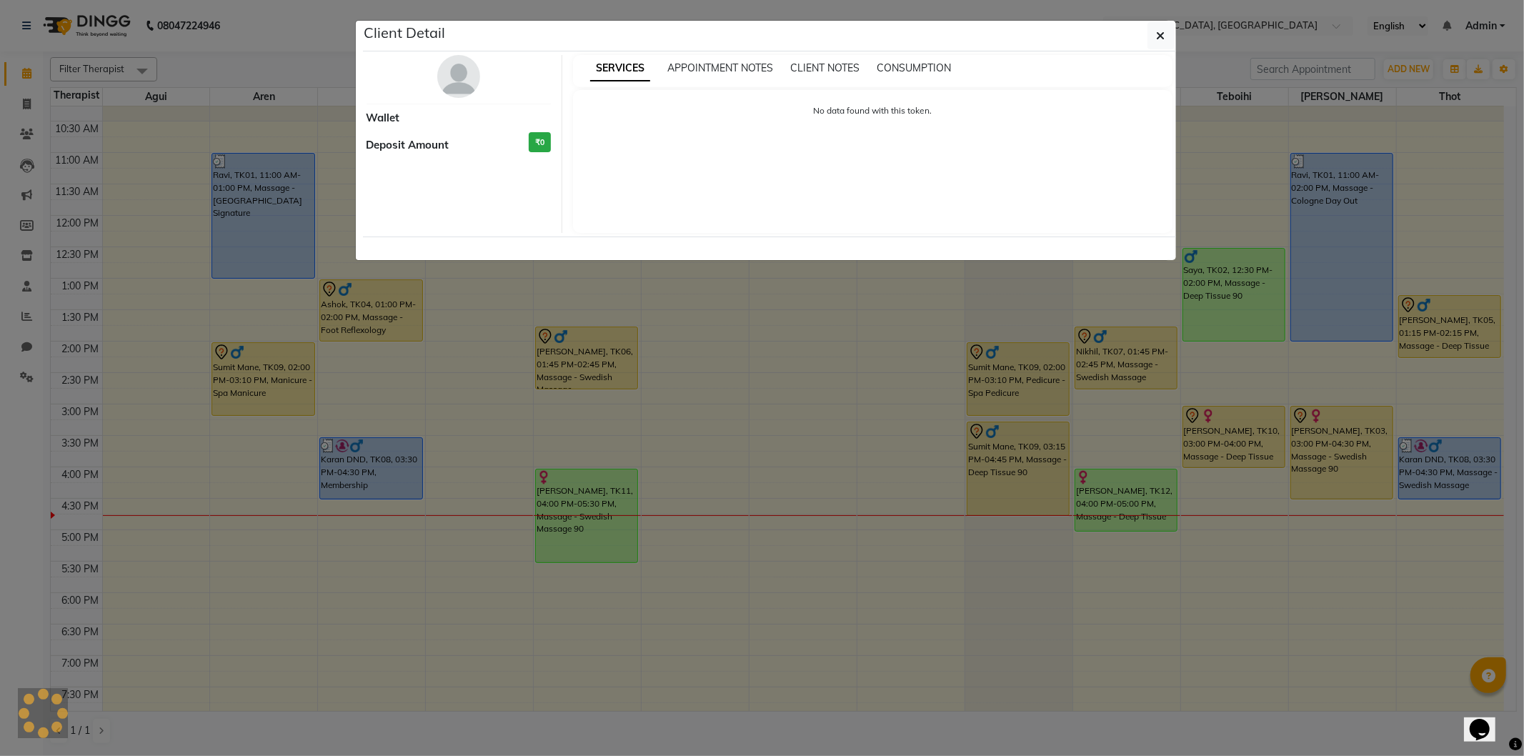
select select "7"
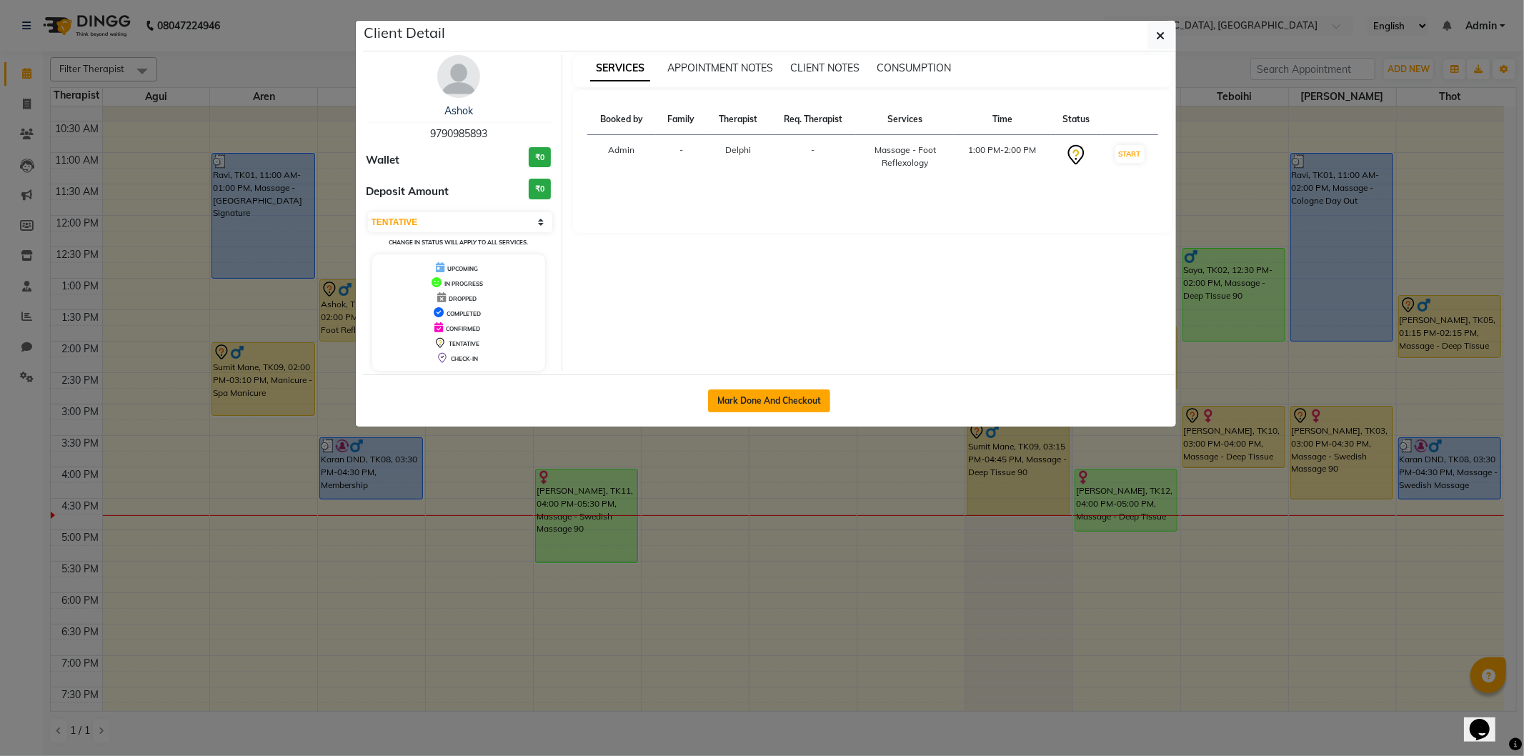
click at [753, 399] on button "Mark Done And Checkout" at bounding box center [769, 400] width 122 height 23
select select "575"
select select "service"
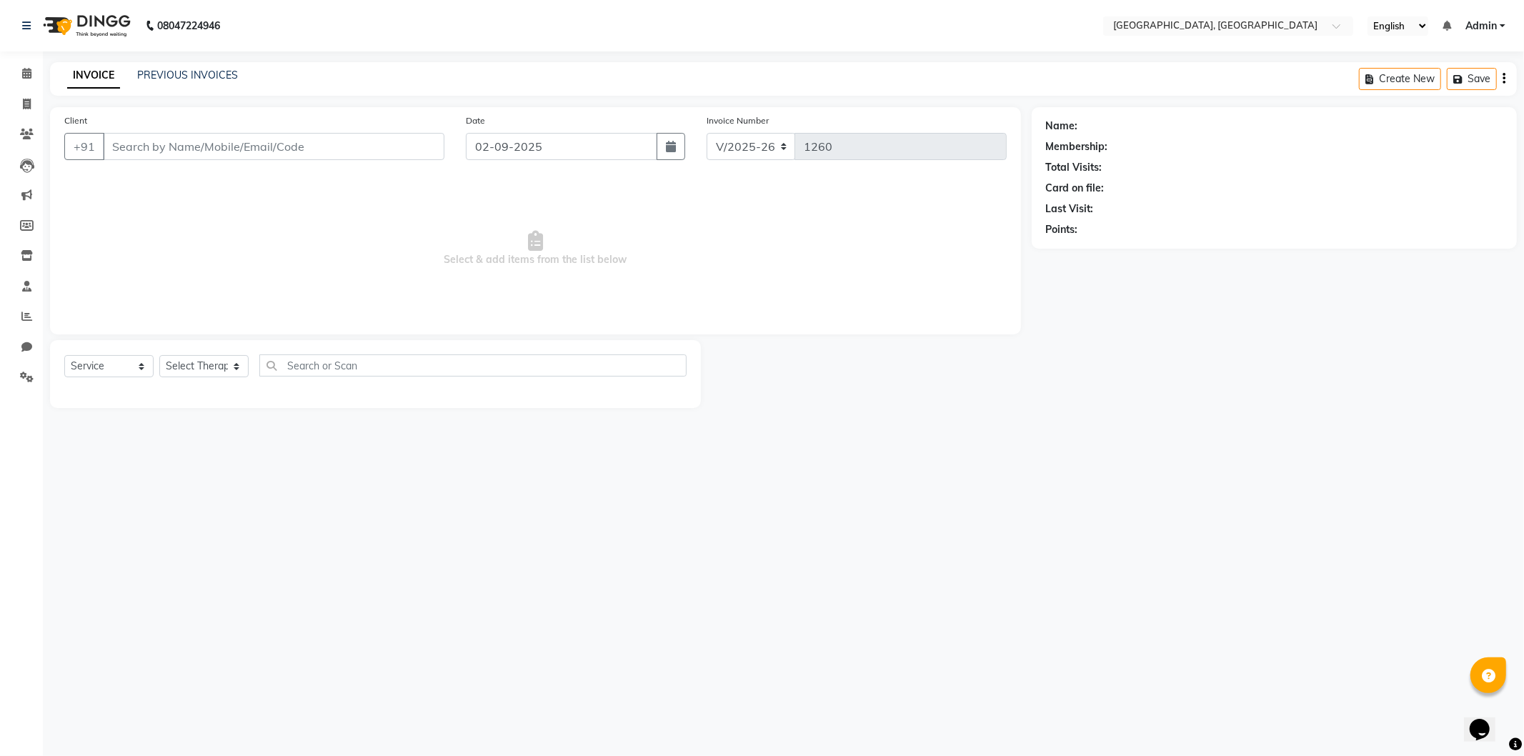
select select "3"
type input "9790985893"
select select "7707"
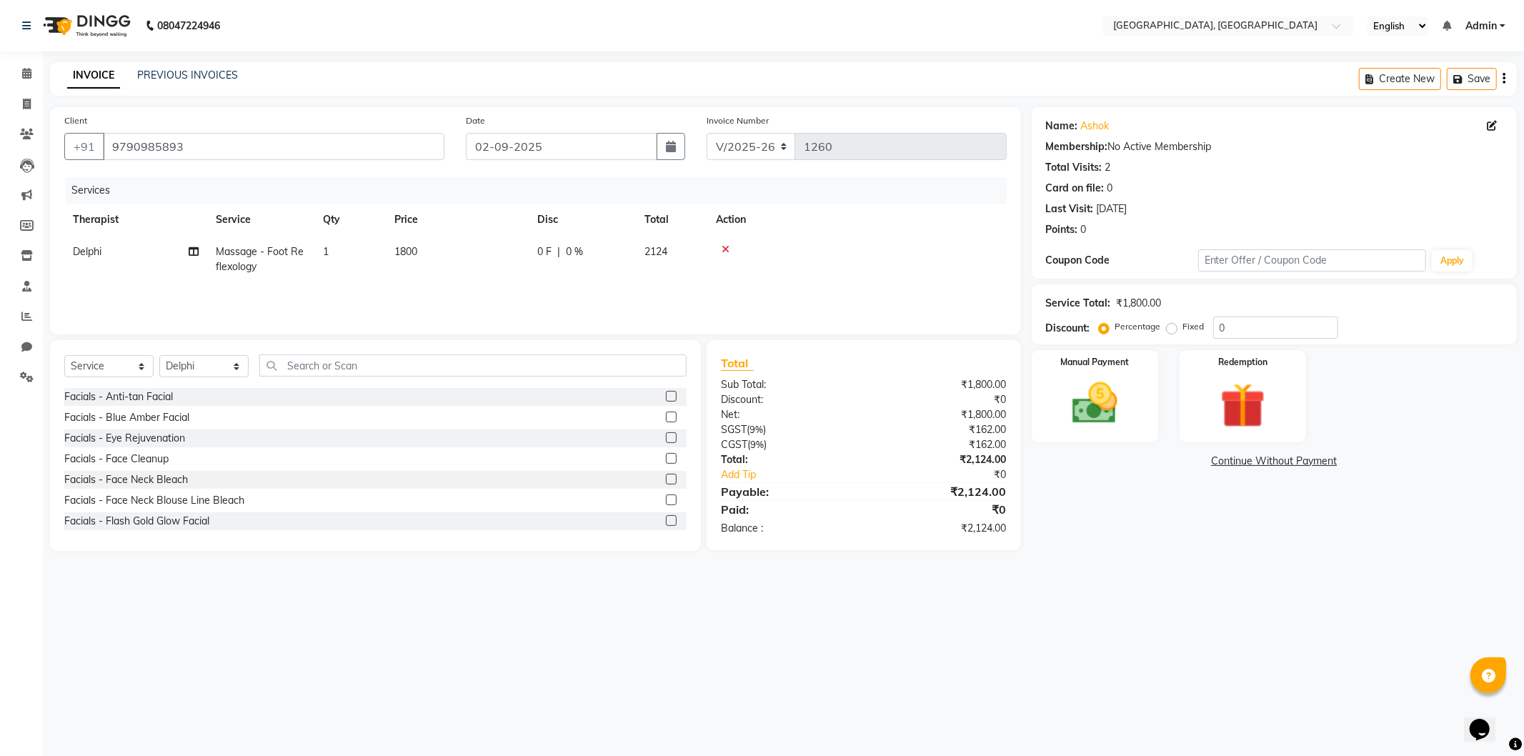
click at [1296, 461] on link "Continue Without Payment" at bounding box center [1273, 461] width 479 height 15
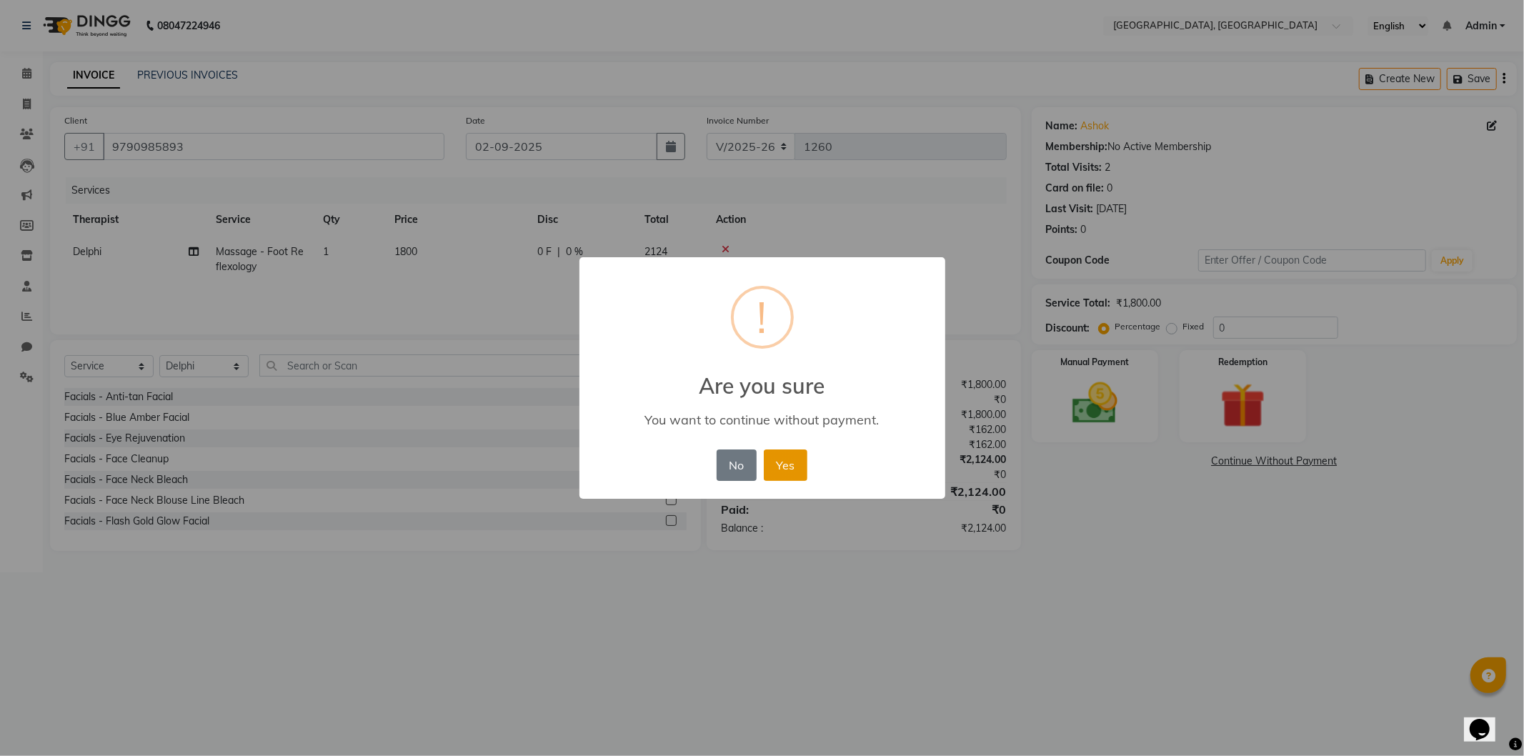
click at [782, 463] on button "Yes" at bounding box center [786, 464] width 44 height 31
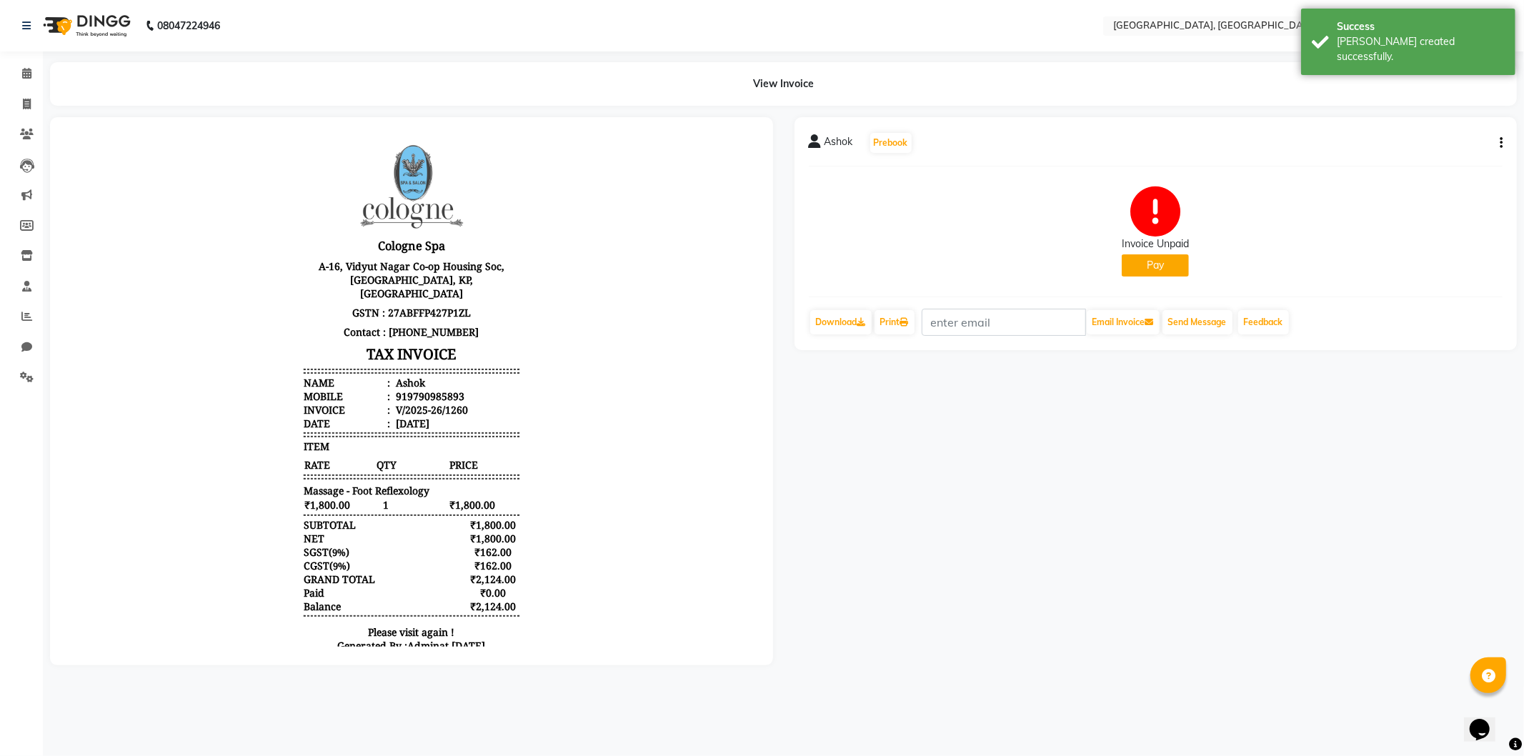
click at [1151, 264] on button "Pay" at bounding box center [1154, 265] width 67 height 22
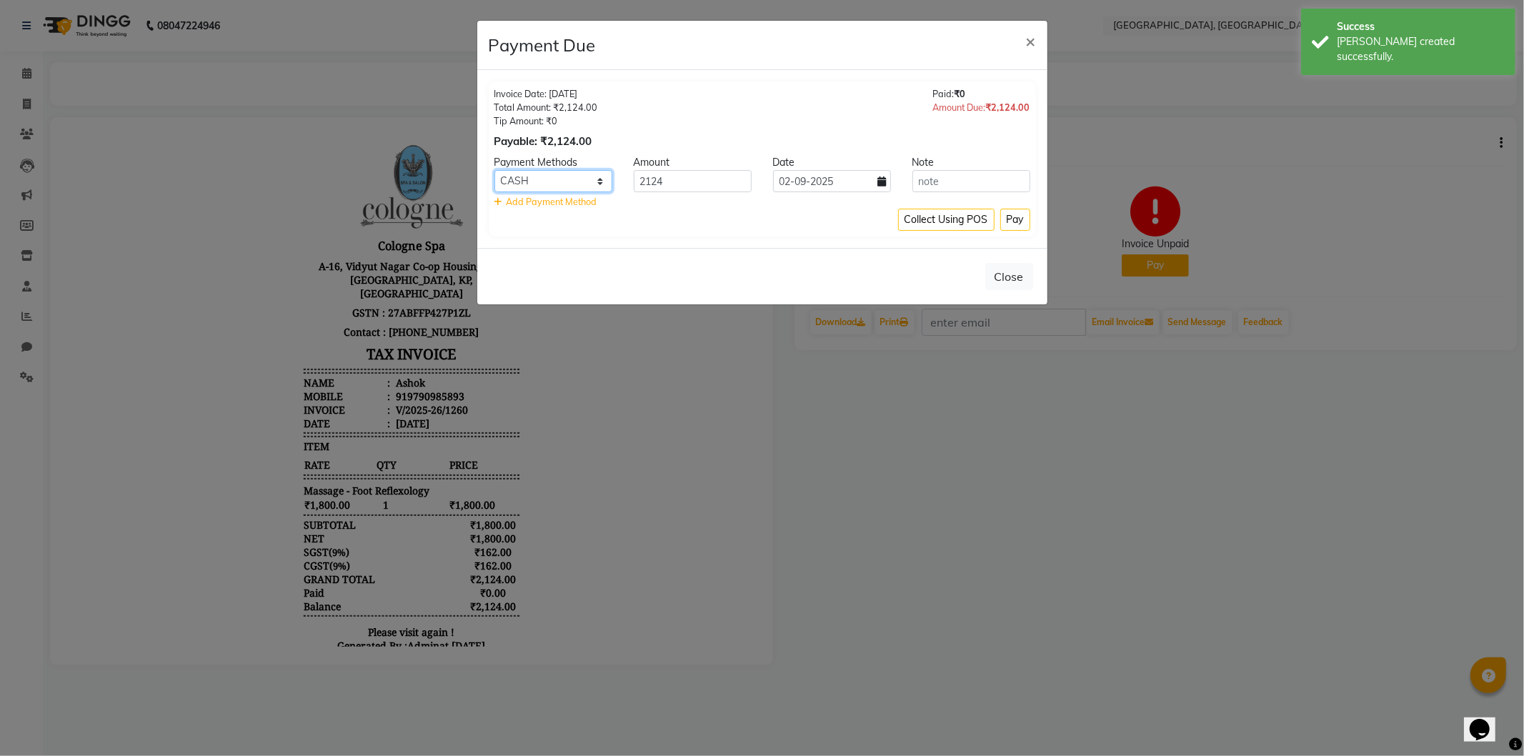
click at [539, 184] on select "CASH CARD ONLINE CUSTOM GPay PayTM PhonePe UPI NearBuy Loan BharatPay Cheque Mo…" at bounding box center [553, 181] width 118 height 22
click at [494, 170] on select "CASH CARD ONLINE CUSTOM GPay PayTM PhonePe UPI NearBuy Loan BharatPay Cheque Mo…" at bounding box center [553, 181] width 118 height 22
click at [1026, 217] on button "Pay" at bounding box center [1015, 220] width 30 height 22
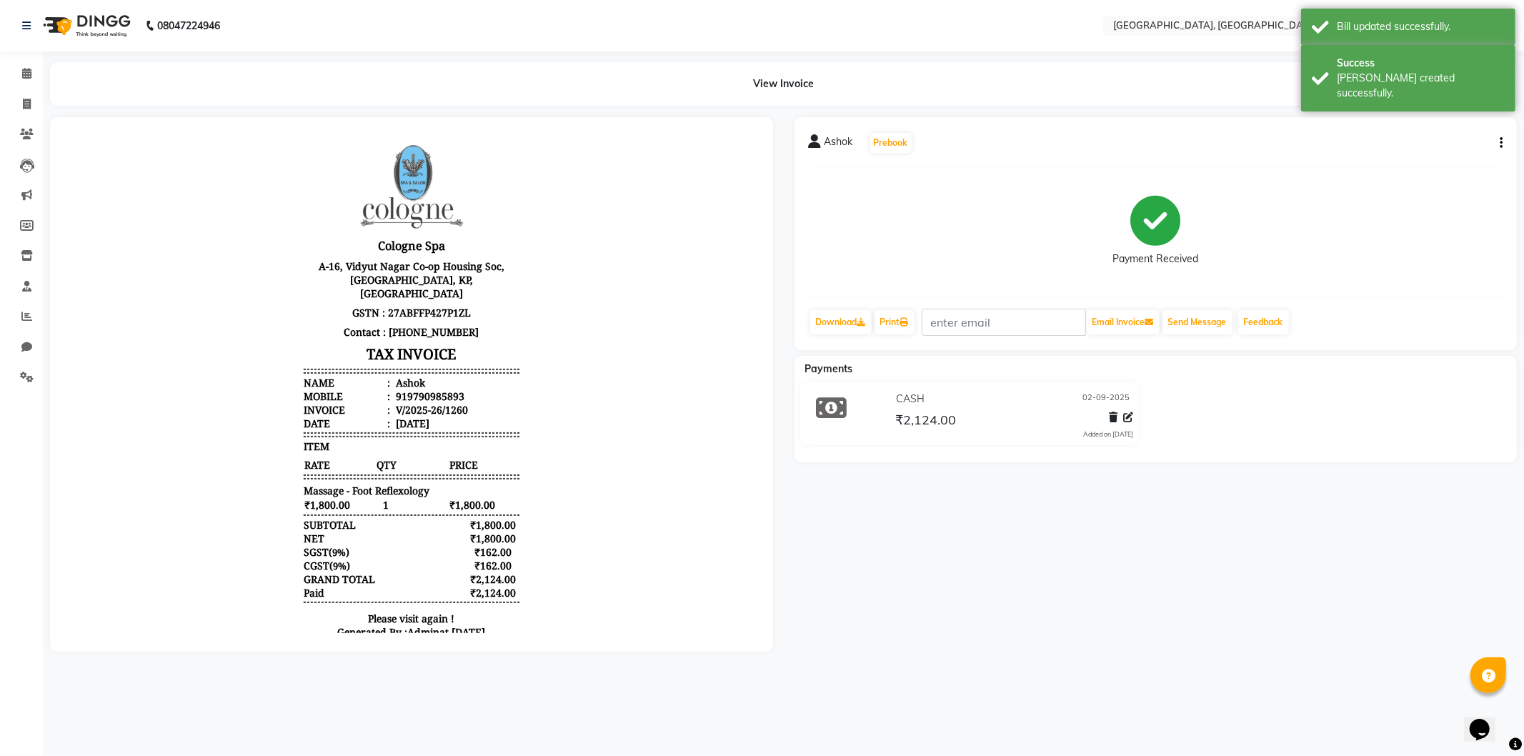
click at [91, 19] on img at bounding box center [85, 26] width 98 height 40
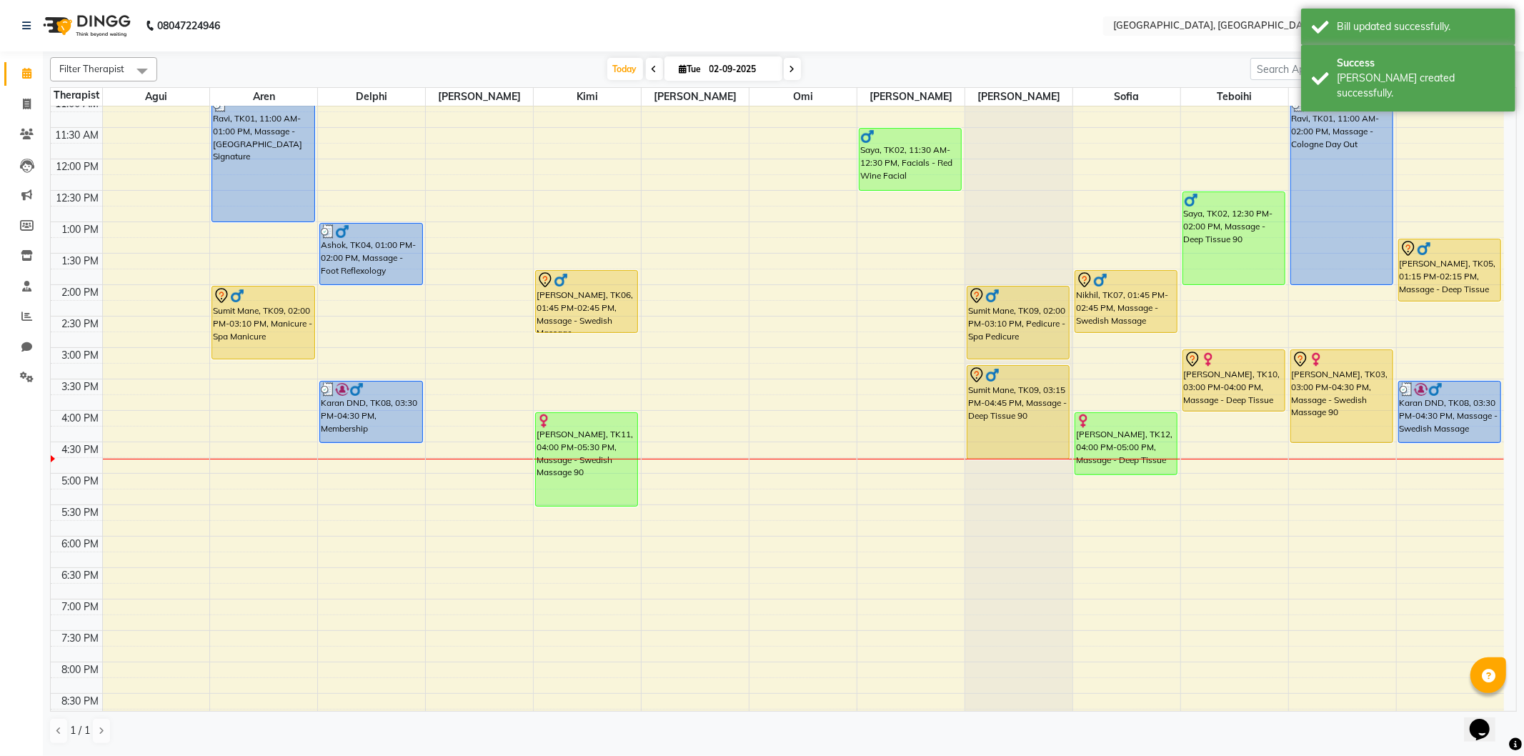
scroll to position [159, 0]
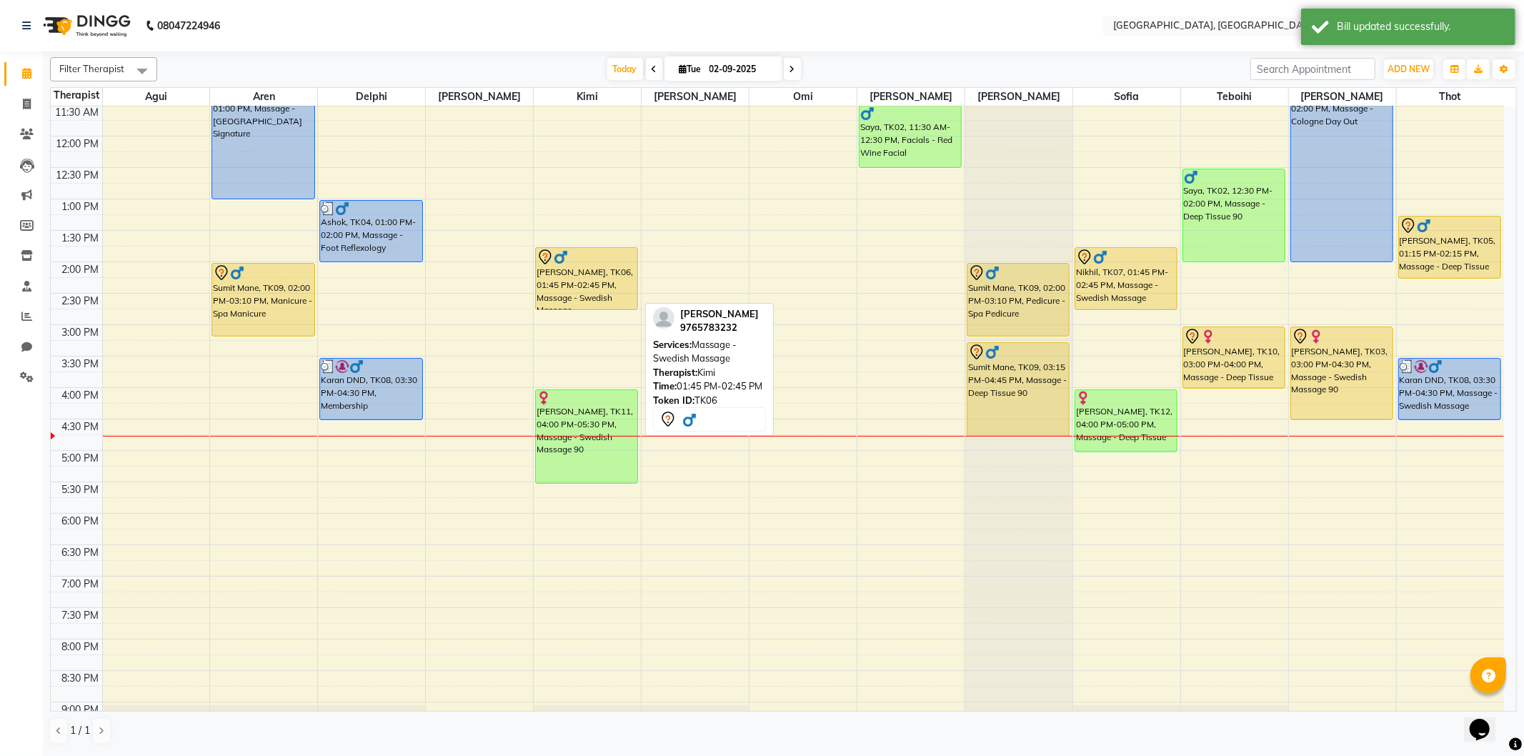
click at [603, 284] on div "[PERSON_NAME], TK06, 01:45 PM-02:45 PM, Massage - Swedish Massage" at bounding box center [586, 278] width 101 height 61
select select "7"
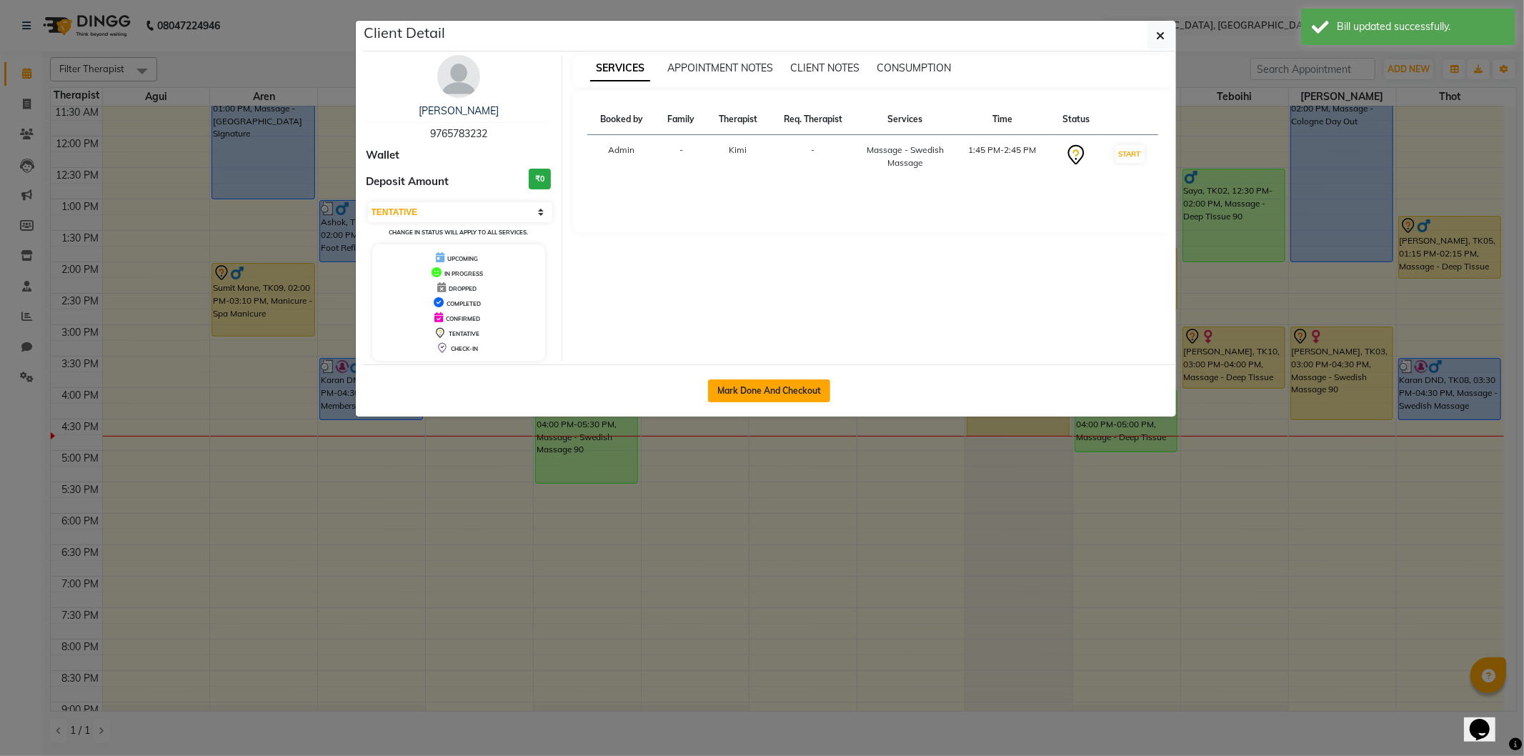
click at [739, 384] on button "Mark Done And Checkout" at bounding box center [769, 390] width 122 height 23
select select "service"
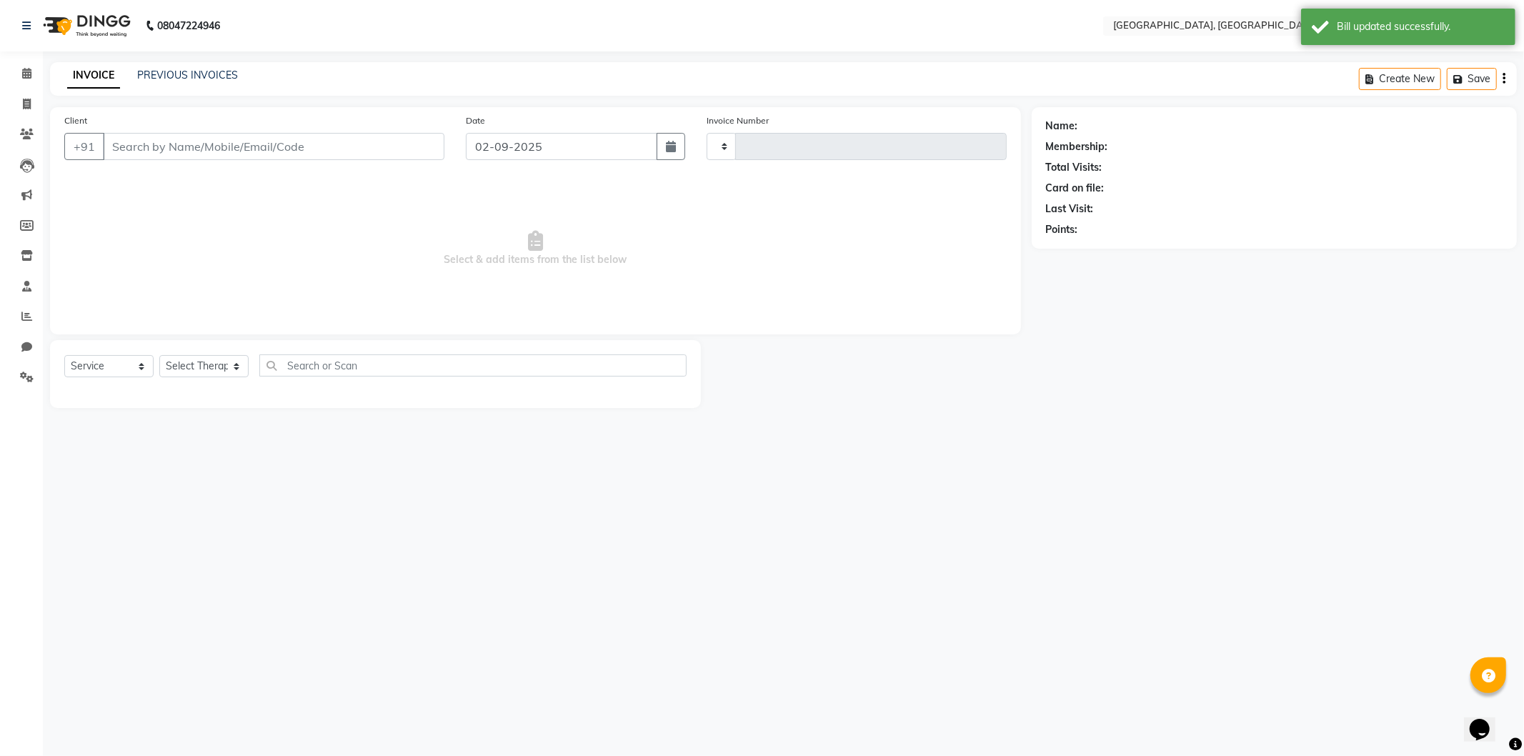
type input "1261"
select select "3"
select select "575"
type input "9765783232"
select select "15045"
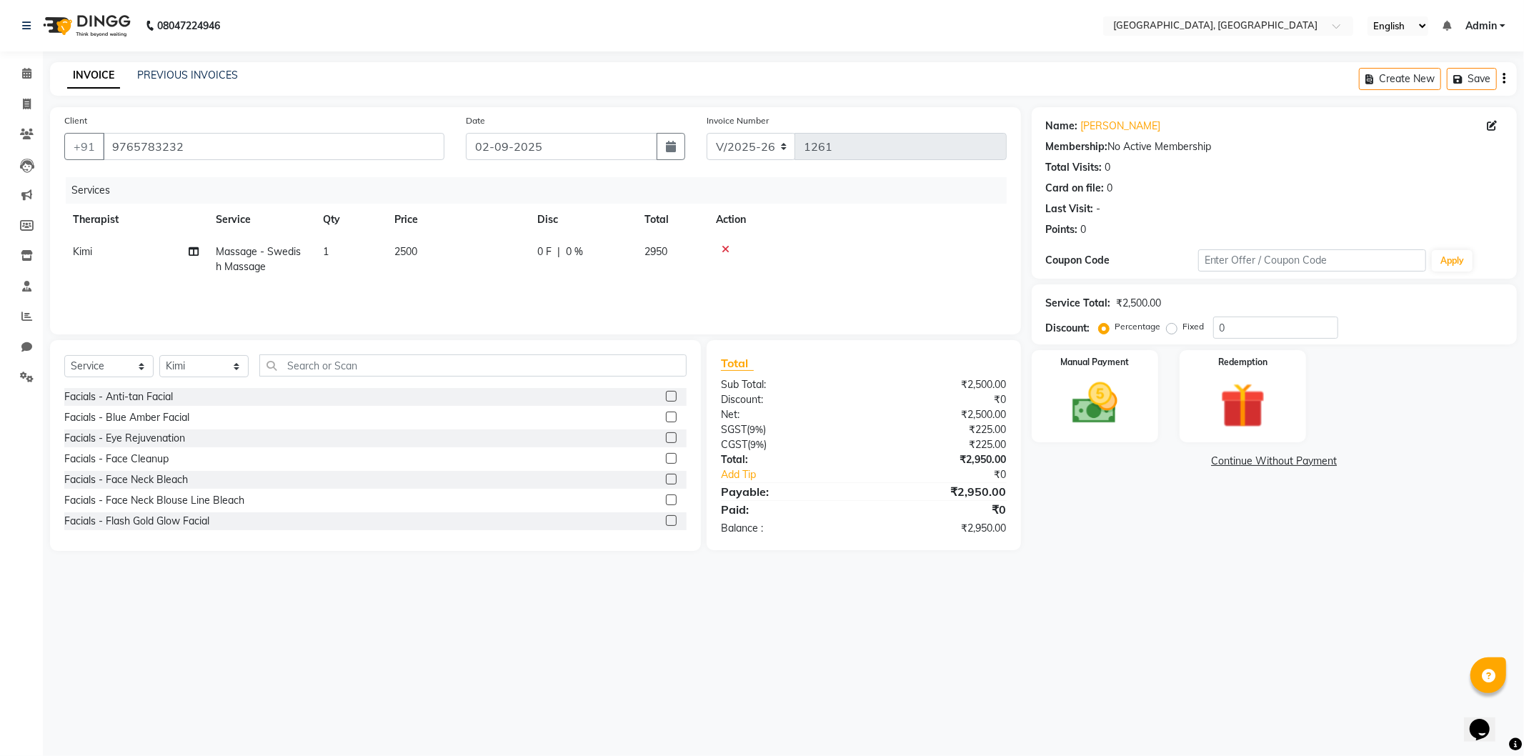
click at [1259, 459] on link "Continue Without Payment" at bounding box center [1273, 461] width 479 height 15
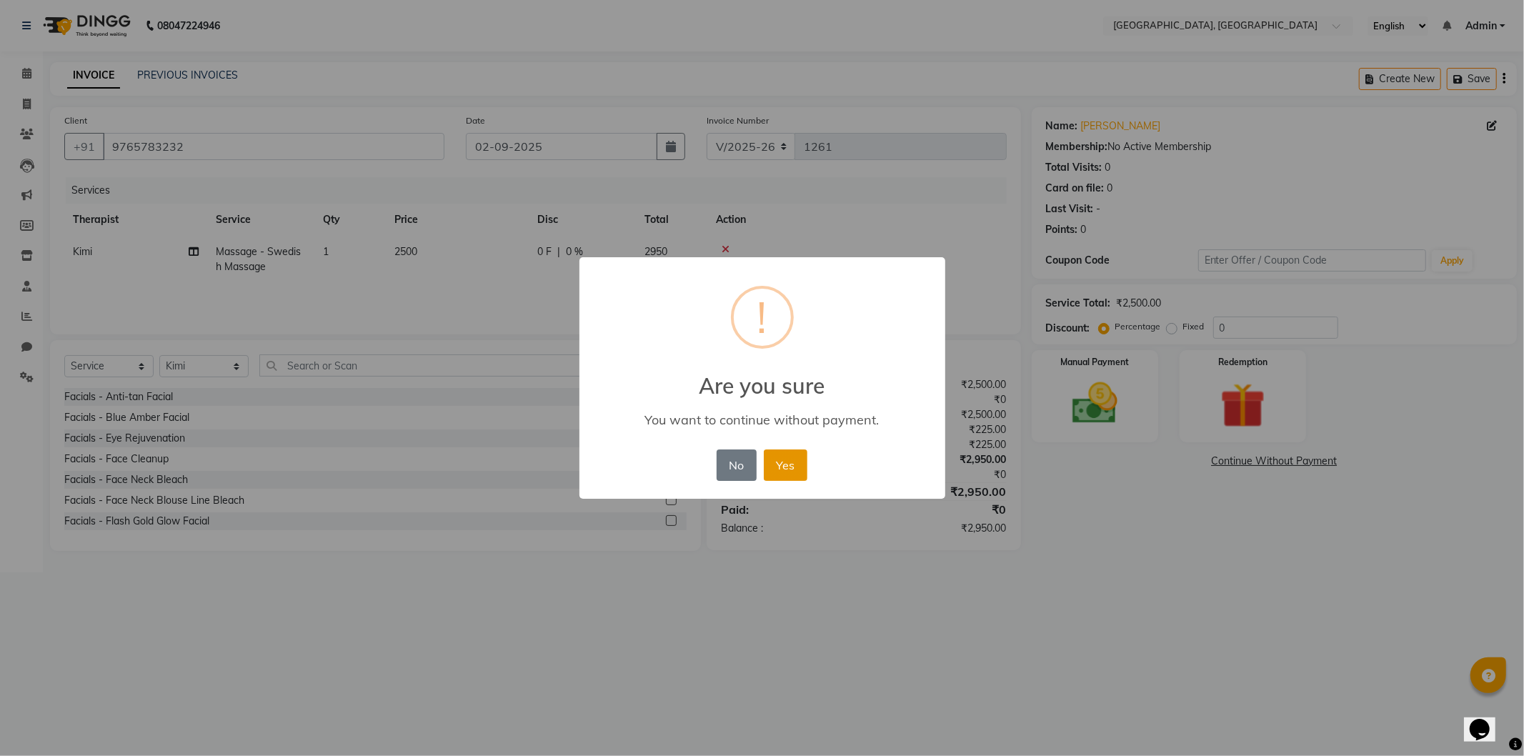
click at [777, 462] on button "Yes" at bounding box center [786, 464] width 44 height 31
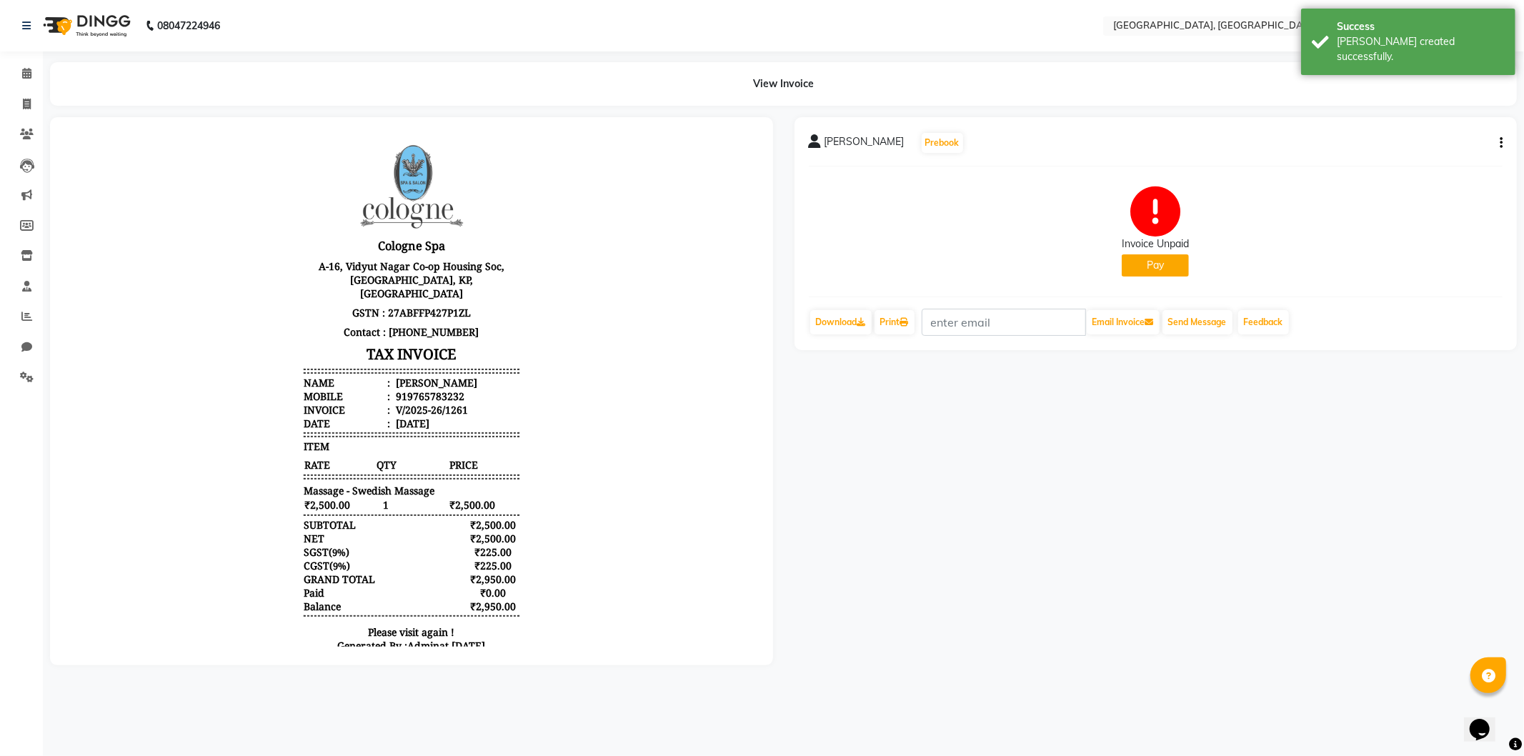
click at [1132, 264] on button "Pay" at bounding box center [1154, 265] width 67 height 22
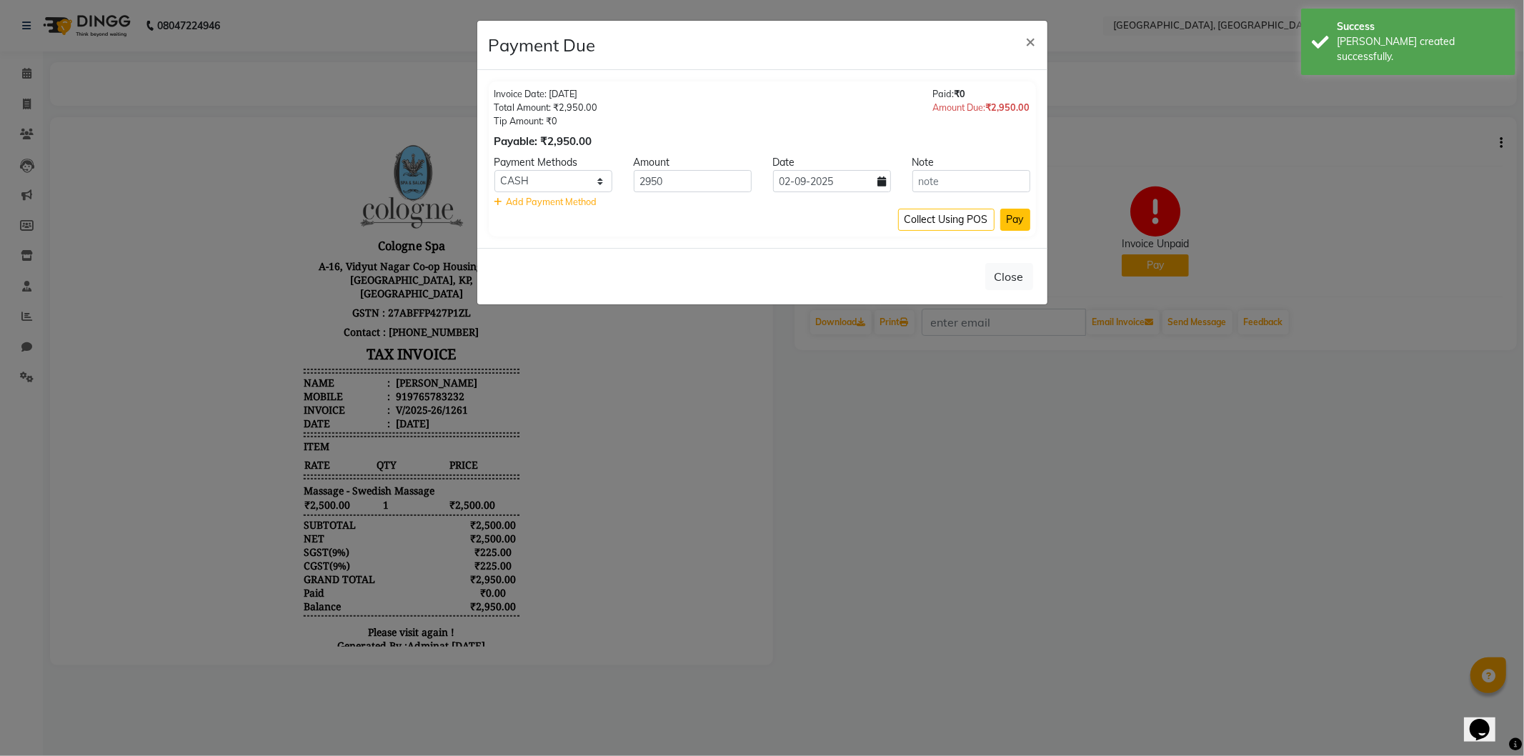
click at [1009, 217] on button "Pay" at bounding box center [1015, 220] width 30 height 22
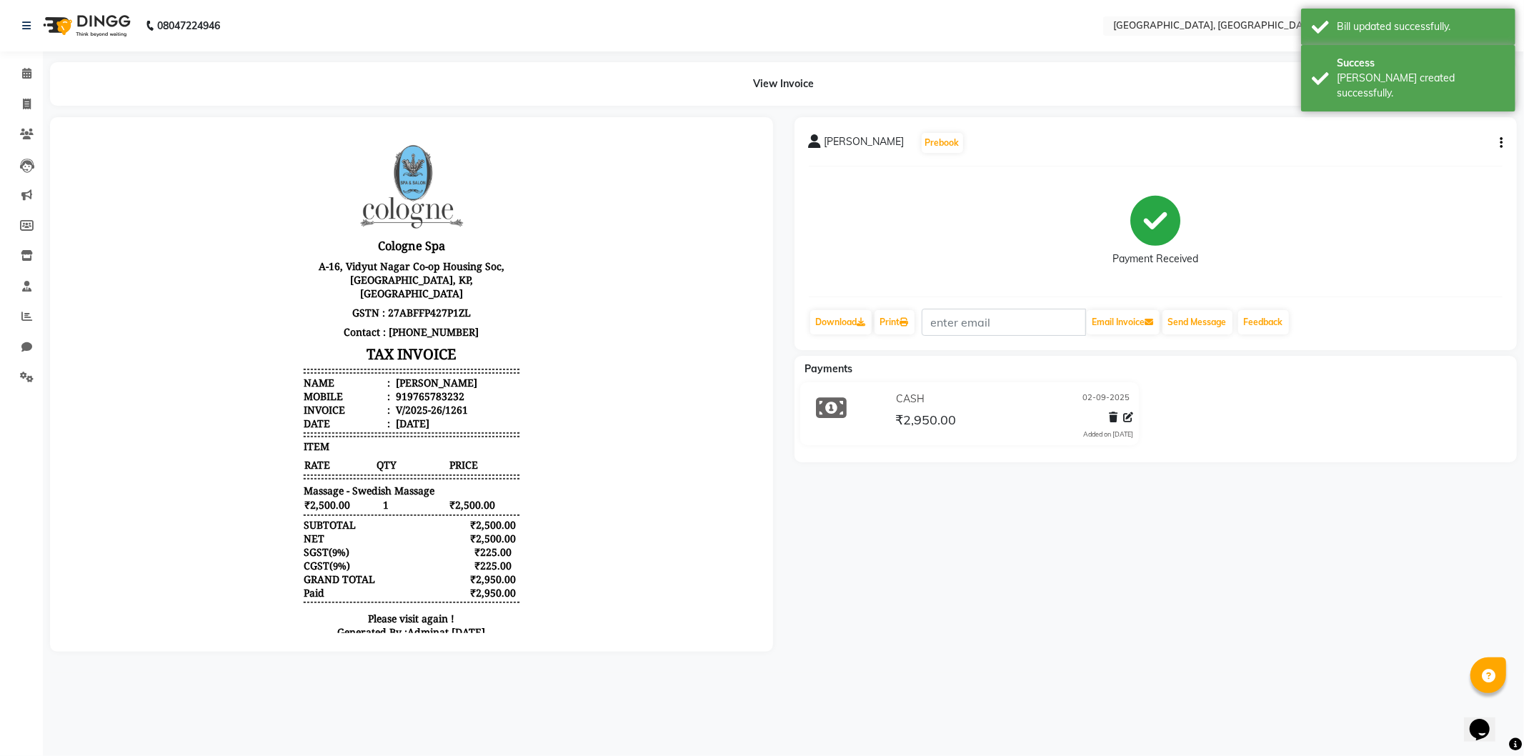
click at [50, 26] on img at bounding box center [85, 26] width 98 height 40
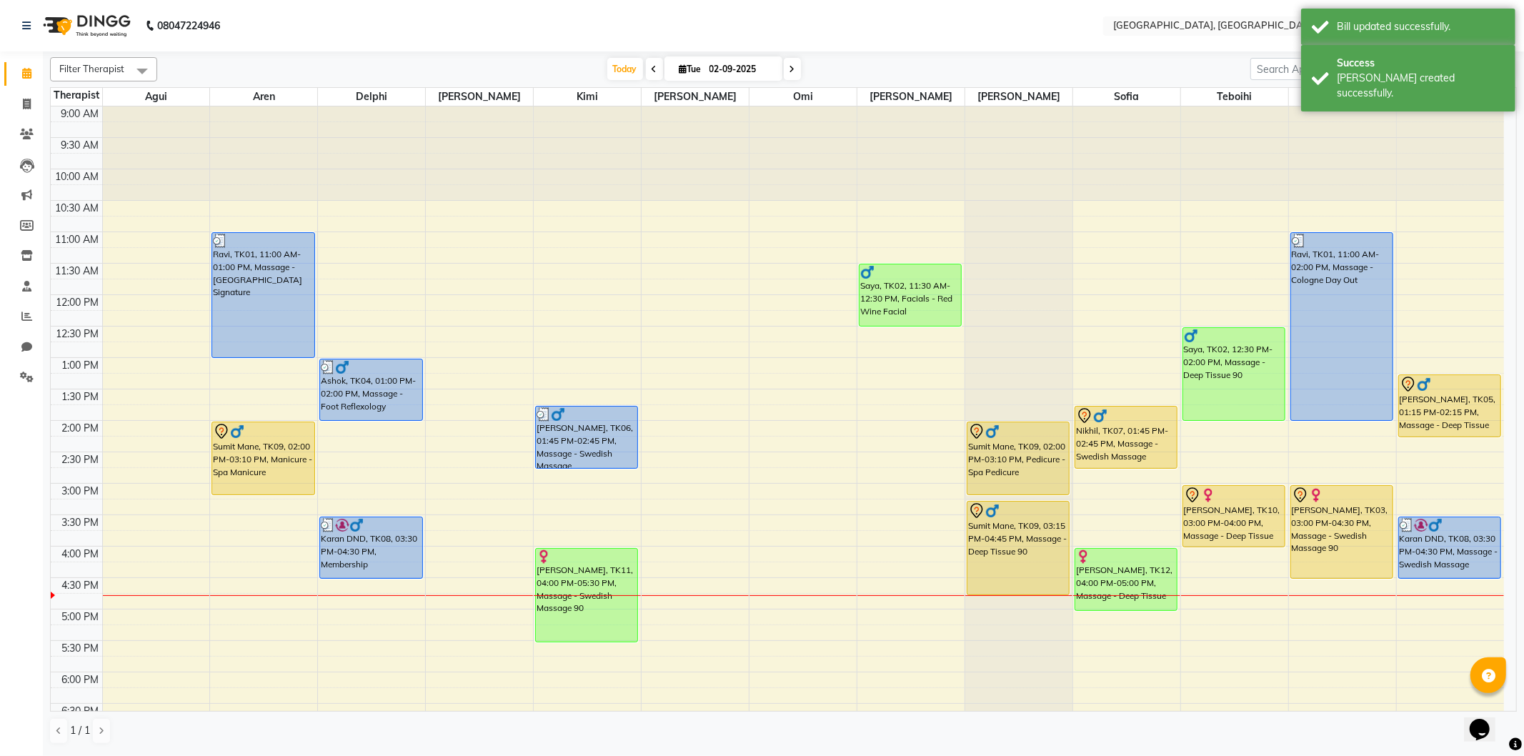
scroll to position [159, 0]
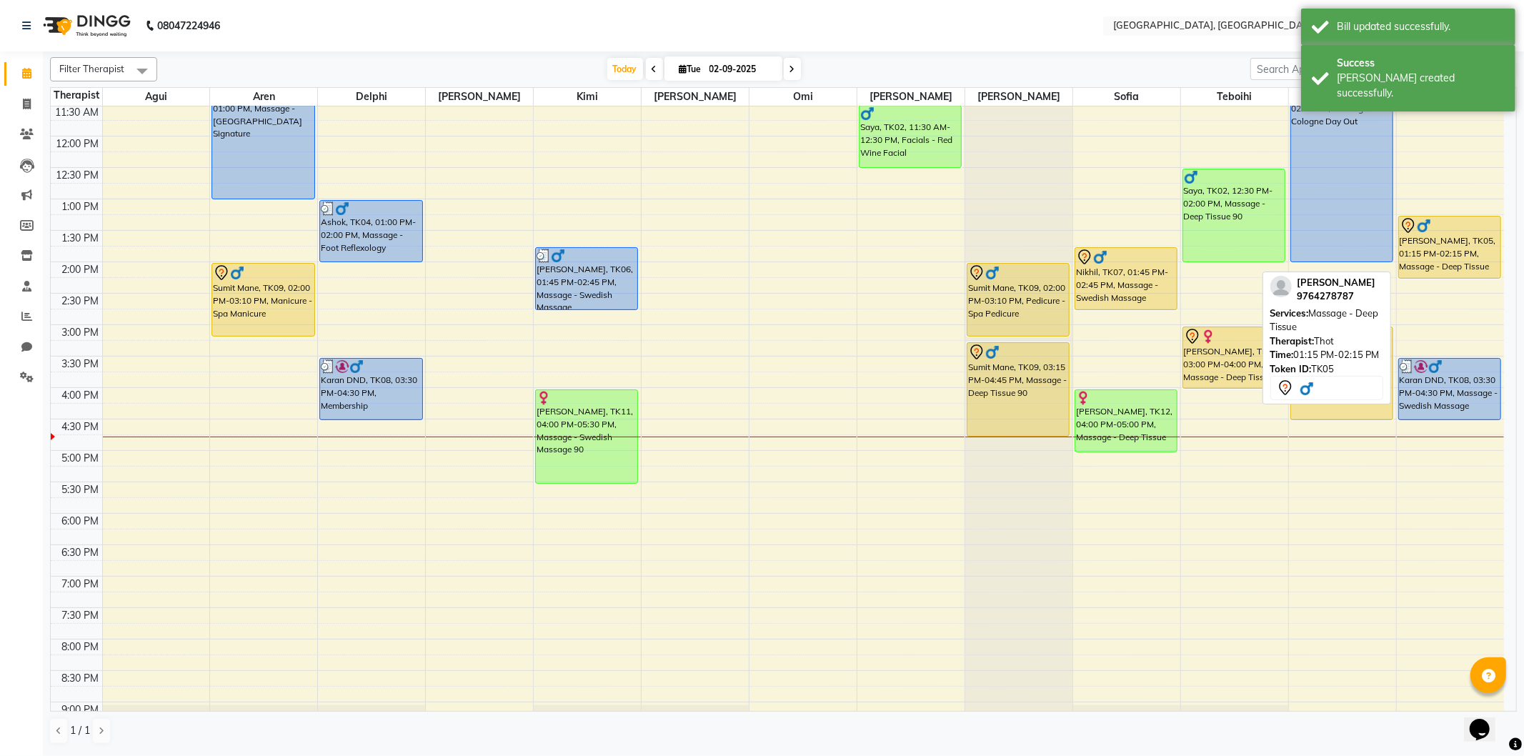
click at [1410, 269] on div "[PERSON_NAME], TK05, 01:15 PM-02:15 PM, Massage - Deep Tissue" at bounding box center [1450, 246] width 102 height 61
select select "7"
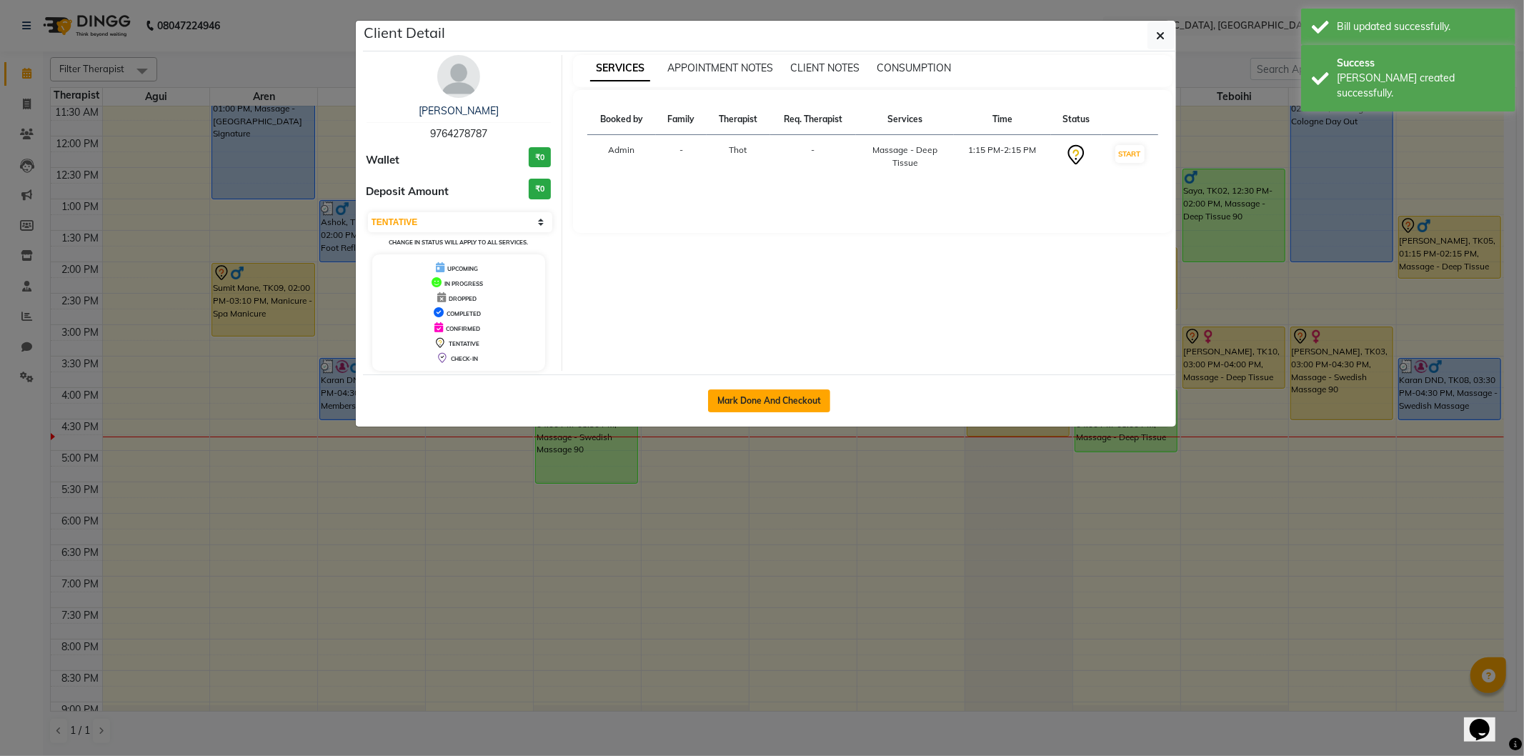
click at [781, 401] on button "Mark Done And Checkout" at bounding box center [769, 400] width 122 height 23
select select "575"
select select "service"
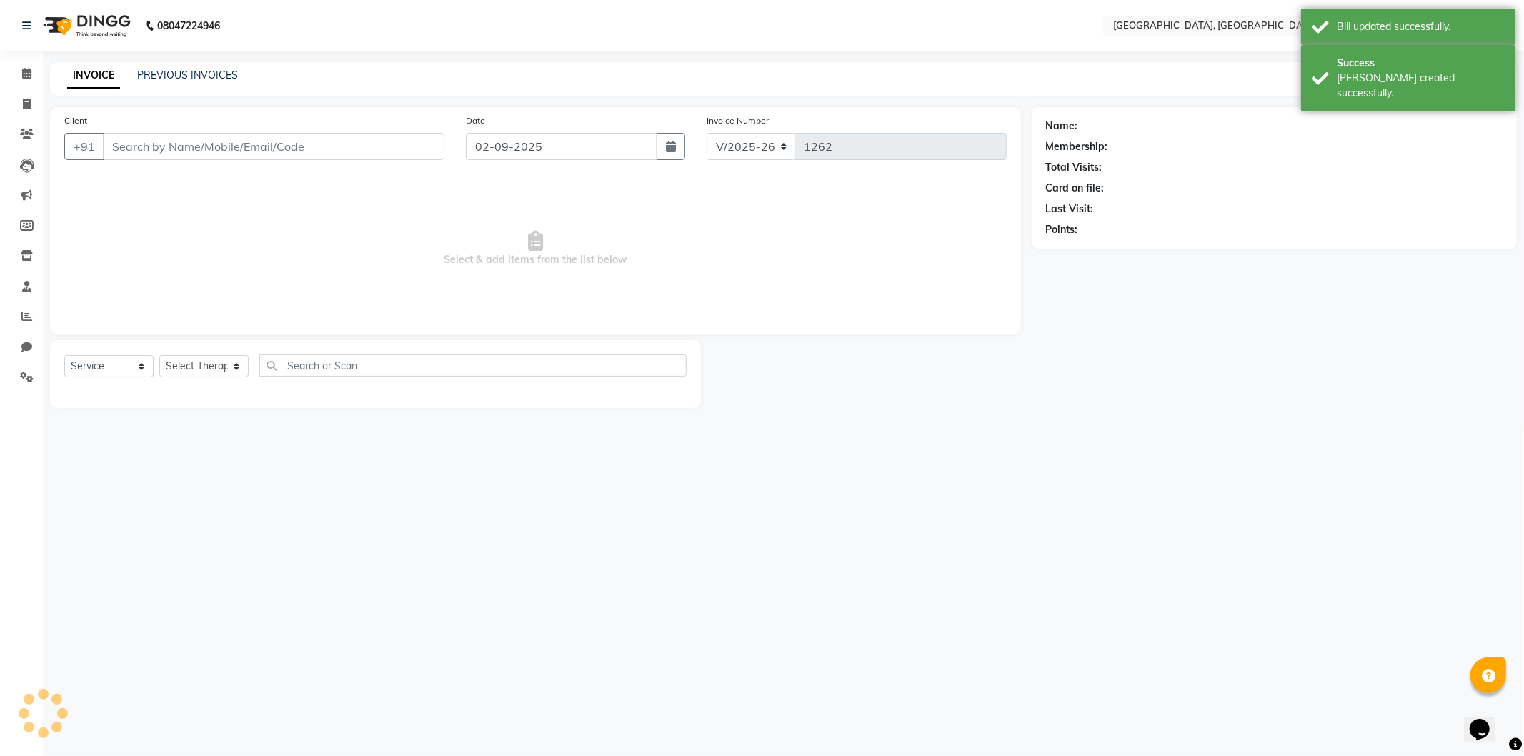
select select "3"
type input "9764278787"
select select "80656"
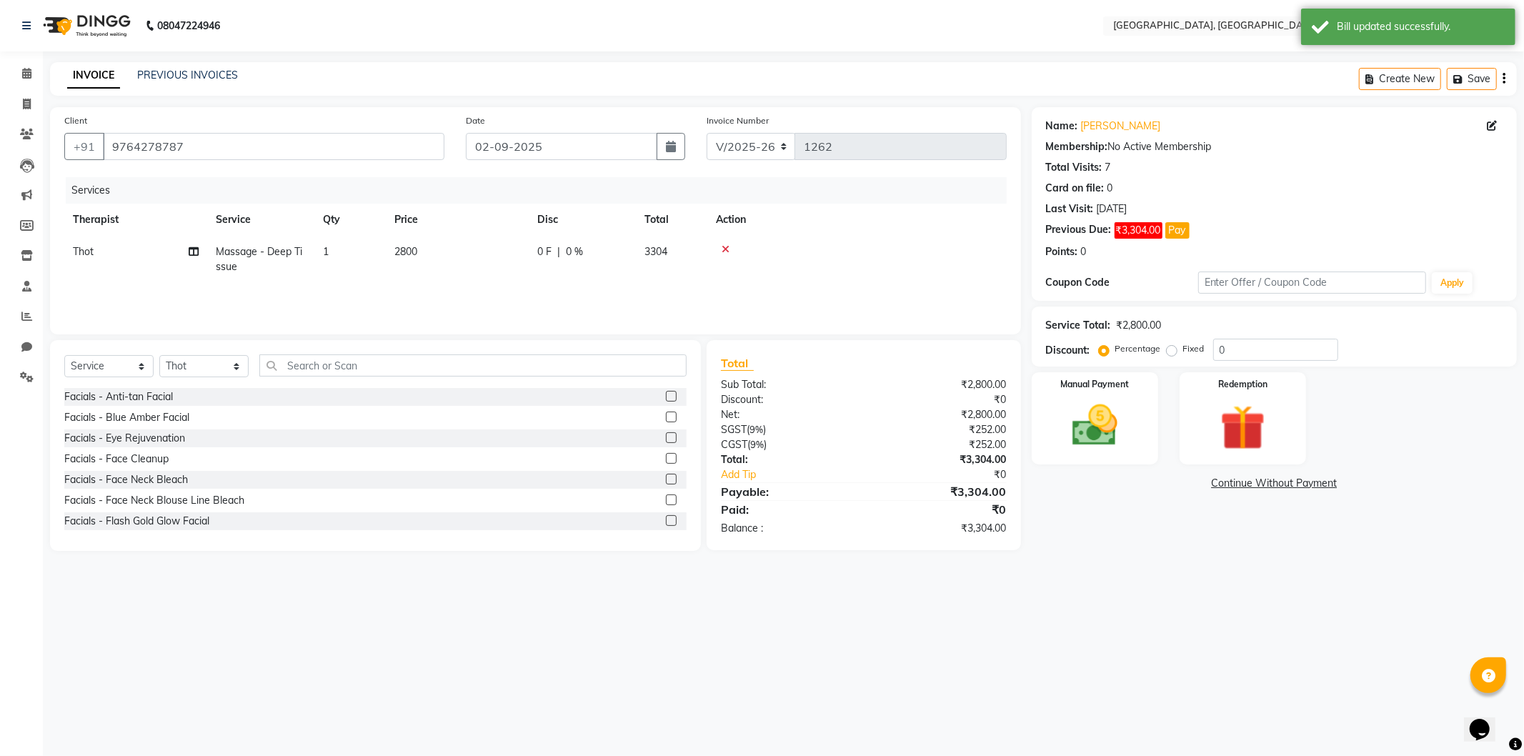
click at [1216, 486] on link "Continue Without Payment" at bounding box center [1273, 483] width 479 height 15
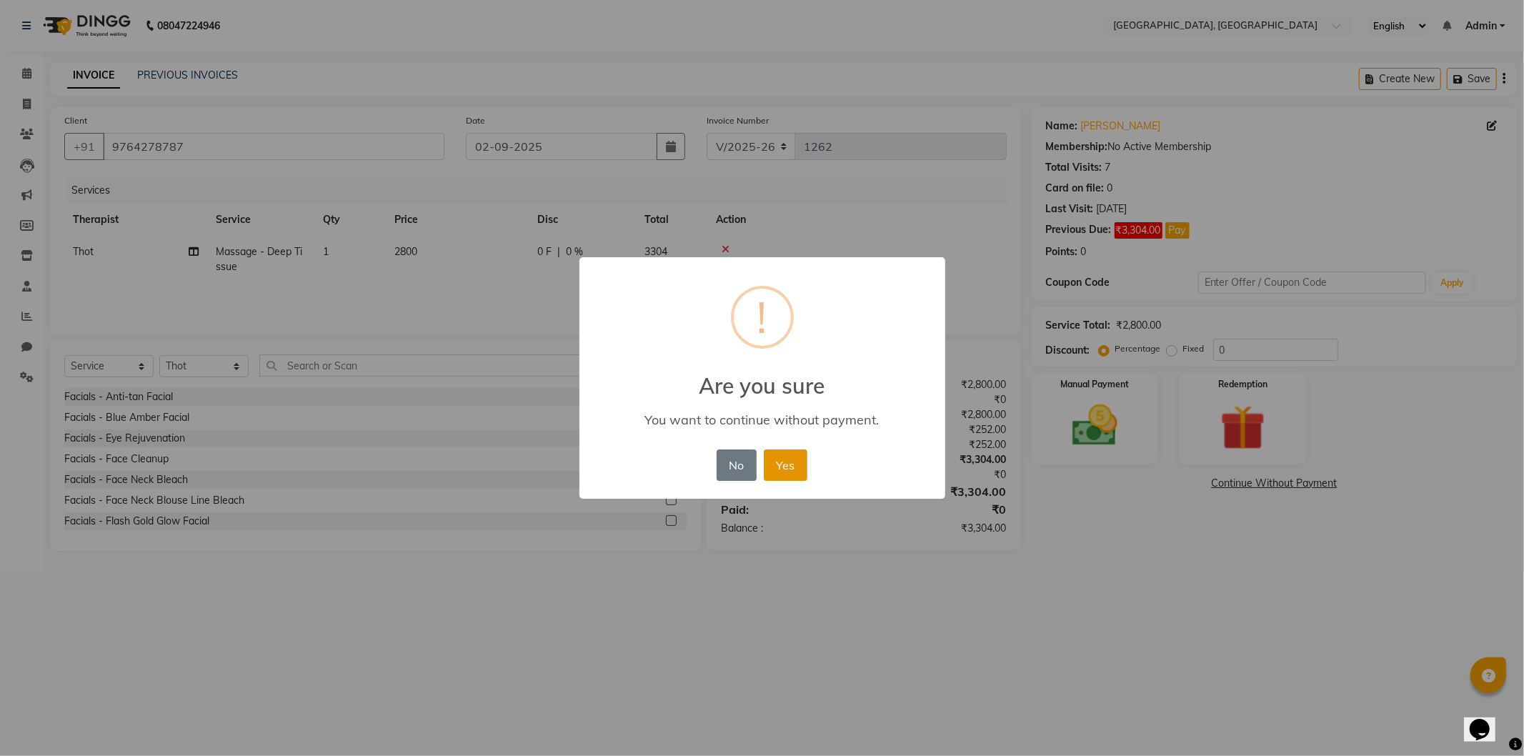
click at [764, 464] on button "Yes" at bounding box center [786, 464] width 44 height 31
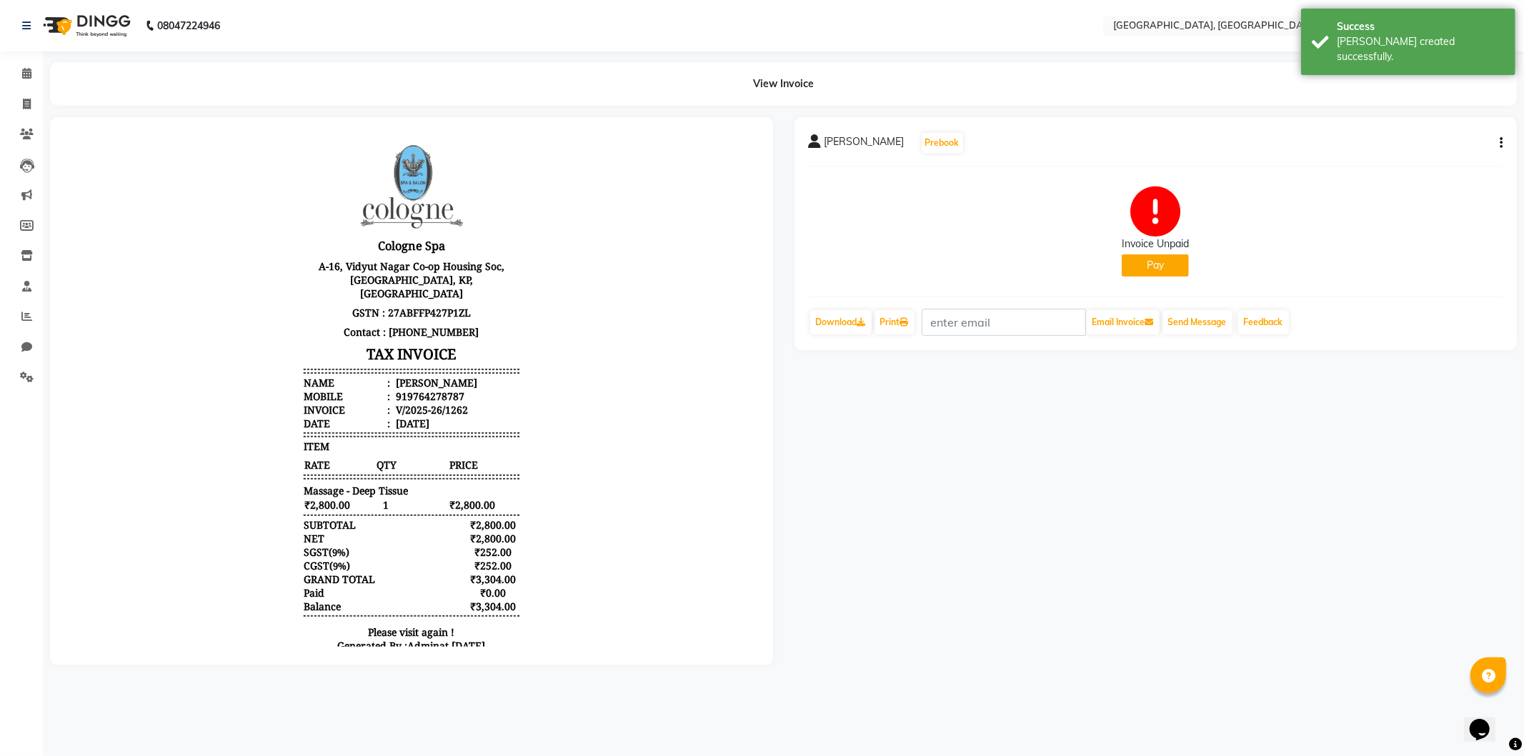
click at [1159, 253] on div "Invoice Unpaid Pay" at bounding box center [1154, 231] width 67 height 90
click at [1152, 262] on button "Pay" at bounding box center [1154, 265] width 67 height 22
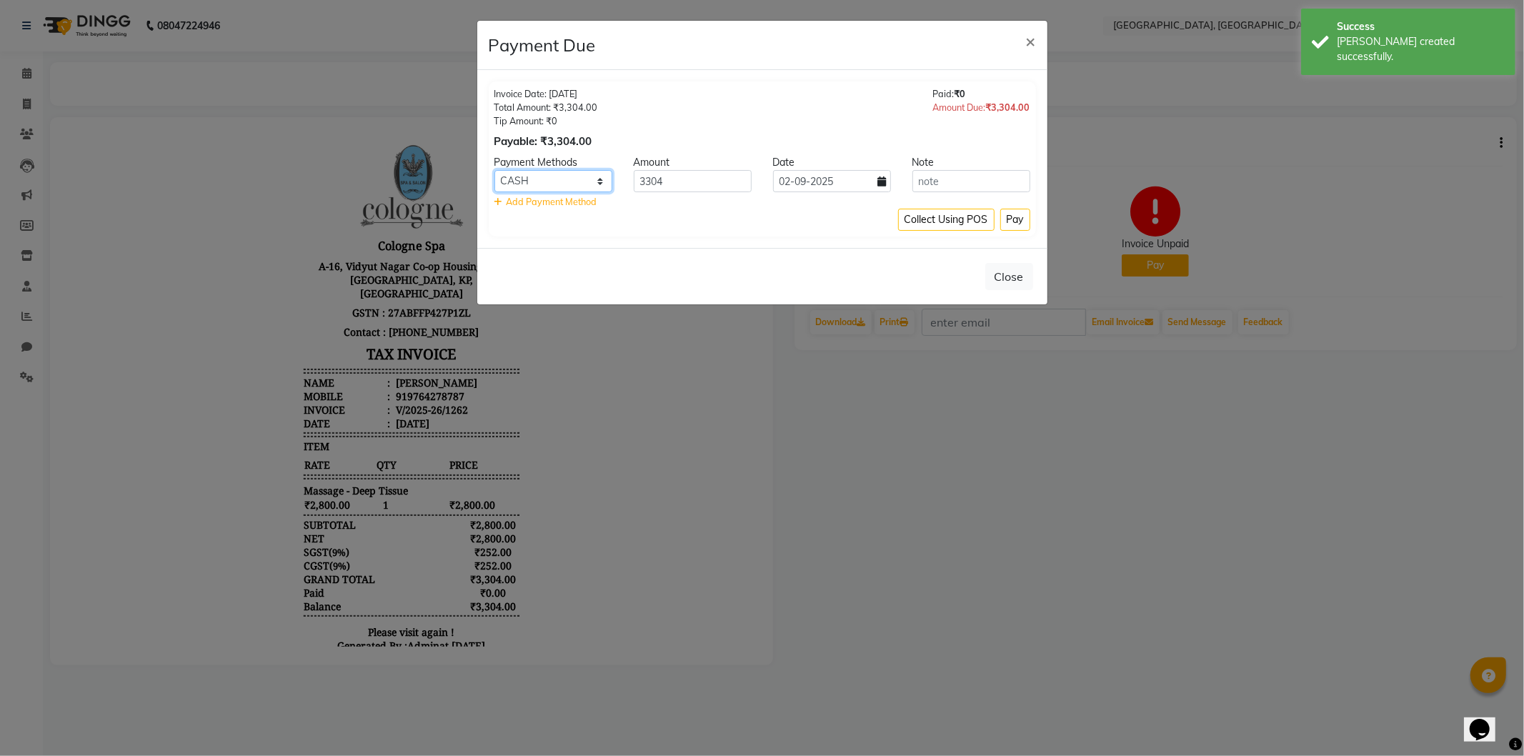
click at [534, 180] on select "CASH CARD ONLINE CUSTOM GPay PayTM PhonePe UPI NearBuy Loan BharatPay Cheque Mo…" at bounding box center [553, 181] width 118 height 22
select select "2"
click at [494, 170] on select "CASH CARD ONLINE CUSTOM GPay PayTM PhonePe UPI NearBuy Loan BharatPay Cheque Mo…" at bounding box center [553, 181] width 118 height 22
click at [1022, 219] on button "Pay" at bounding box center [1015, 220] width 30 height 22
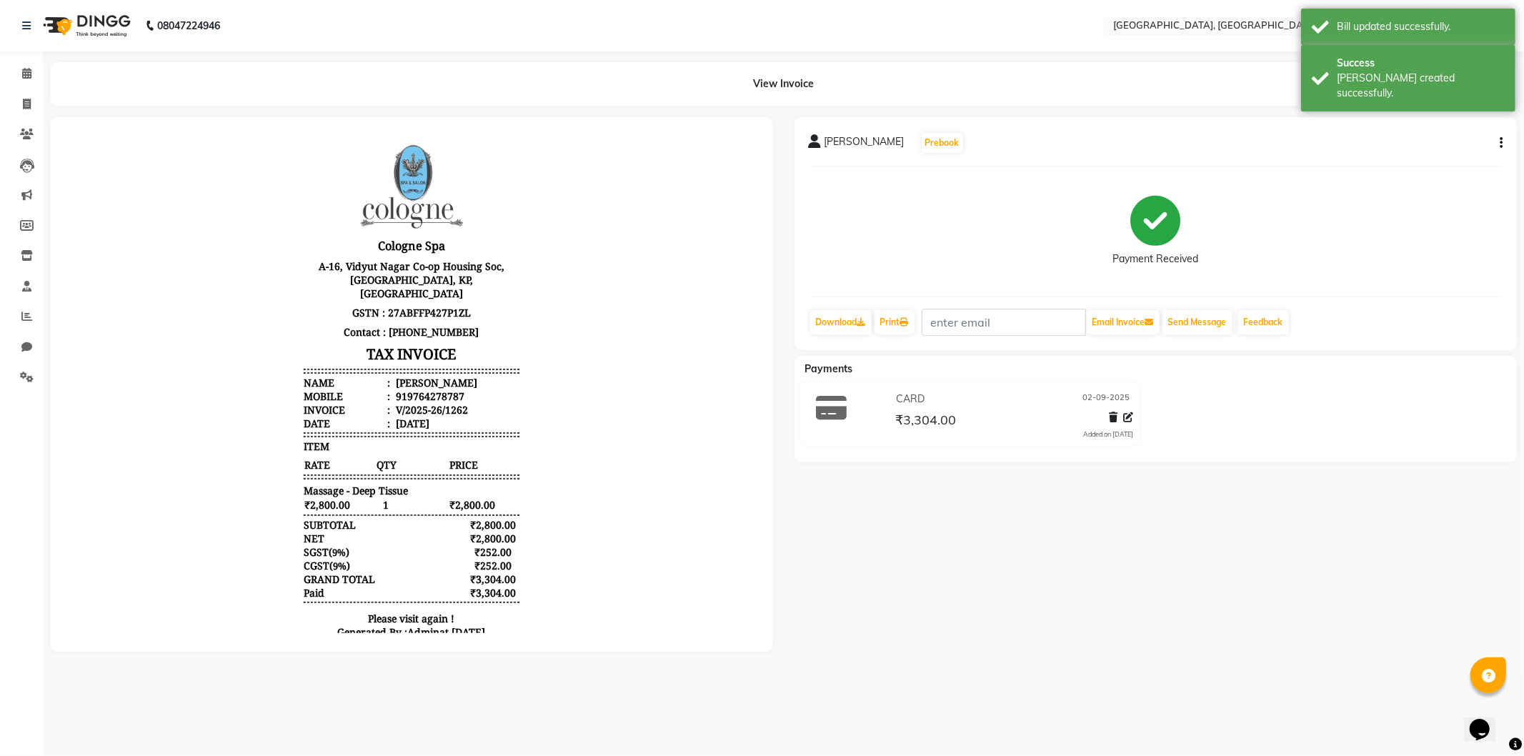
click at [61, 22] on img at bounding box center [85, 26] width 98 height 40
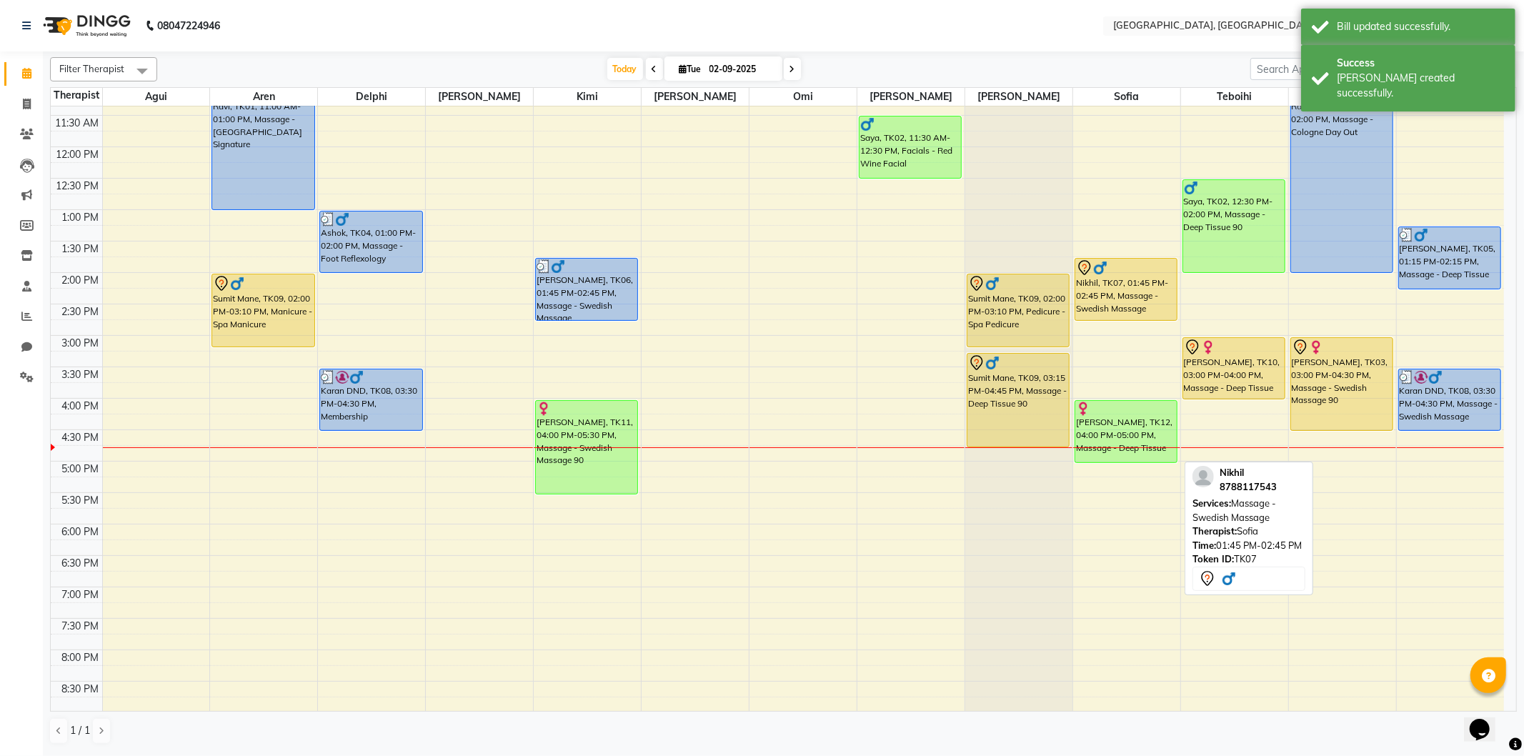
scroll to position [159, 0]
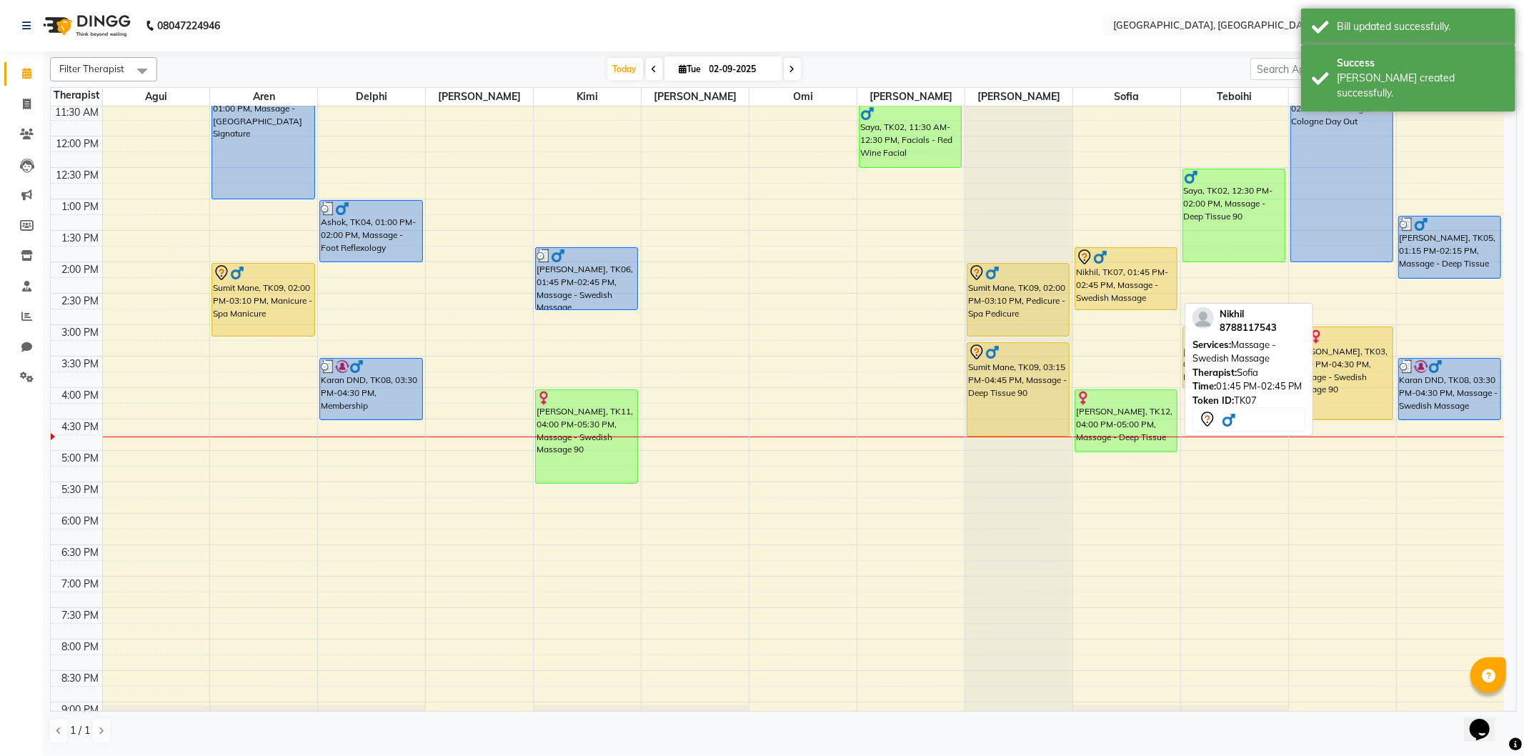
click at [1139, 290] on div "Nikhil, TK07, 01:45 PM-02:45 PM, Massage - Swedish Massage" at bounding box center [1125, 278] width 101 height 61
select select "7"
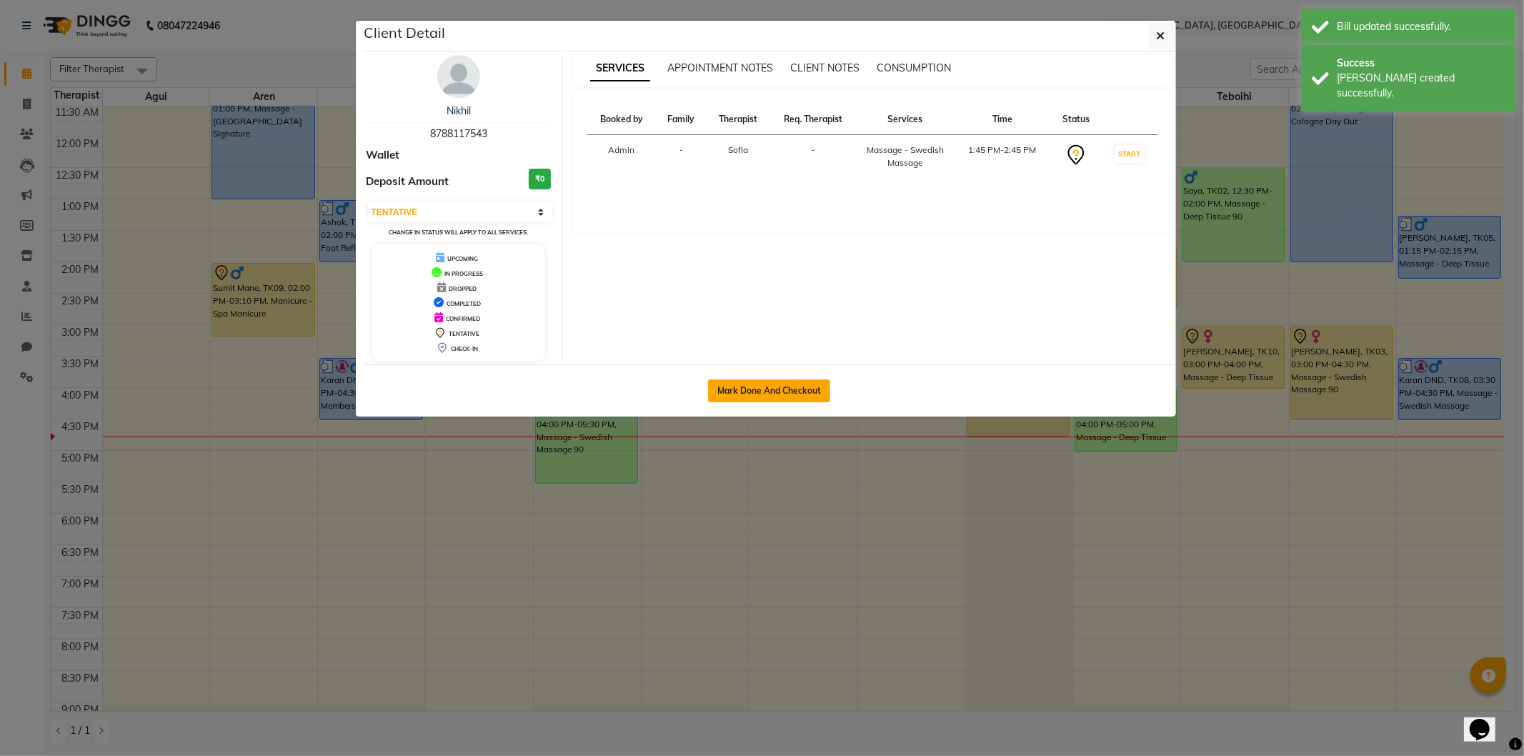
click at [816, 386] on button "Mark Done And Checkout" at bounding box center [769, 390] width 122 height 23
select select "575"
select select "service"
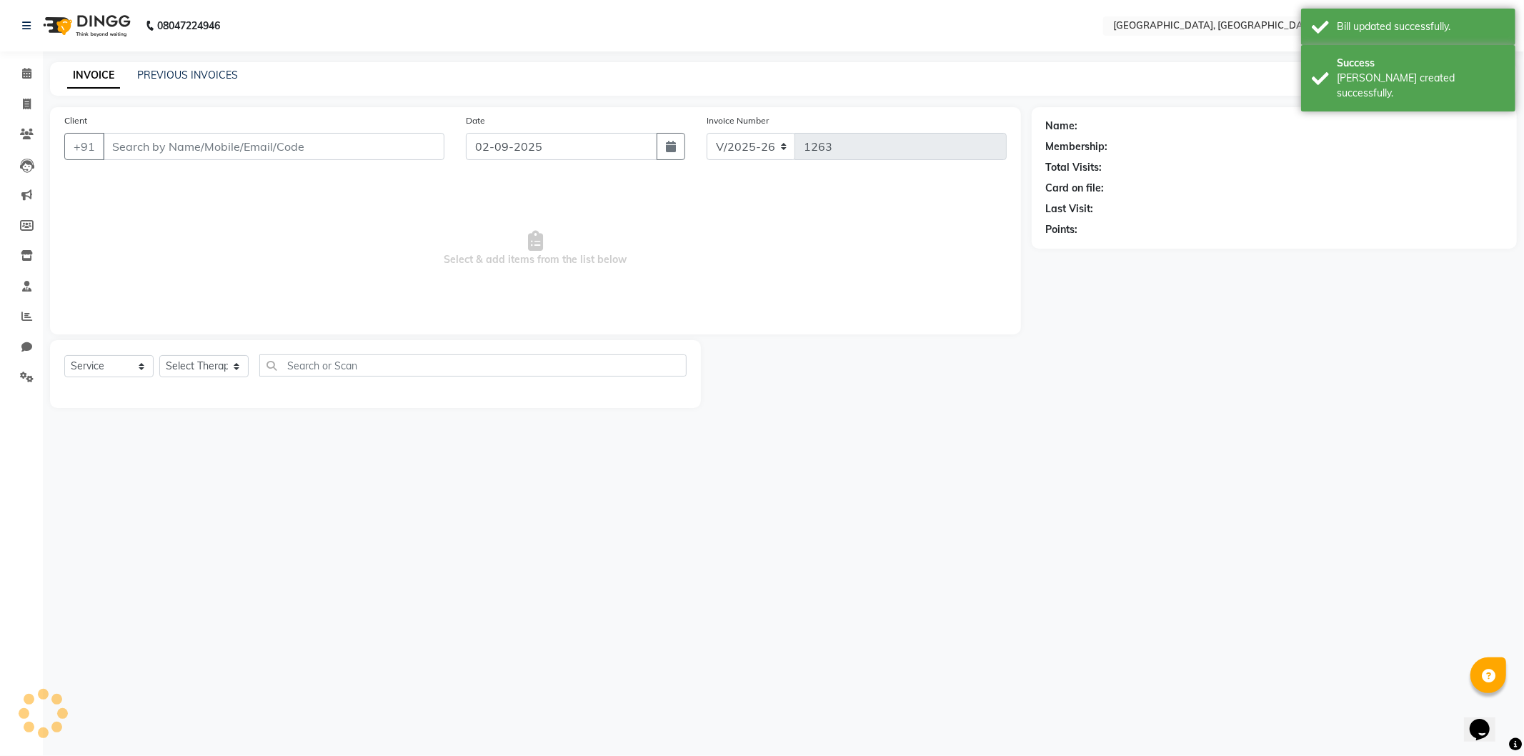
select select "3"
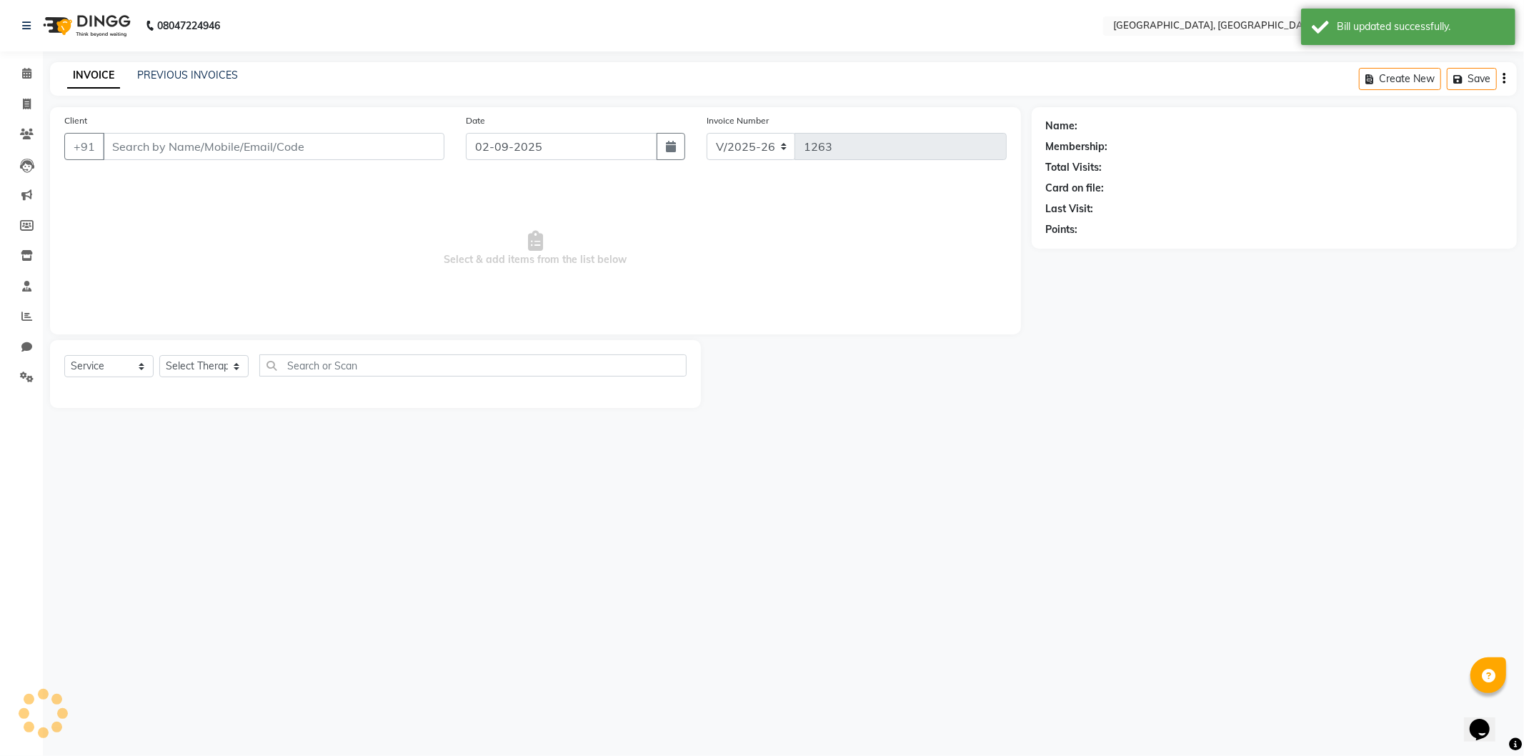
type input "8788117543"
select select "7708"
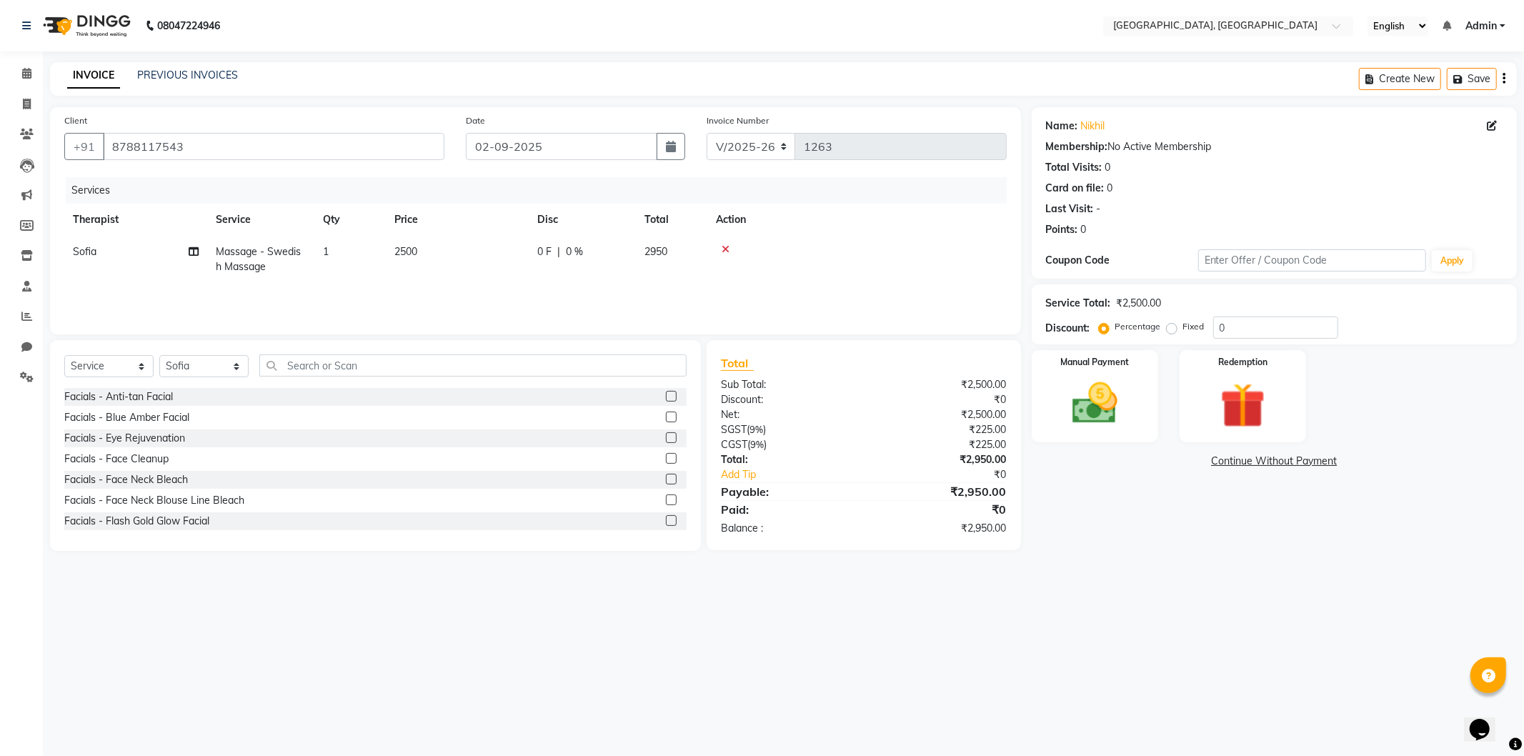
click at [1226, 459] on link "Continue Without Payment" at bounding box center [1273, 461] width 479 height 15
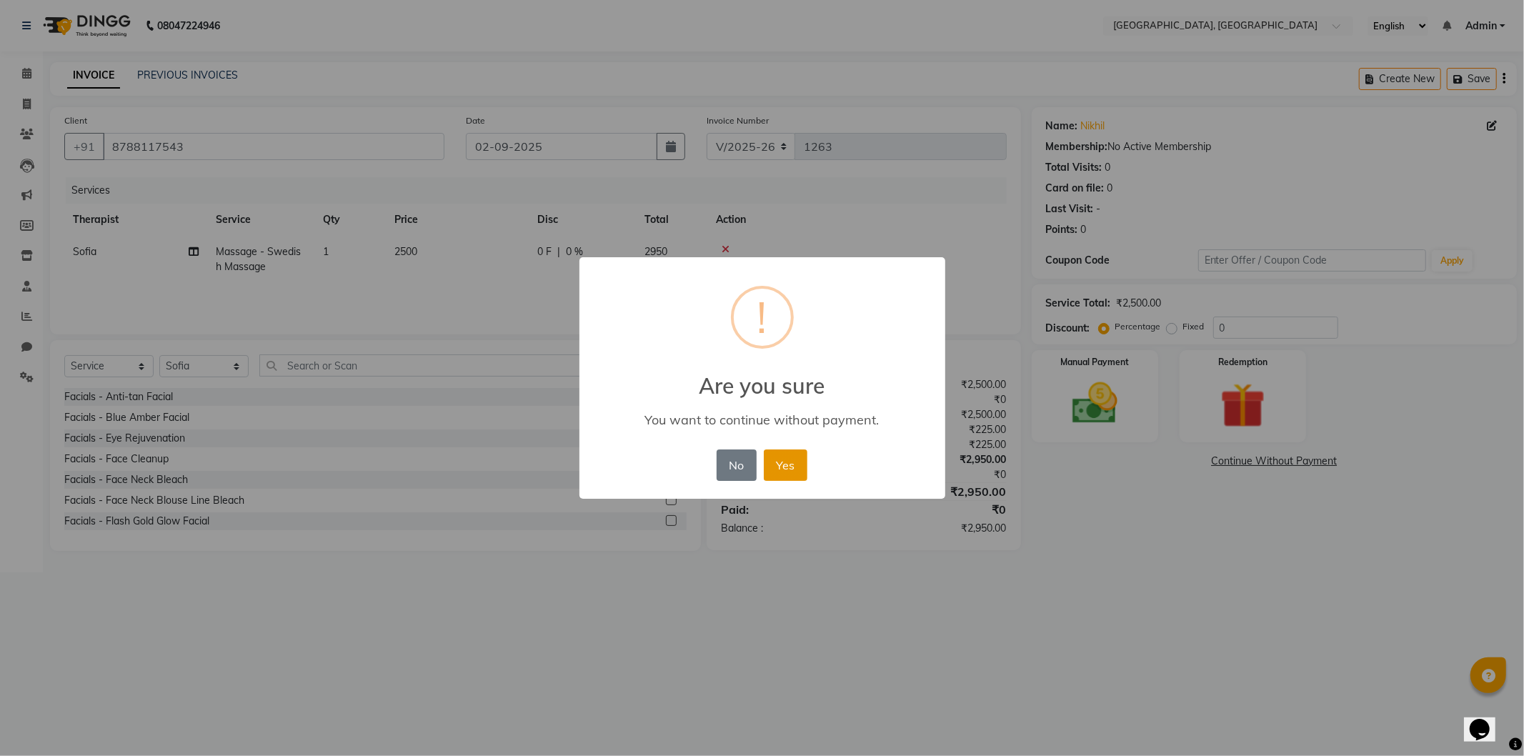
click at [774, 458] on button "Yes" at bounding box center [786, 464] width 44 height 31
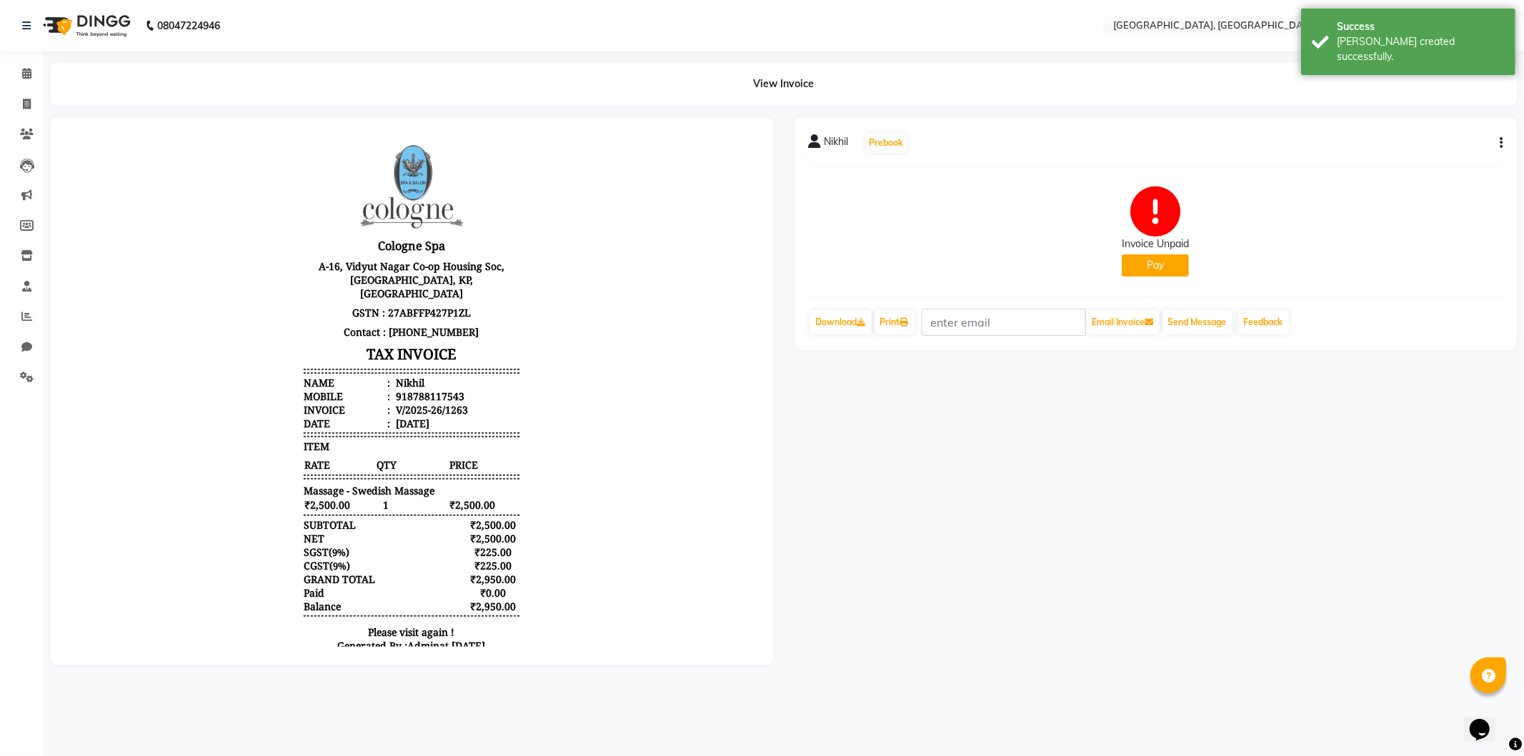
click at [1170, 268] on button "Pay" at bounding box center [1154, 265] width 67 height 22
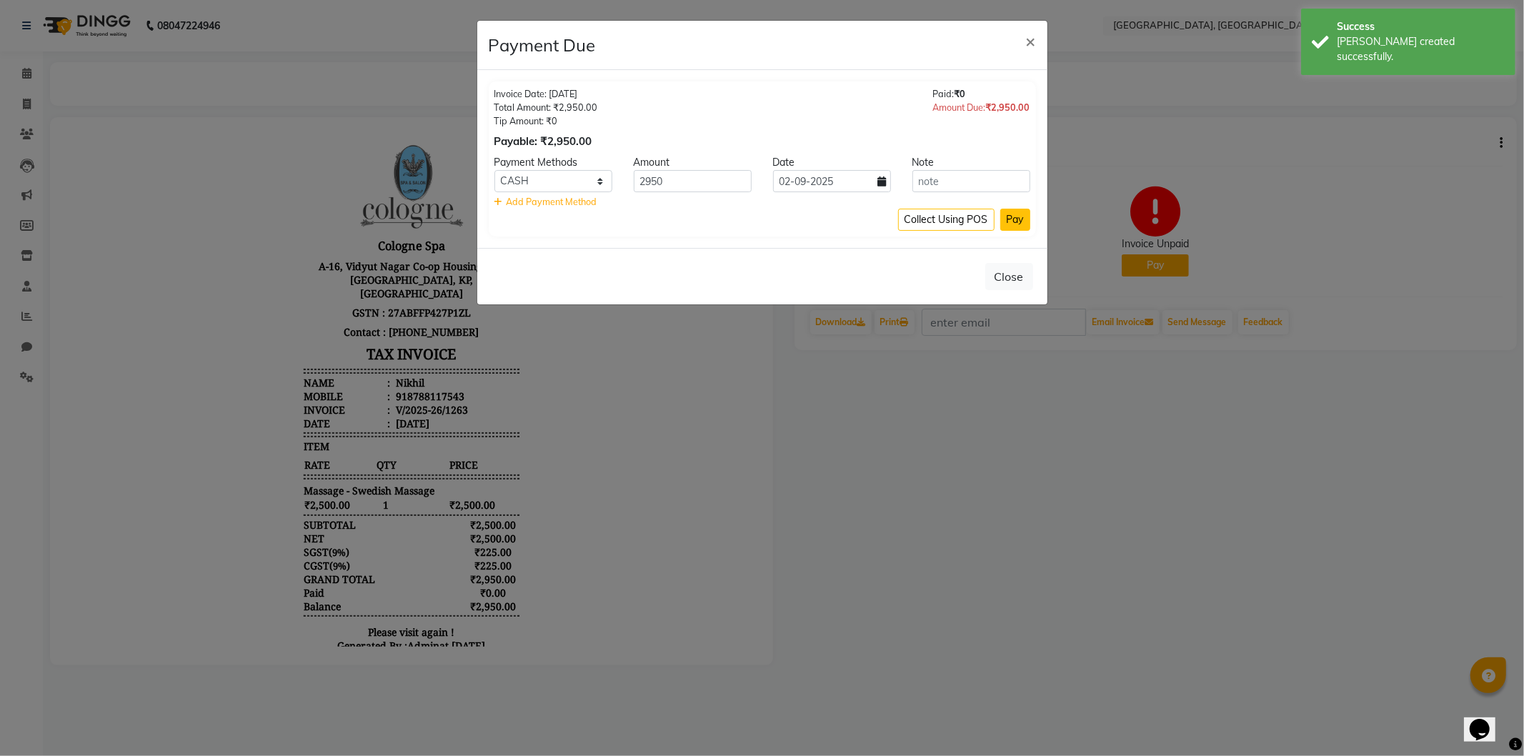
click at [1007, 220] on button "Pay" at bounding box center [1015, 220] width 30 height 22
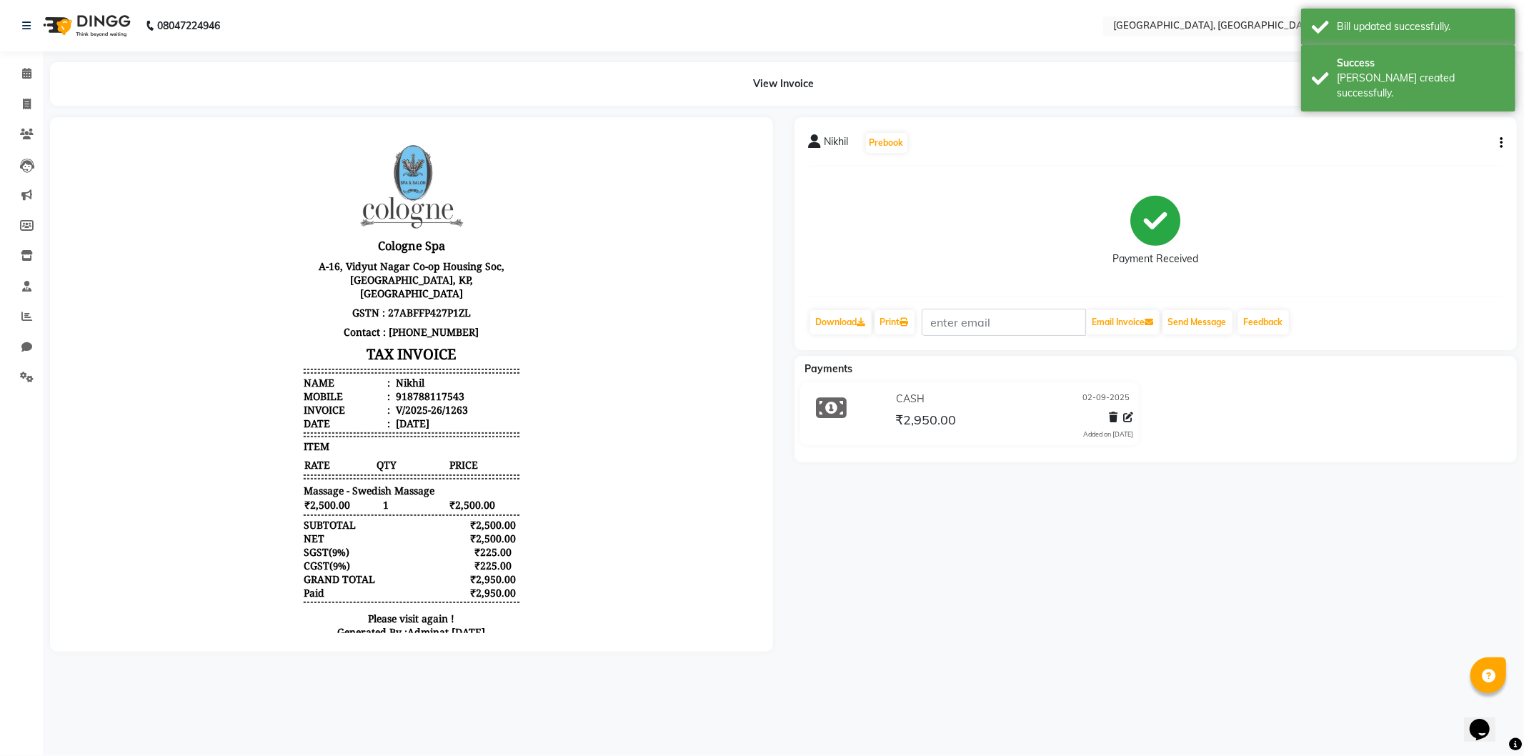
click at [58, 21] on img at bounding box center [85, 26] width 98 height 40
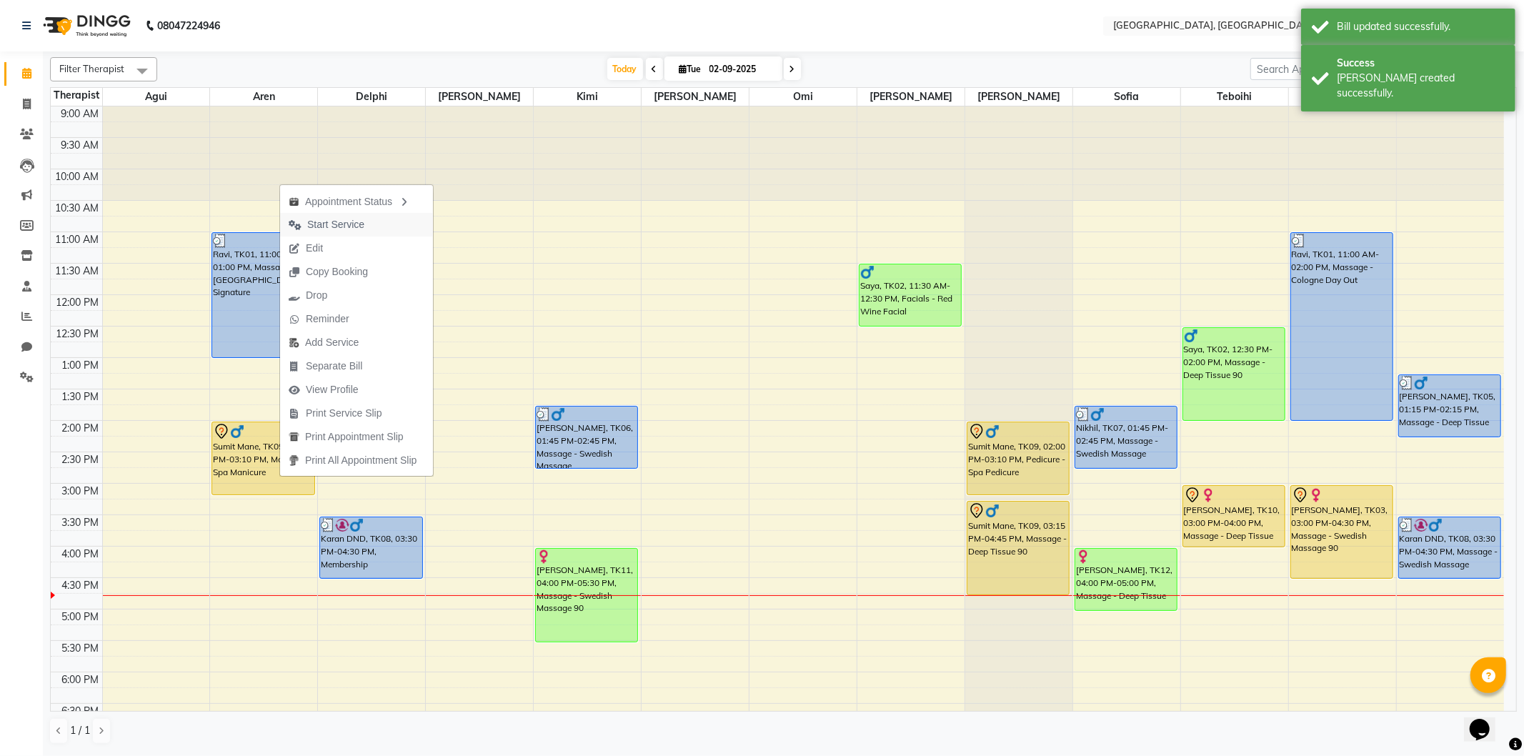
click at [349, 227] on span "Start Service" at bounding box center [335, 224] width 57 height 15
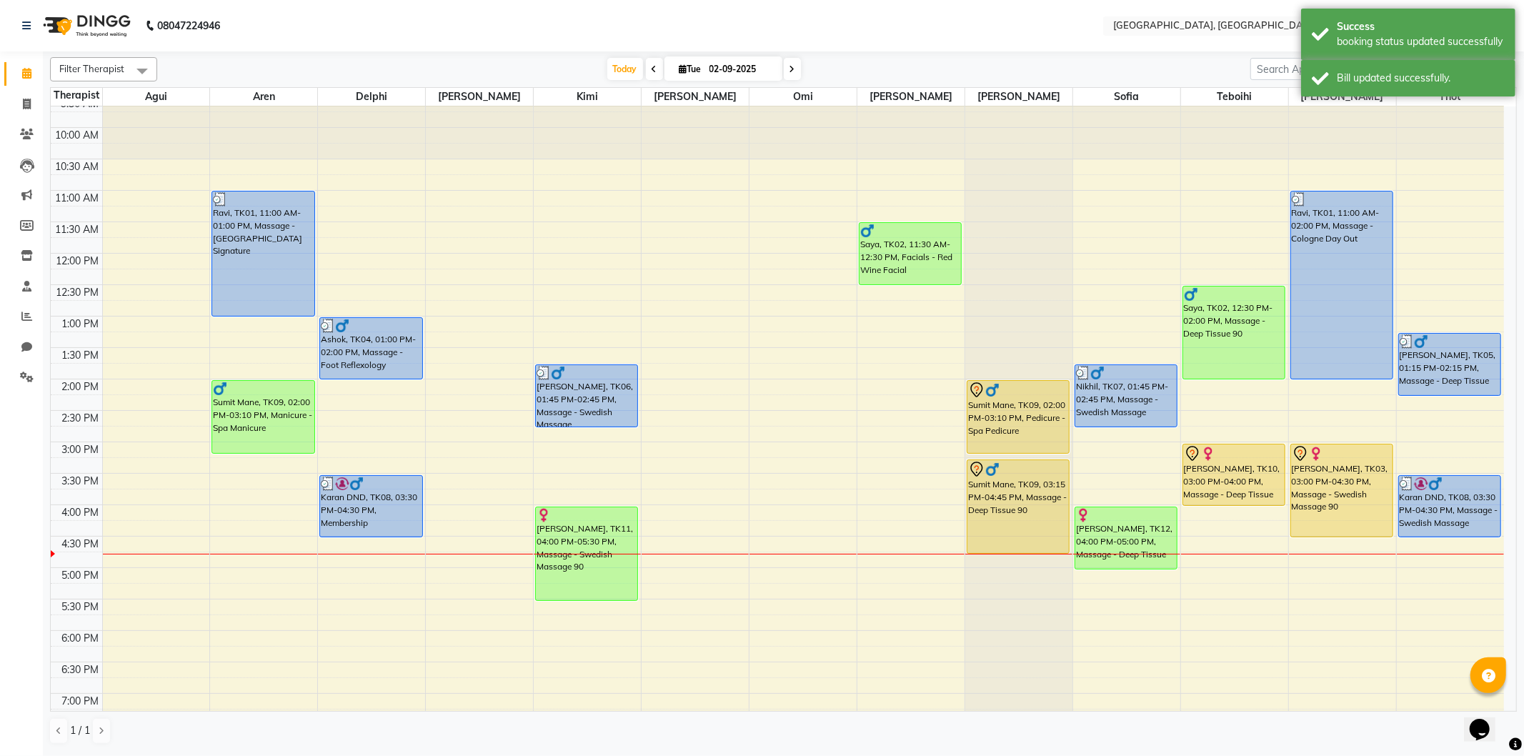
scroll to position [79, 0]
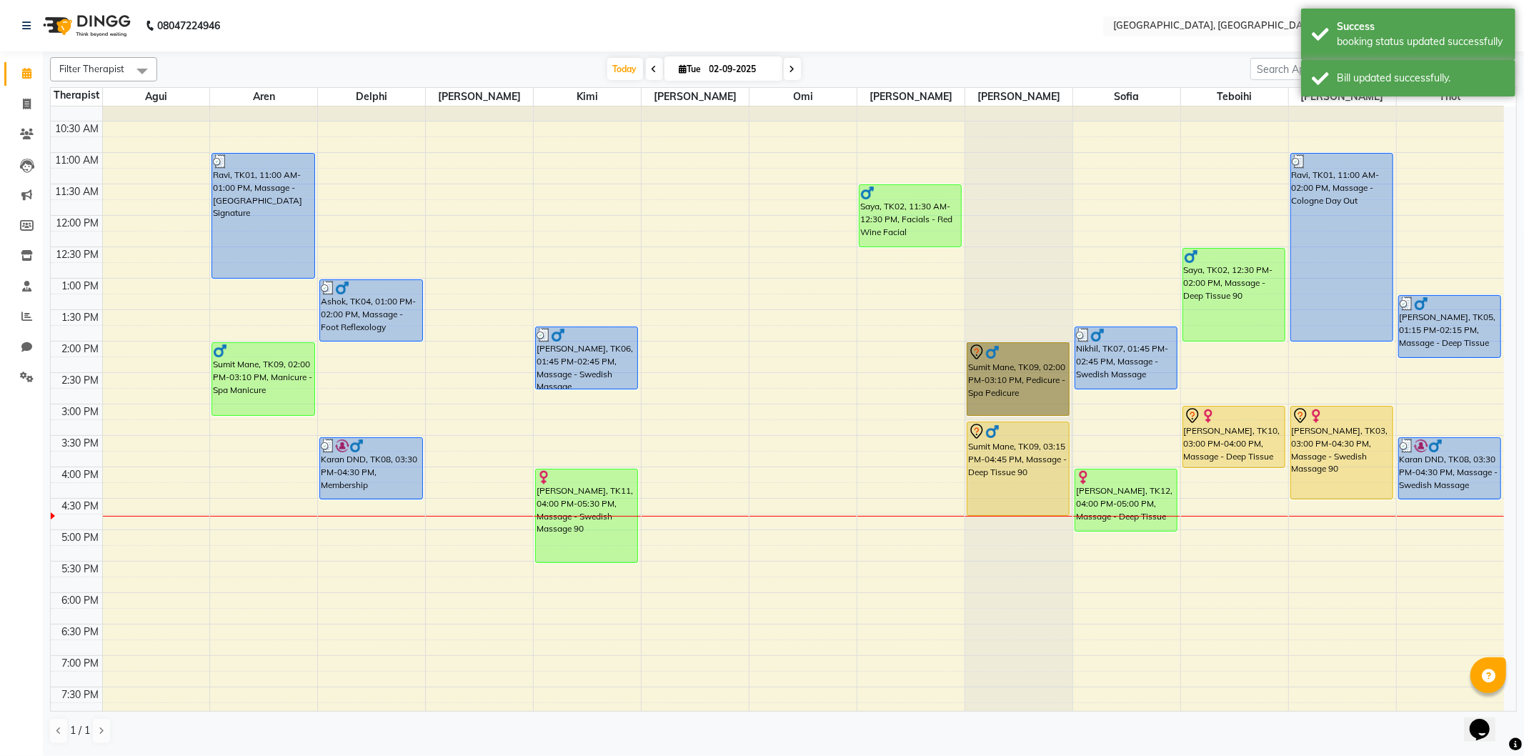
drag, startPoint x: 961, startPoint y: 384, endPoint x: 994, endPoint y: 375, distance: 34.1
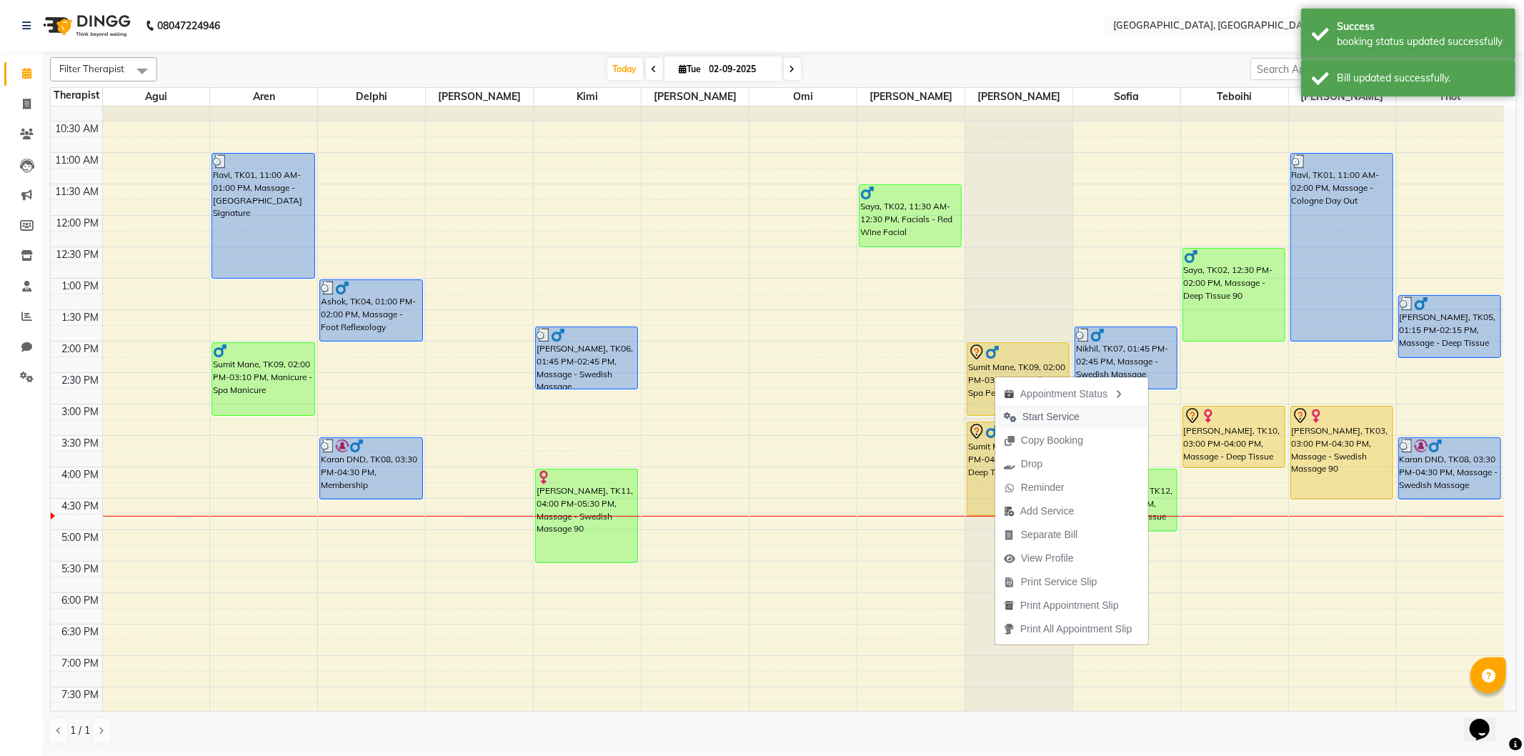
click at [1029, 414] on span "Start Service" at bounding box center [1050, 416] width 57 height 15
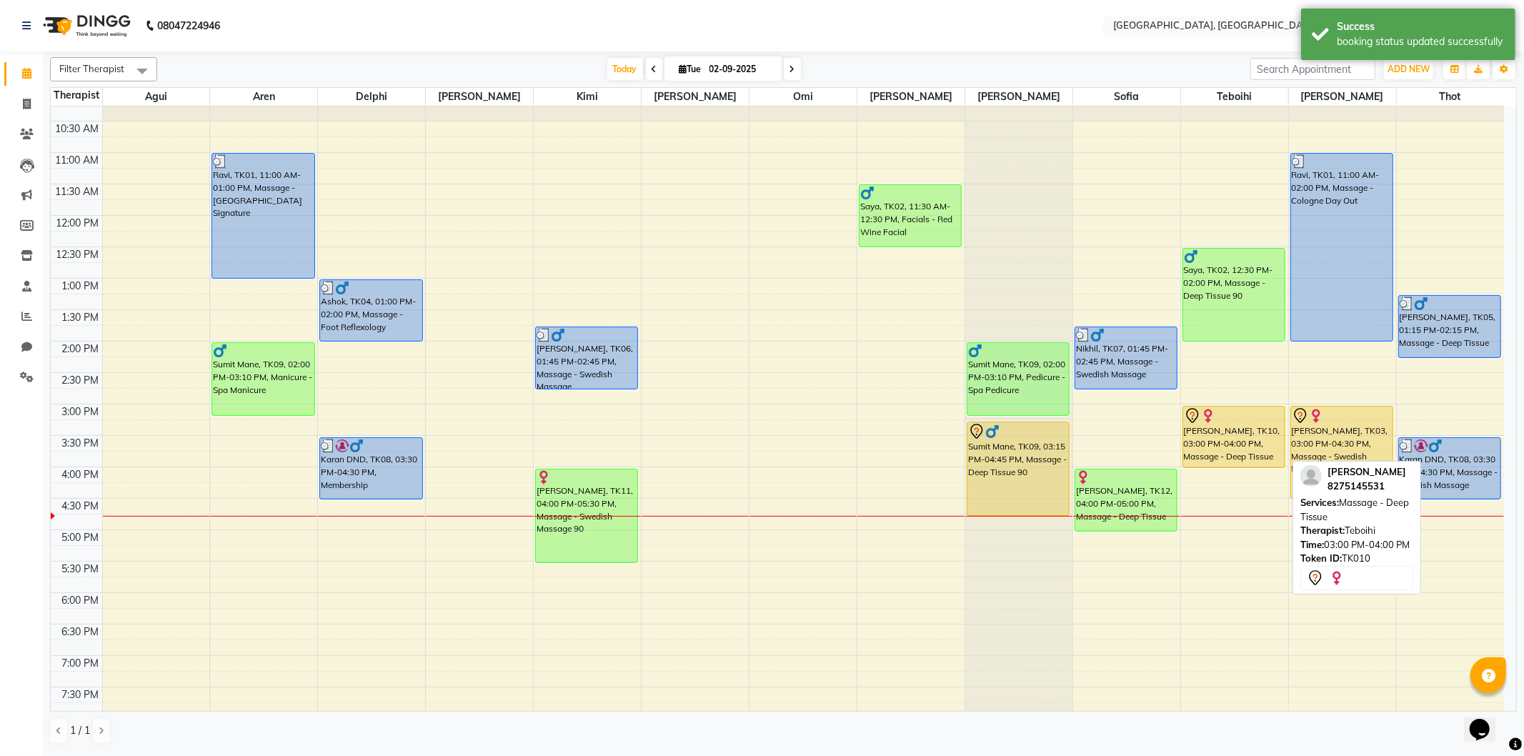
click at [1255, 459] on div "[PERSON_NAME], TK10, 03:00 PM-04:00 PM, Massage - Deep Tissue" at bounding box center [1233, 436] width 101 height 61
select select "7"
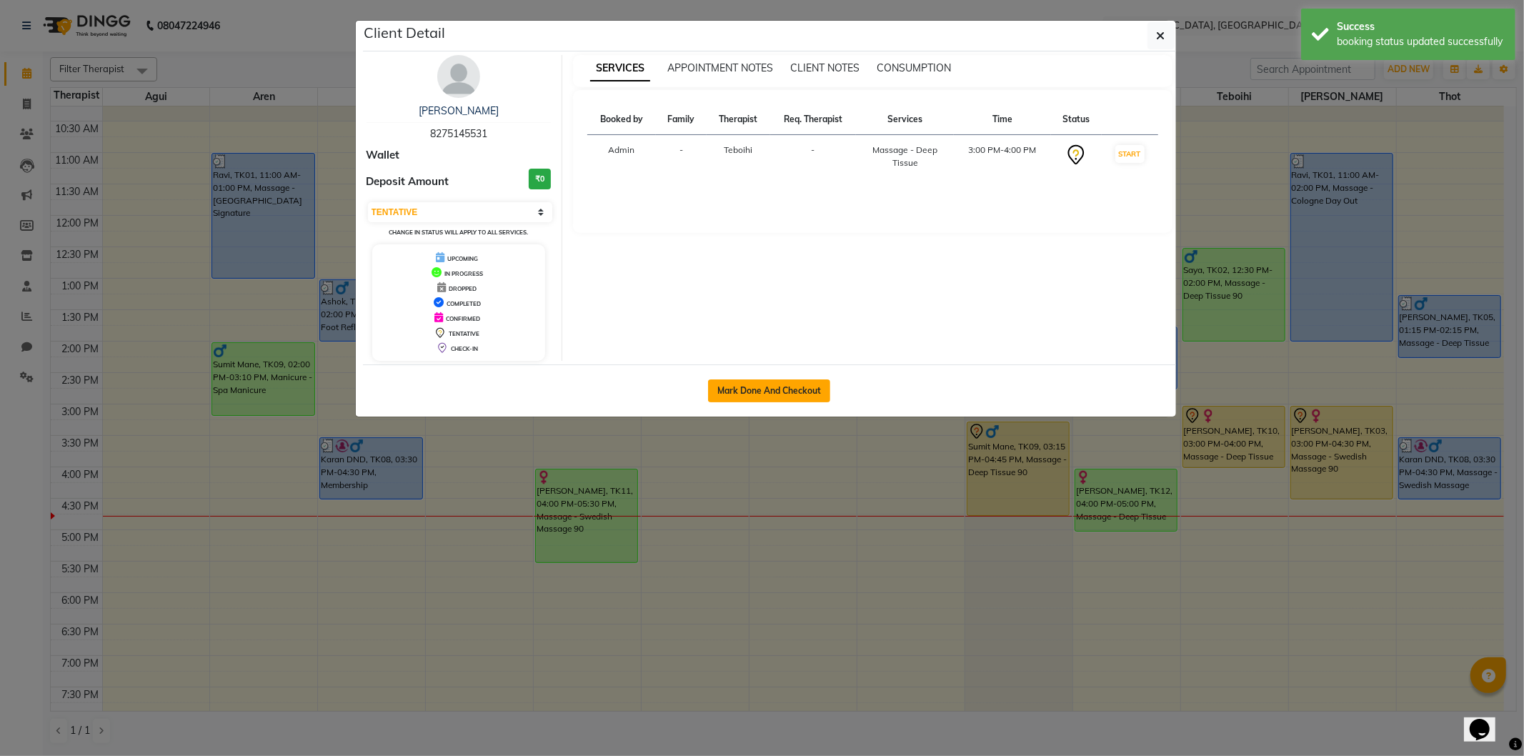
click at [802, 391] on button "Mark Done And Checkout" at bounding box center [769, 390] width 122 height 23
select select "service"
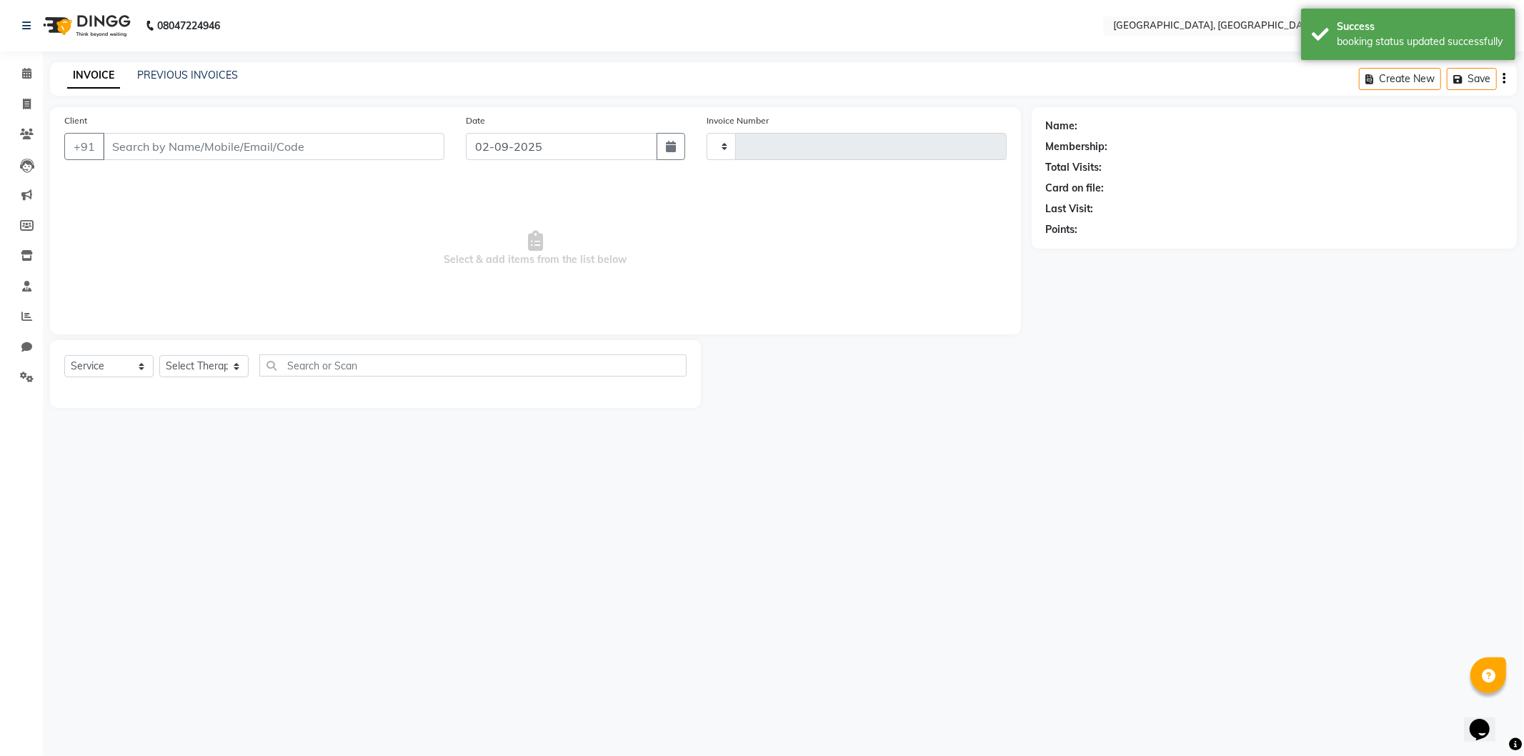
type input "1264"
select select "3"
select select "575"
type input "8275145531"
select select "7710"
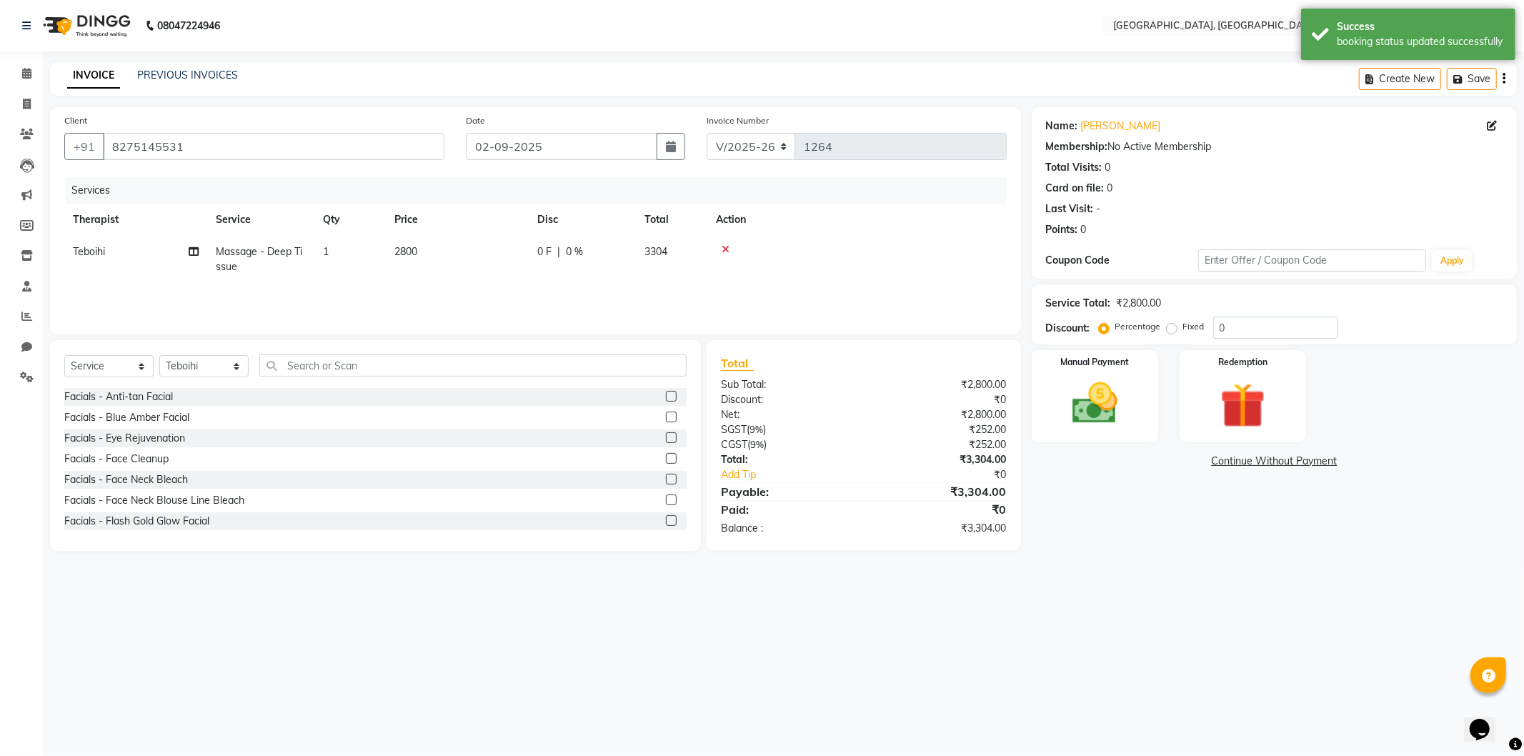
click at [1243, 459] on link "Continue Without Payment" at bounding box center [1273, 461] width 479 height 15
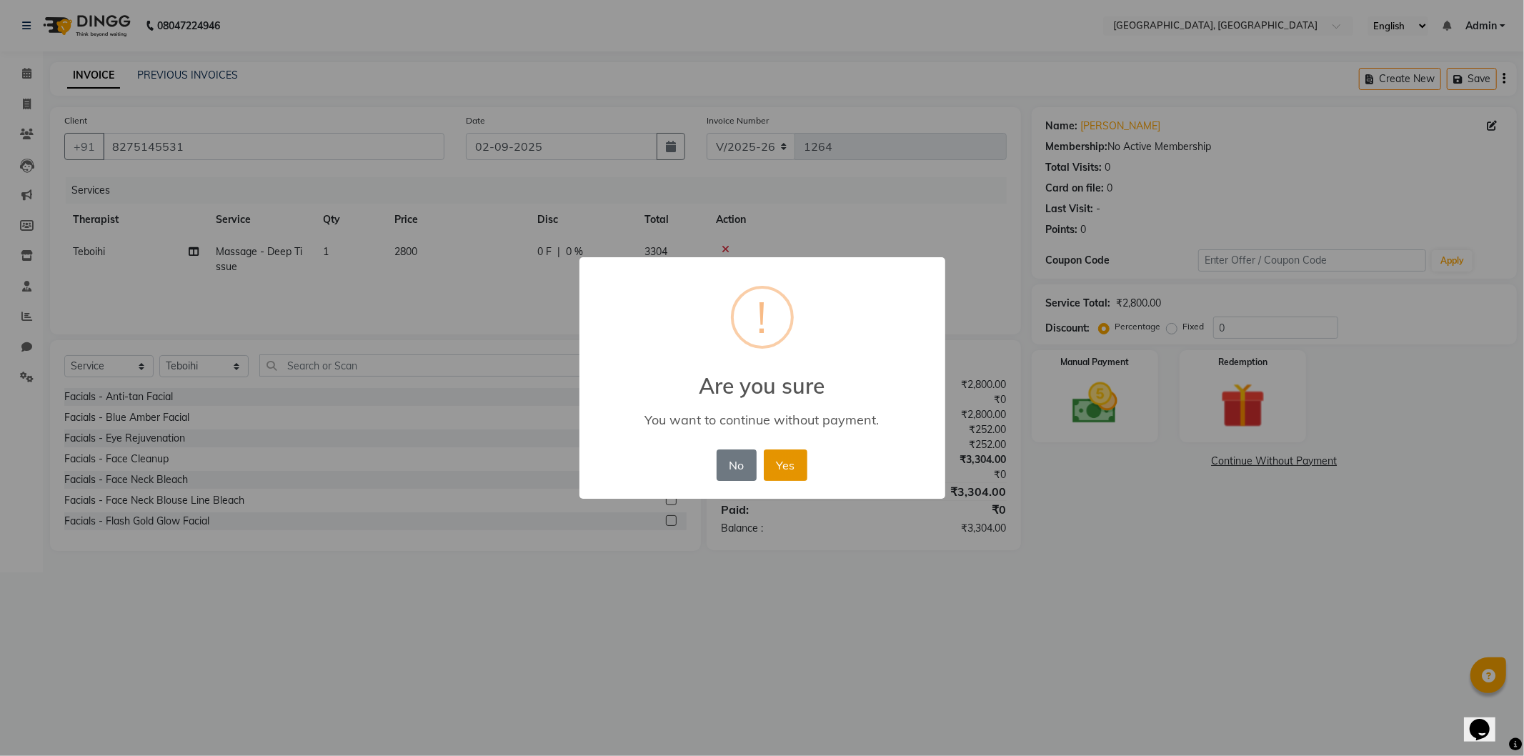
click at [783, 466] on button "Yes" at bounding box center [786, 464] width 44 height 31
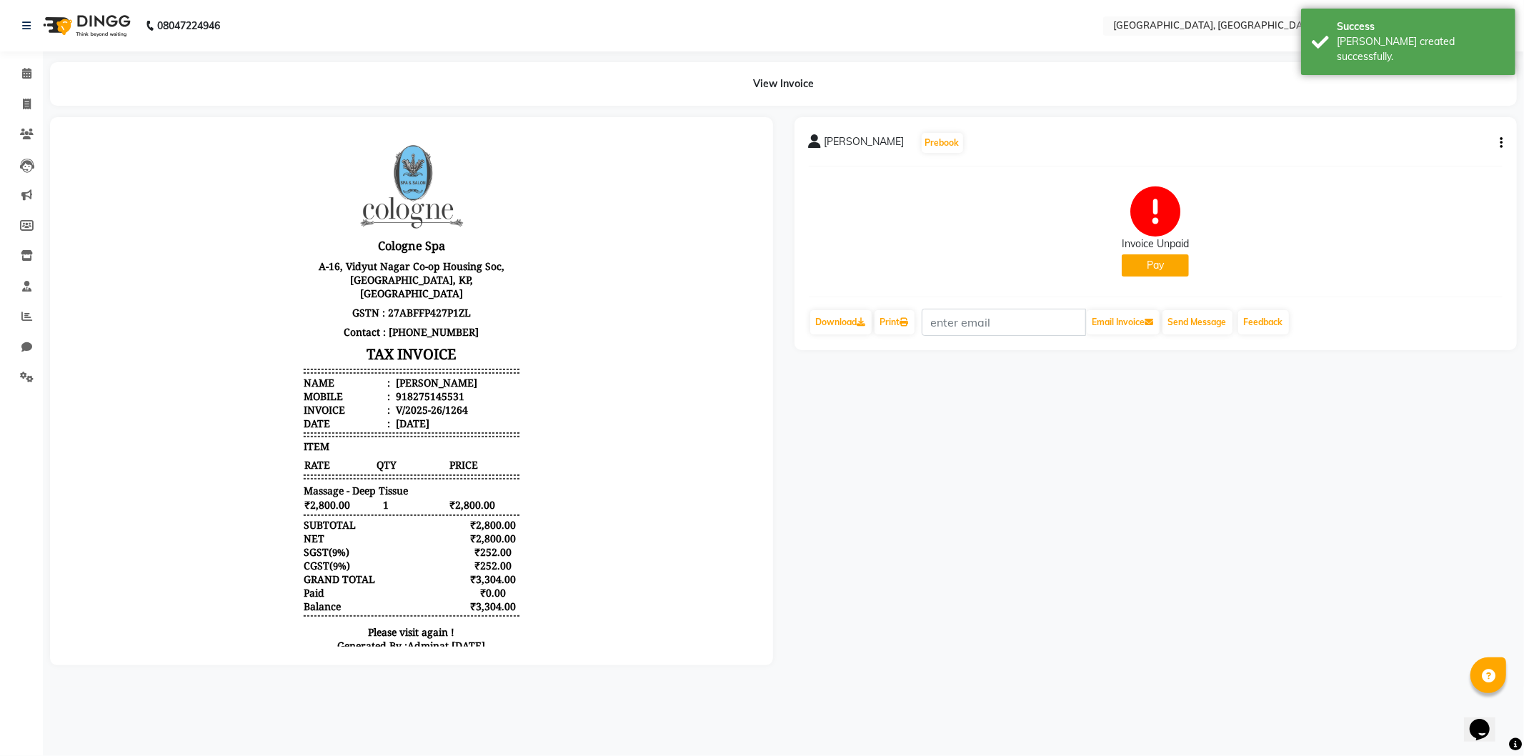
click at [1146, 262] on button "Pay" at bounding box center [1154, 265] width 67 height 22
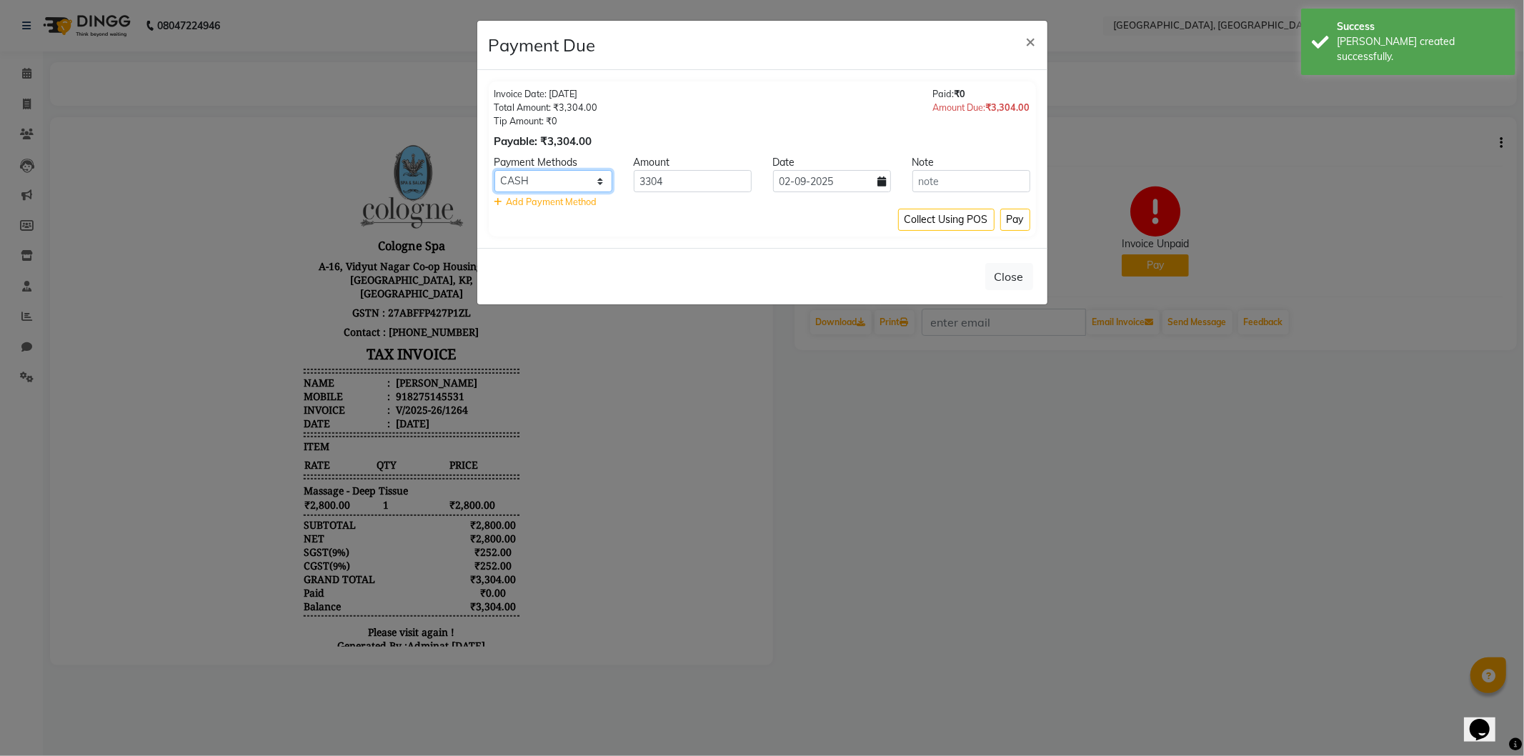
click at [559, 177] on select "CASH CARD ONLINE CUSTOM GPay PayTM PhonePe UPI NearBuy Loan BharatPay Cheque Mo…" at bounding box center [553, 181] width 118 height 22
click at [494, 170] on select "CASH CARD ONLINE CUSTOM GPay PayTM PhonePe UPI NearBuy Loan BharatPay Cheque Mo…" at bounding box center [553, 181] width 118 height 22
click at [1013, 224] on button "Pay" at bounding box center [1015, 220] width 30 height 22
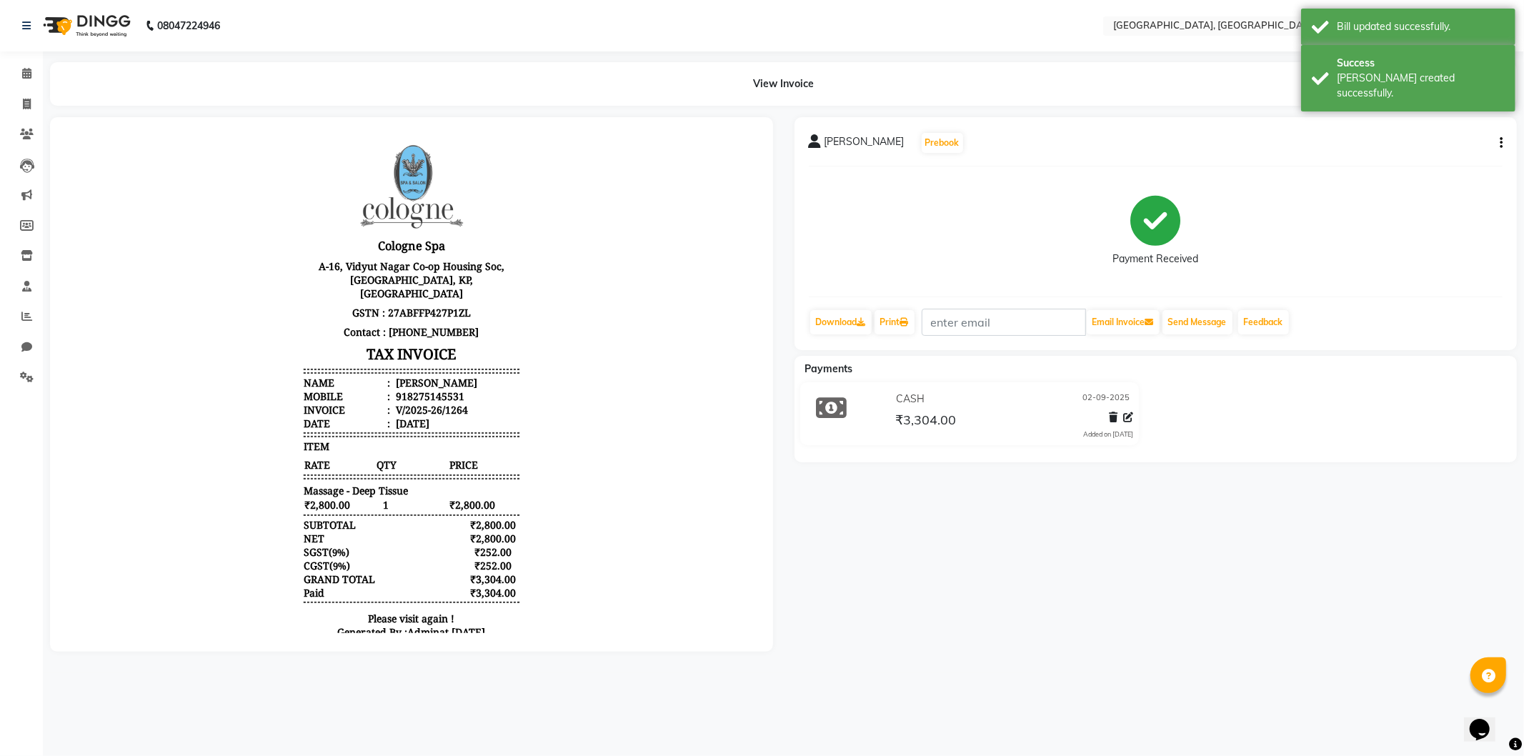
click at [74, 25] on img at bounding box center [85, 26] width 98 height 40
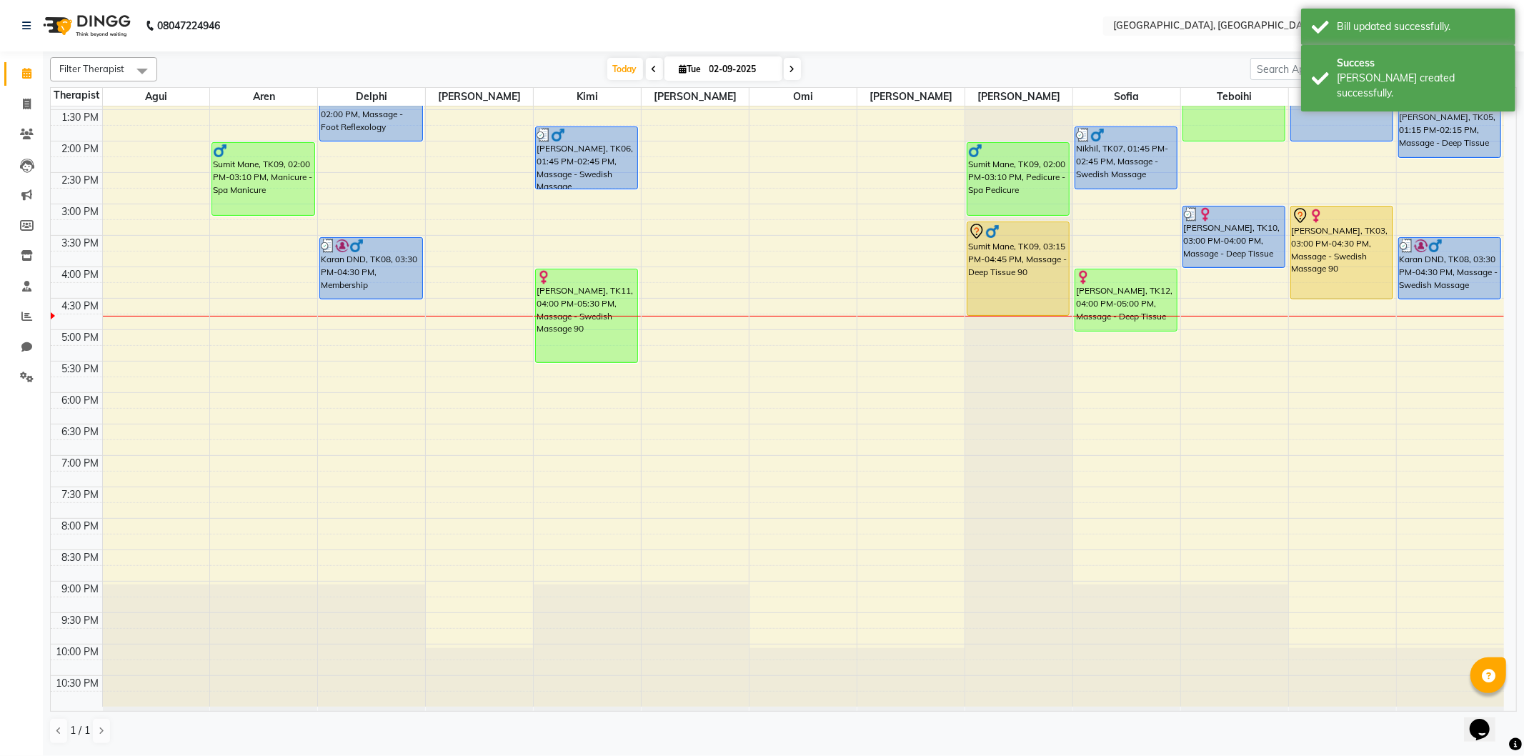
scroll to position [120, 0]
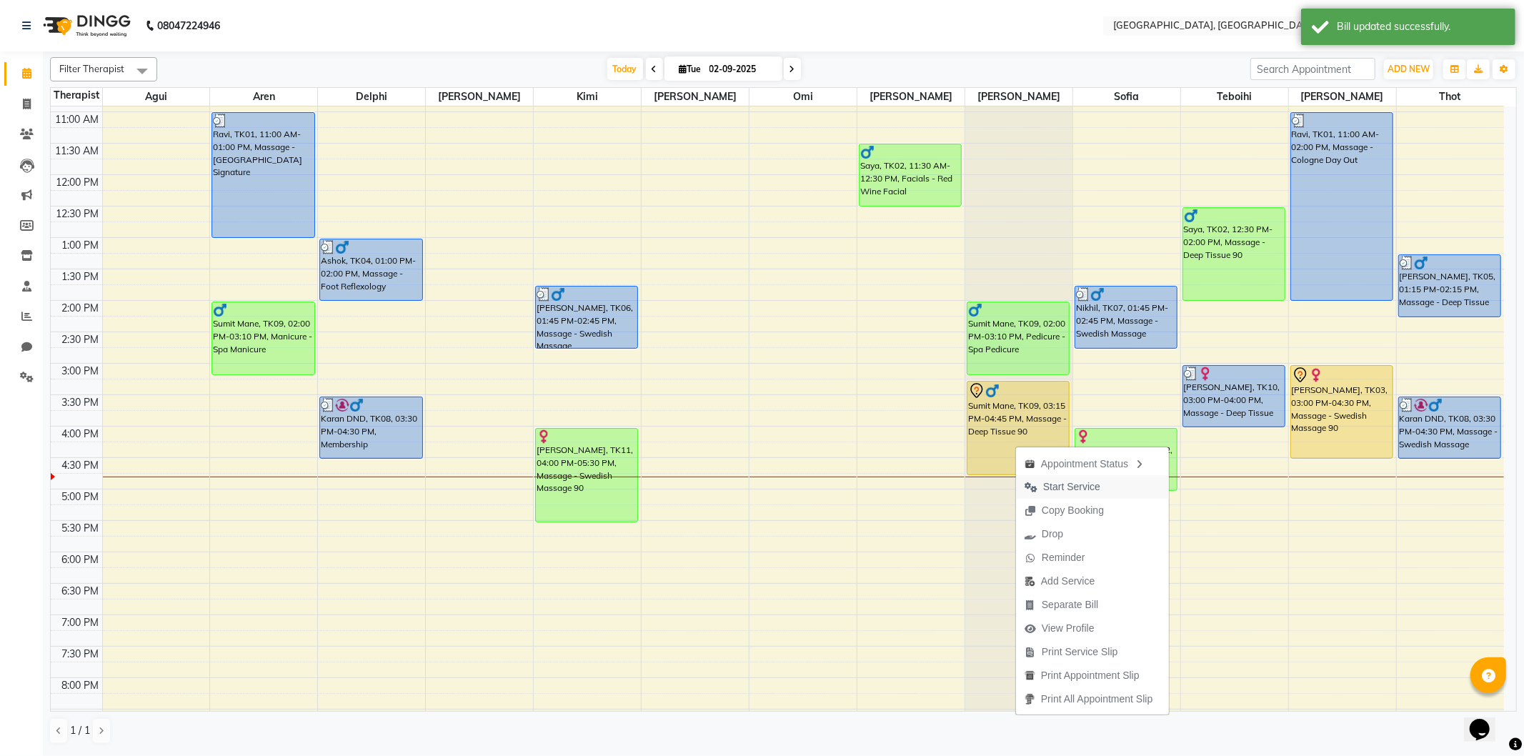
click at [1054, 483] on span "Start Service" at bounding box center [1071, 486] width 57 height 15
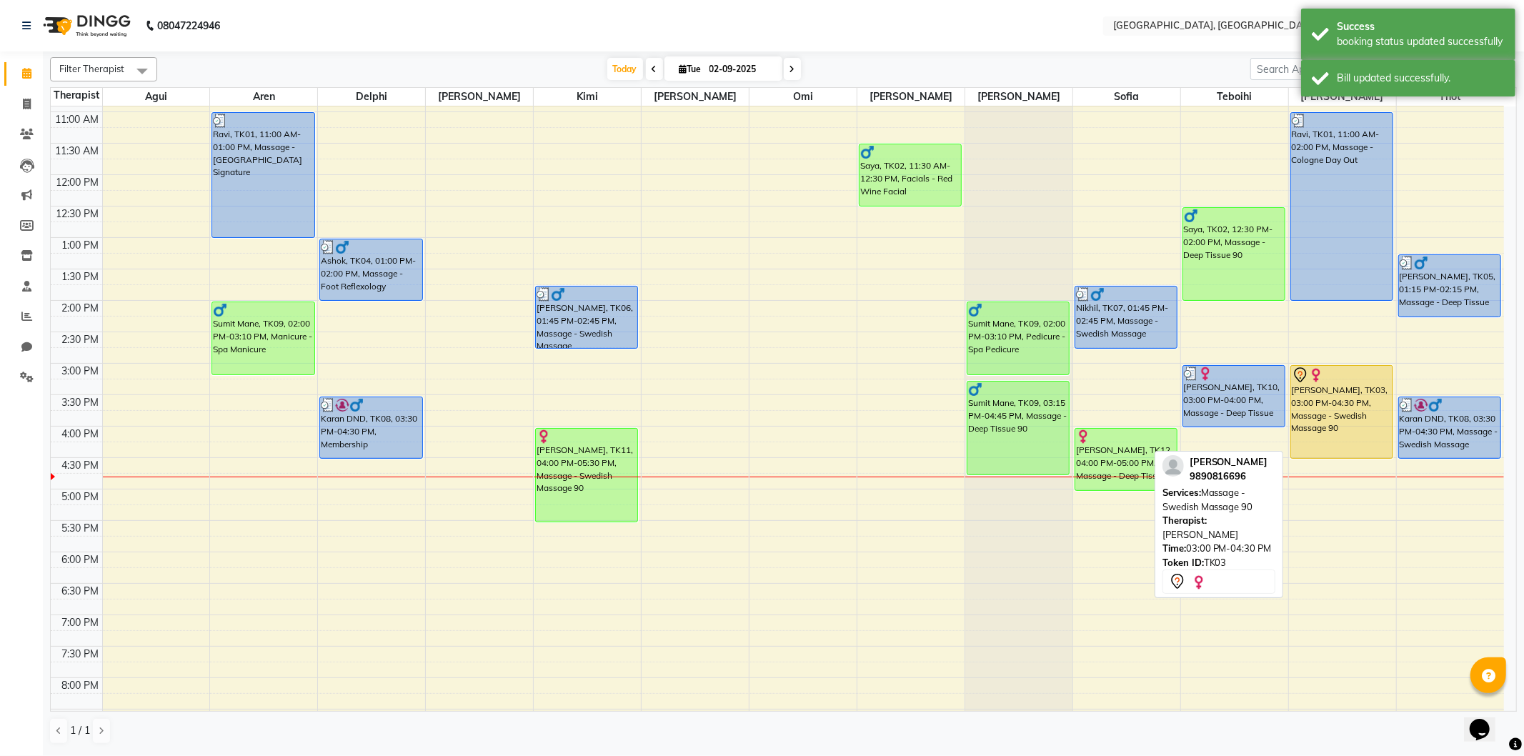
click at [1320, 411] on div "[PERSON_NAME], TK03, 03:00 PM-04:30 PM, Massage - Swedish Massage 90" at bounding box center [1341, 412] width 101 height 92
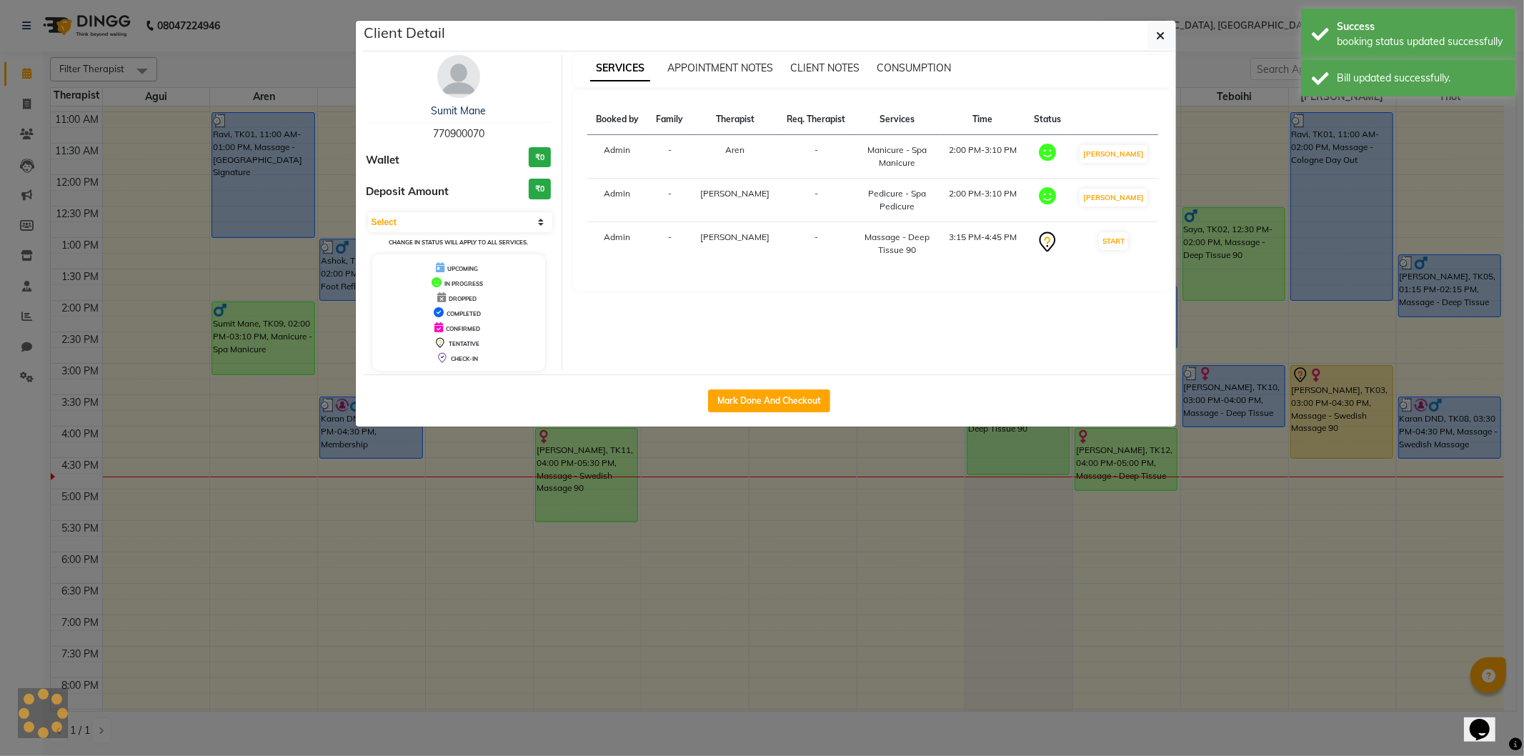
select select "7"
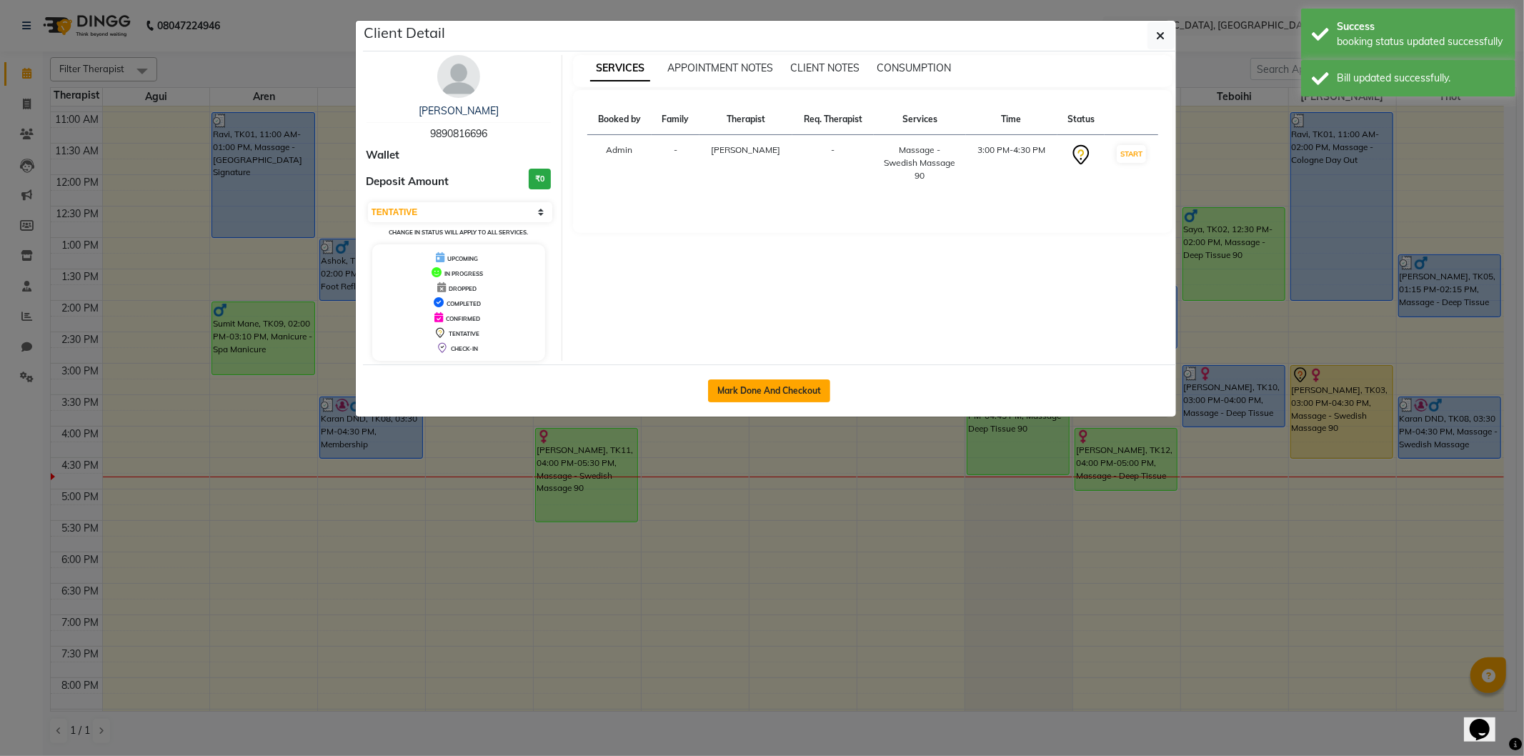
click at [816, 393] on button "Mark Done And Checkout" at bounding box center [769, 390] width 122 height 23
select select "575"
select select "service"
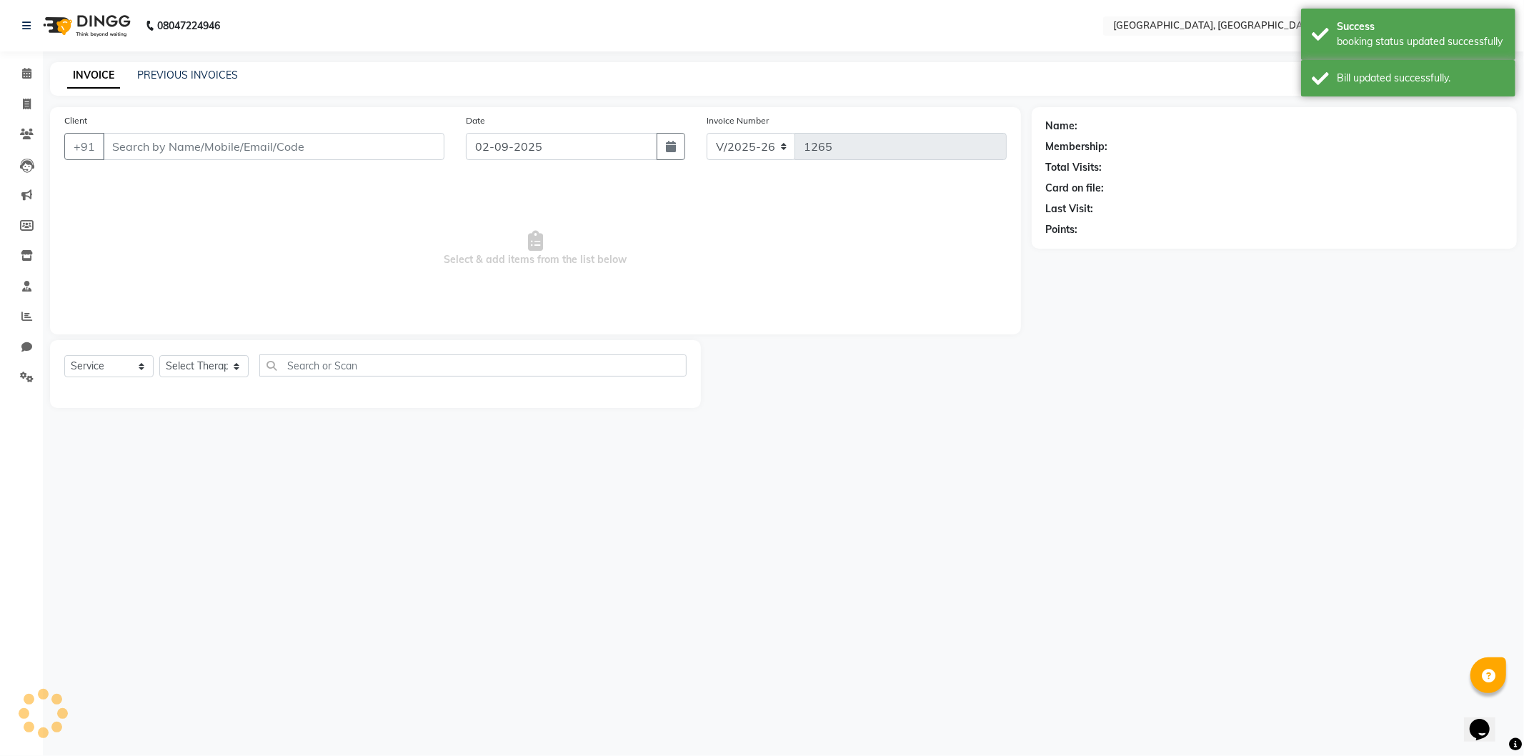
type input "9890816696"
select select "90088"
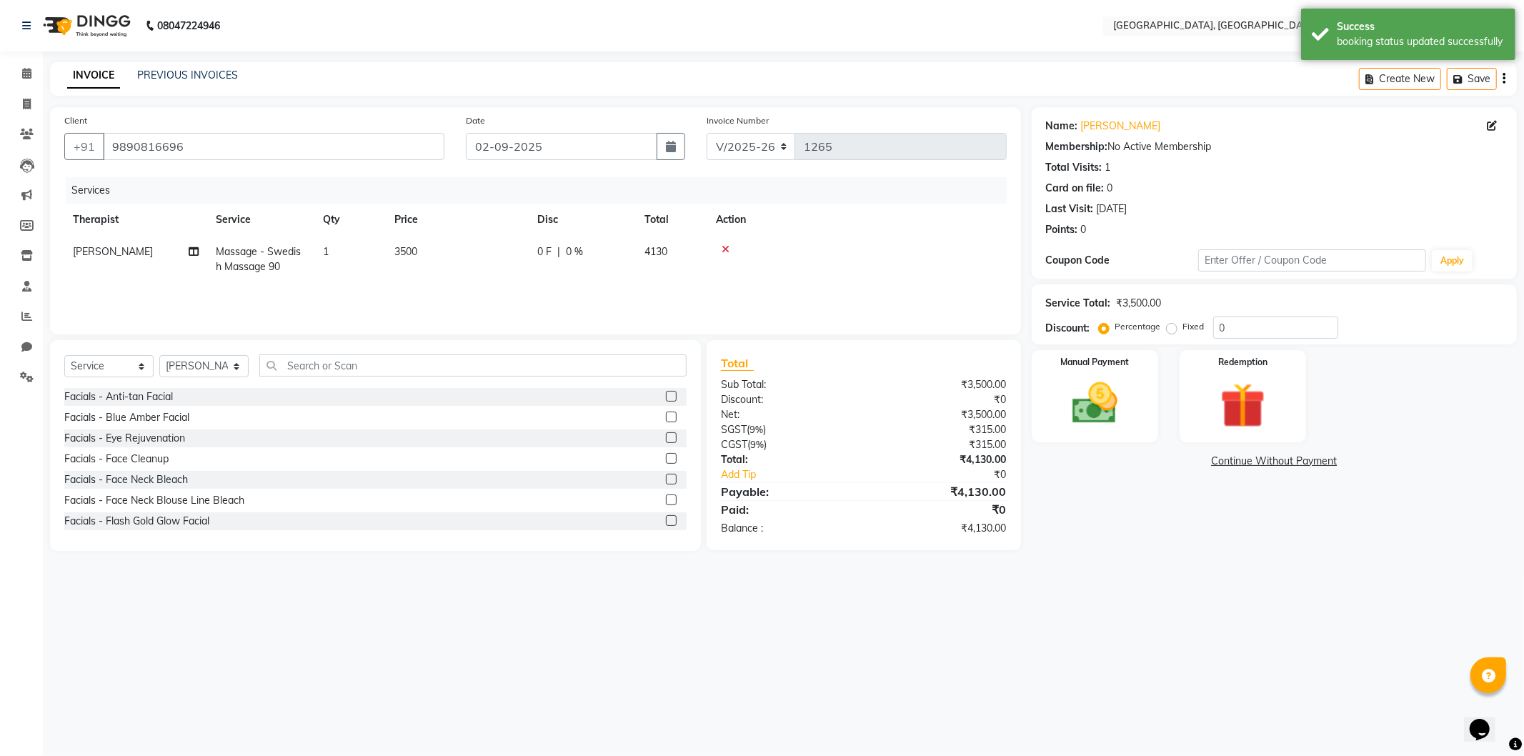
click at [1269, 459] on link "Continue Without Payment" at bounding box center [1273, 461] width 479 height 15
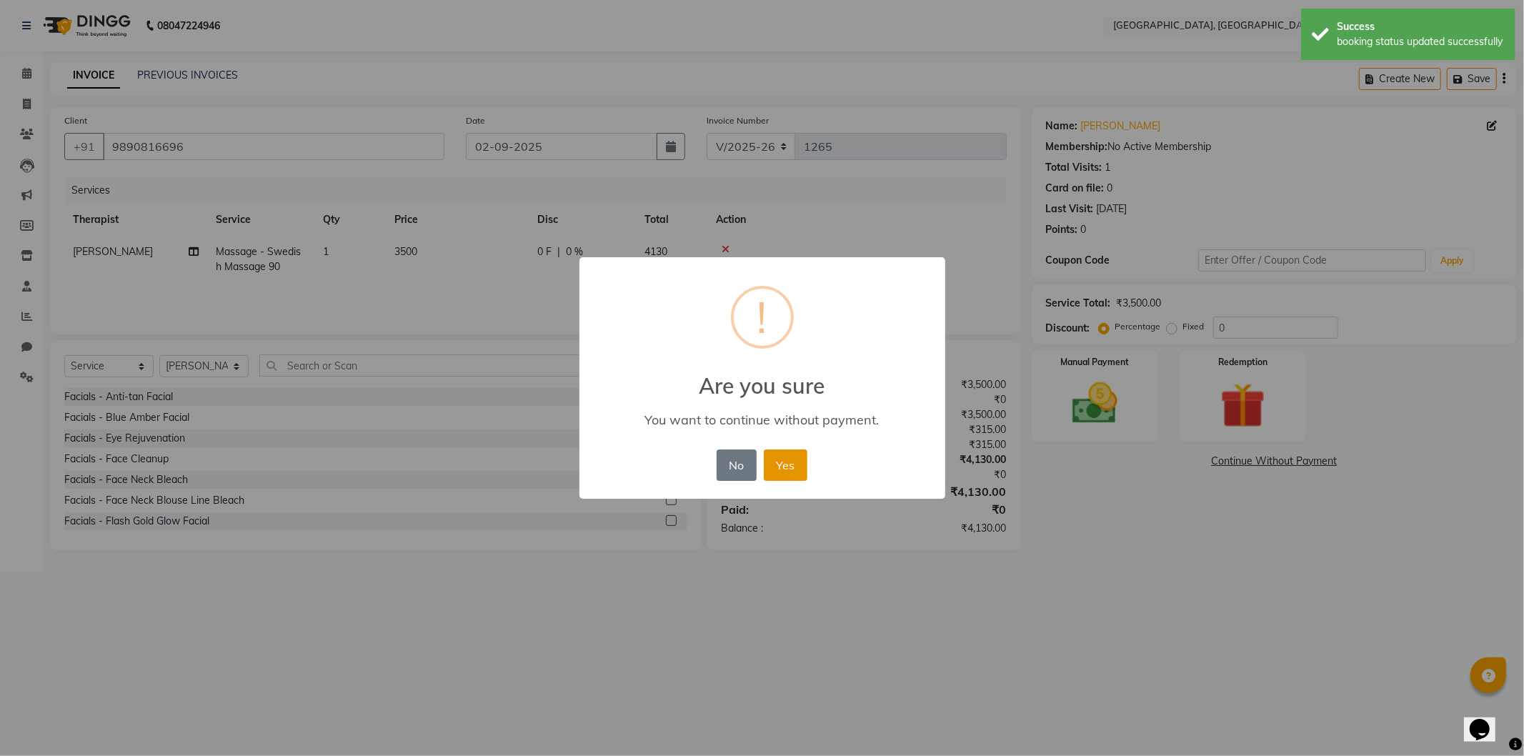
click at [789, 460] on button "Yes" at bounding box center [786, 464] width 44 height 31
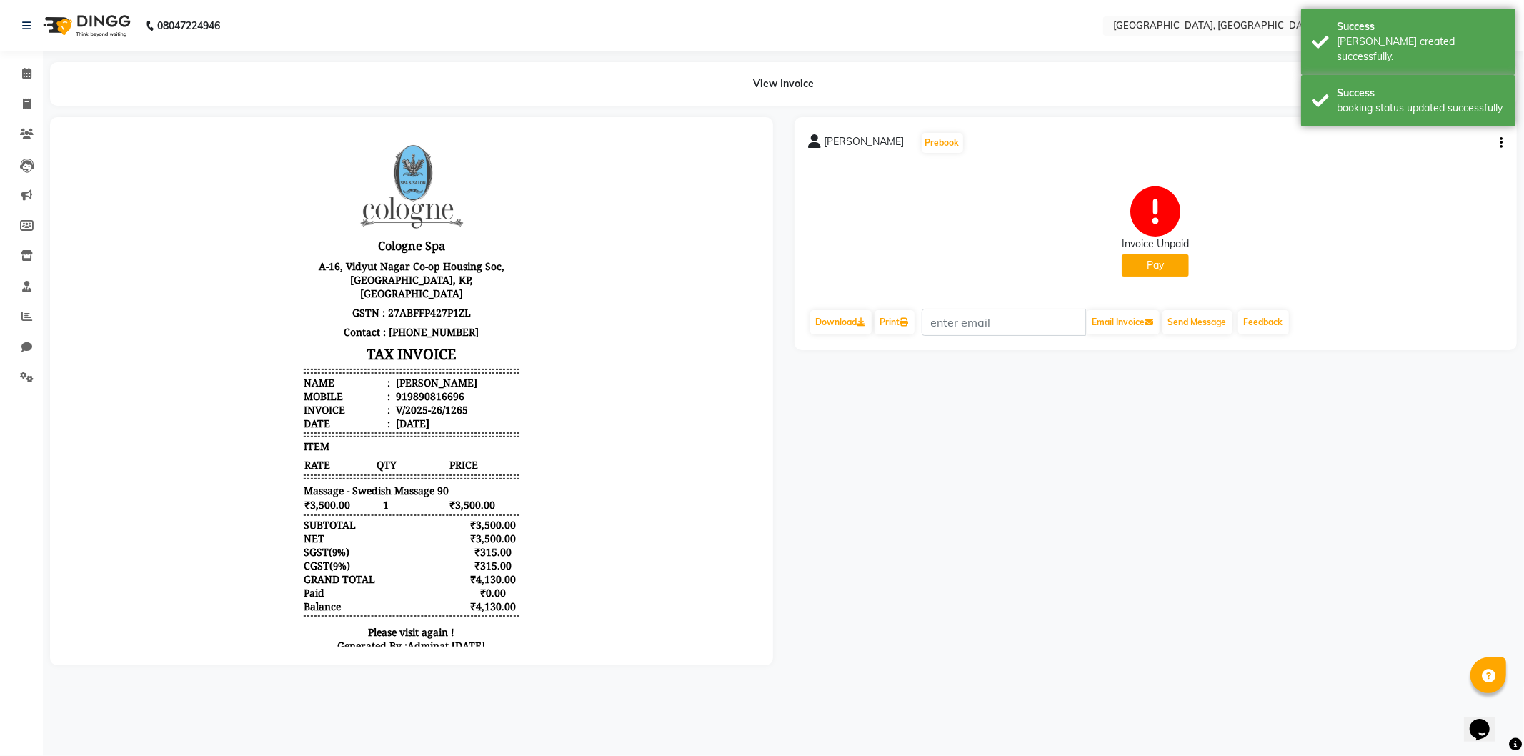
click at [1161, 266] on button "Pay" at bounding box center [1154, 265] width 67 height 22
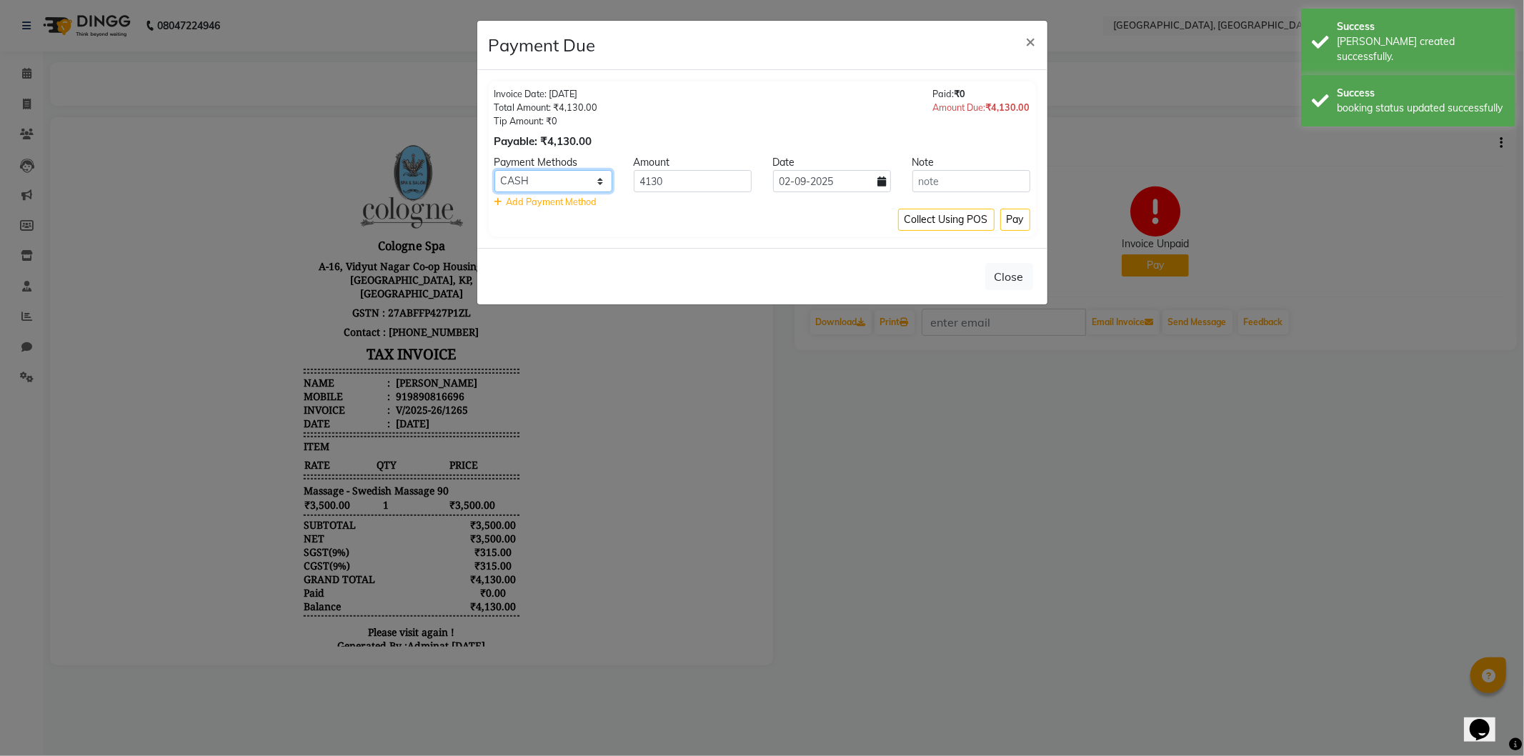
click at [531, 186] on select "CASH CARD ONLINE CUSTOM GPay PayTM PhonePe UPI NearBuy Loan BharatPay Cheque Mo…" at bounding box center [553, 181] width 118 height 22
select select "8"
click at [494, 170] on select "CASH CARD ONLINE CUSTOM GPay PayTM PhonePe UPI NearBuy Loan BharatPay Cheque Mo…" at bounding box center [553, 181] width 118 height 22
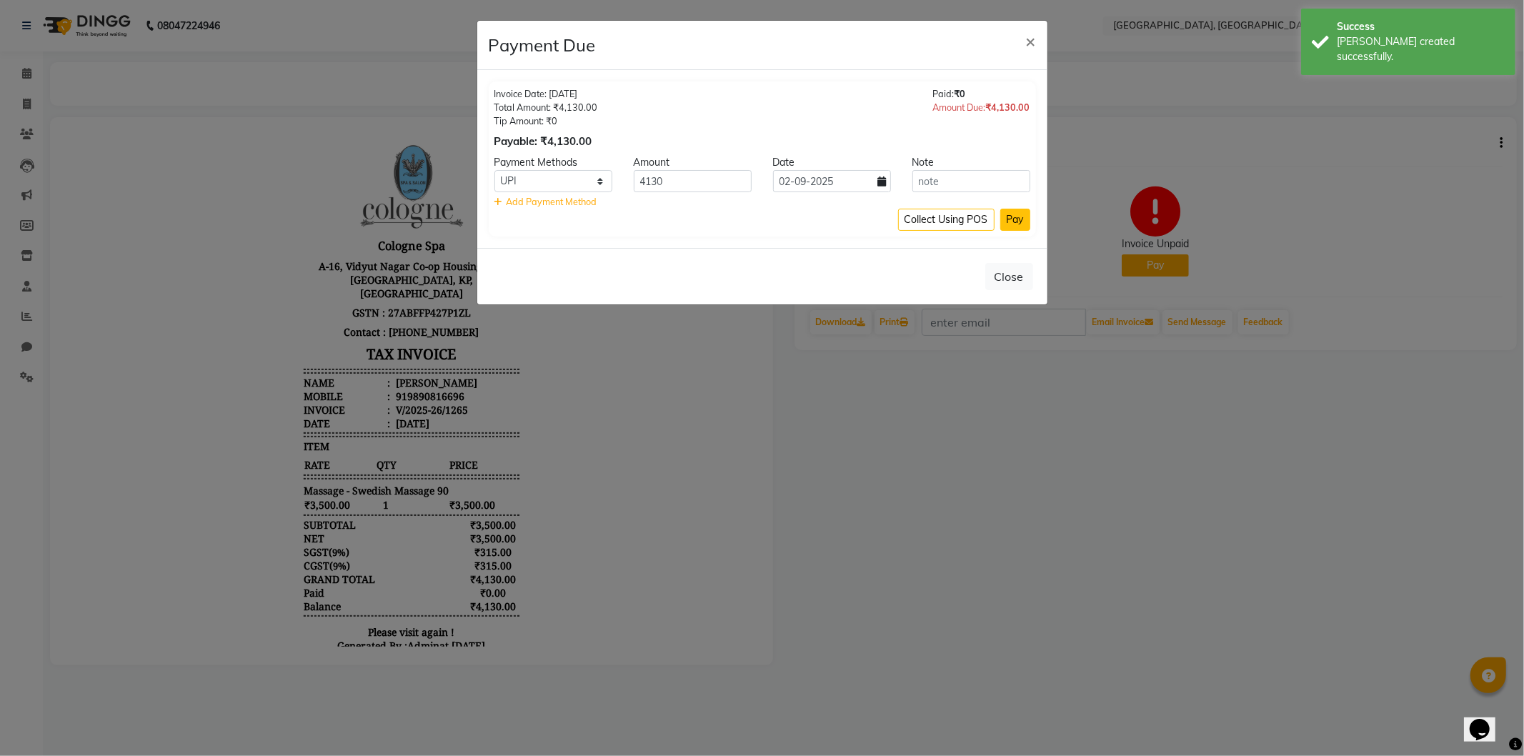
click at [1020, 218] on button "Pay" at bounding box center [1015, 220] width 30 height 22
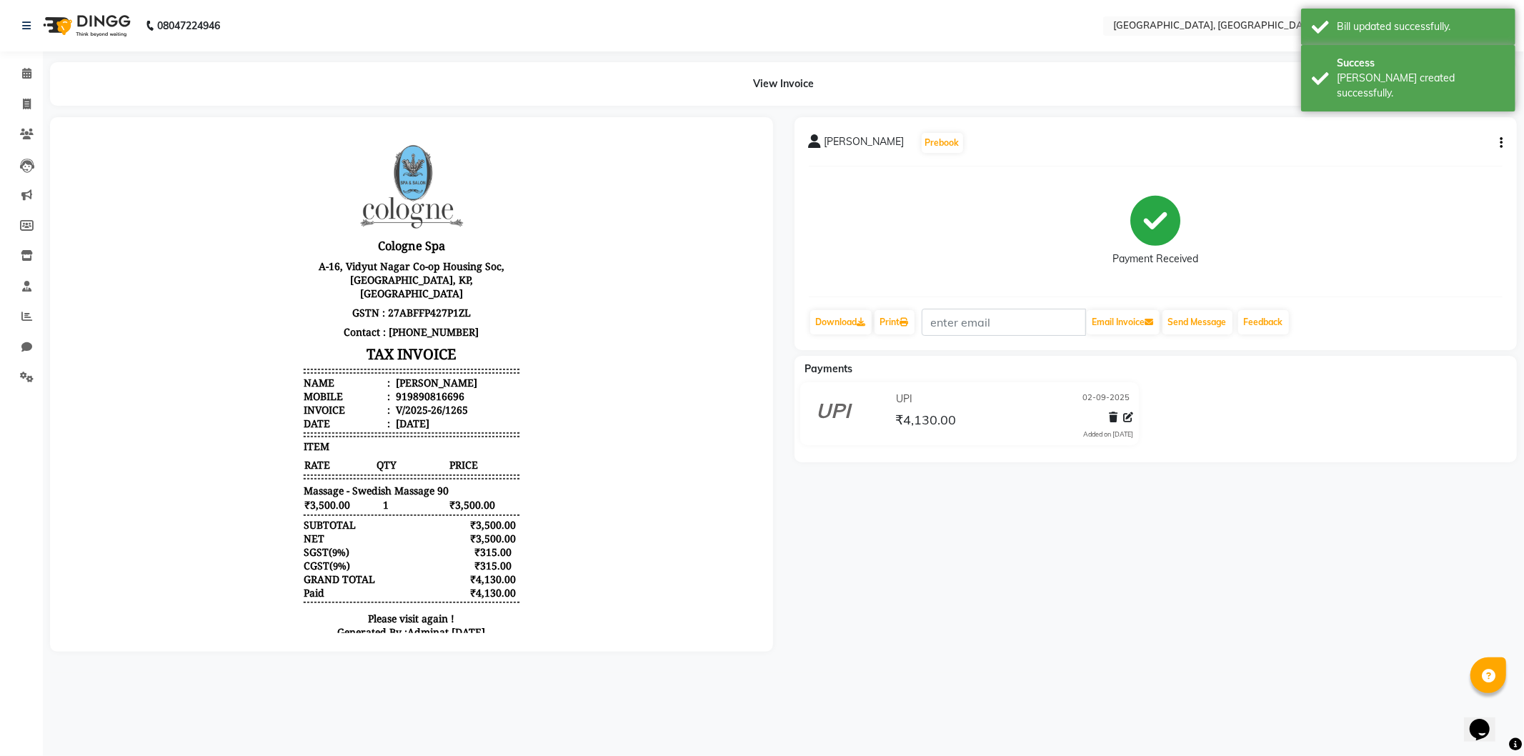
click at [88, 20] on img at bounding box center [85, 26] width 98 height 40
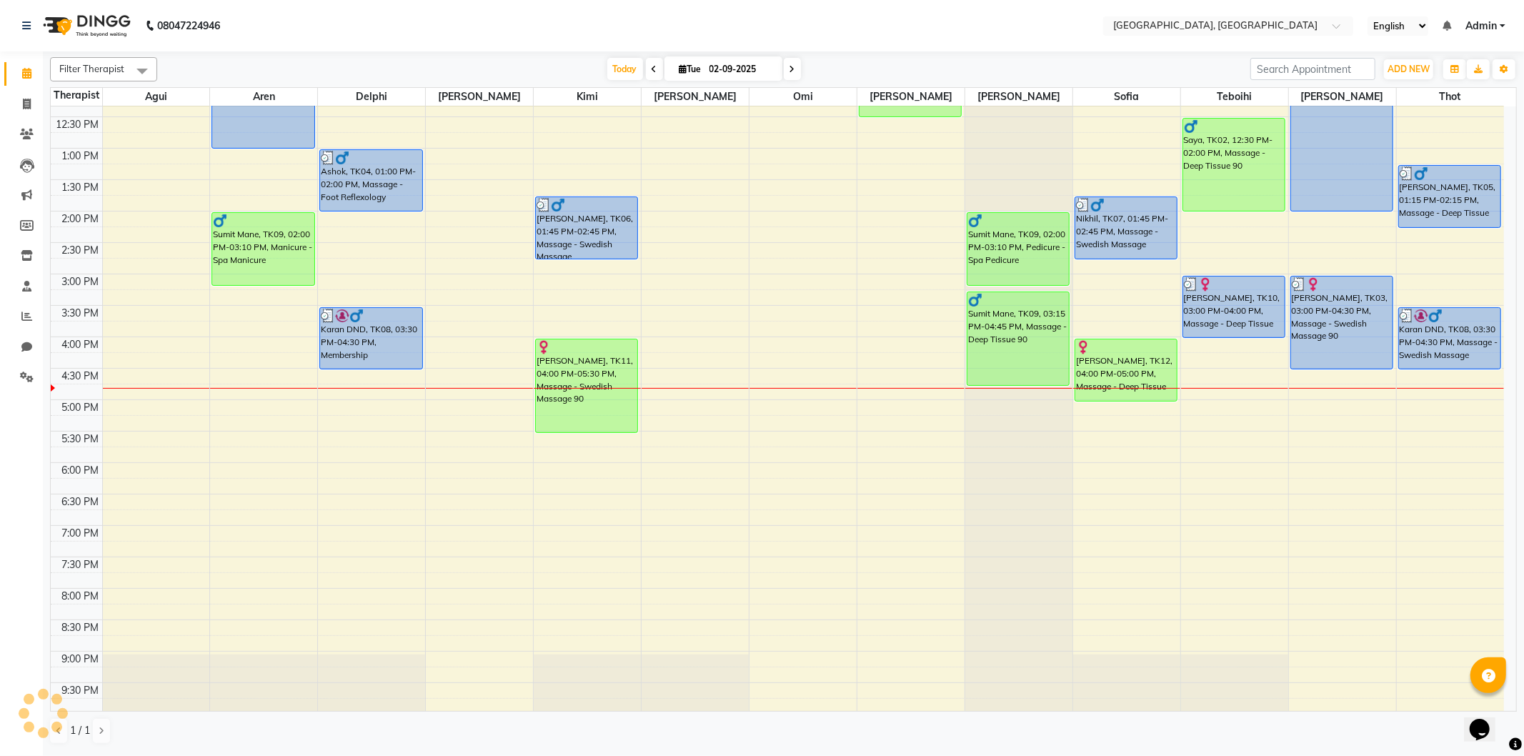
scroll to position [238, 0]
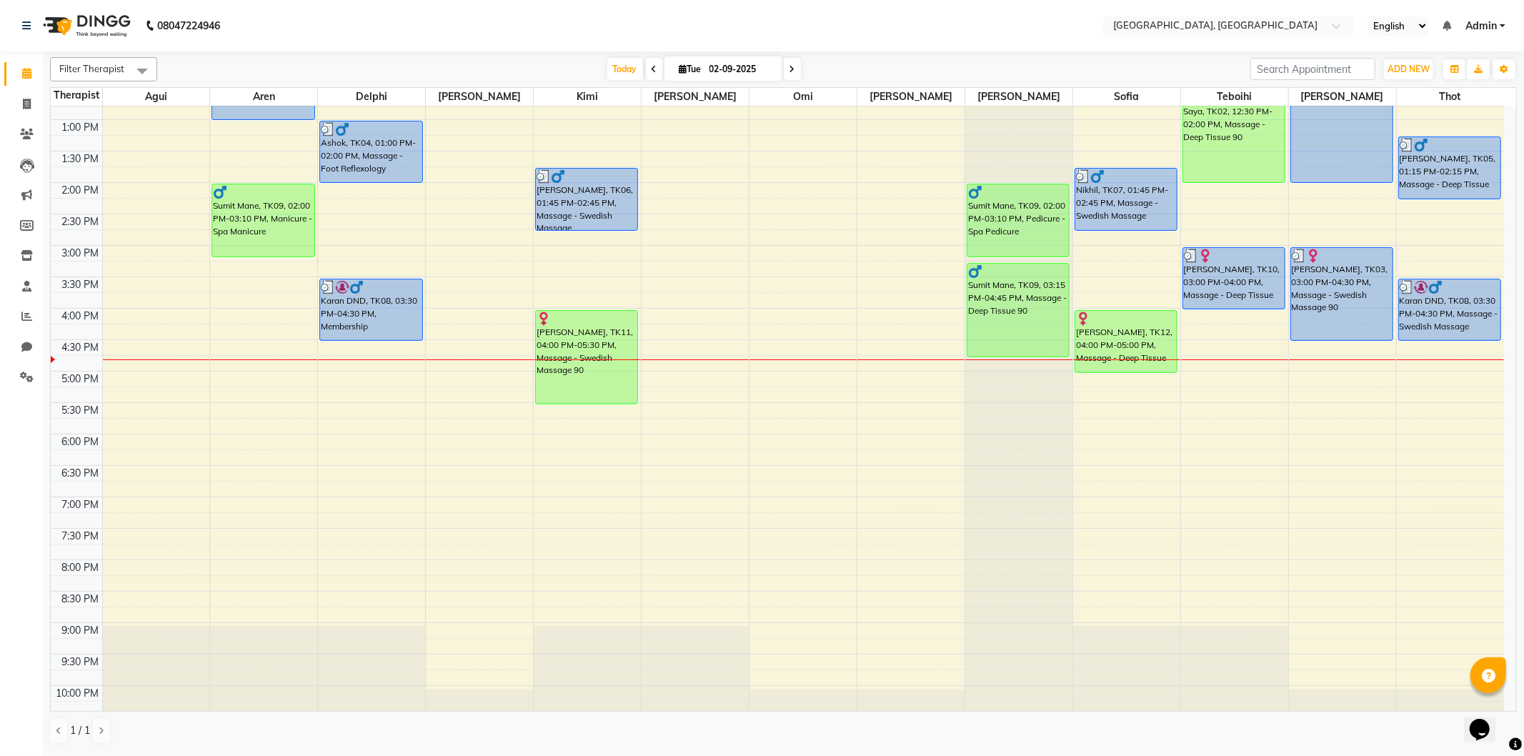
click at [1402, 368] on div "9:00 AM 9:30 AM 10:00 AM 10:30 AM 11:00 AM 11:30 AM 12:00 PM 12:30 PM 1:00 PM 1…" at bounding box center [777, 308] width 1453 height 879
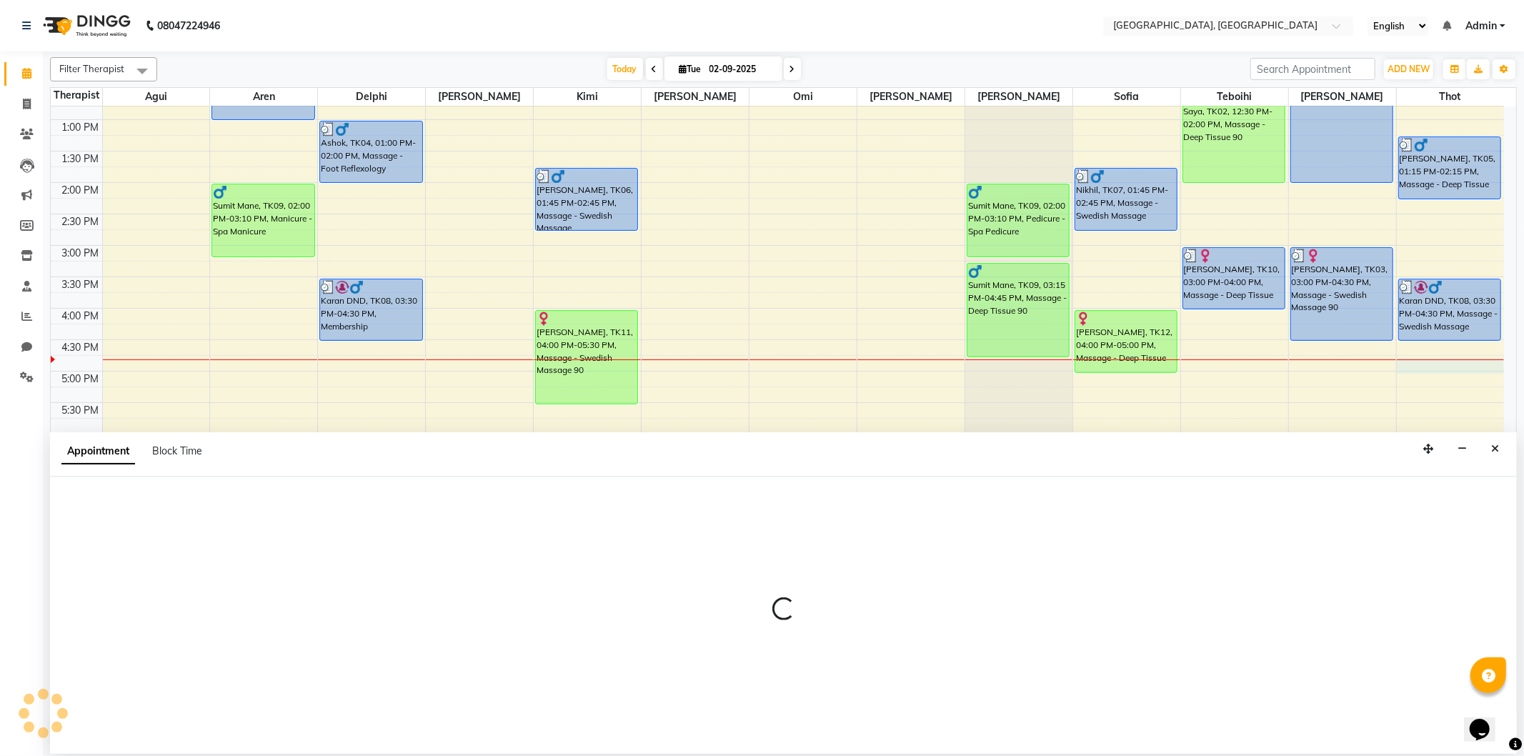
select select "80656"
select select "tentative"
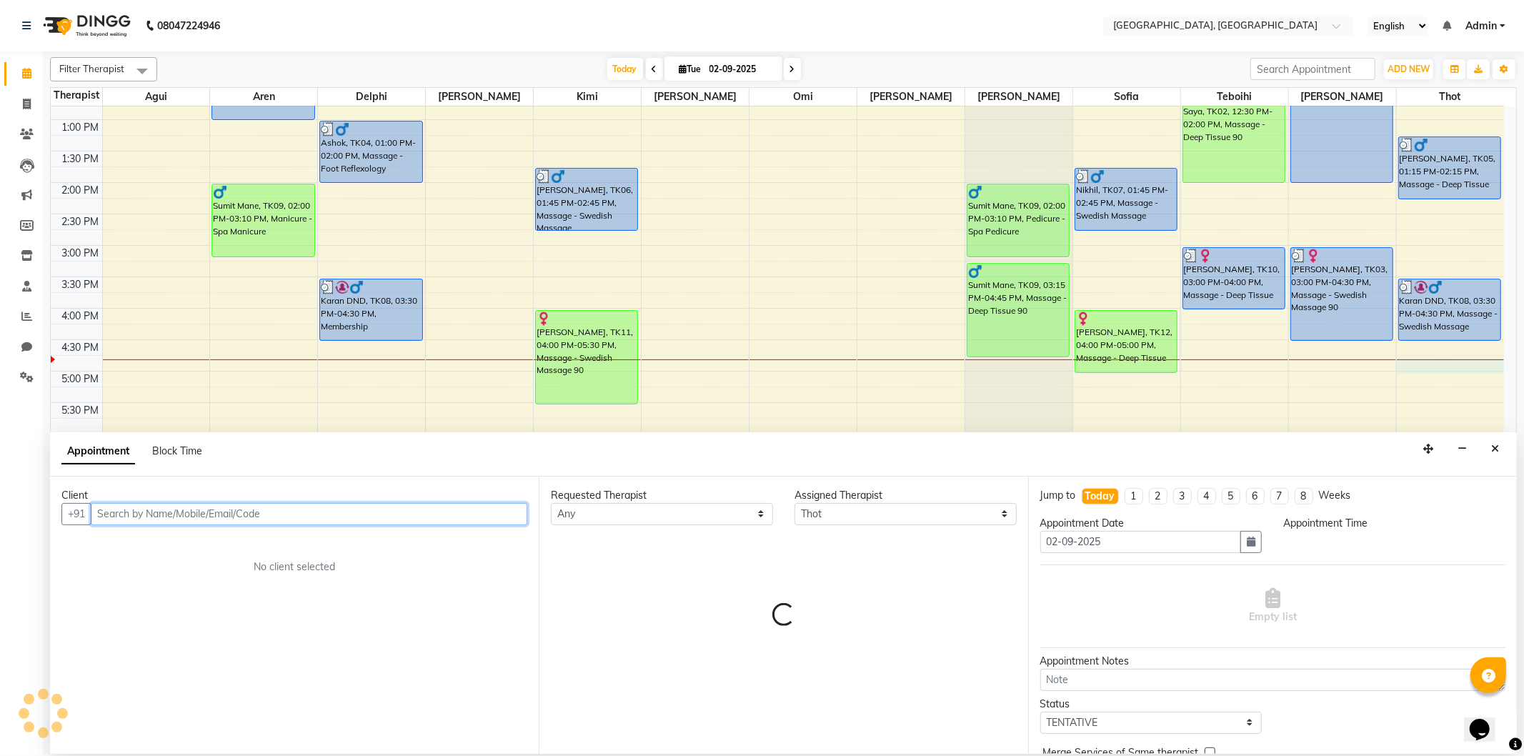
select select "1005"
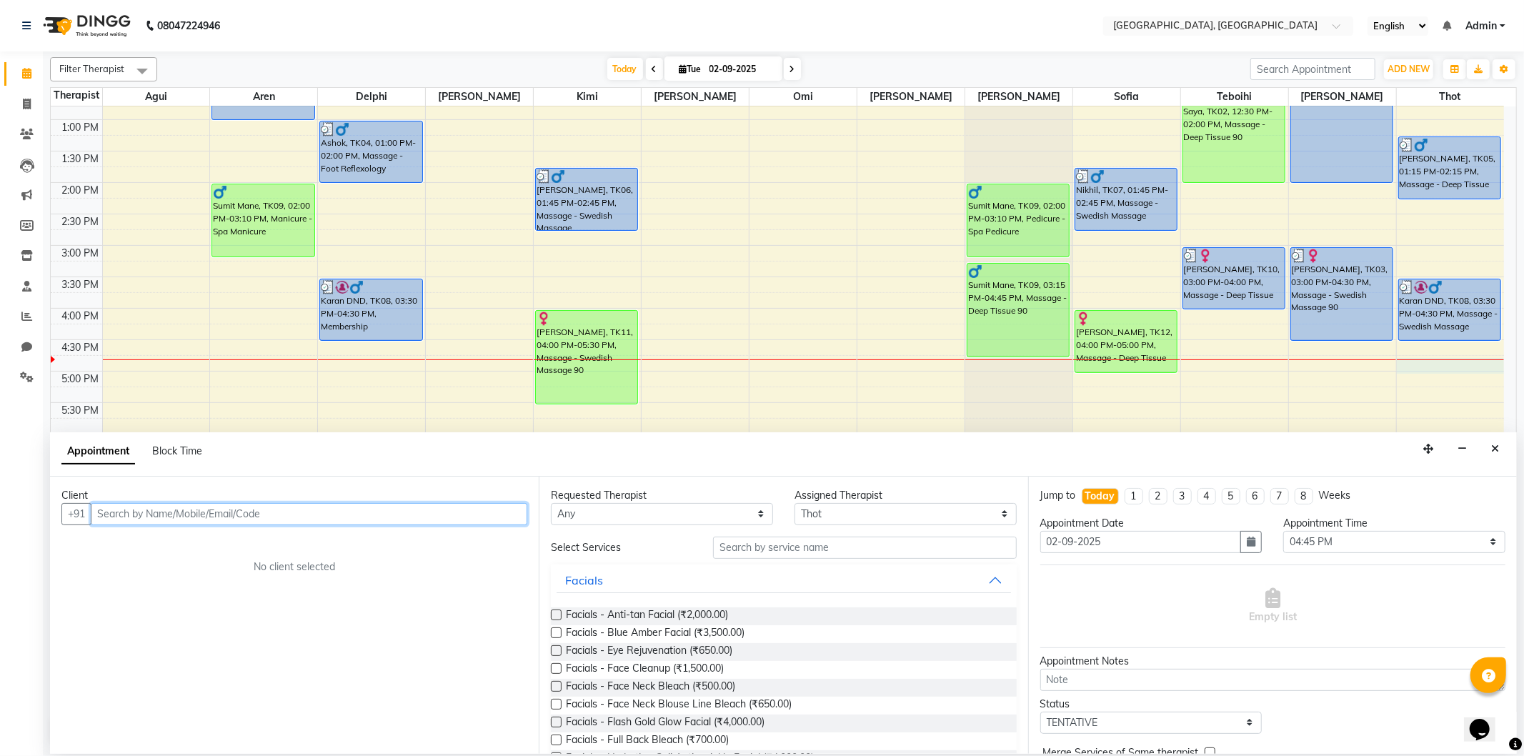
paste input "9822517773"
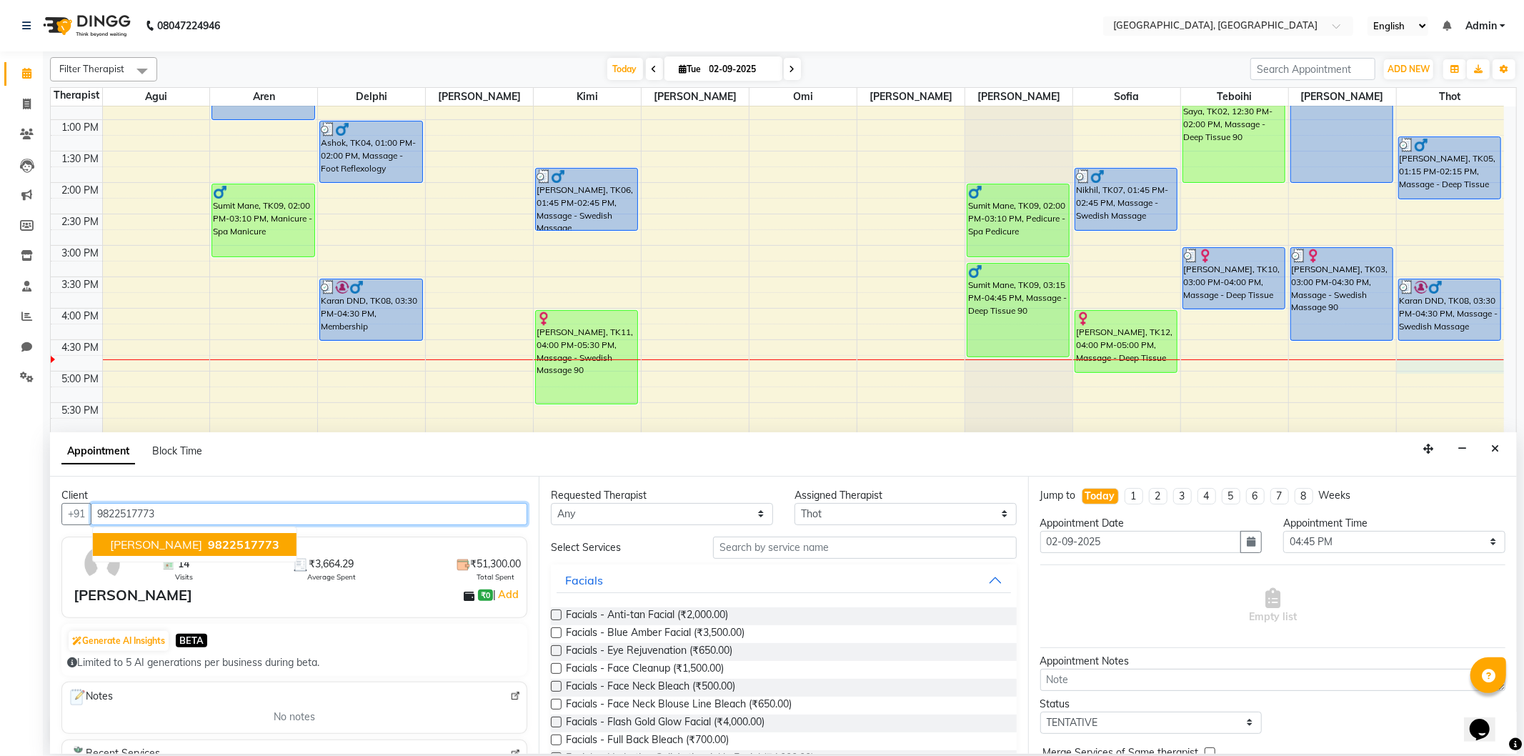
click at [214, 549] on span "9822517773" at bounding box center [243, 544] width 71 height 14
type input "9822517773"
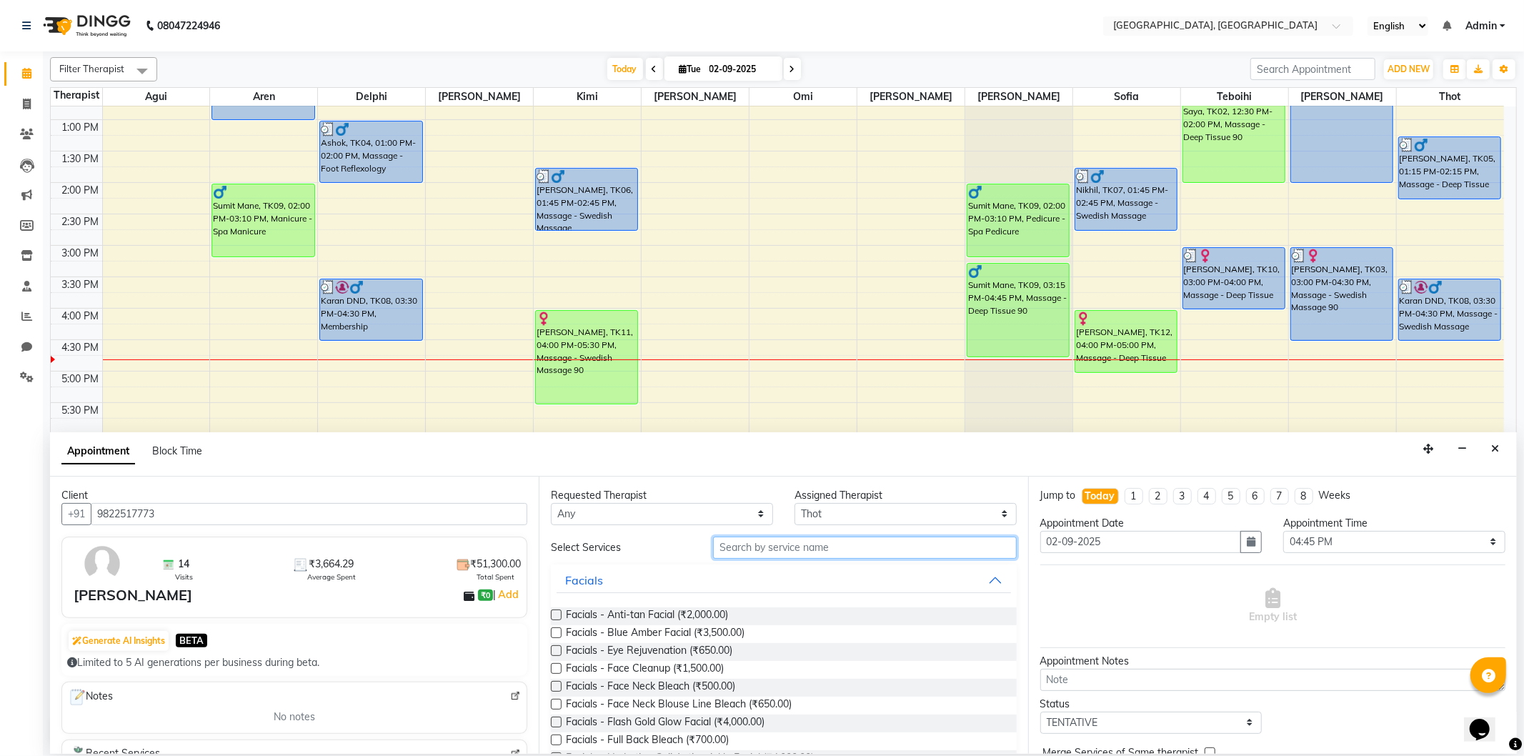
click at [746, 546] on input "text" at bounding box center [864, 547] width 303 height 22
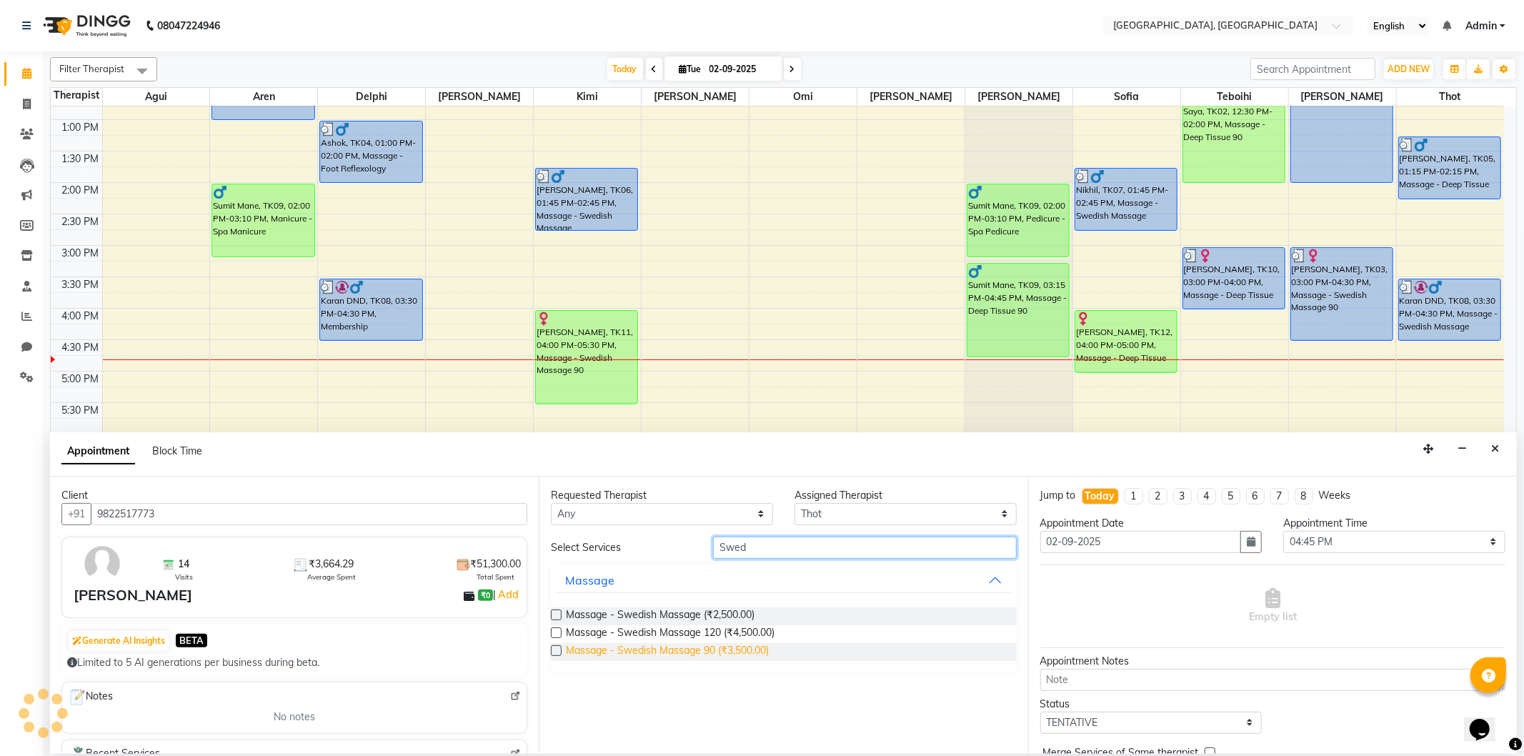
type input "Swed"
click at [721, 648] on span "Massage - Swedish Massage 90 (₹3,500.00)" at bounding box center [667, 652] width 203 height 18
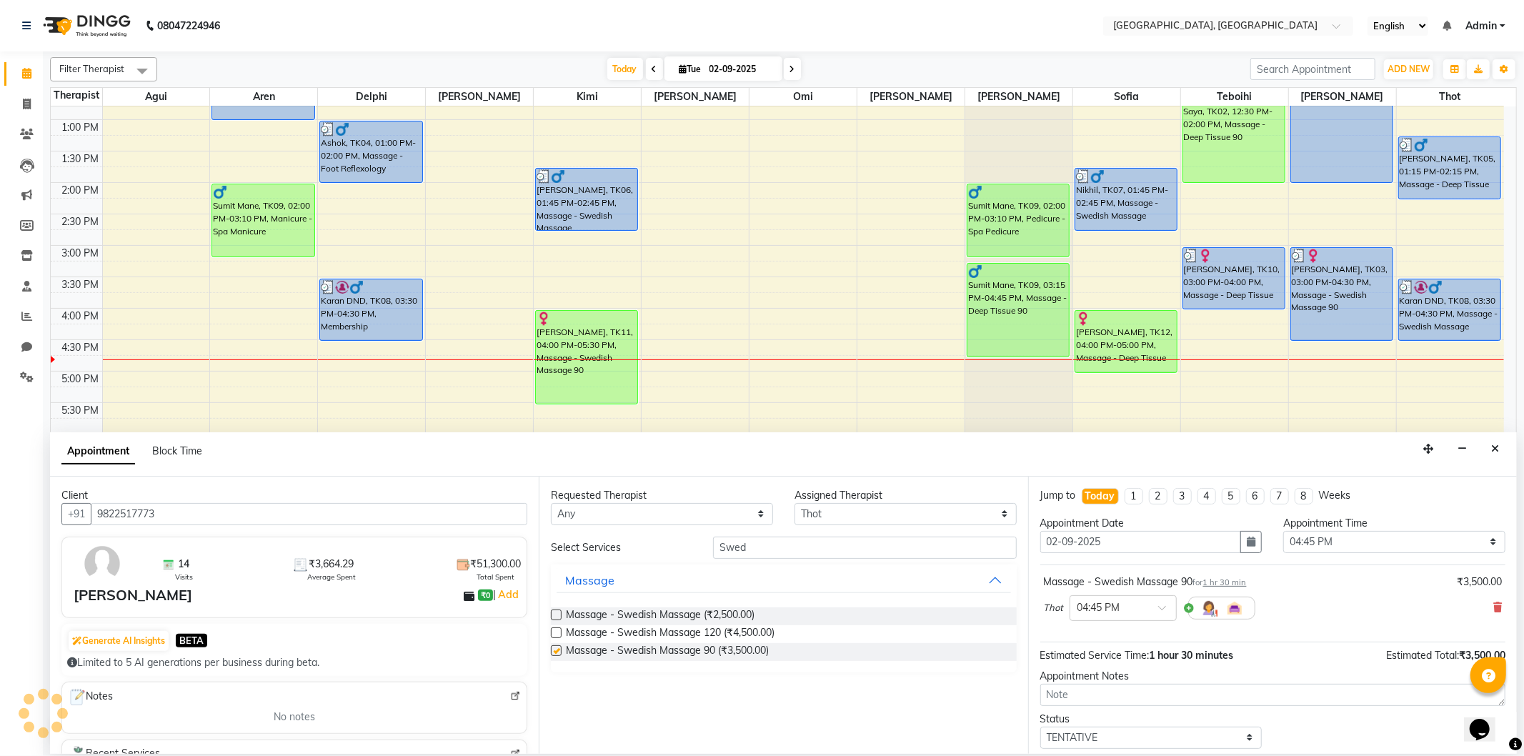
checkbox input "false"
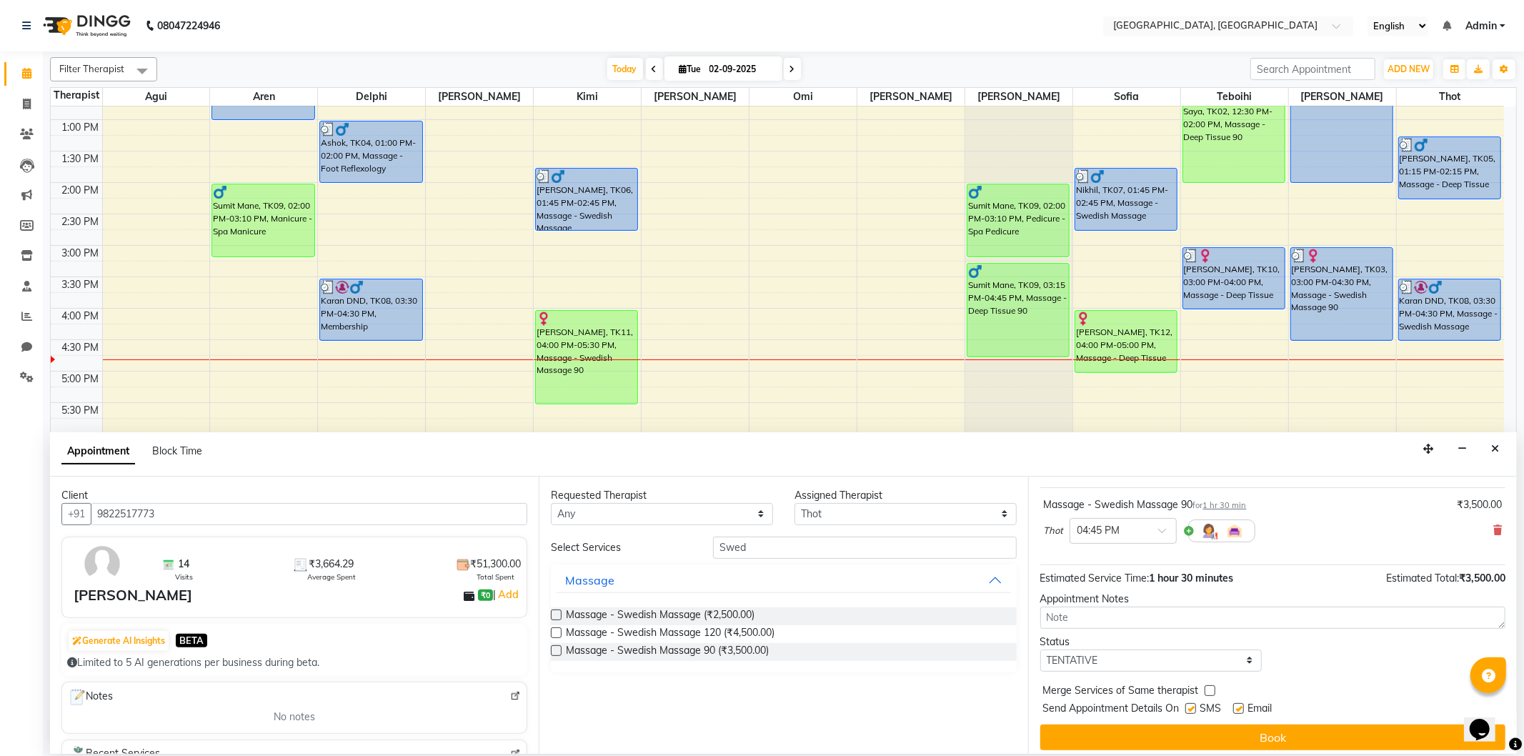
scroll to position [86, 0]
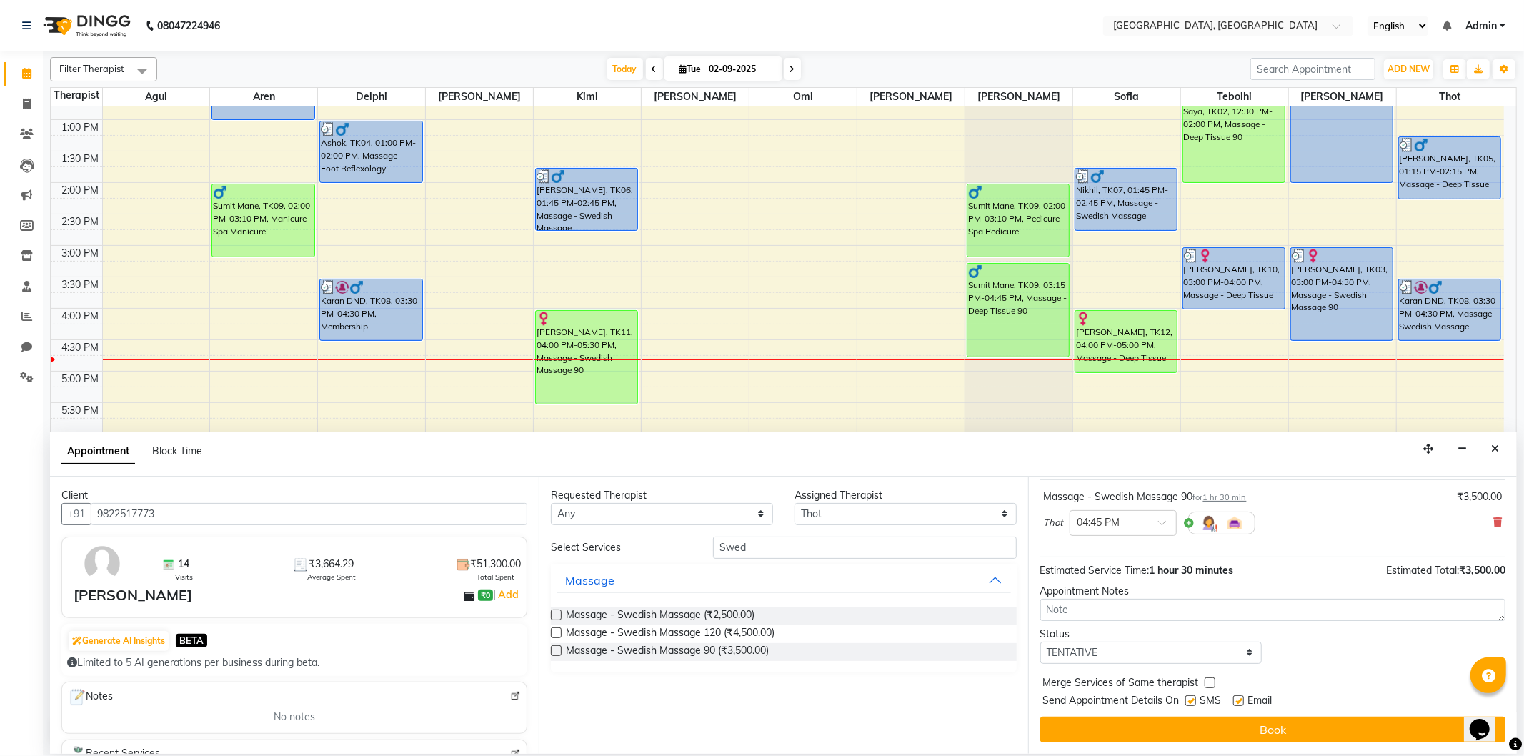
click at [1174, 731] on button "Book" at bounding box center [1272, 729] width 465 height 26
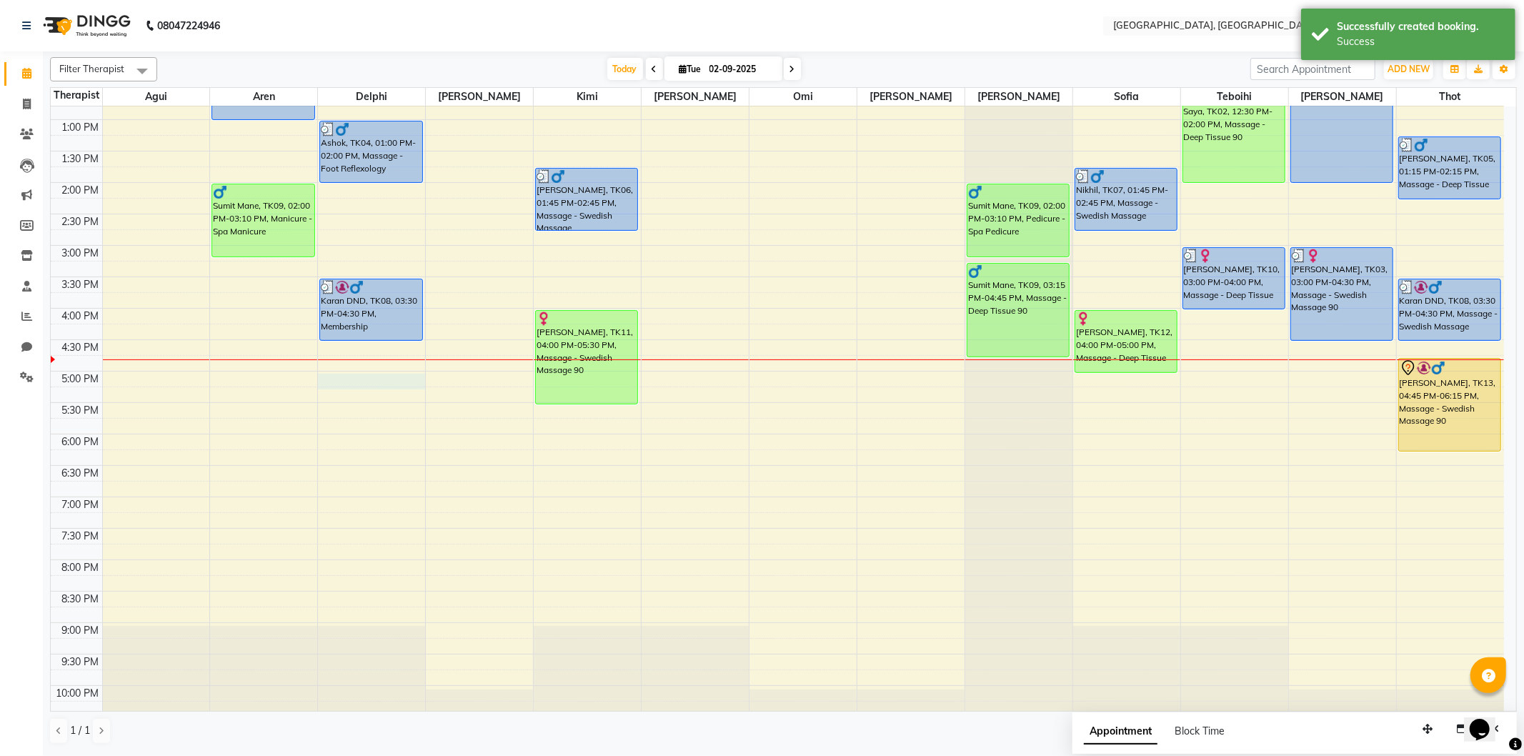
click at [329, 376] on div "9:00 AM 9:30 AM 10:00 AM 10:30 AM 11:00 AM 11:30 AM 12:00 PM 12:30 PM 1:00 PM 1…" at bounding box center [777, 308] width 1453 height 879
select select "7707"
select select "1020"
select select "tentative"
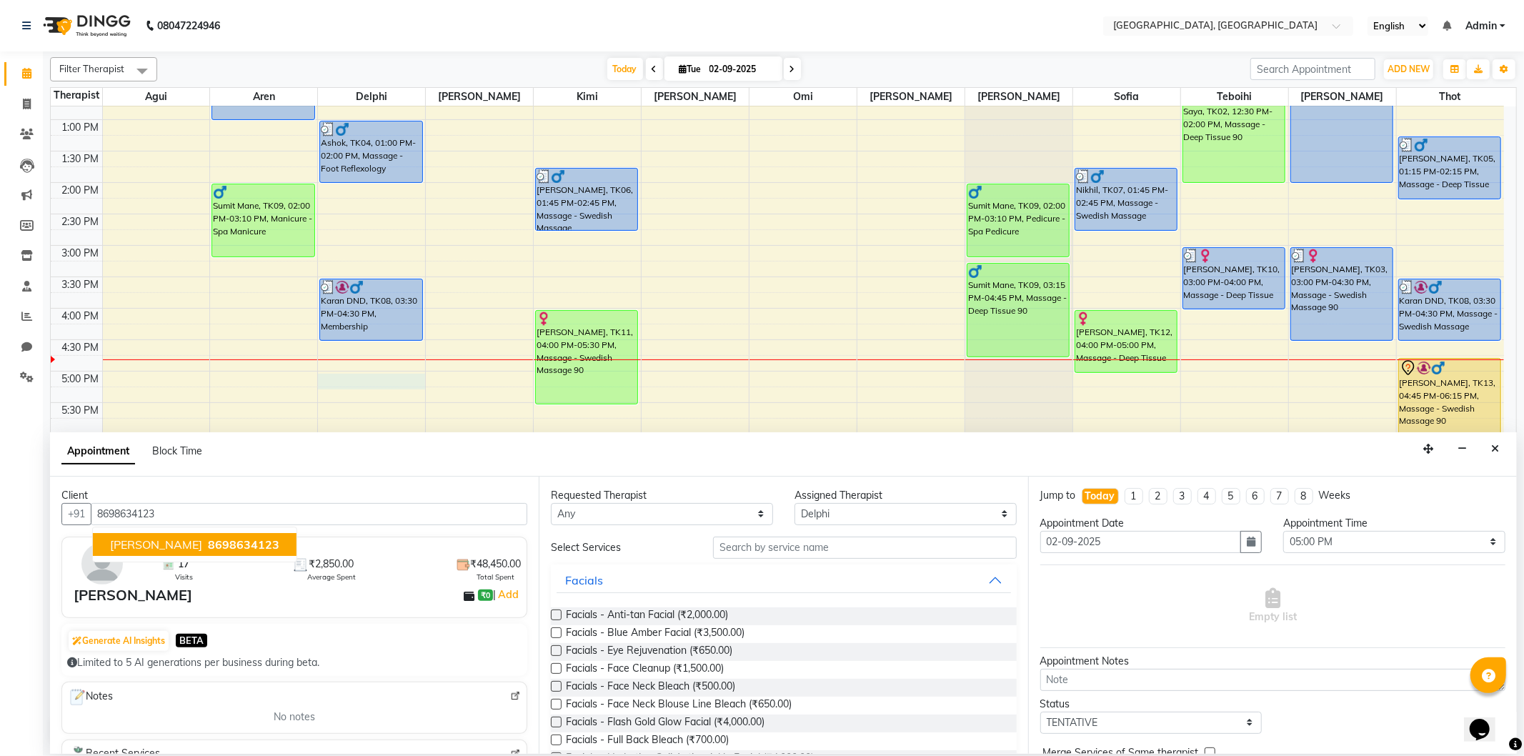
click at [191, 548] on button "[PERSON_NAME] 8698634123" at bounding box center [195, 544] width 204 height 23
type input "8698634123"
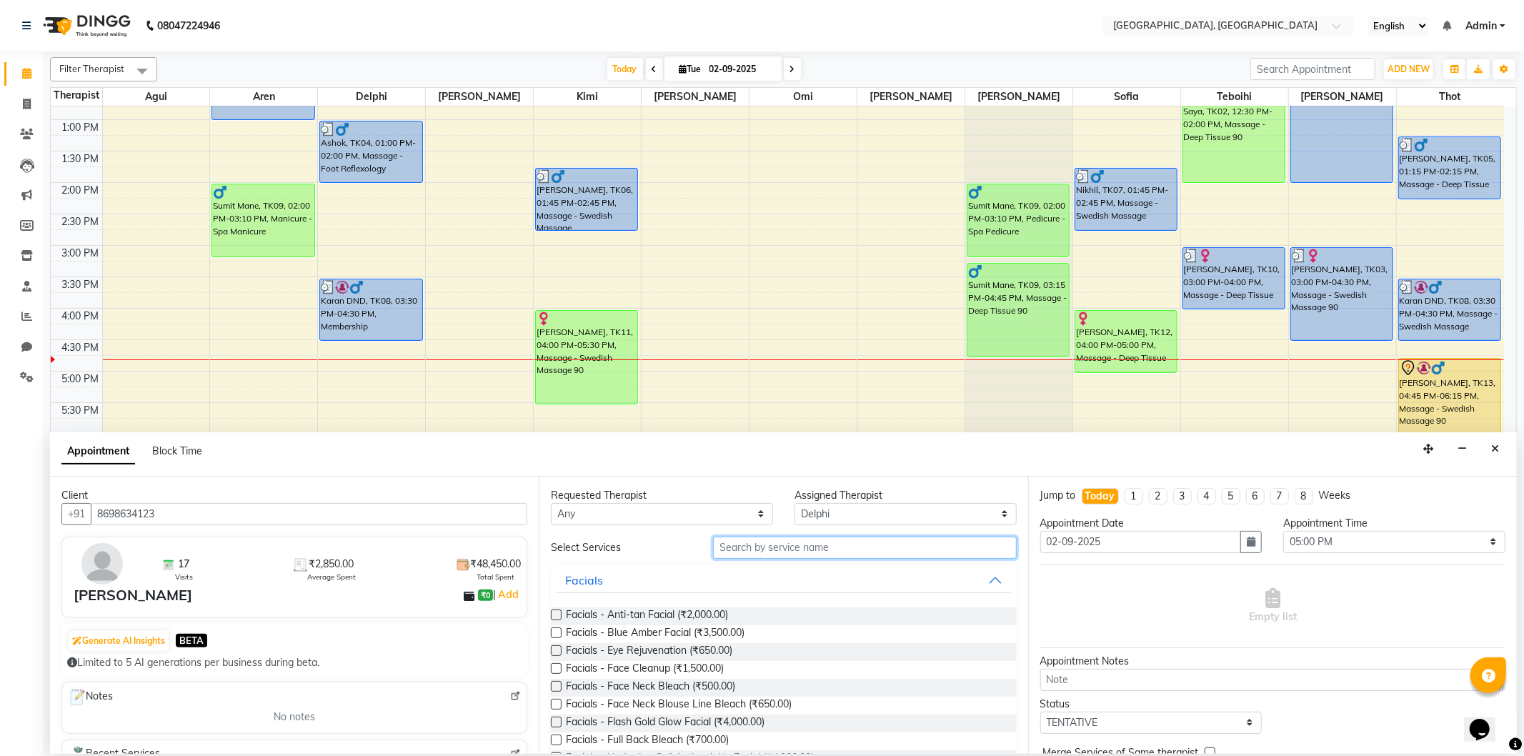
click at [801, 547] on input "text" at bounding box center [864, 547] width 303 height 22
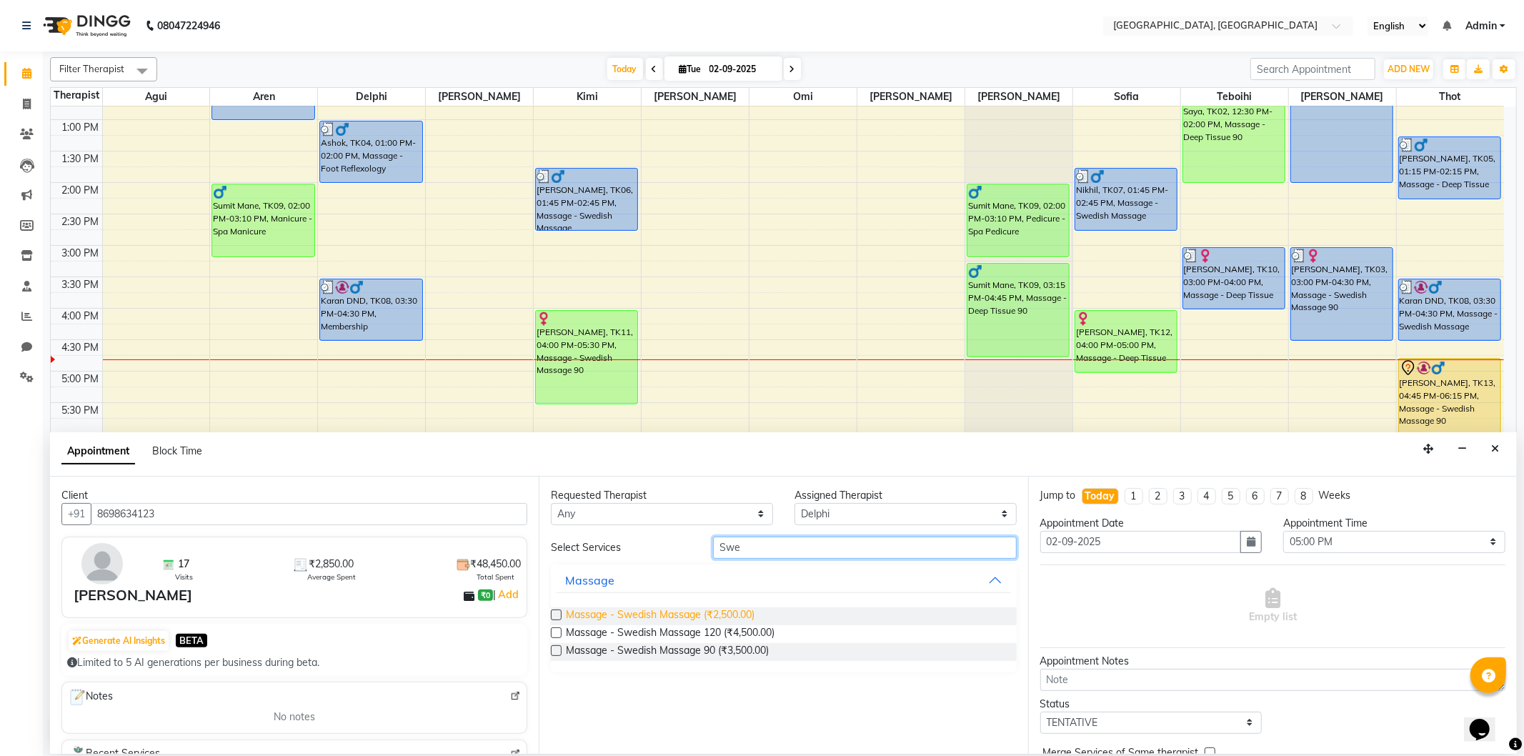
type input "Swe"
click at [731, 610] on span "Massage - Swedish Massage (₹2,500.00)" at bounding box center [660, 616] width 189 height 18
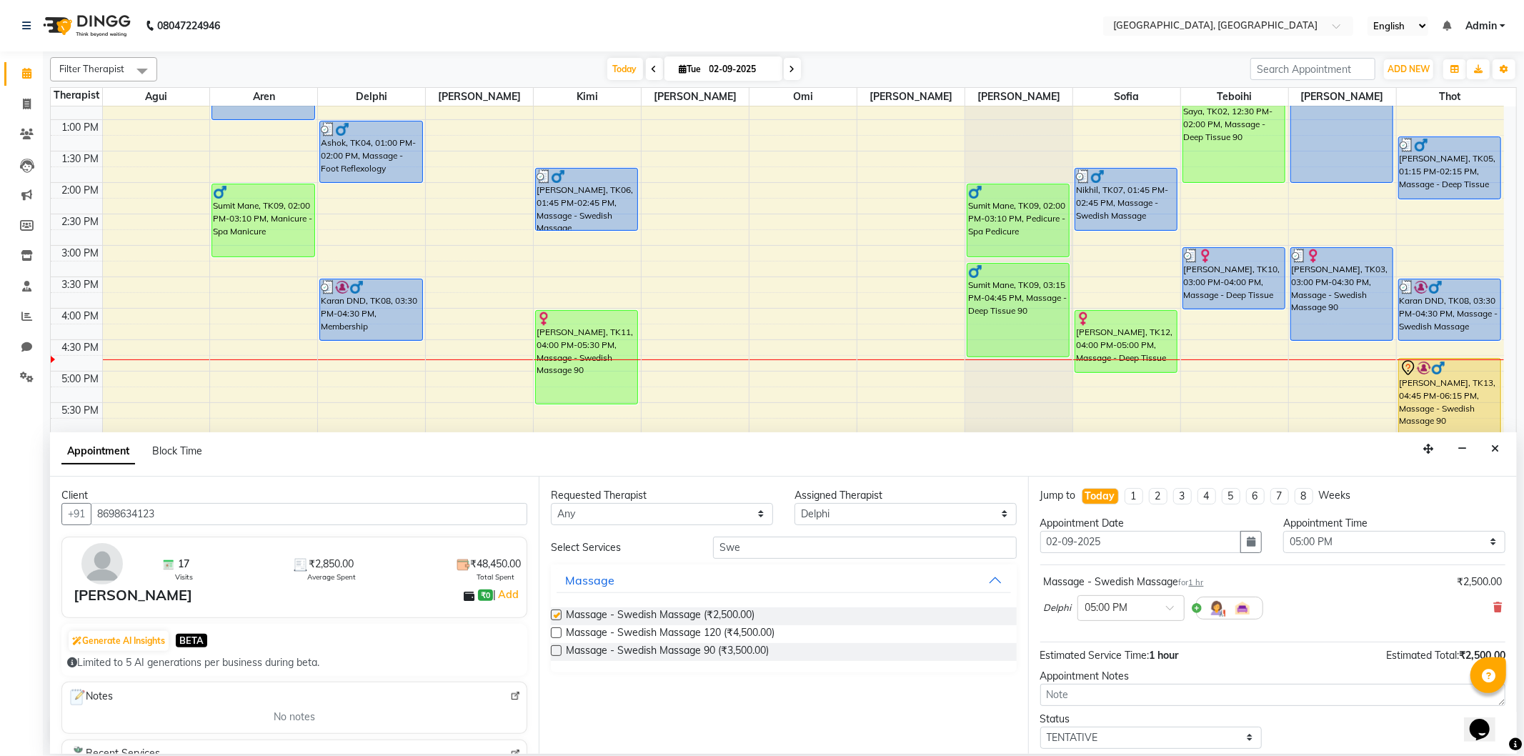
checkbox input "false"
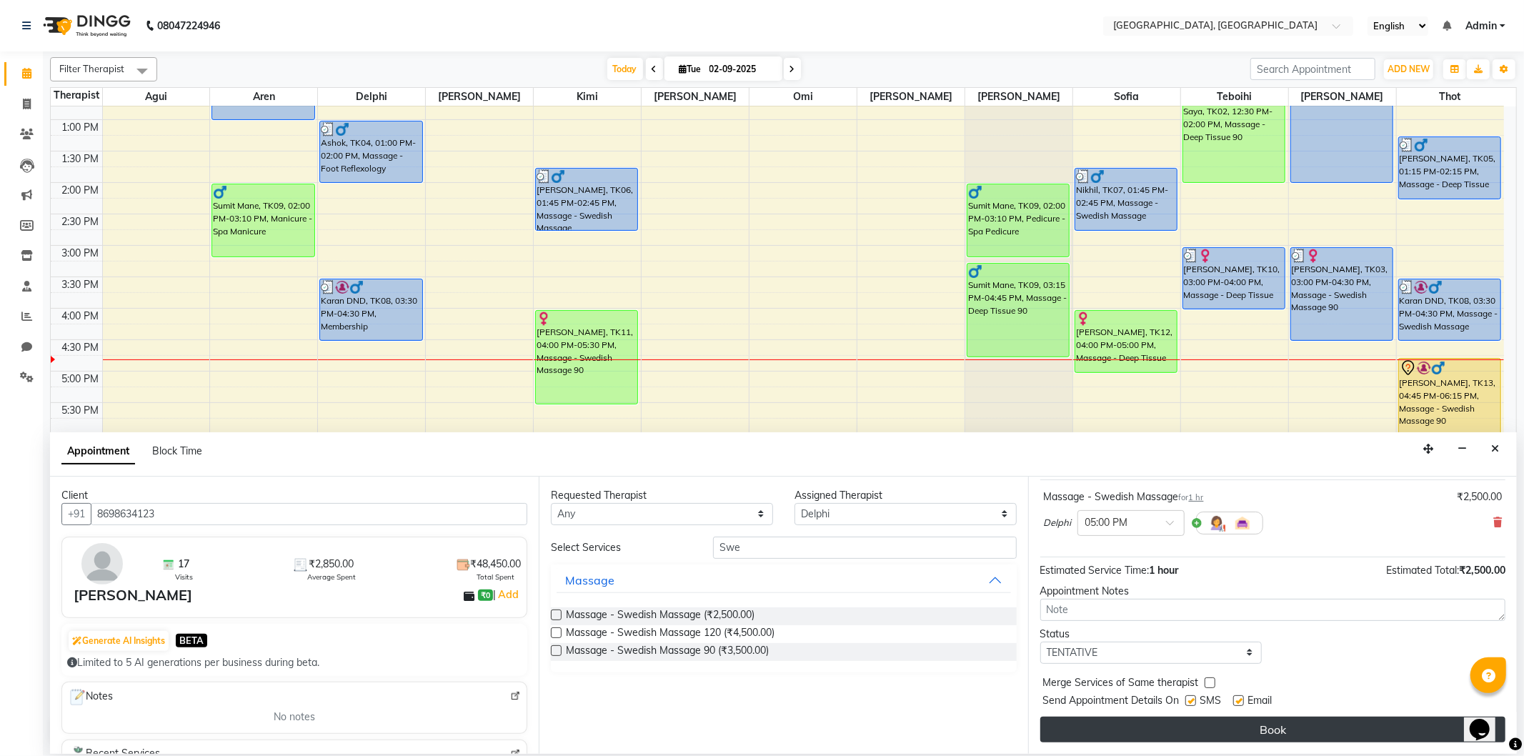
click at [1139, 729] on button "Book" at bounding box center [1272, 729] width 465 height 26
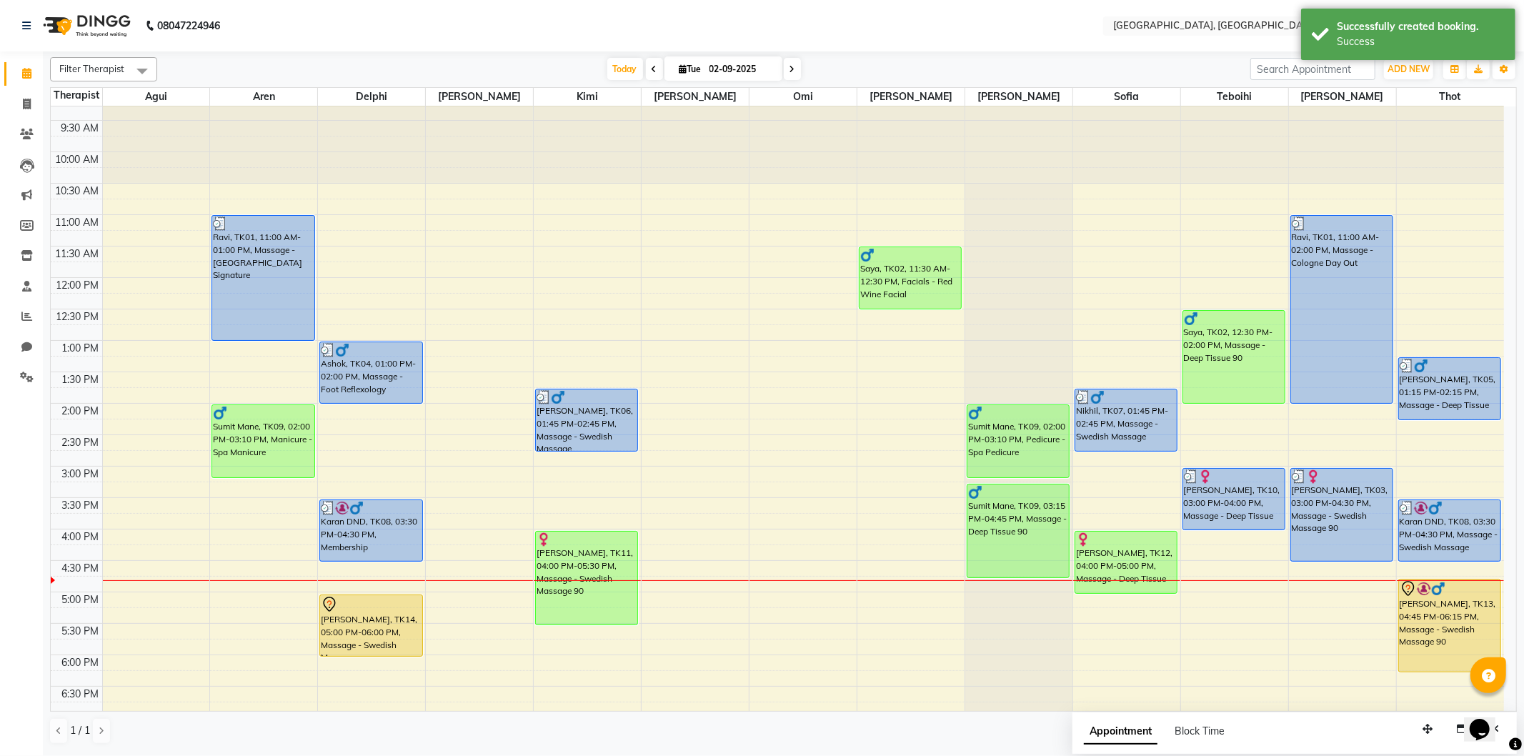
scroll to position [0, 0]
